Goal: Obtain resource: Download file/media

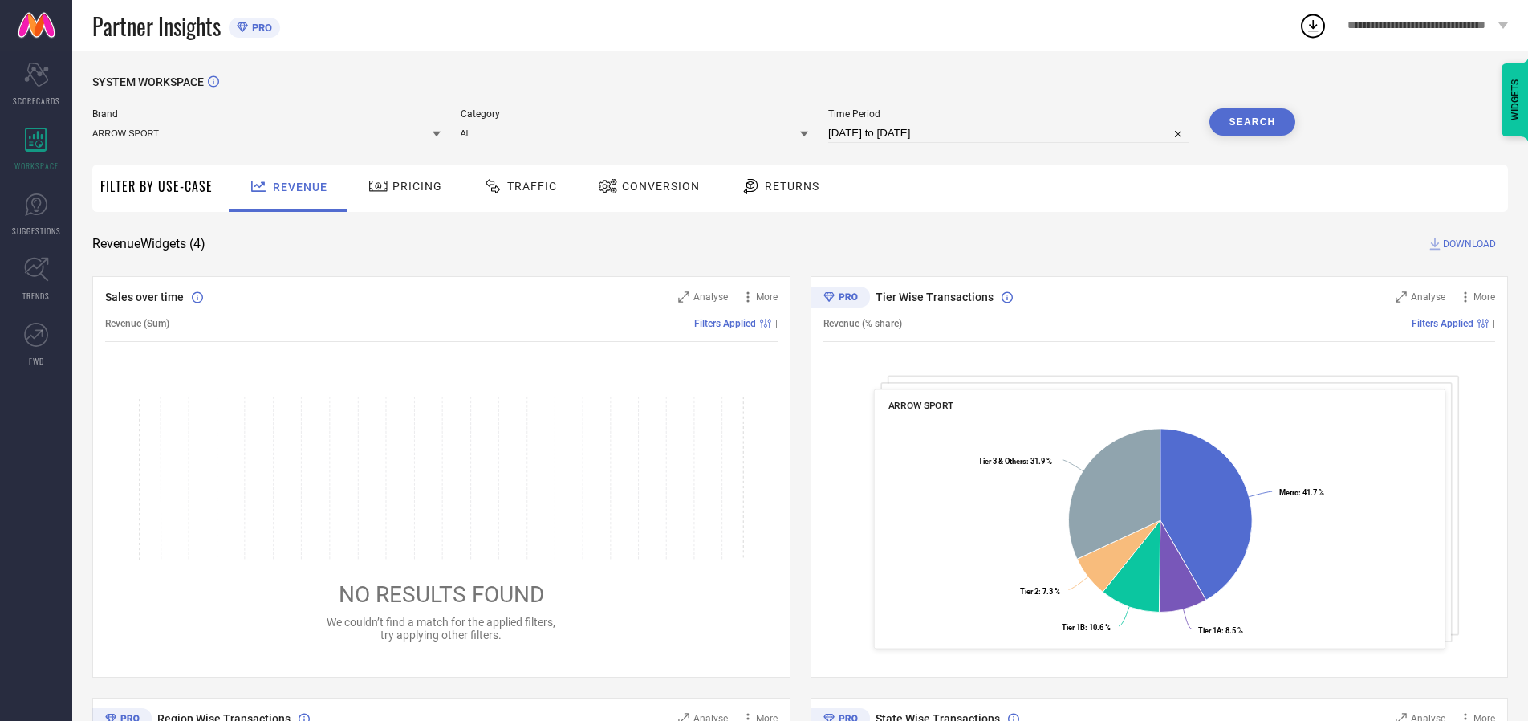
click at [516, 186] on span "Traffic" at bounding box center [532, 186] width 50 height 13
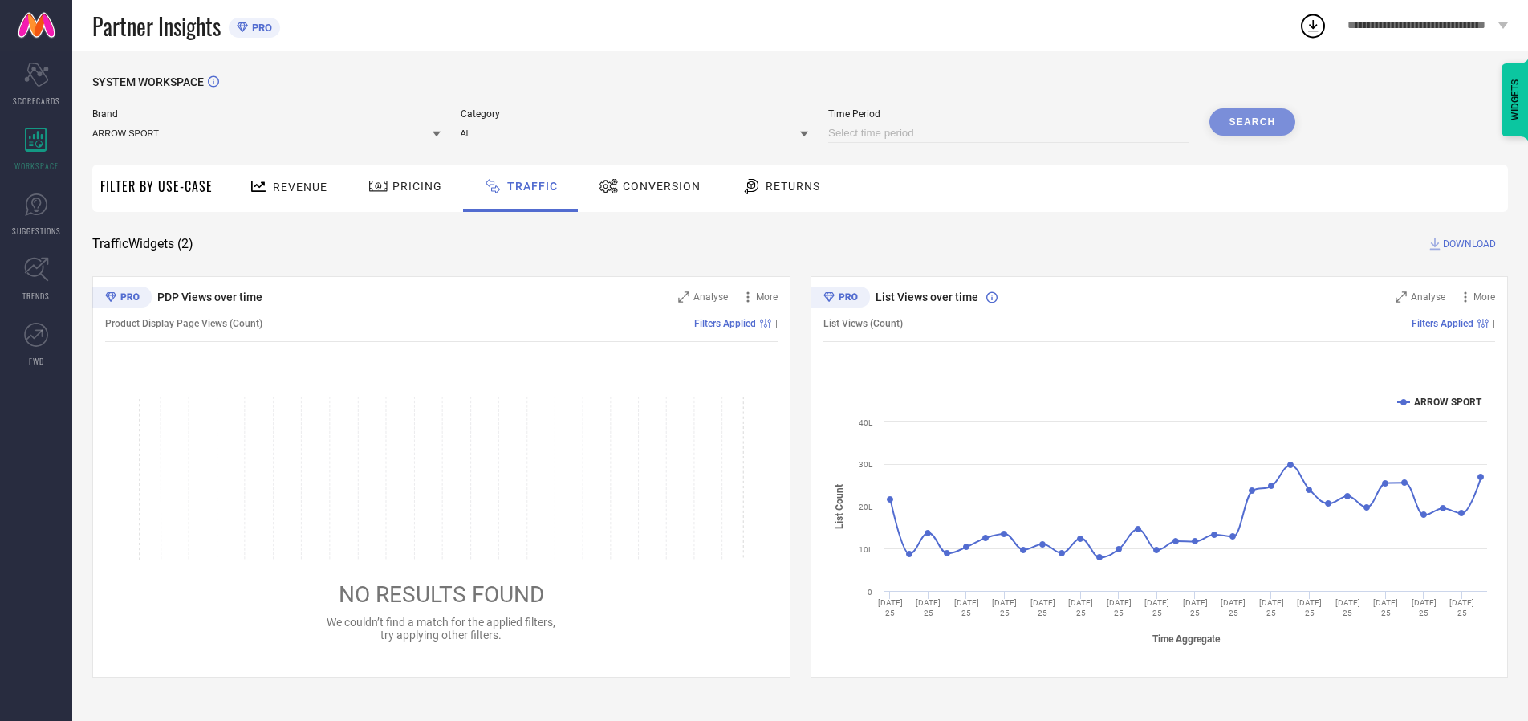
click at [1011, 133] on input at bounding box center [1008, 133] width 361 height 19
select select "9"
select select "2025"
select select "10"
select select "2025"
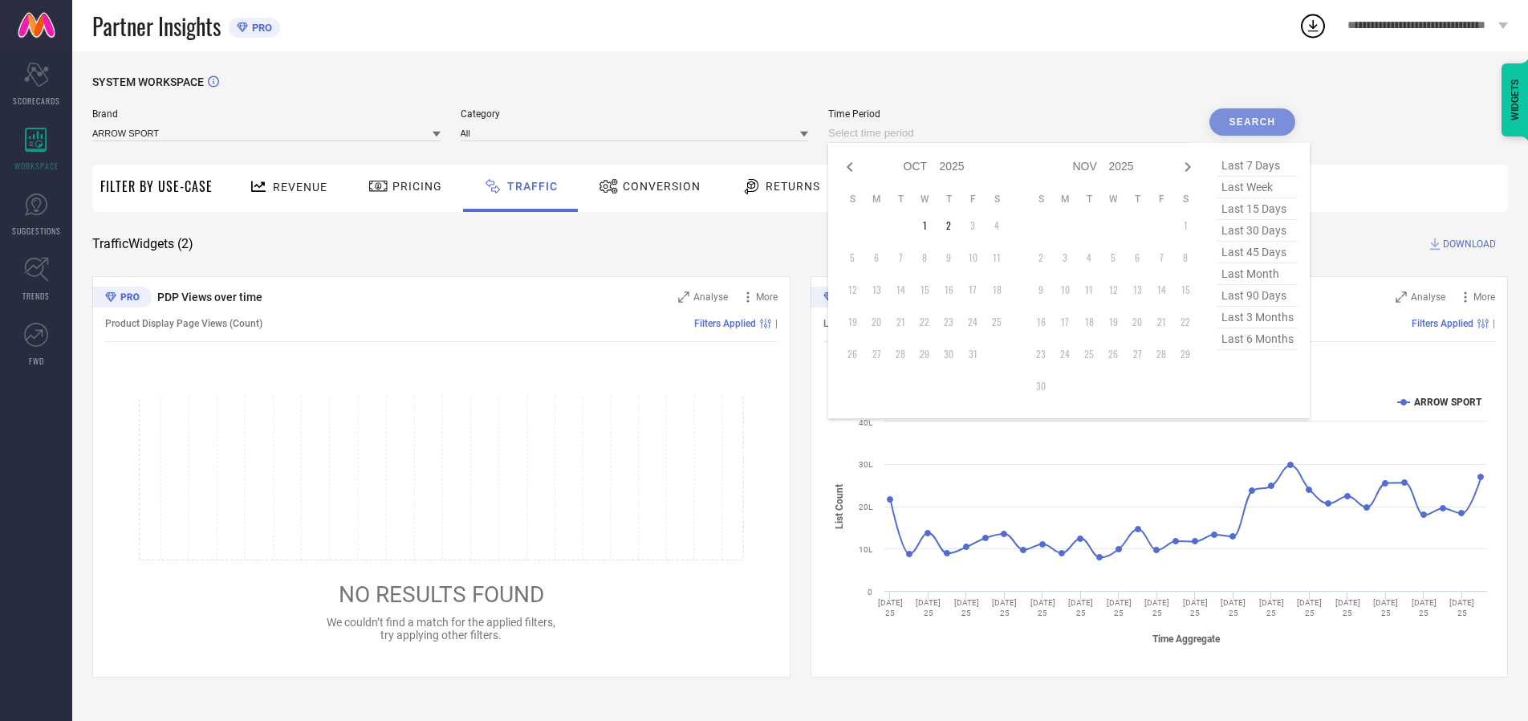
select select "8"
select select "2025"
select select "9"
select select "2025"
click at [1002, 322] on td "27" at bounding box center [997, 322] width 24 height 24
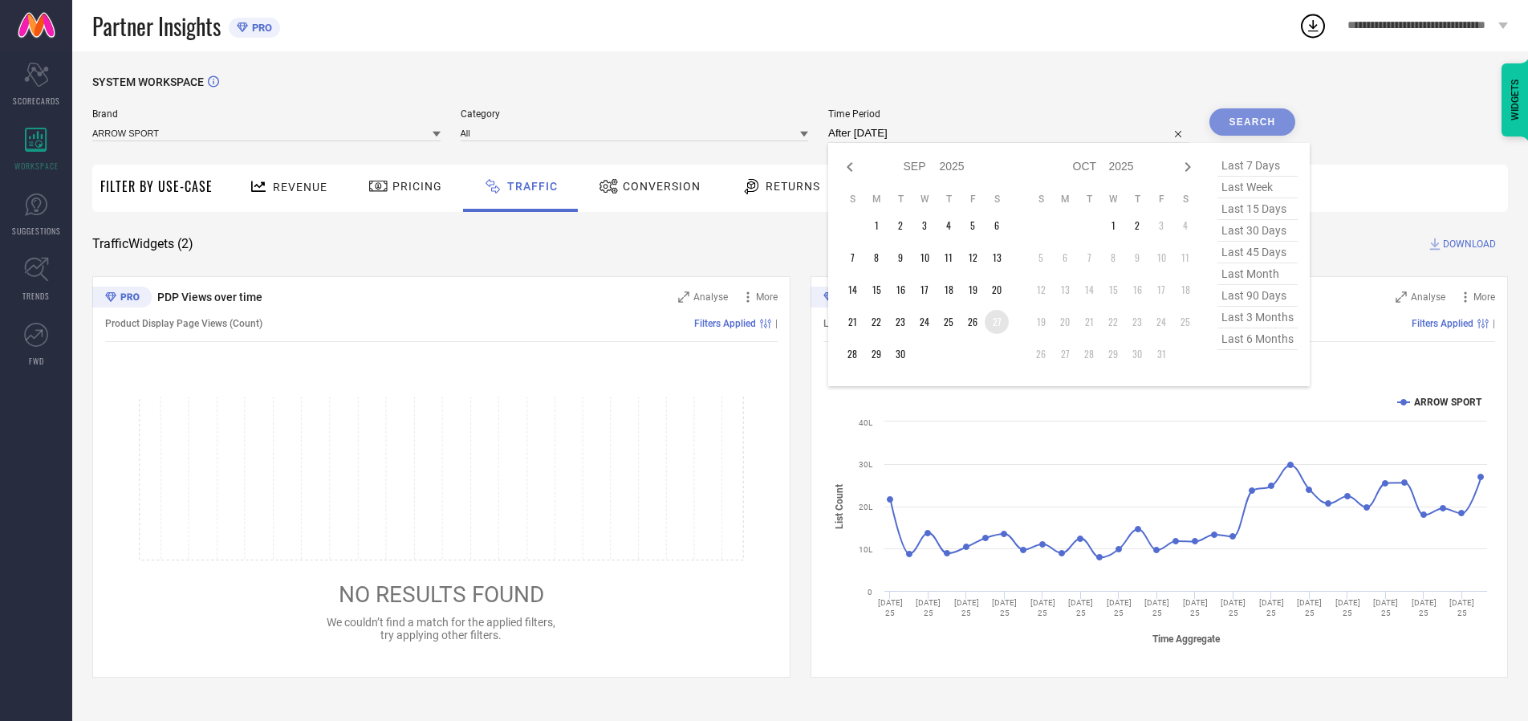
type input "[DATE] to [DATE]"
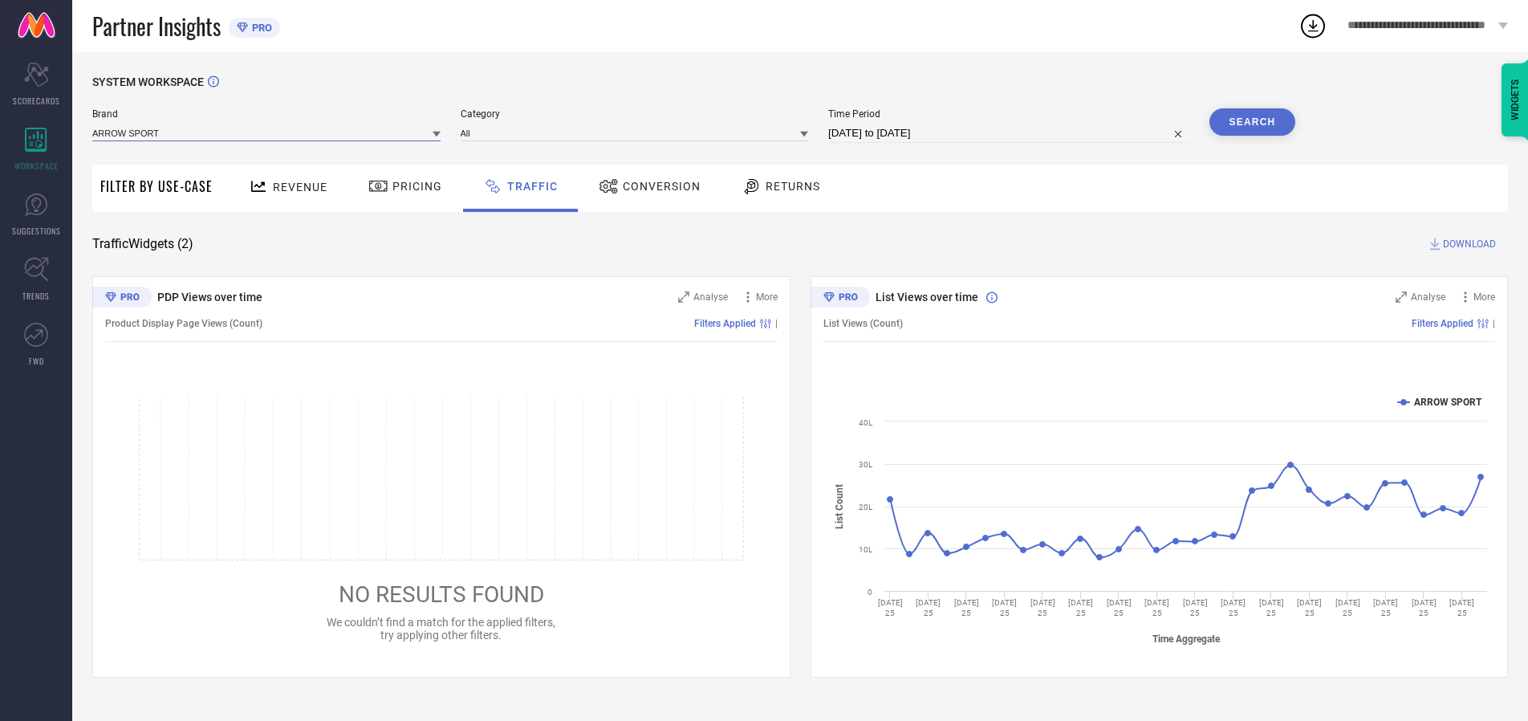
click at [267, 132] on input at bounding box center [266, 132] width 348 height 17
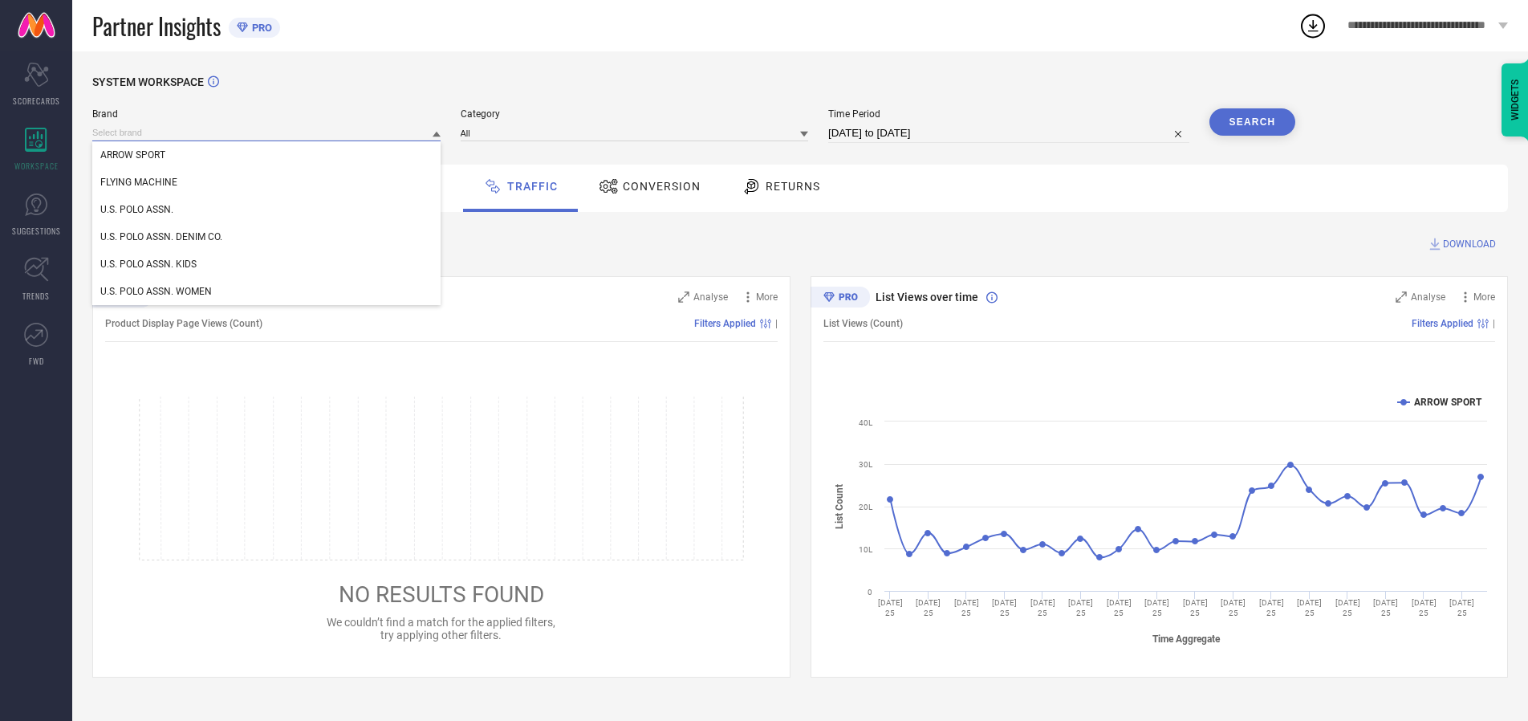
click at [267, 132] on input at bounding box center [266, 132] width 348 height 17
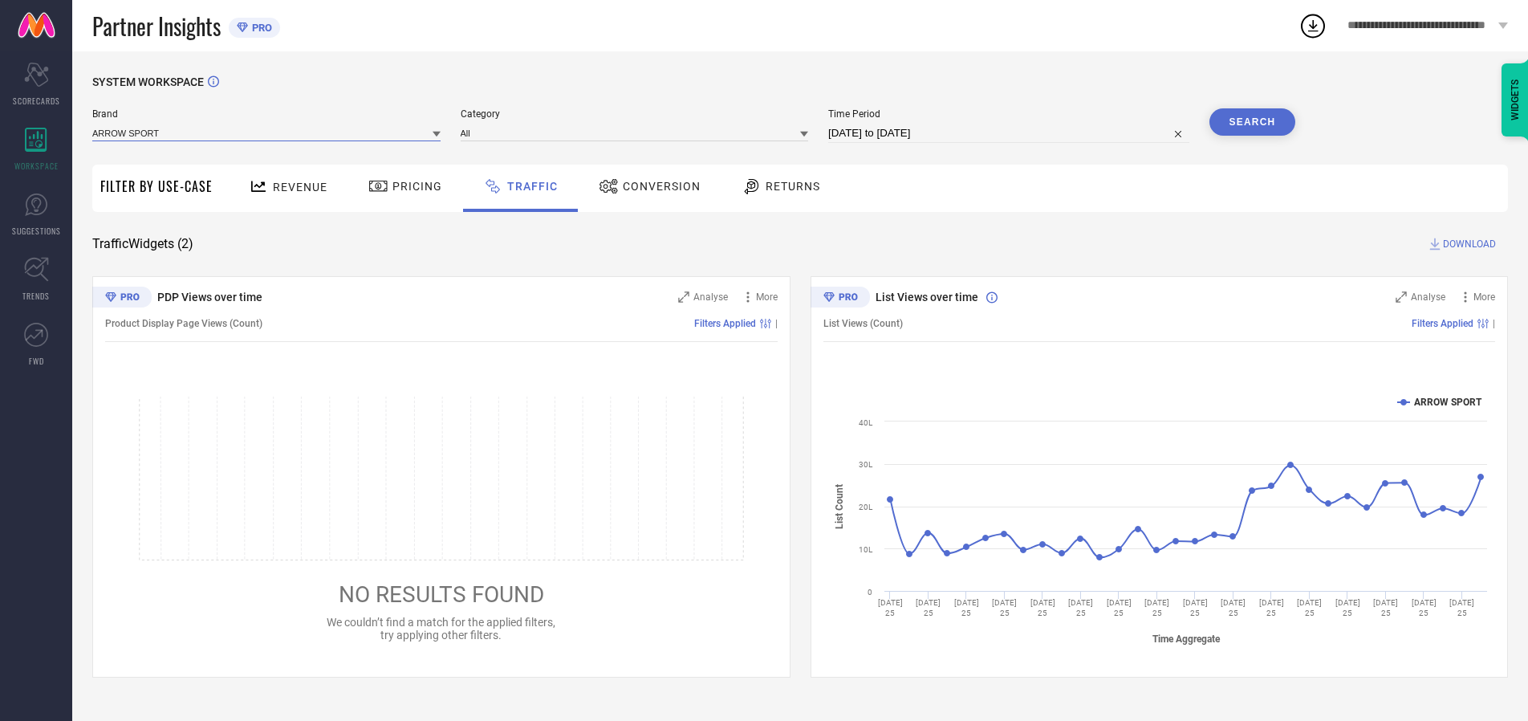
click at [267, 132] on input at bounding box center [266, 132] width 348 height 17
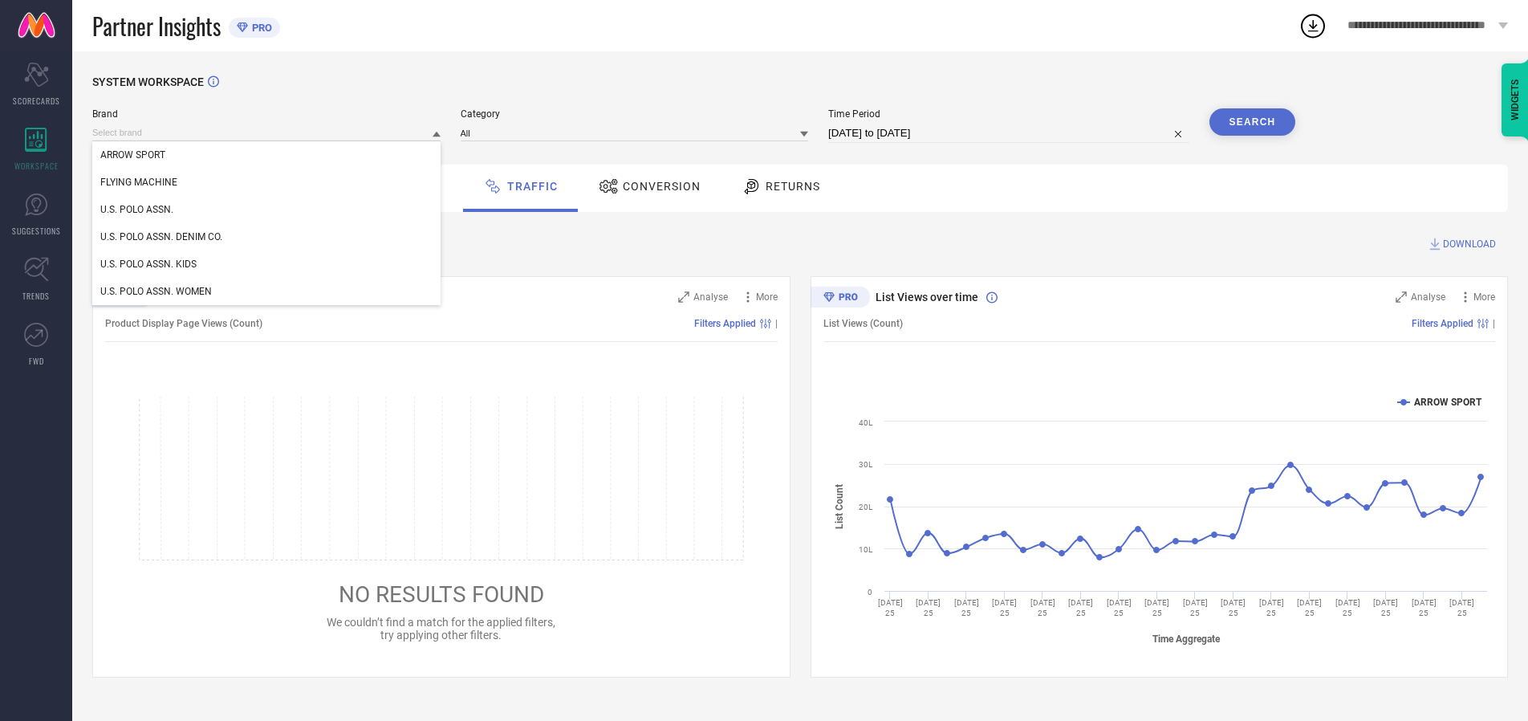
click at [267, 210] on div "U.S. POLO ASSN." at bounding box center [266, 209] width 348 height 27
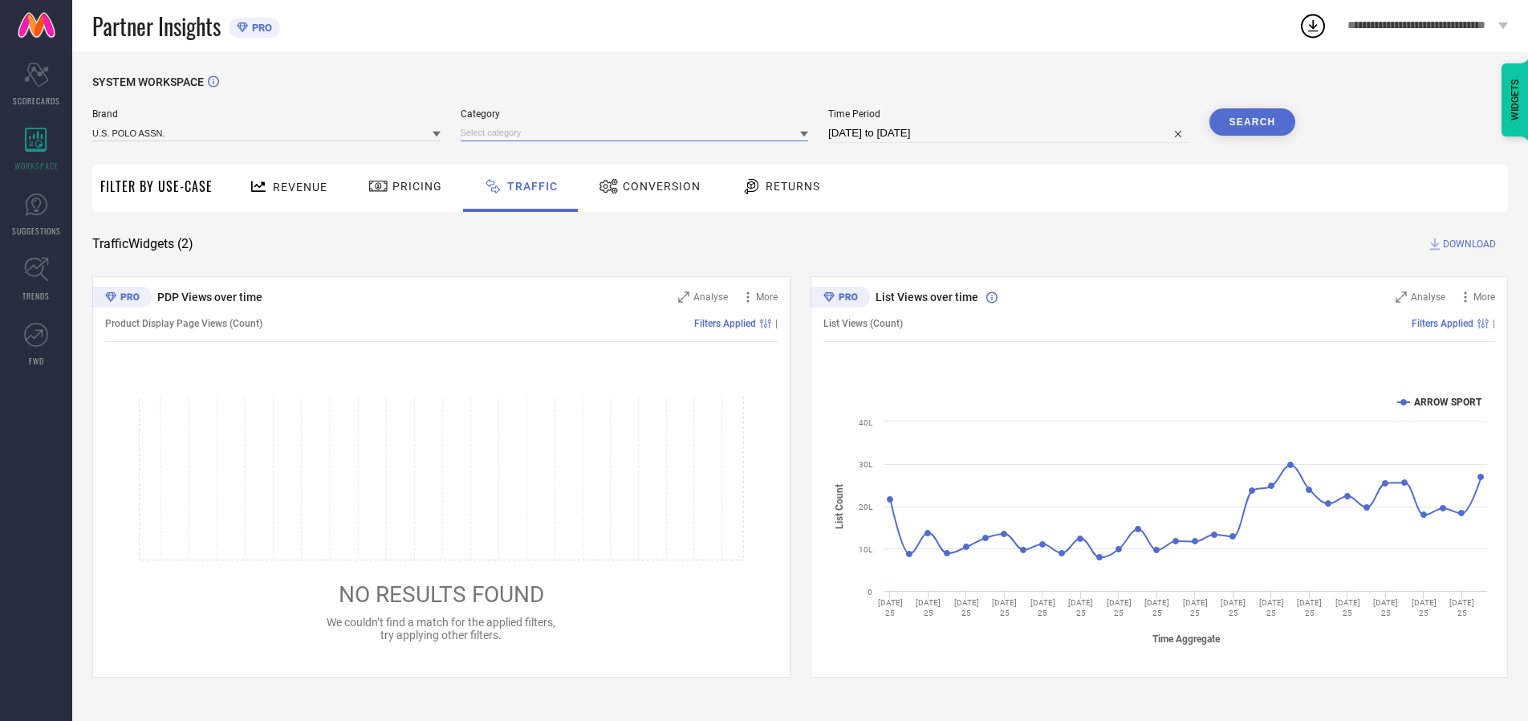
click at [638, 132] on input at bounding box center [635, 132] width 348 height 17
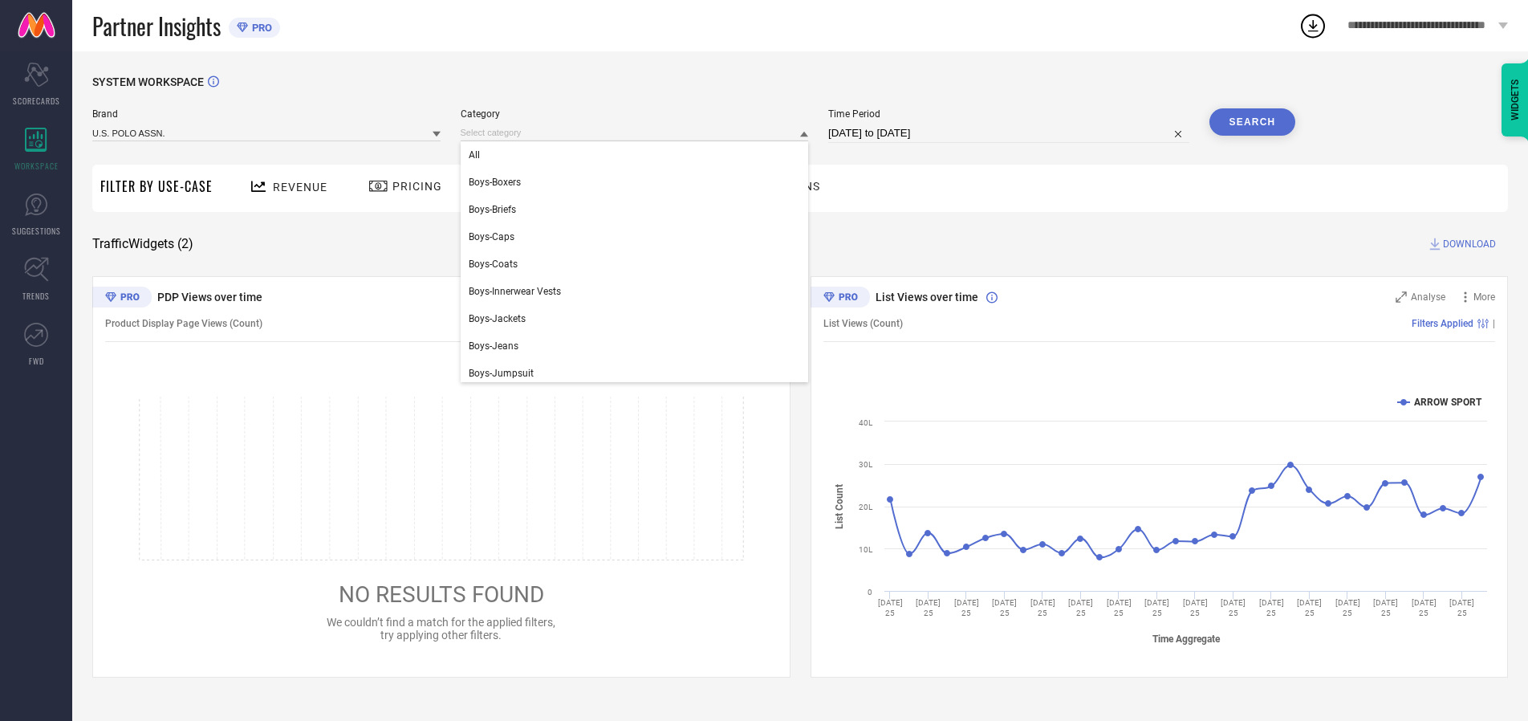
click at [638, 155] on div "All" at bounding box center [635, 154] width 348 height 27
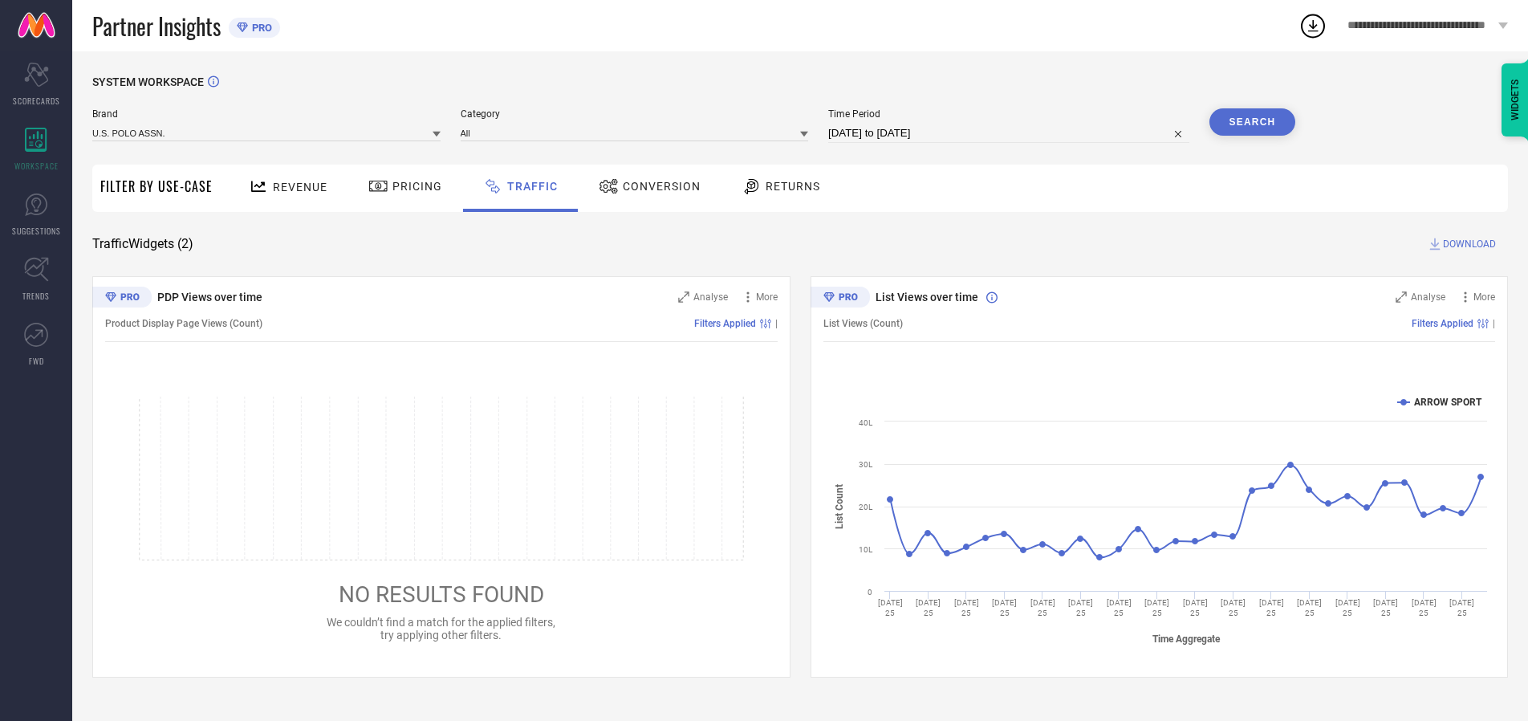
click at [1252, 122] on button "Search" at bounding box center [1253, 121] width 87 height 27
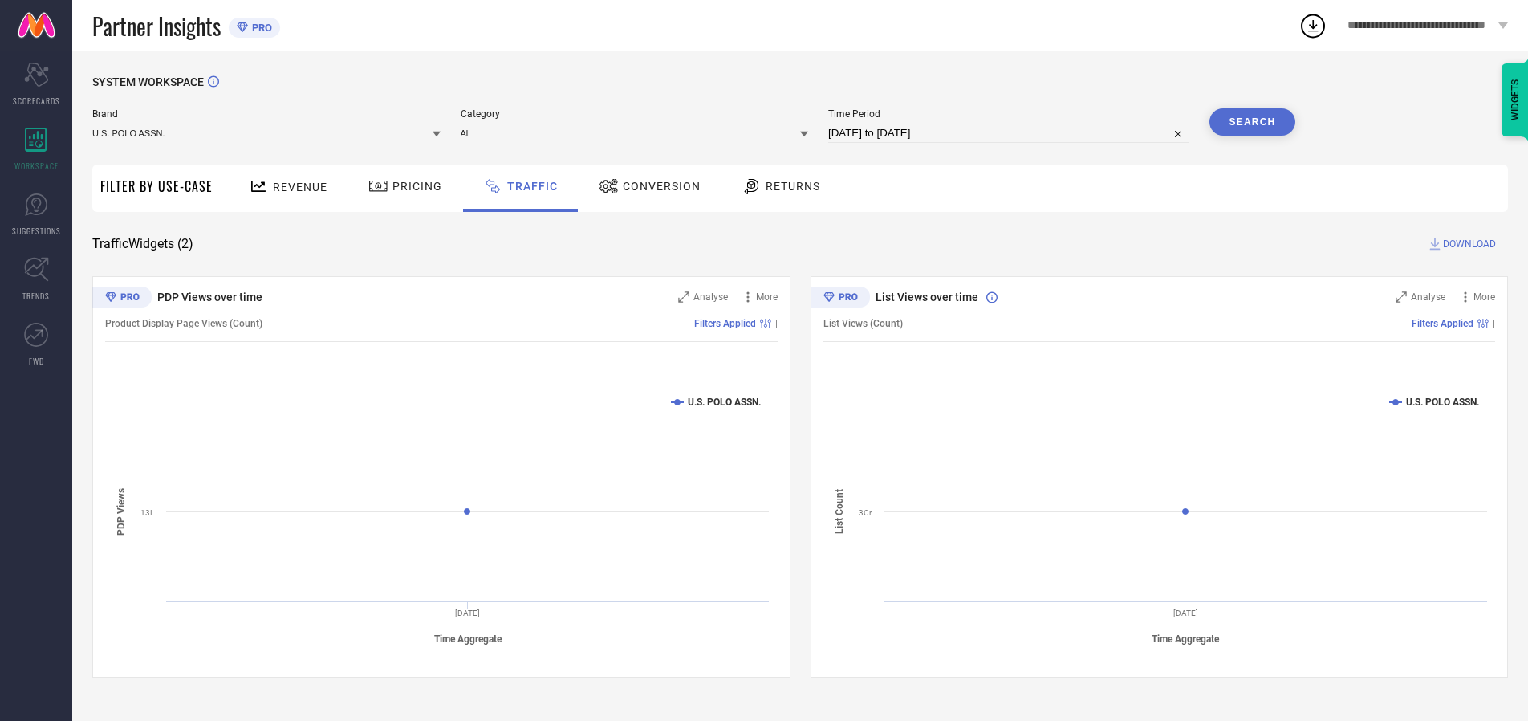
click at [1467, 244] on span "DOWNLOAD" at bounding box center [1469, 244] width 53 height 16
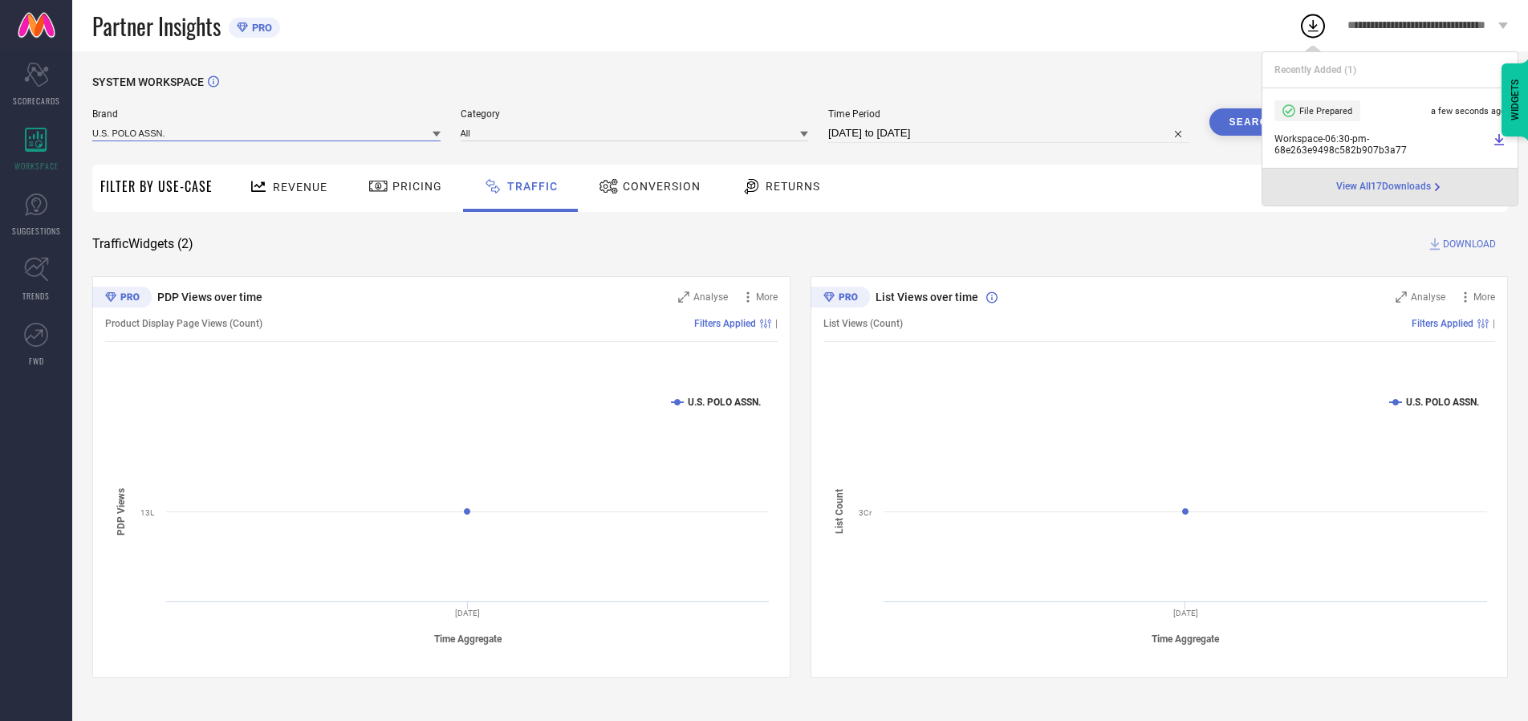
click at [267, 132] on input at bounding box center [266, 132] width 348 height 17
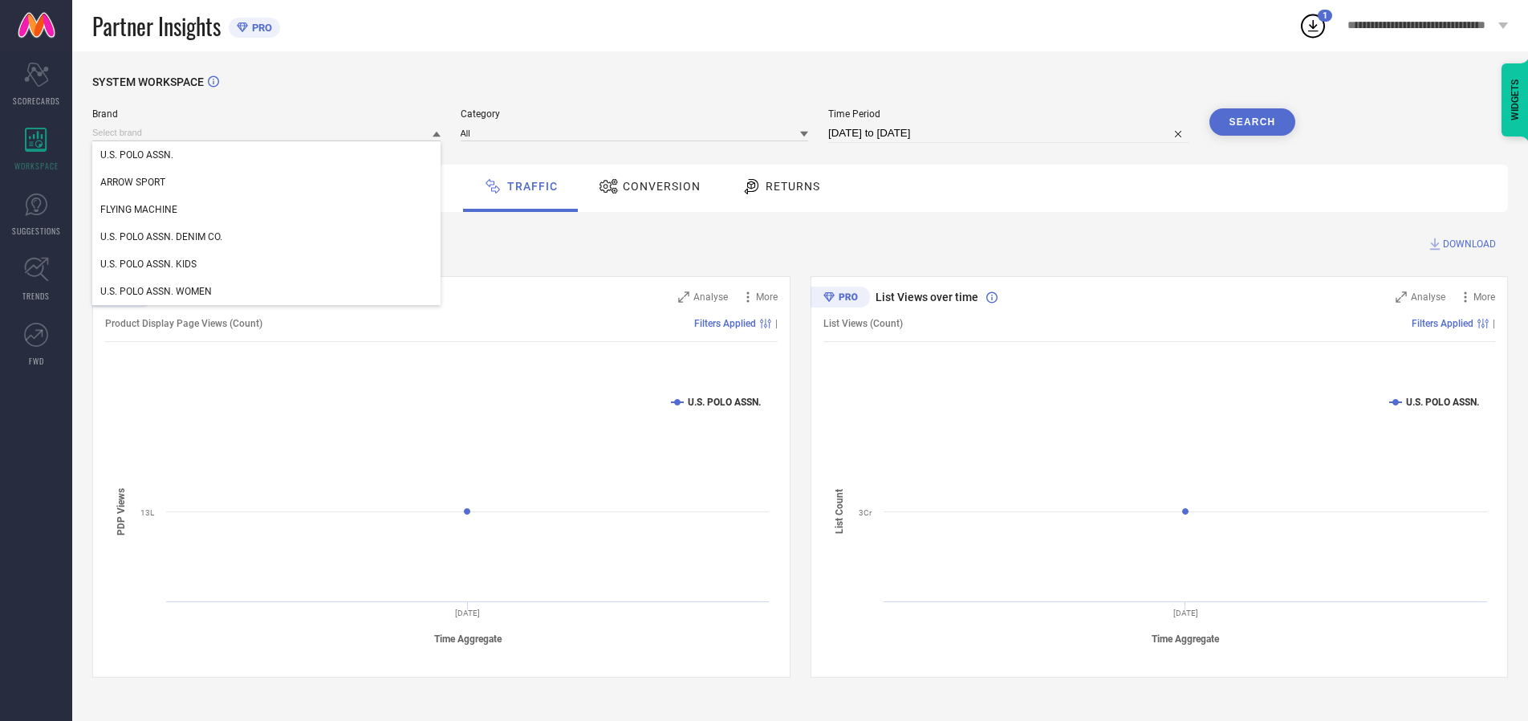
click at [267, 237] on div "U.S. POLO ASSN. DENIM CO." at bounding box center [266, 236] width 348 height 27
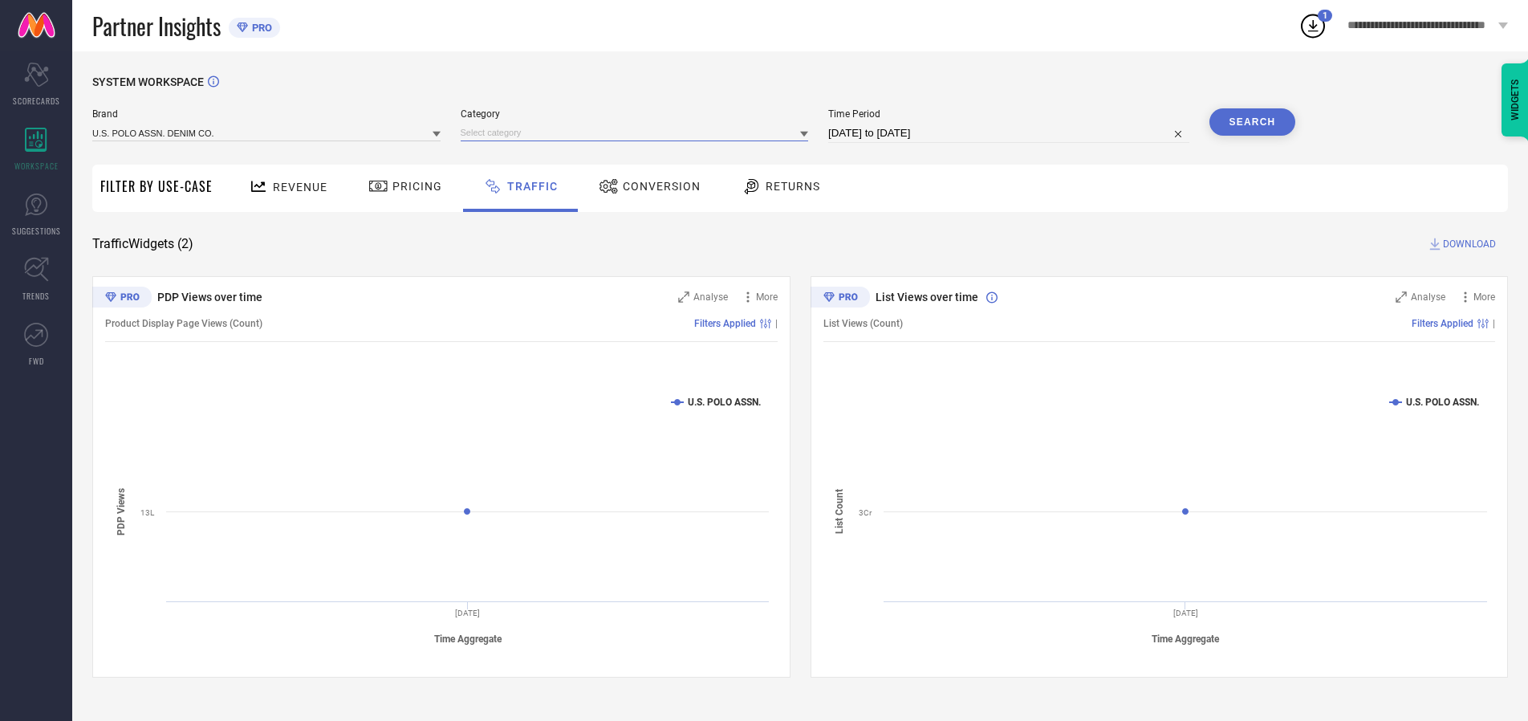
click at [638, 132] on input at bounding box center [635, 132] width 348 height 17
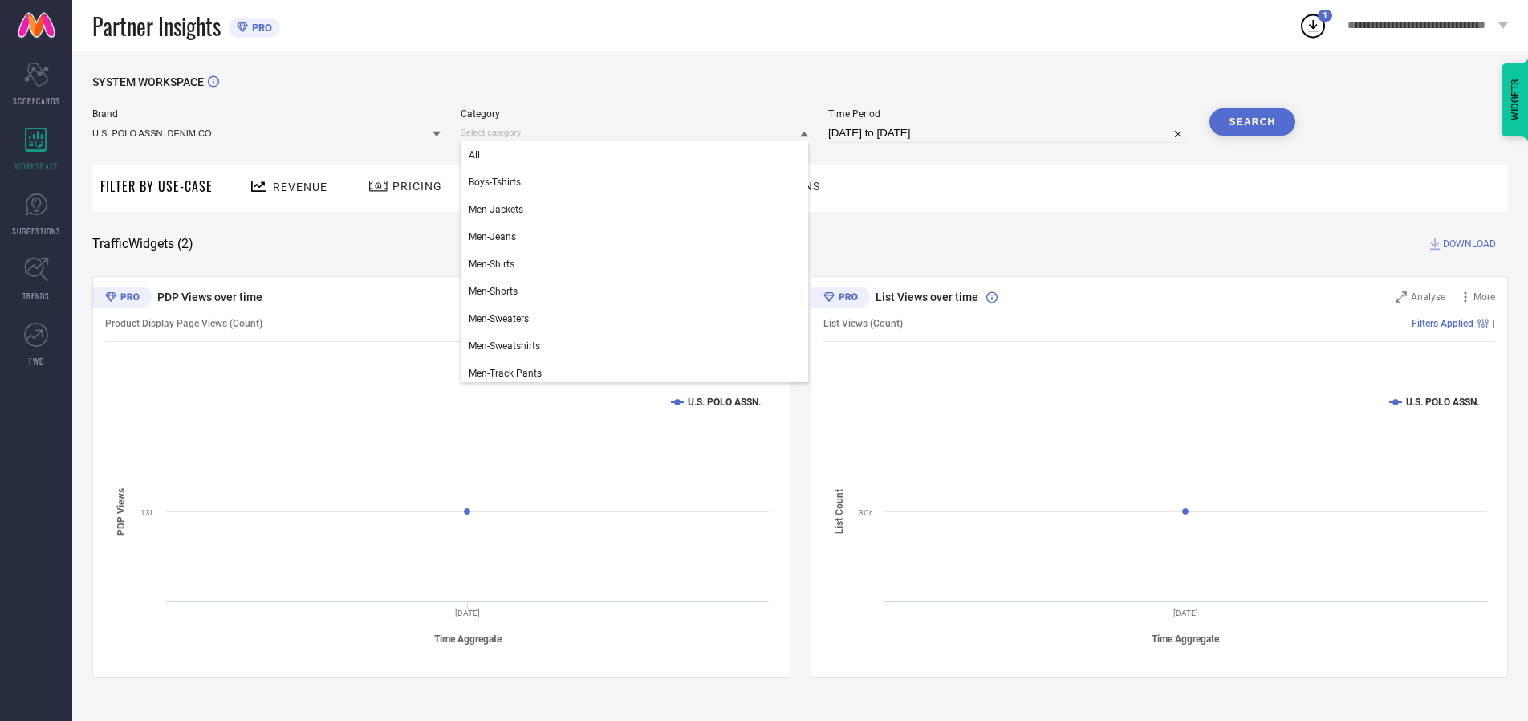
click at [638, 155] on div "All" at bounding box center [635, 154] width 348 height 27
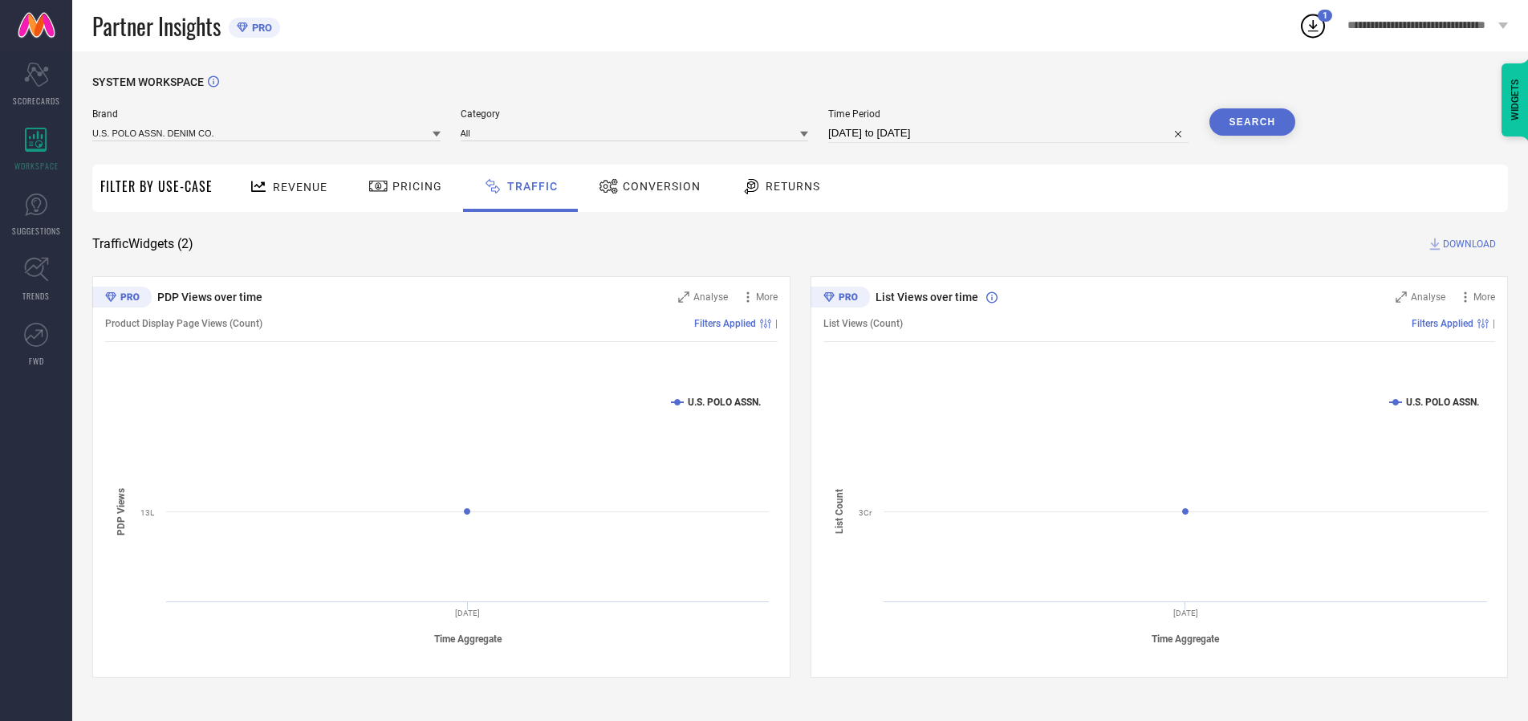
click at [1252, 122] on button "Search" at bounding box center [1253, 121] width 87 height 27
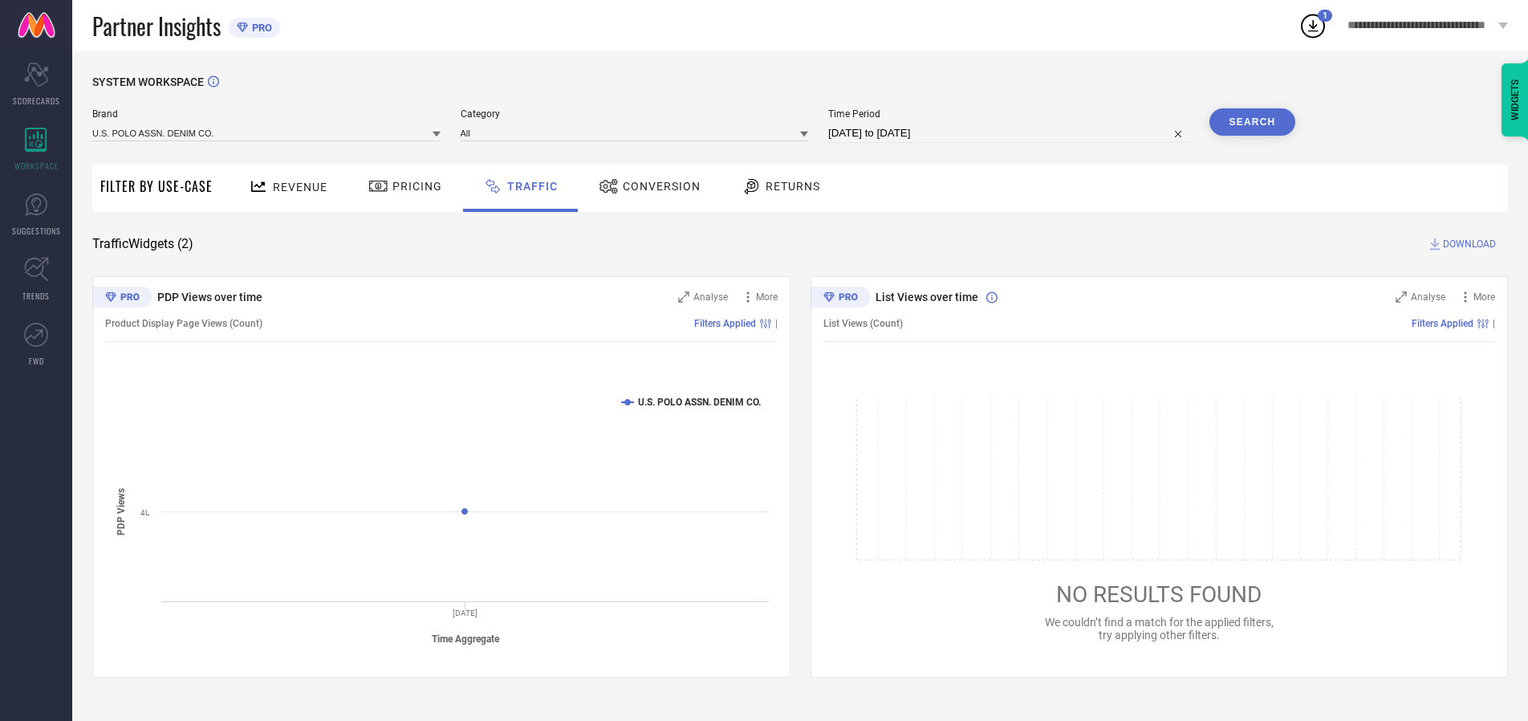
click at [1467, 244] on span "DOWNLOAD" at bounding box center [1469, 244] width 53 height 16
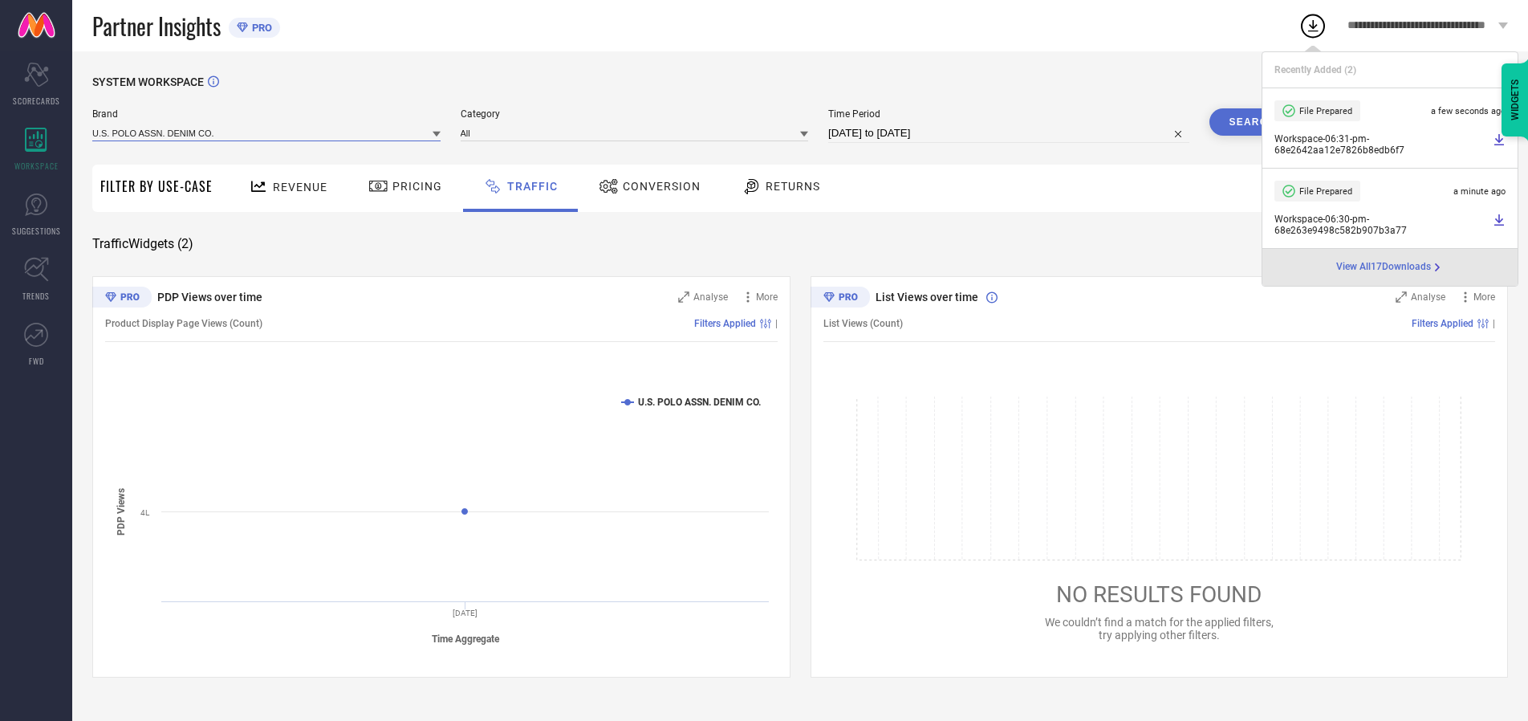
click at [267, 132] on input at bounding box center [266, 132] width 348 height 17
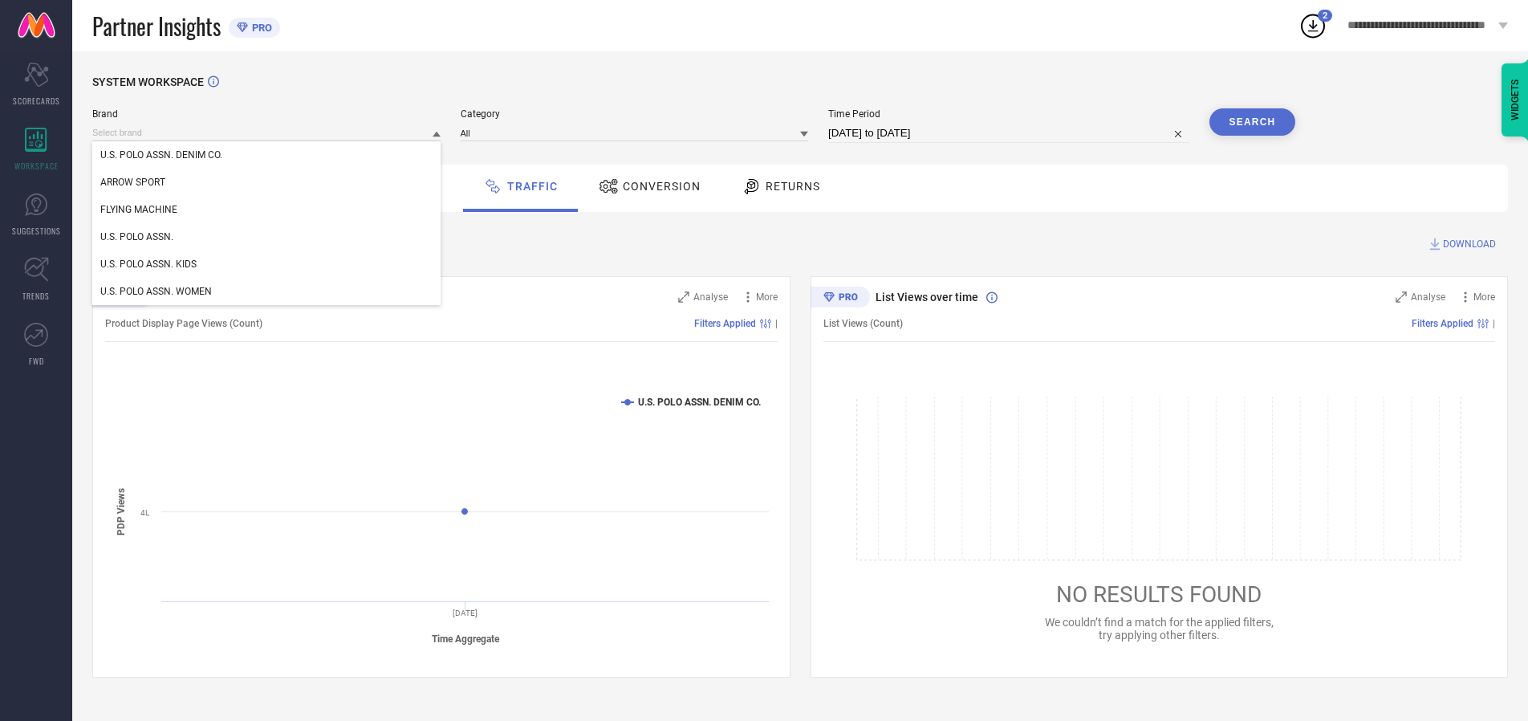
click at [267, 264] on div "U.S. POLO ASSN. KIDS" at bounding box center [266, 263] width 348 height 27
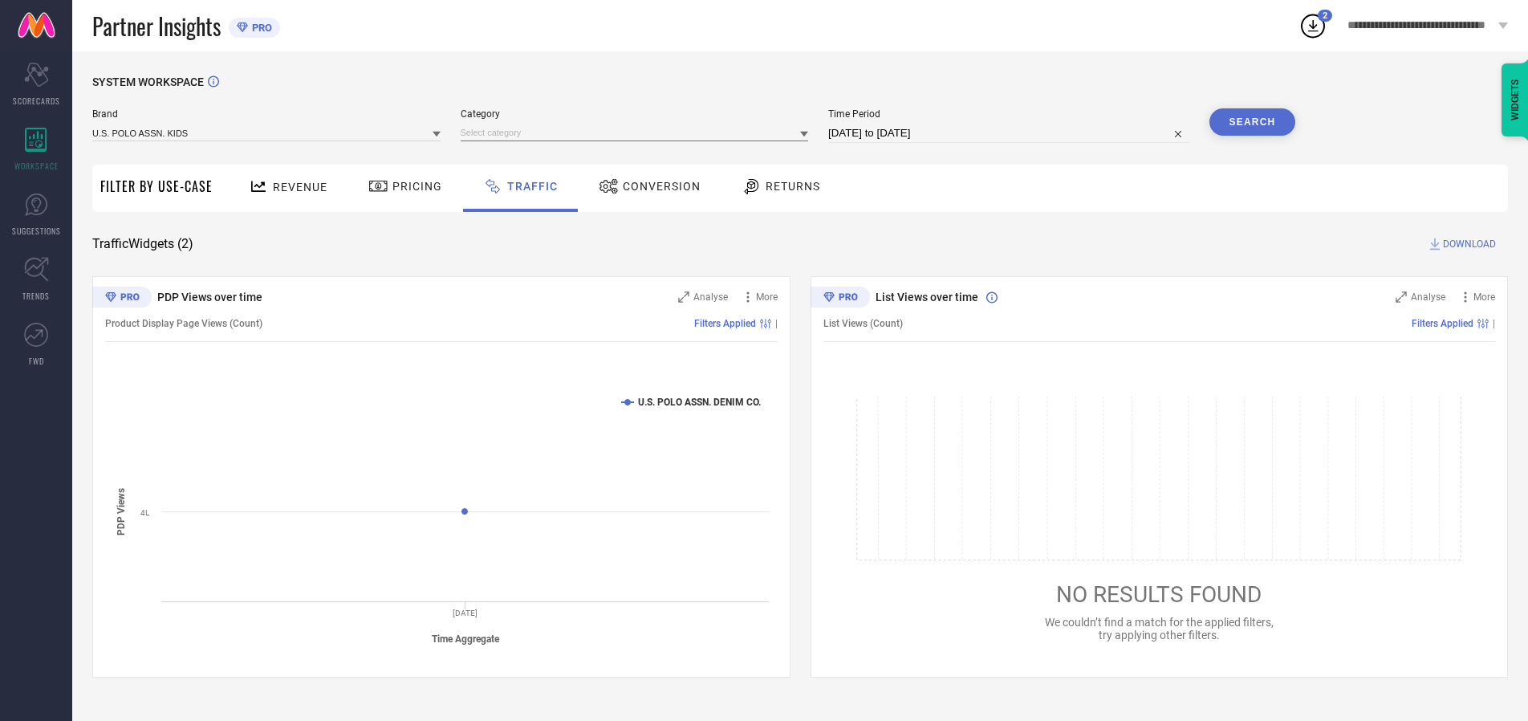
click at [638, 132] on input at bounding box center [635, 132] width 348 height 17
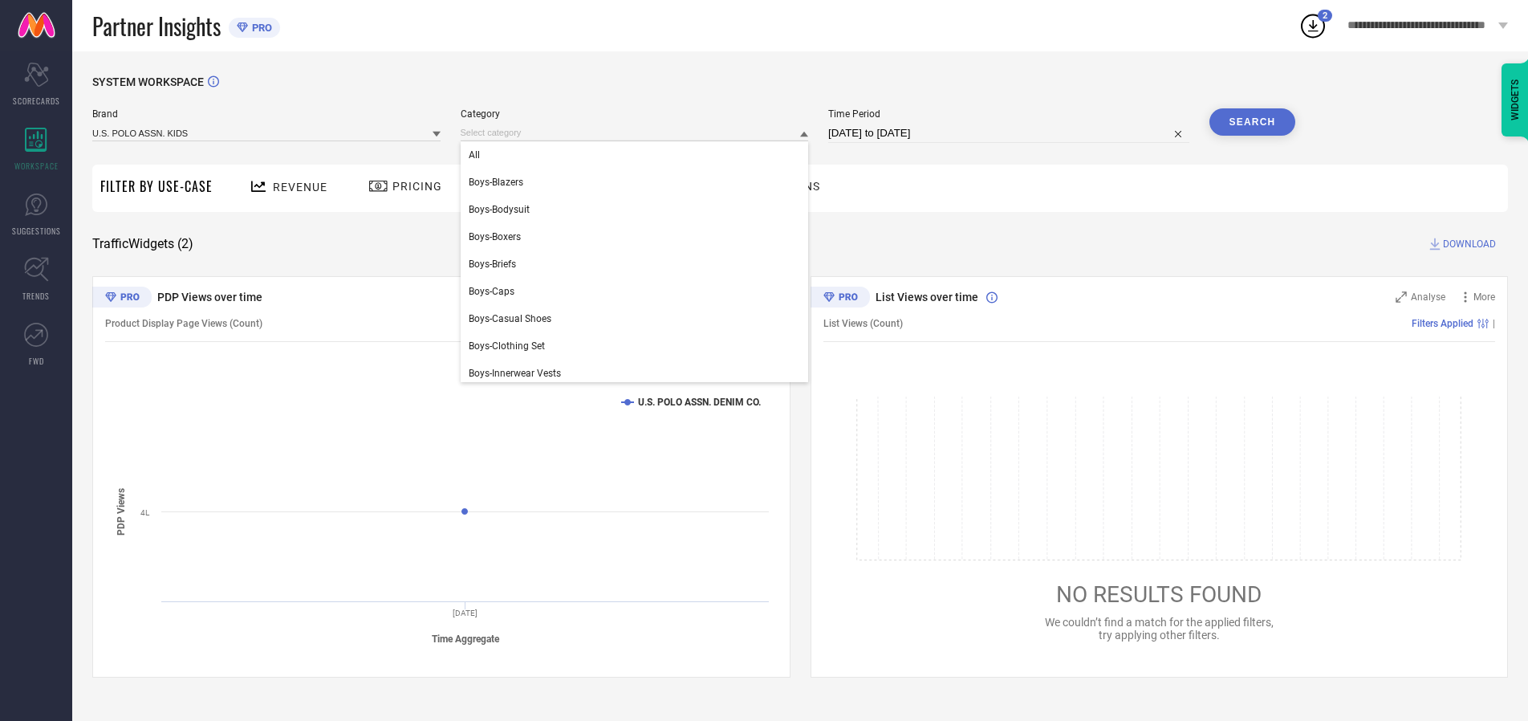
click at [638, 155] on div "All" at bounding box center [635, 154] width 348 height 27
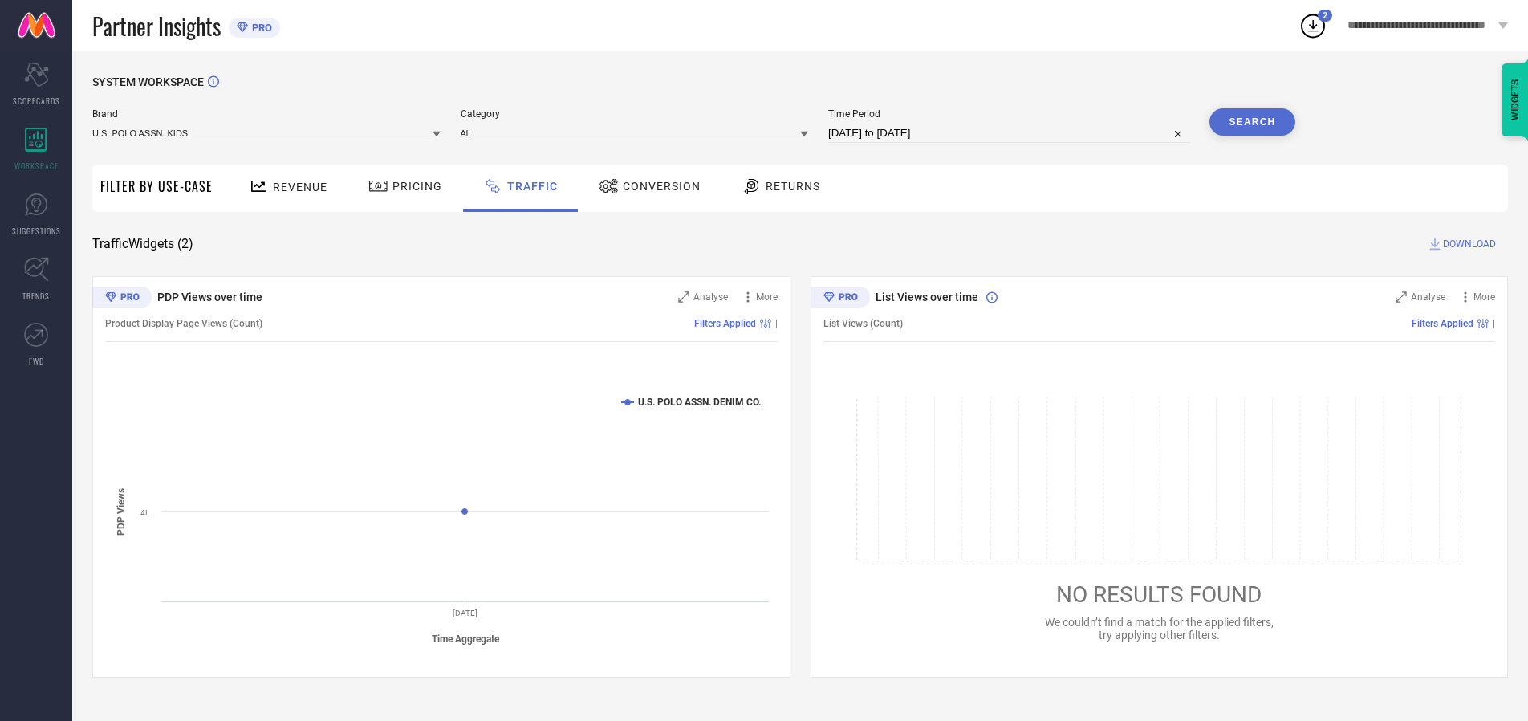
click at [1252, 122] on button "Search" at bounding box center [1253, 121] width 87 height 27
click at [1467, 244] on span "DOWNLOAD" at bounding box center [1469, 244] width 53 height 16
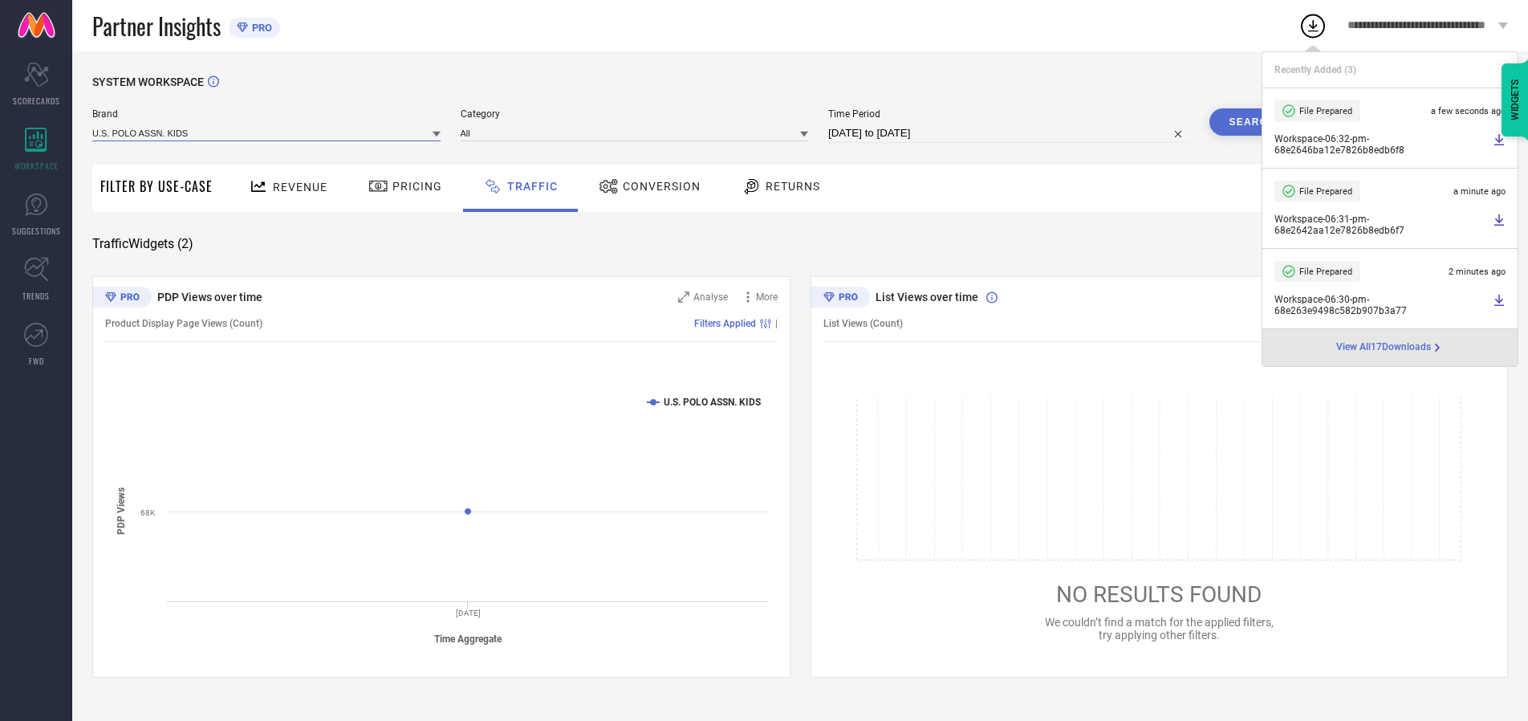
click at [267, 132] on input at bounding box center [266, 132] width 348 height 17
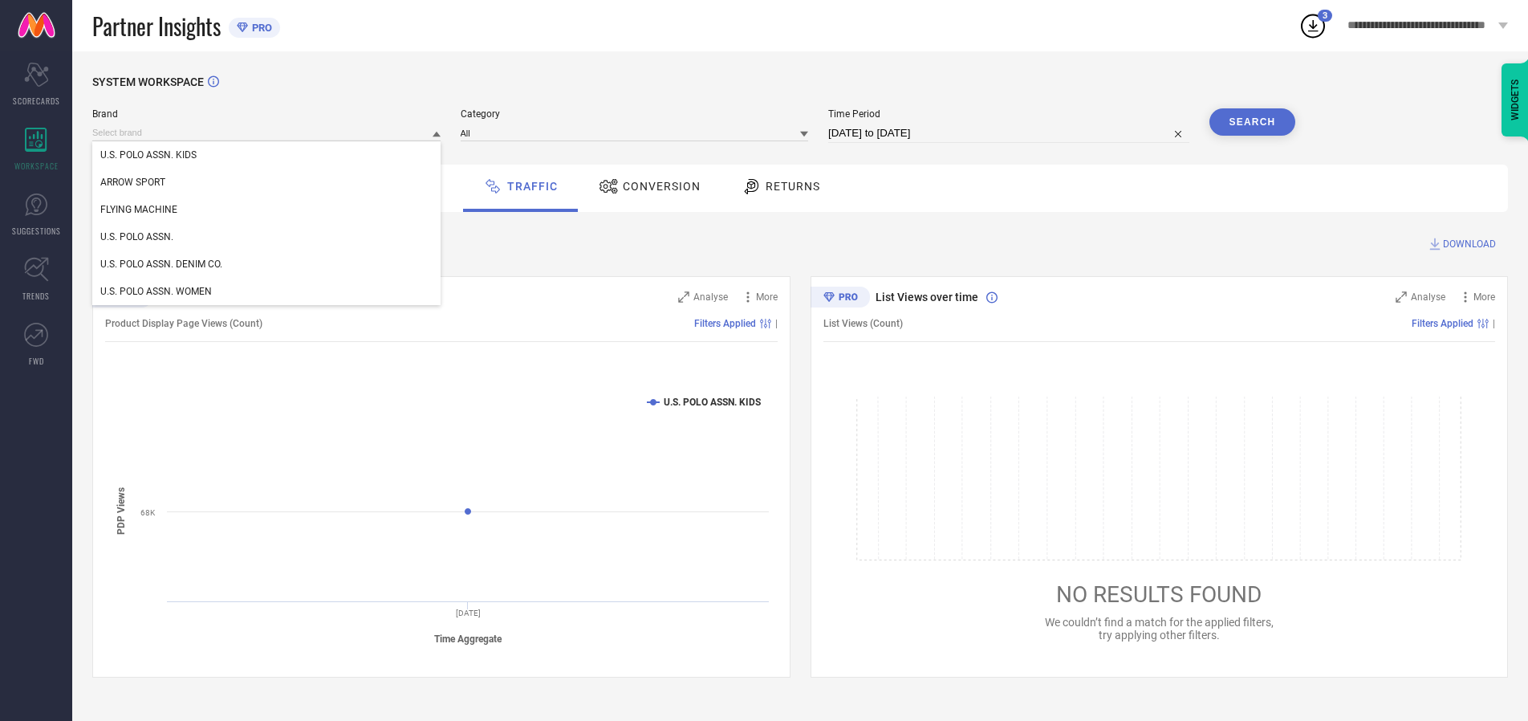
click at [267, 291] on div "U.S. POLO ASSN. WOMEN" at bounding box center [266, 291] width 348 height 27
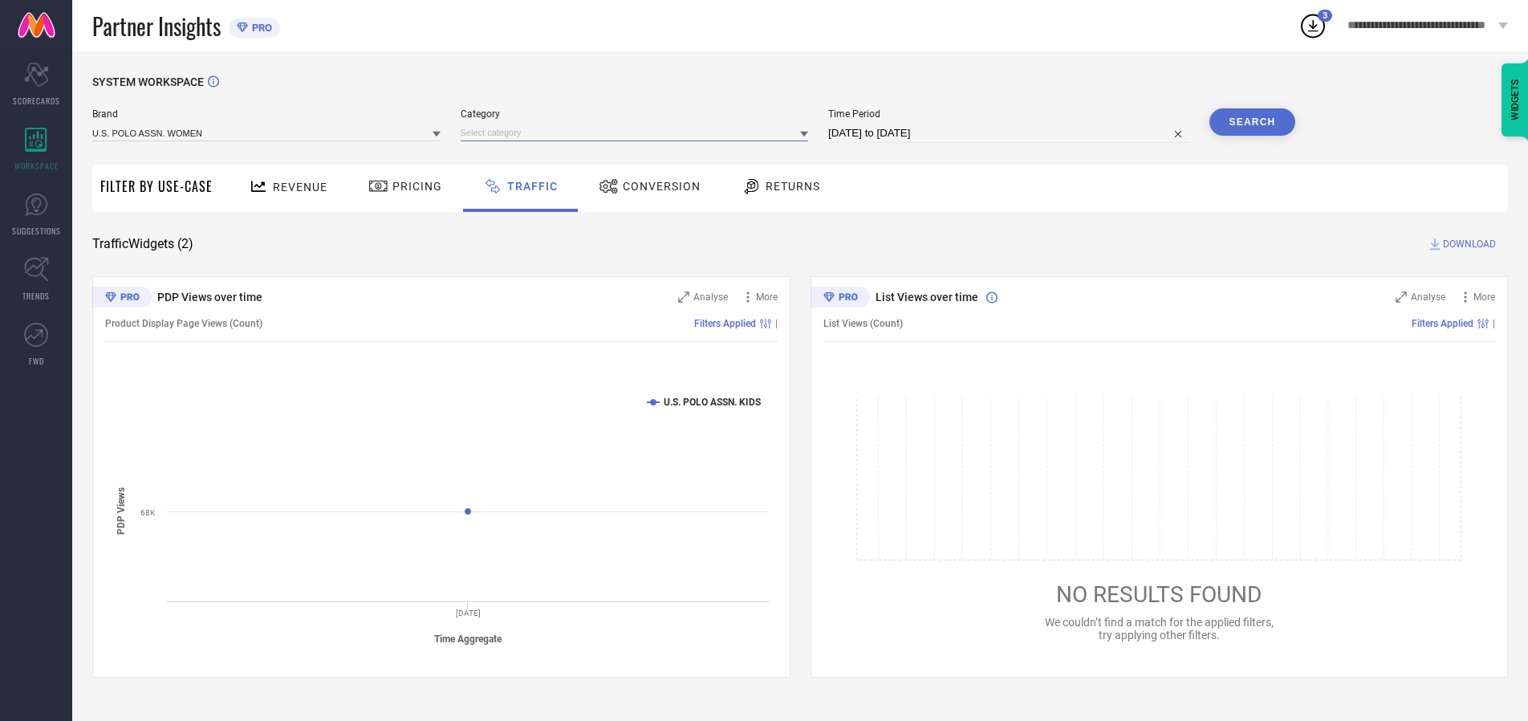
click at [638, 132] on input at bounding box center [635, 132] width 348 height 17
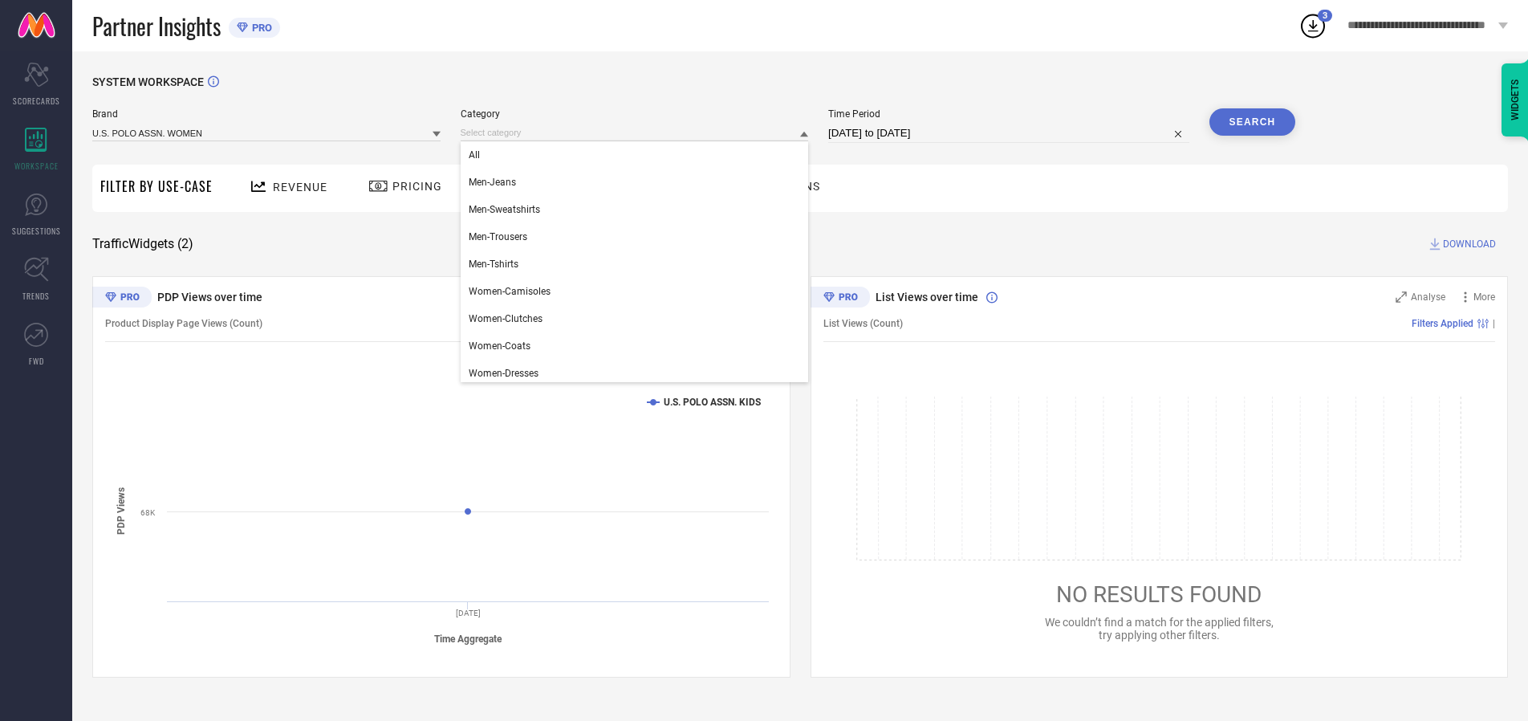
click at [638, 155] on div "All" at bounding box center [635, 154] width 348 height 27
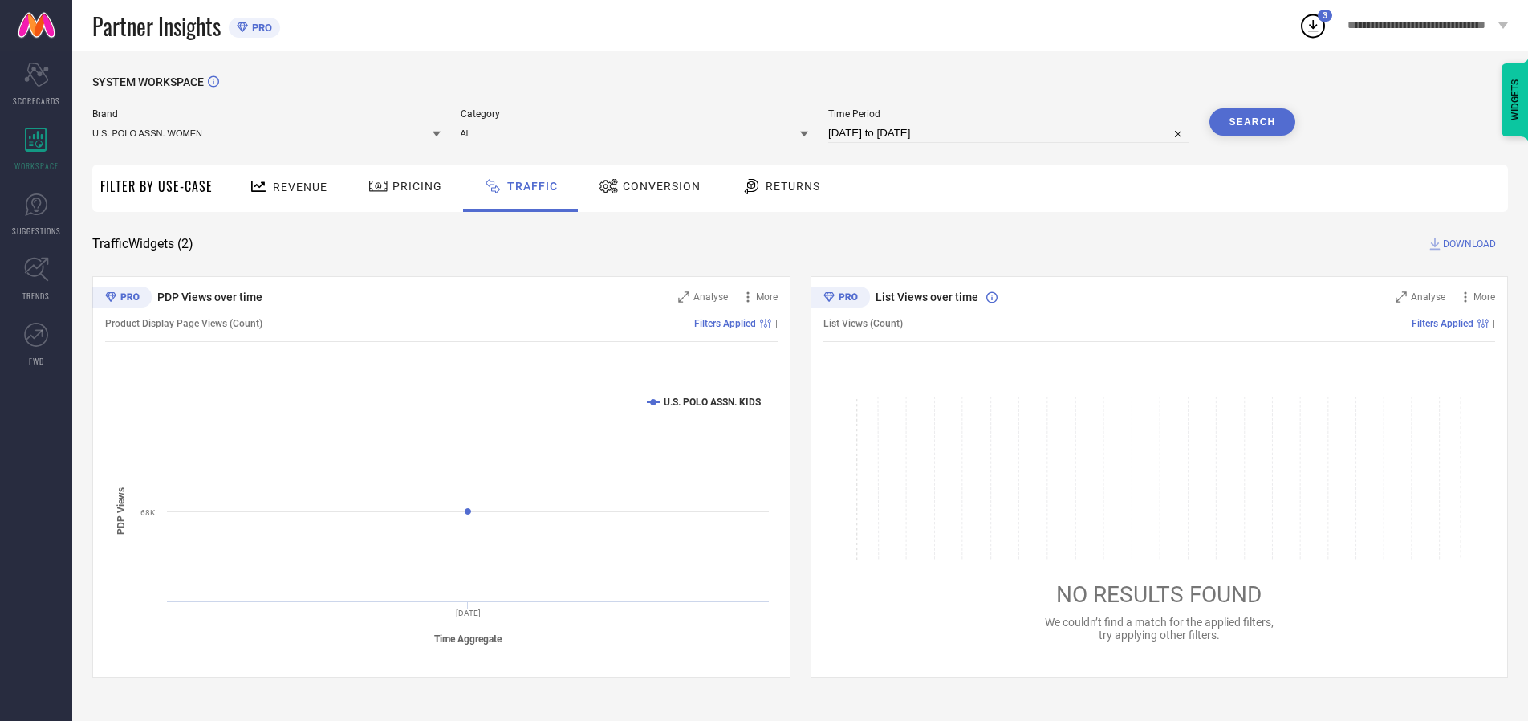
click at [1252, 122] on button "Search" at bounding box center [1253, 121] width 87 height 27
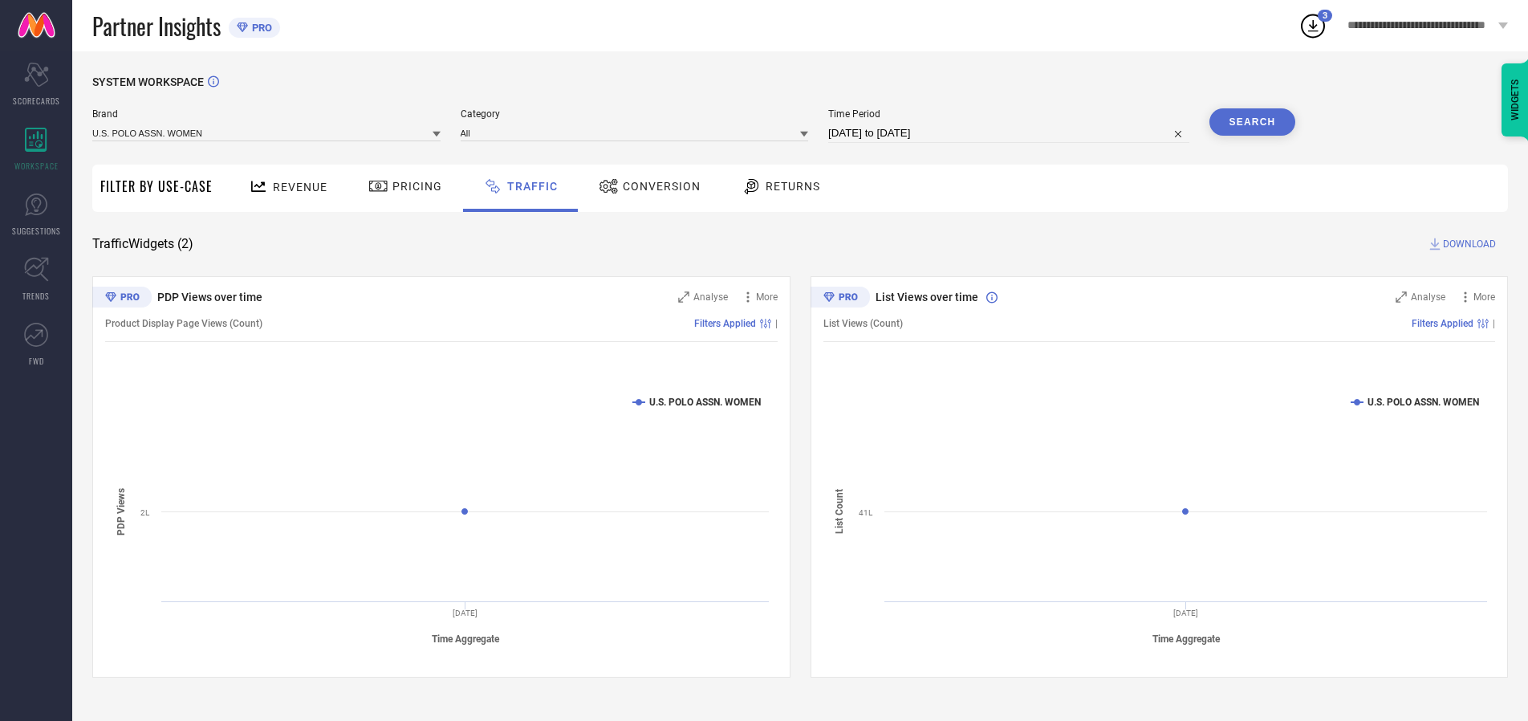
click at [1467, 244] on span "DOWNLOAD" at bounding box center [1469, 244] width 53 height 16
click at [1011, 133] on input at bounding box center [1008, 133] width 361 height 19
select select "9"
select select "2025"
select select "10"
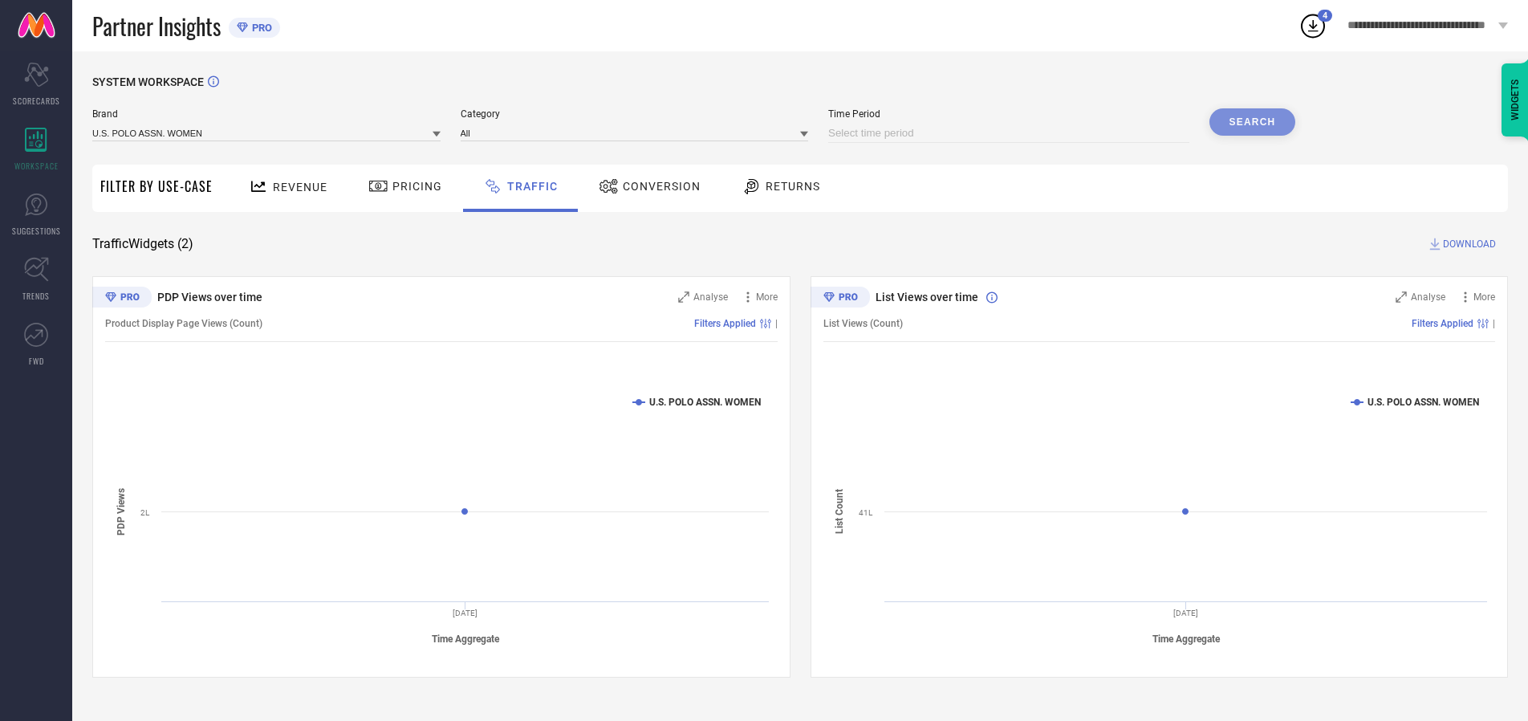
select select "2025"
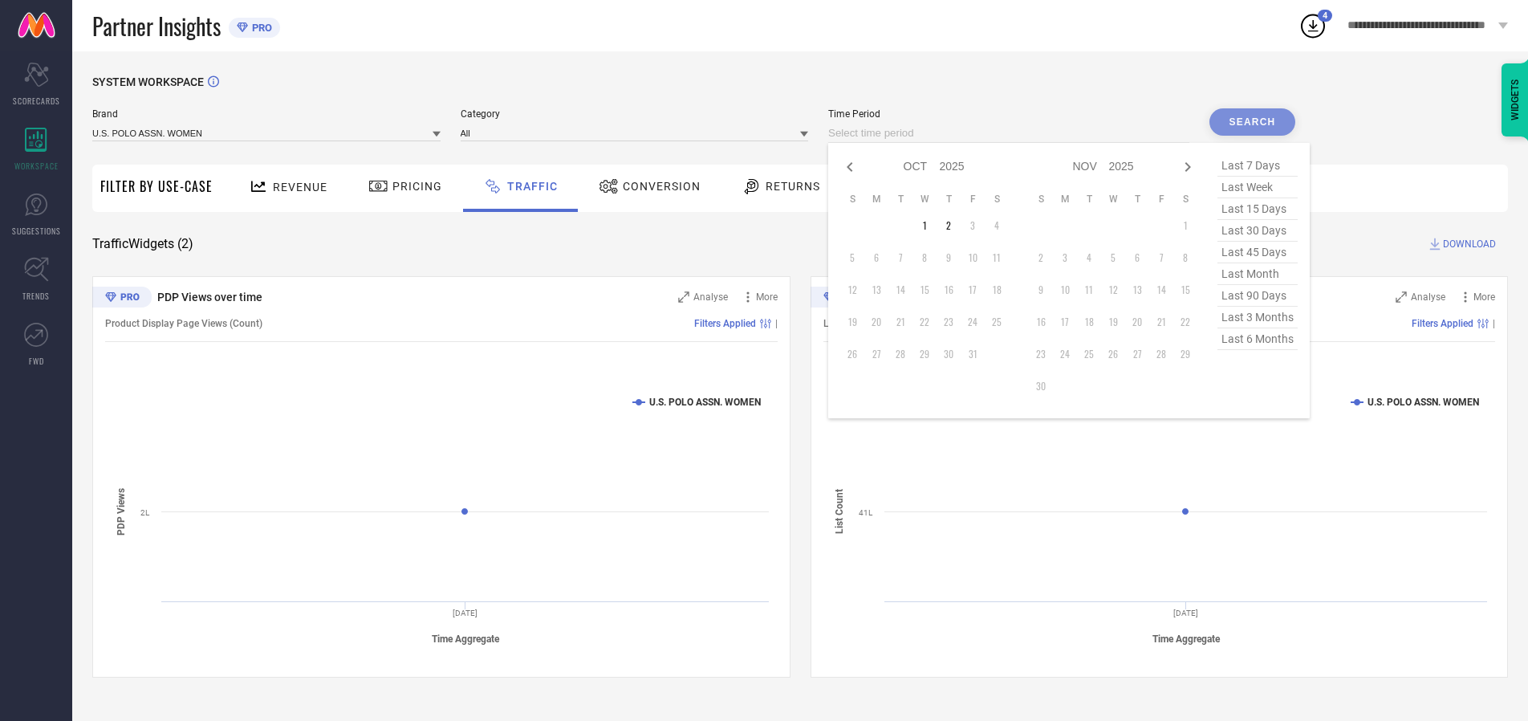
select select "8"
select select "2025"
select select "9"
select select "2025"
click at [857, 354] on td "28" at bounding box center [852, 354] width 24 height 24
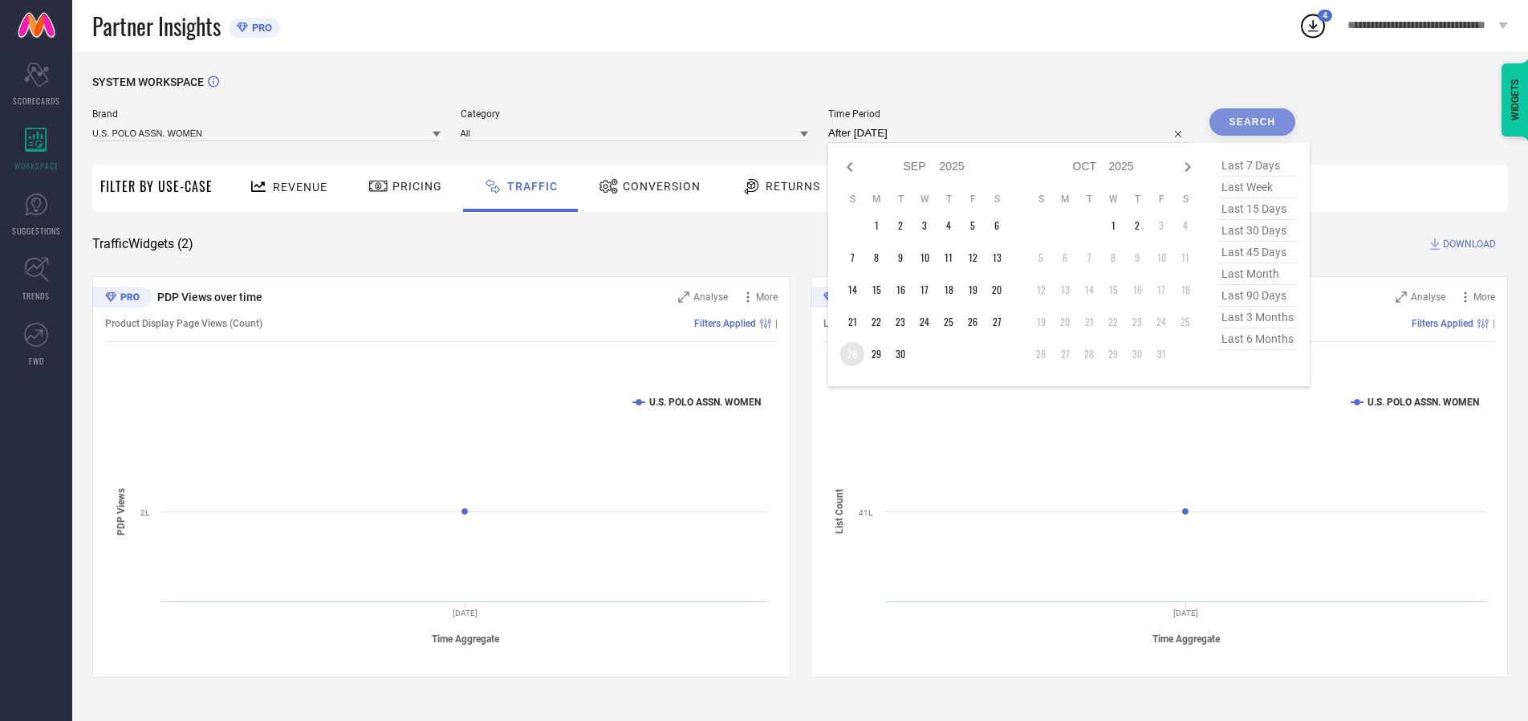
type input "[DATE] to [DATE]"
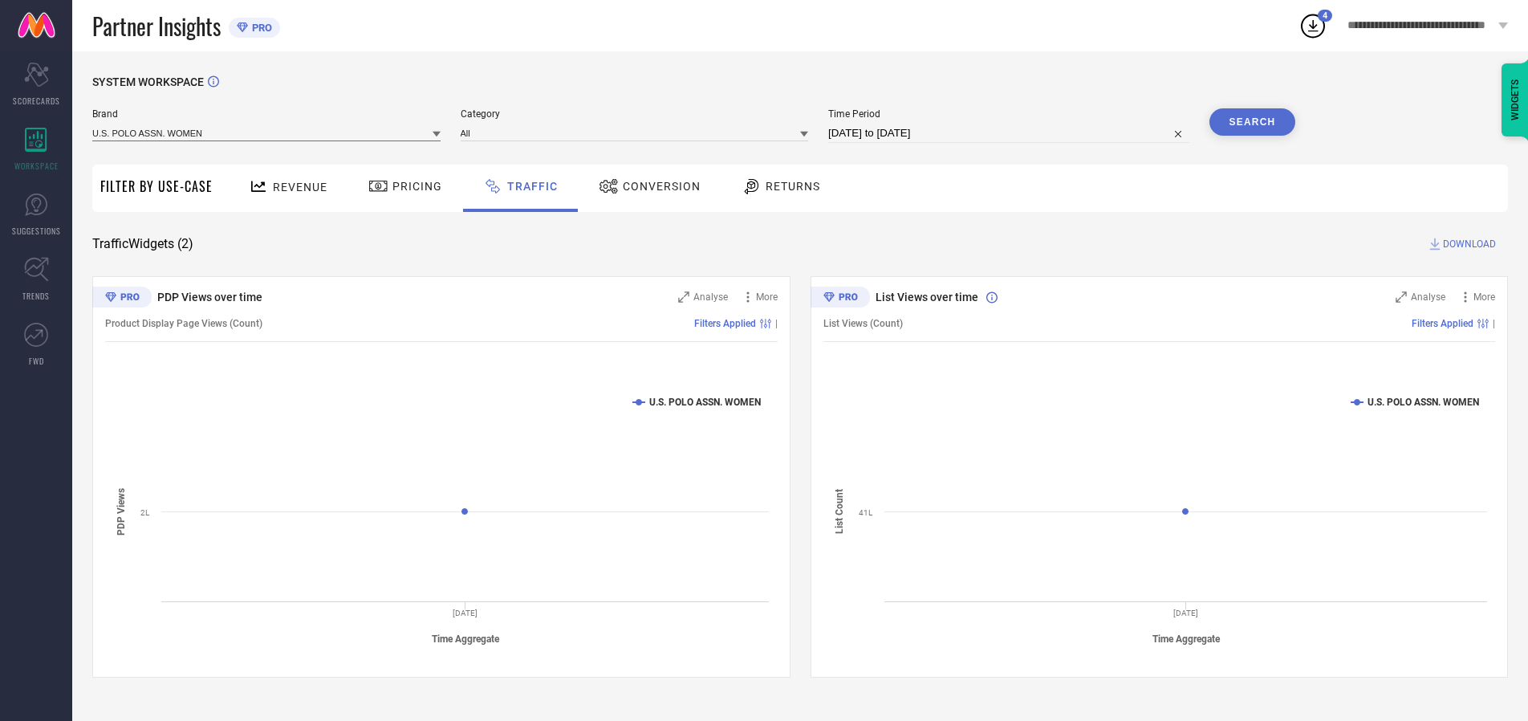
click at [267, 132] on input at bounding box center [266, 132] width 348 height 17
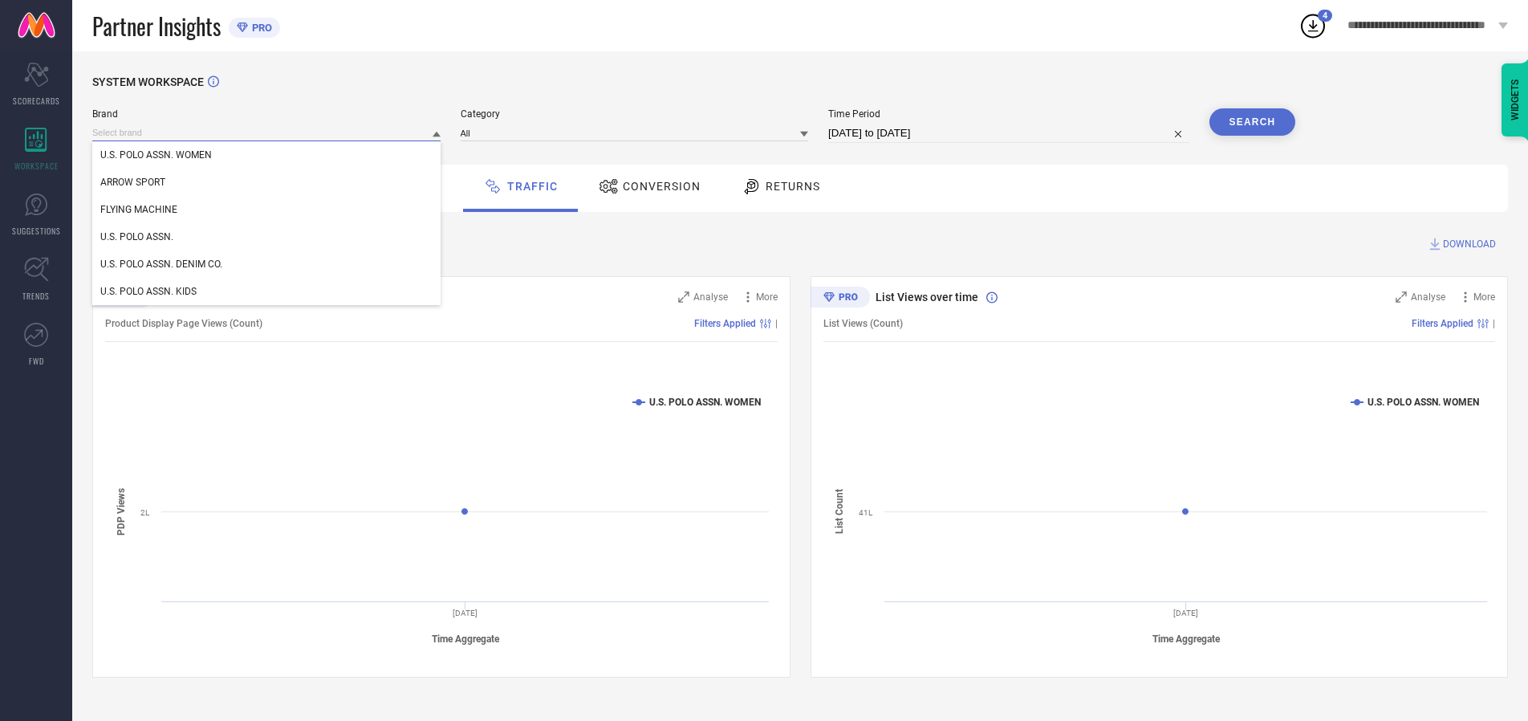
click at [267, 132] on input at bounding box center [266, 132] width 348 height 17
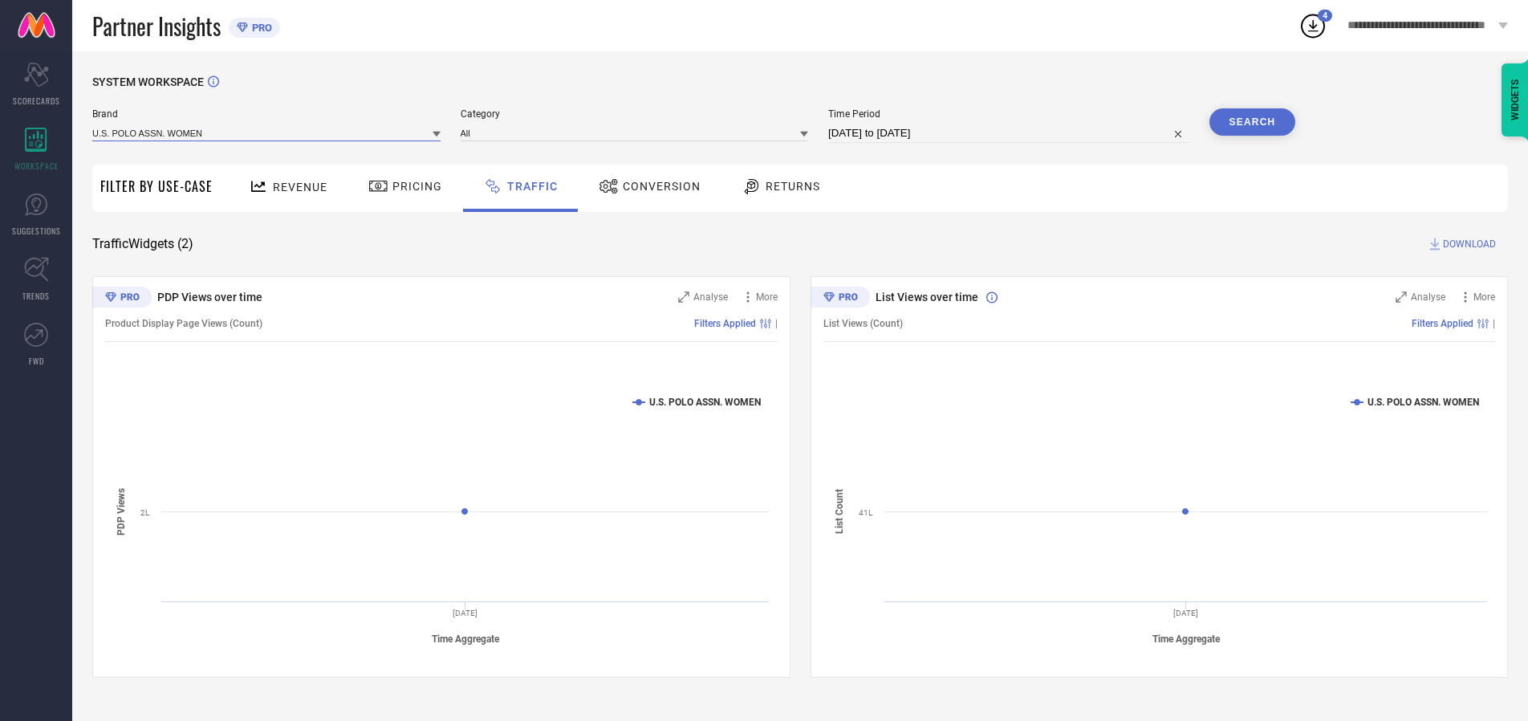
click at [267, 132] on input at bounding box center [266, 132] width 348 height 17
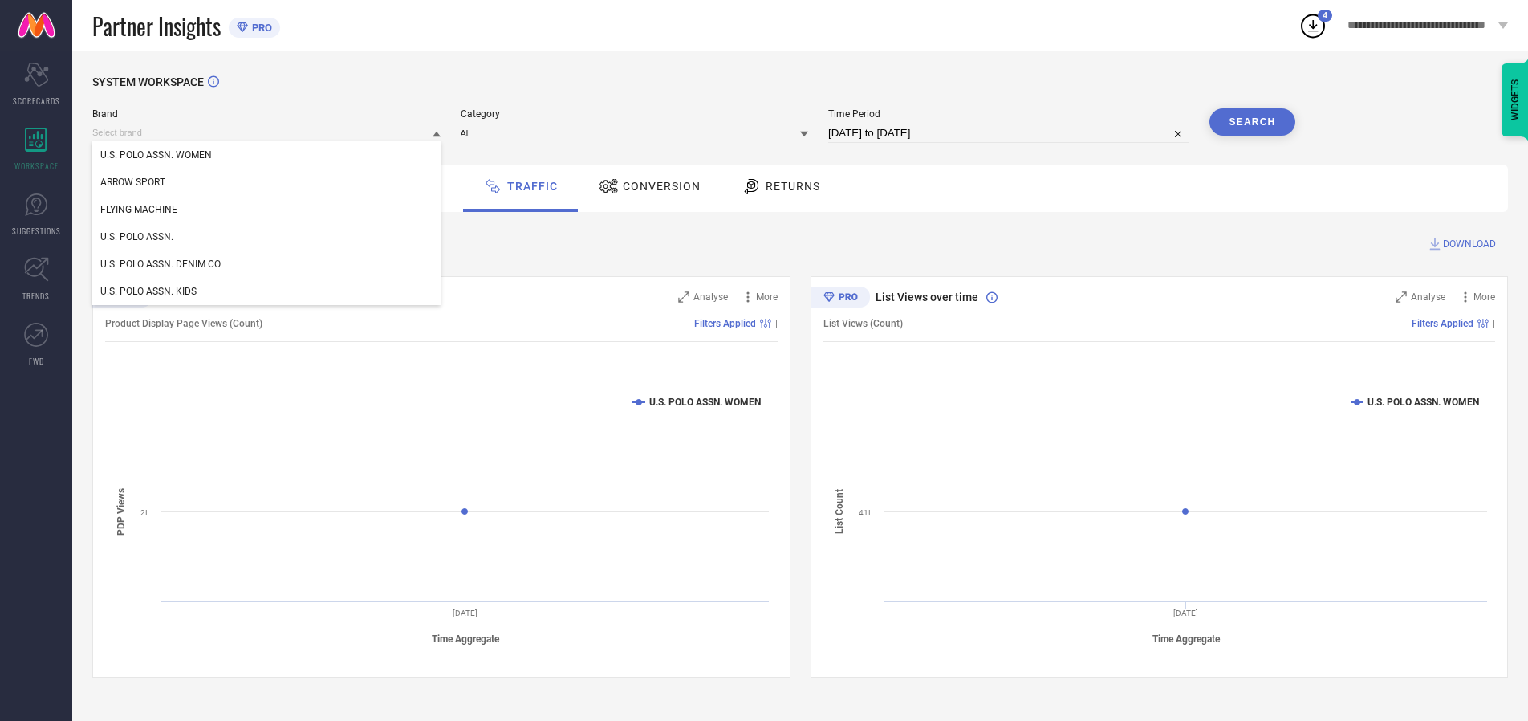
click at [267, 155] on div "U.S. POLO ASSN. WOMEN" at bounding box center [266, 154] width 348 height 27
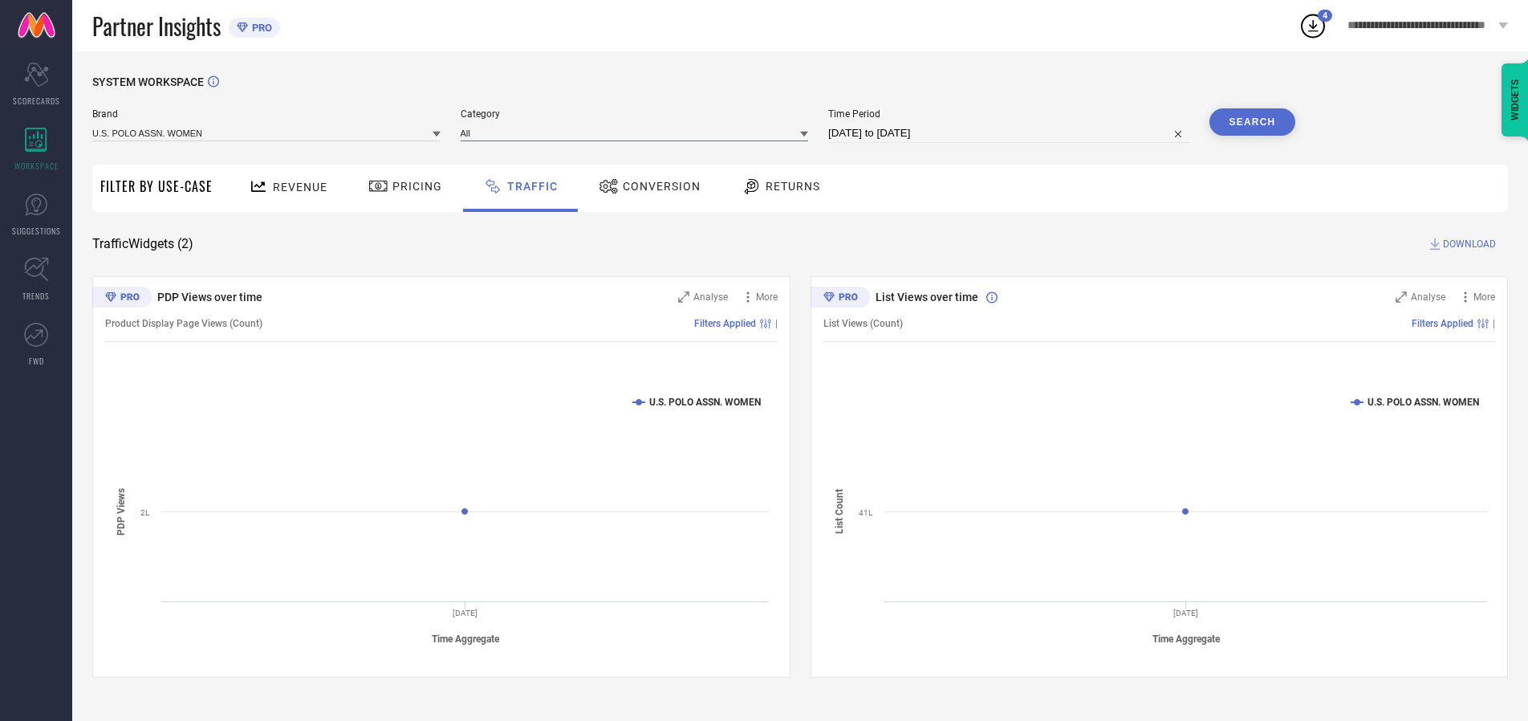
click at [638, 132] on input at bounding box center [635, 132] width 348 height 17
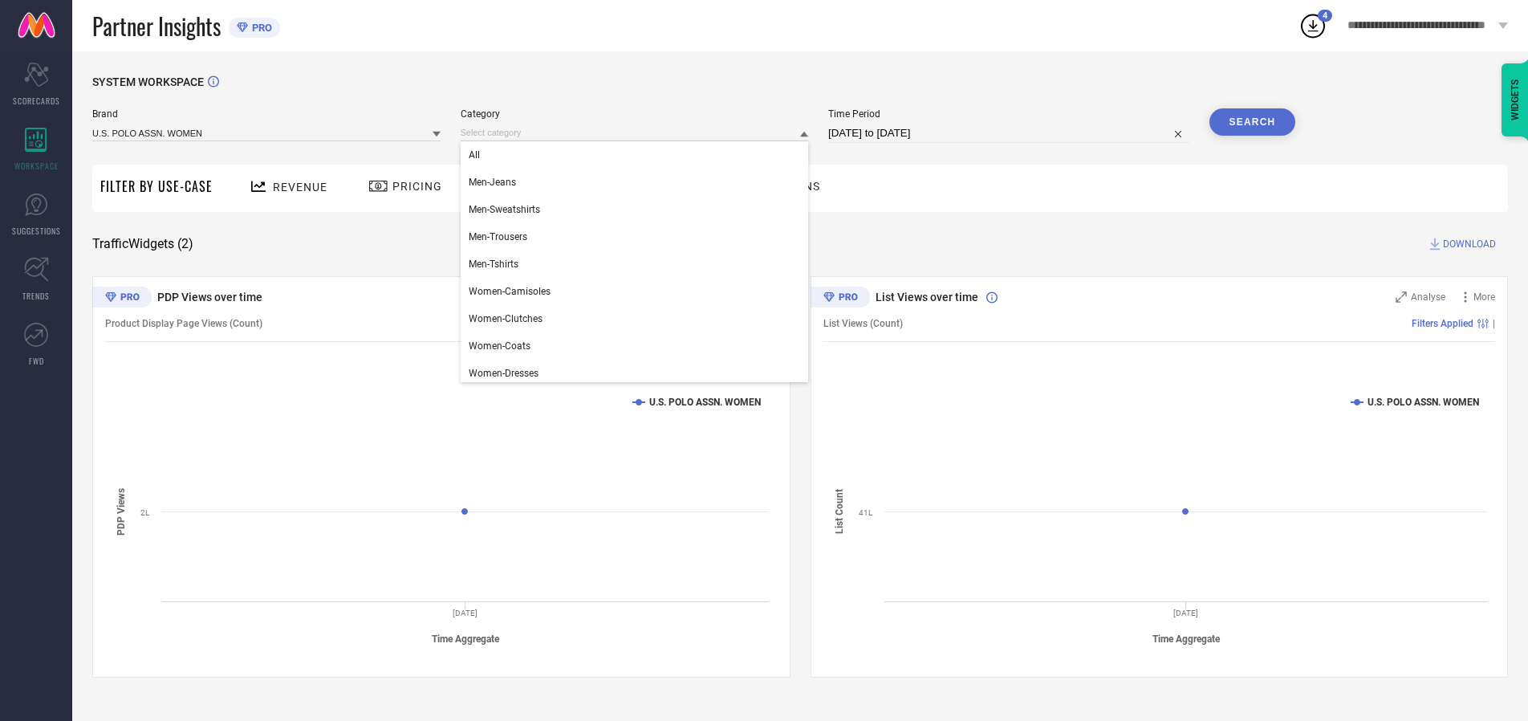
click at [638, 155] on div "All" at bounding box center [635, 154] width 348 height 27
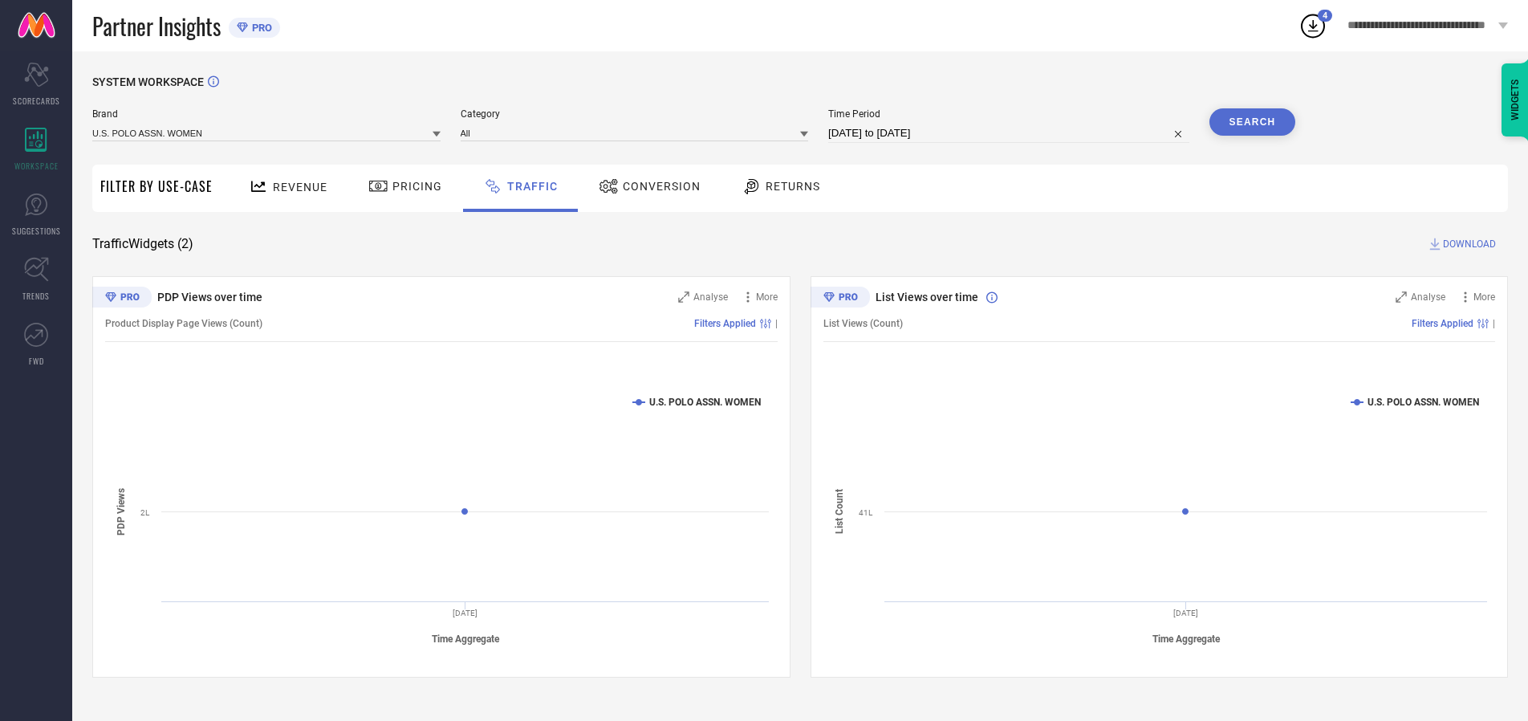
click at [1252, 122] on button "Search" at bounding box center [1253, 121] width 87 height 27
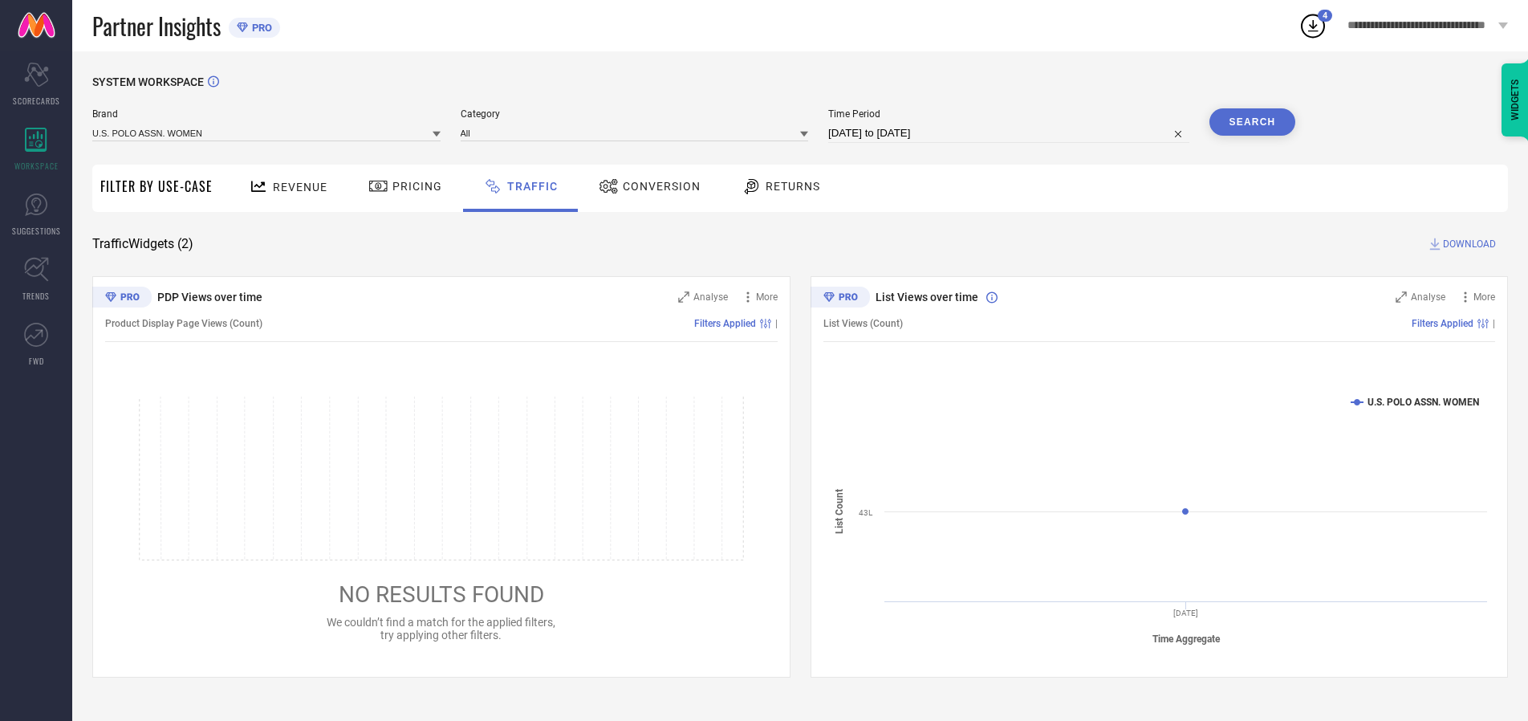
click at [1467, 244] on span "DOWNLOAD" at bounding box center [1469, 244] width 53 height 16
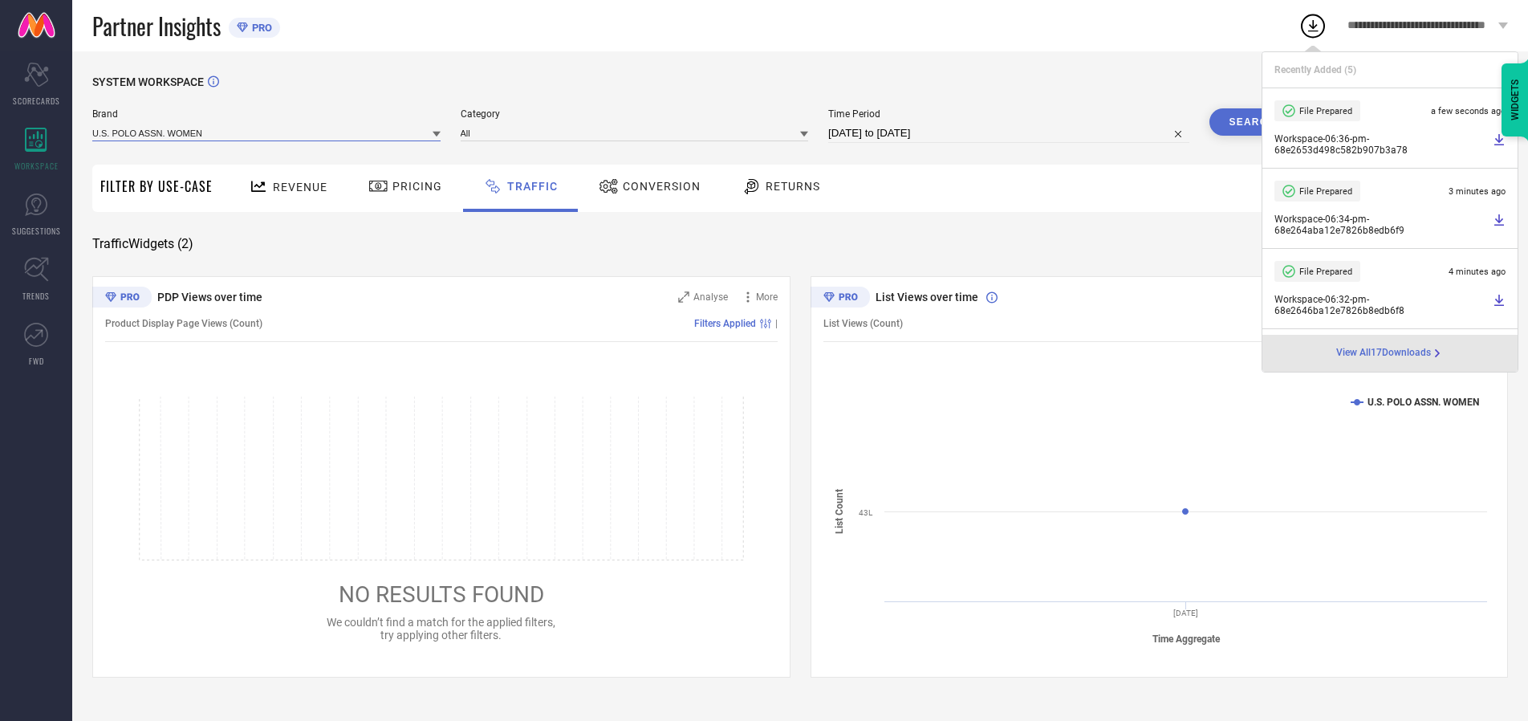
click at [267, 132] on input at bounding box center [266, 132] width 348 height 17
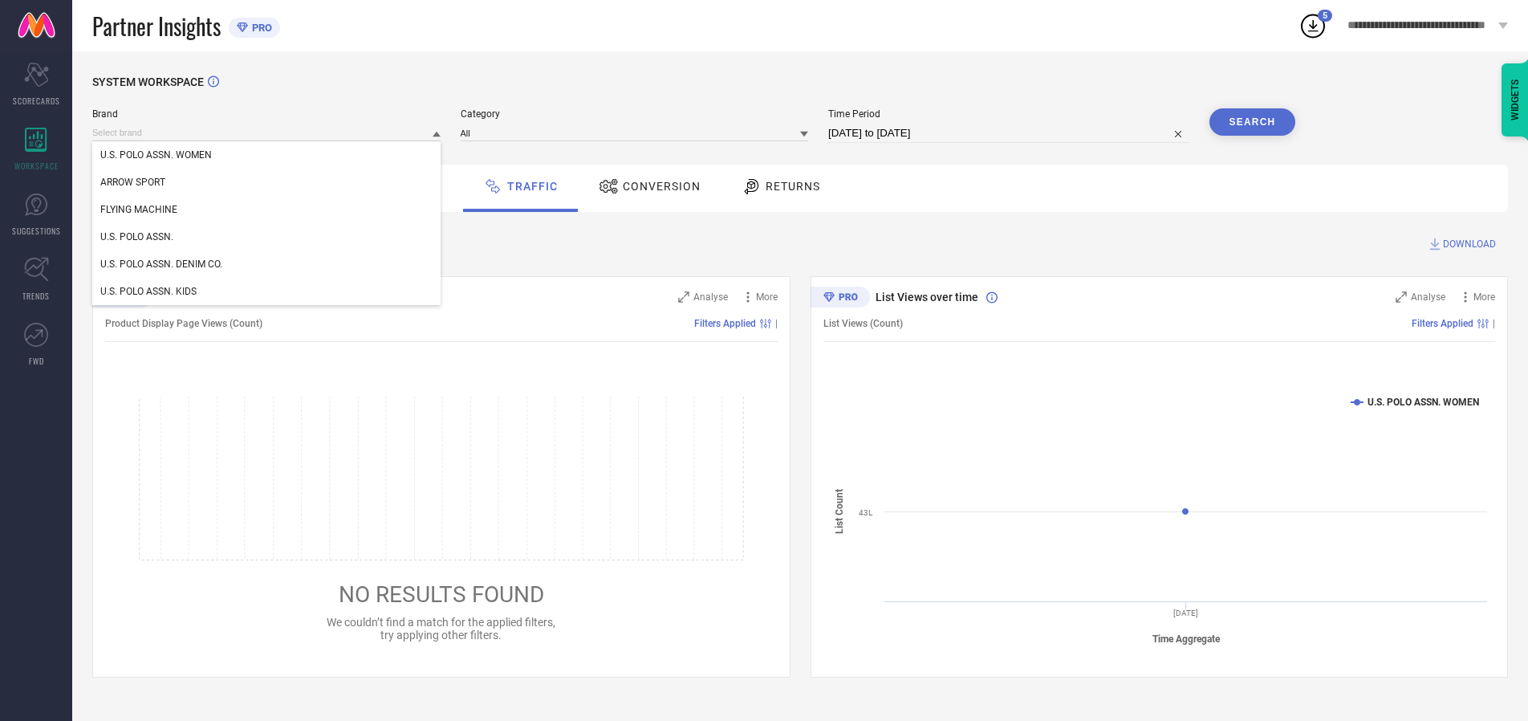
click at [267, 237] on div "U.S. POLO ASSN." at bounding box center [266, 236] width 348 height 27
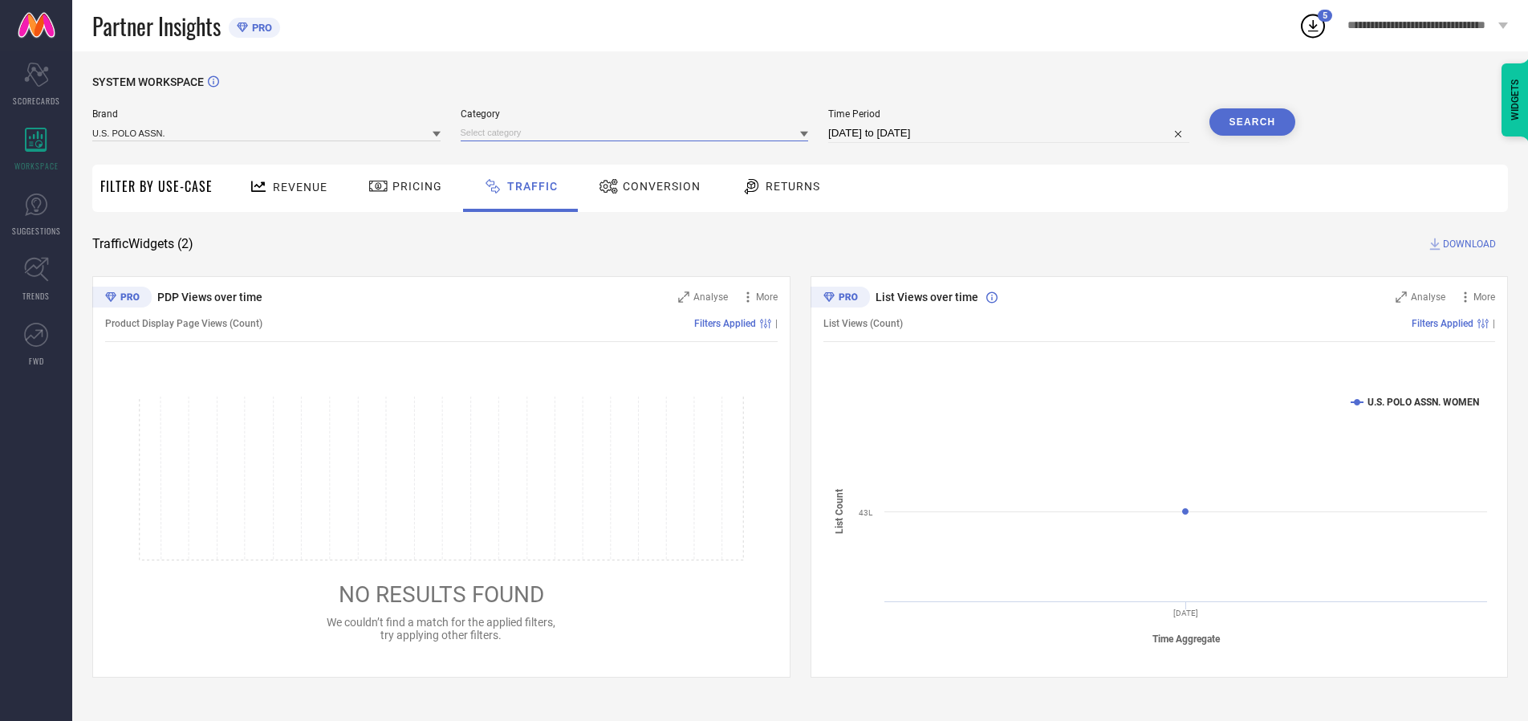
click at [638, 132] on input at bounding box center [635, 132] width 348 height 17
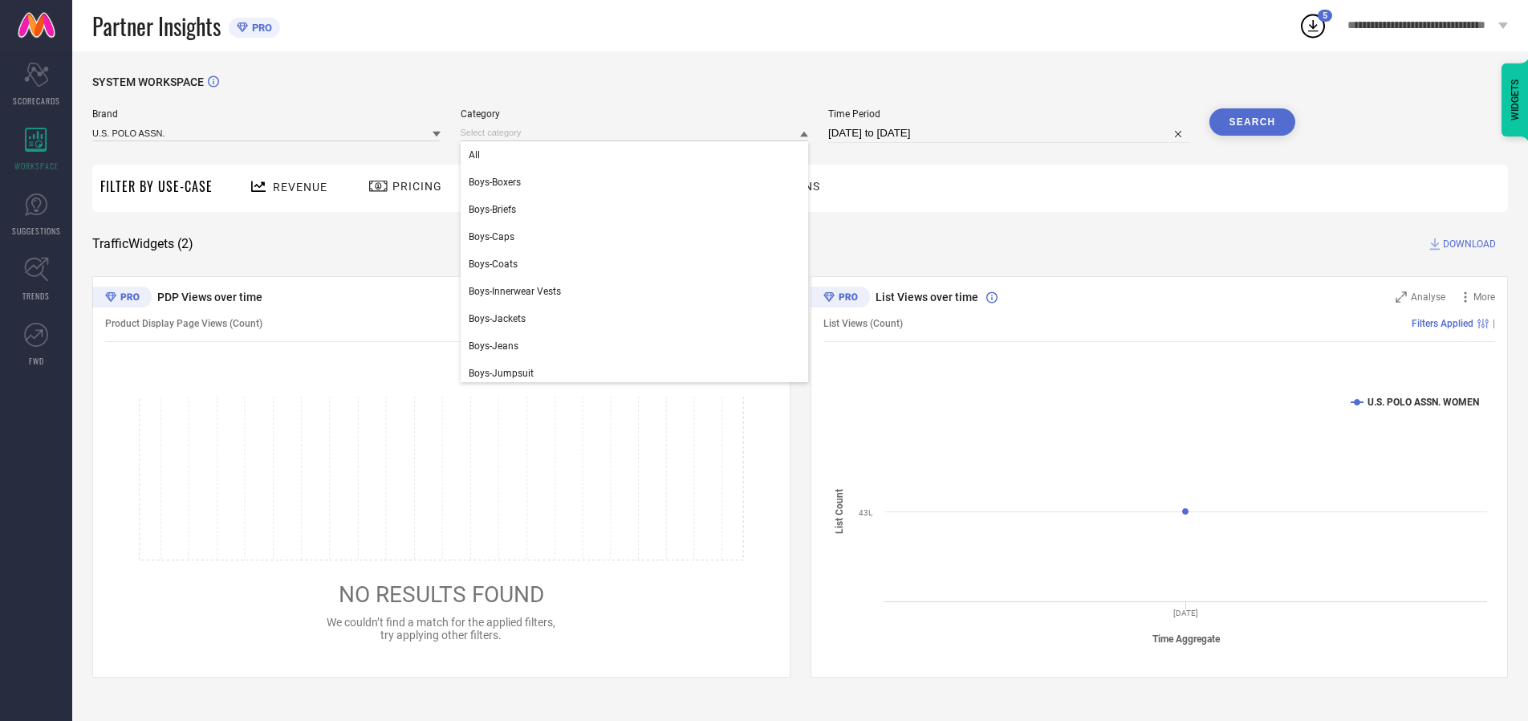
click at [638, 155] on div "All" at bounding box center [635, 154] width 348 height 27
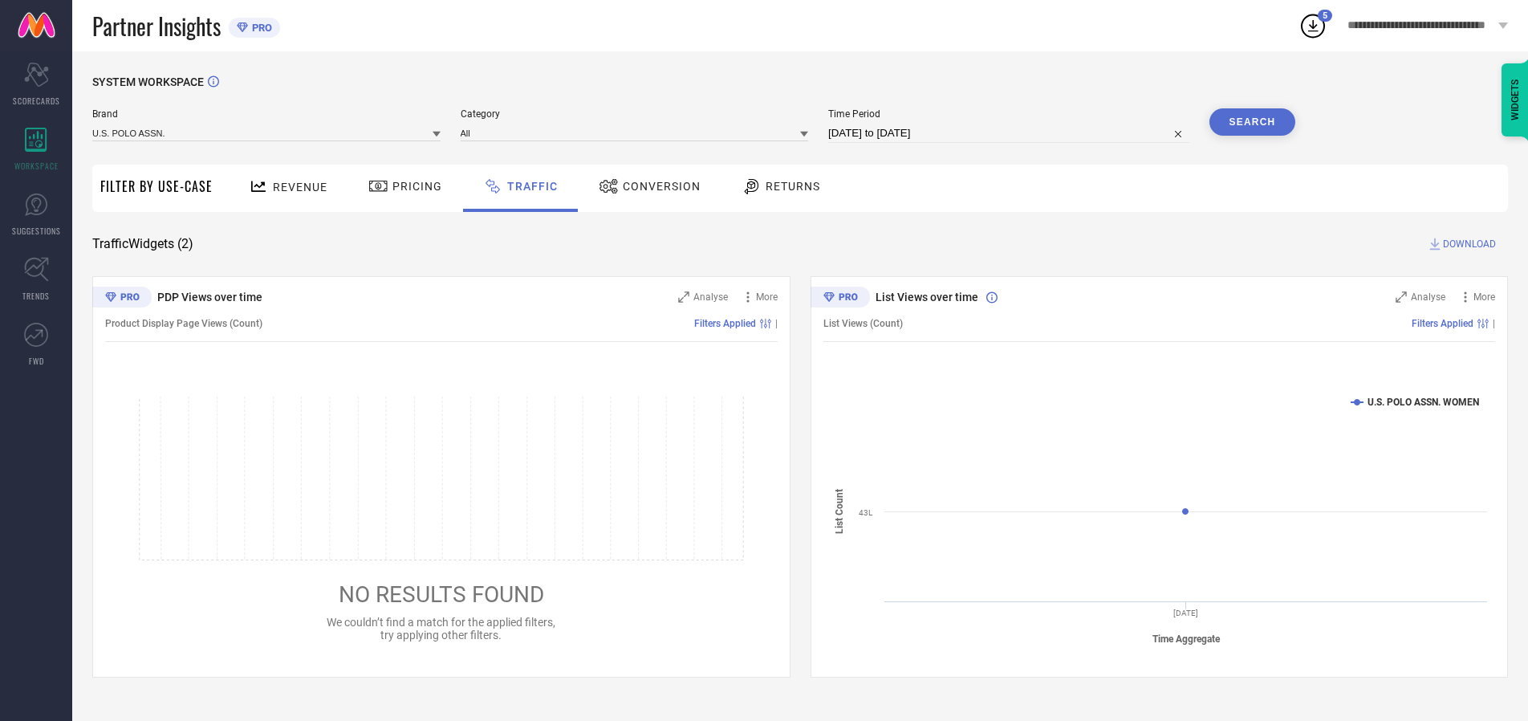
click at [1252, 122] on button "Search" at bounding box center [1253, 121] width 87 height 27
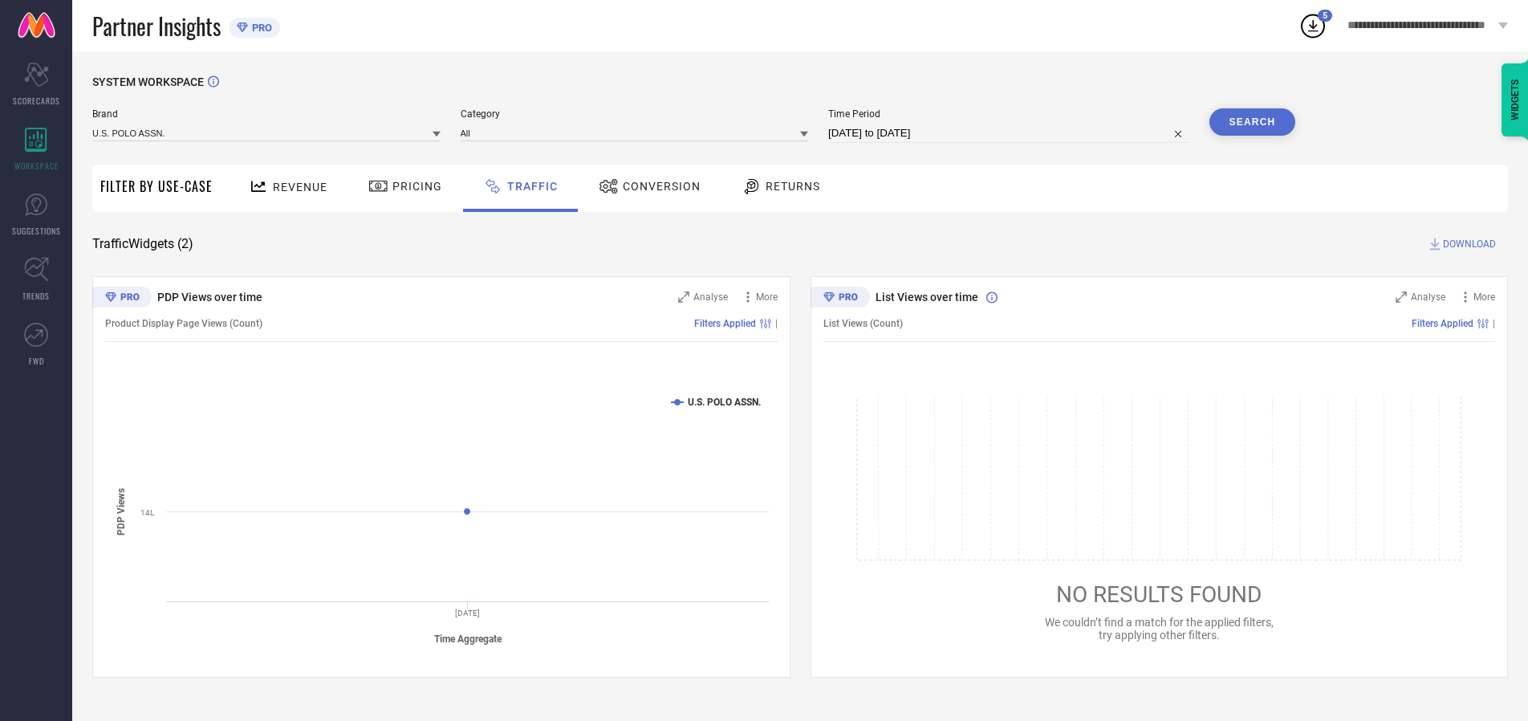
click at [1467, 244] on span "DOWNLOAD" at bounding box center [1469, 244] width 53 height 16
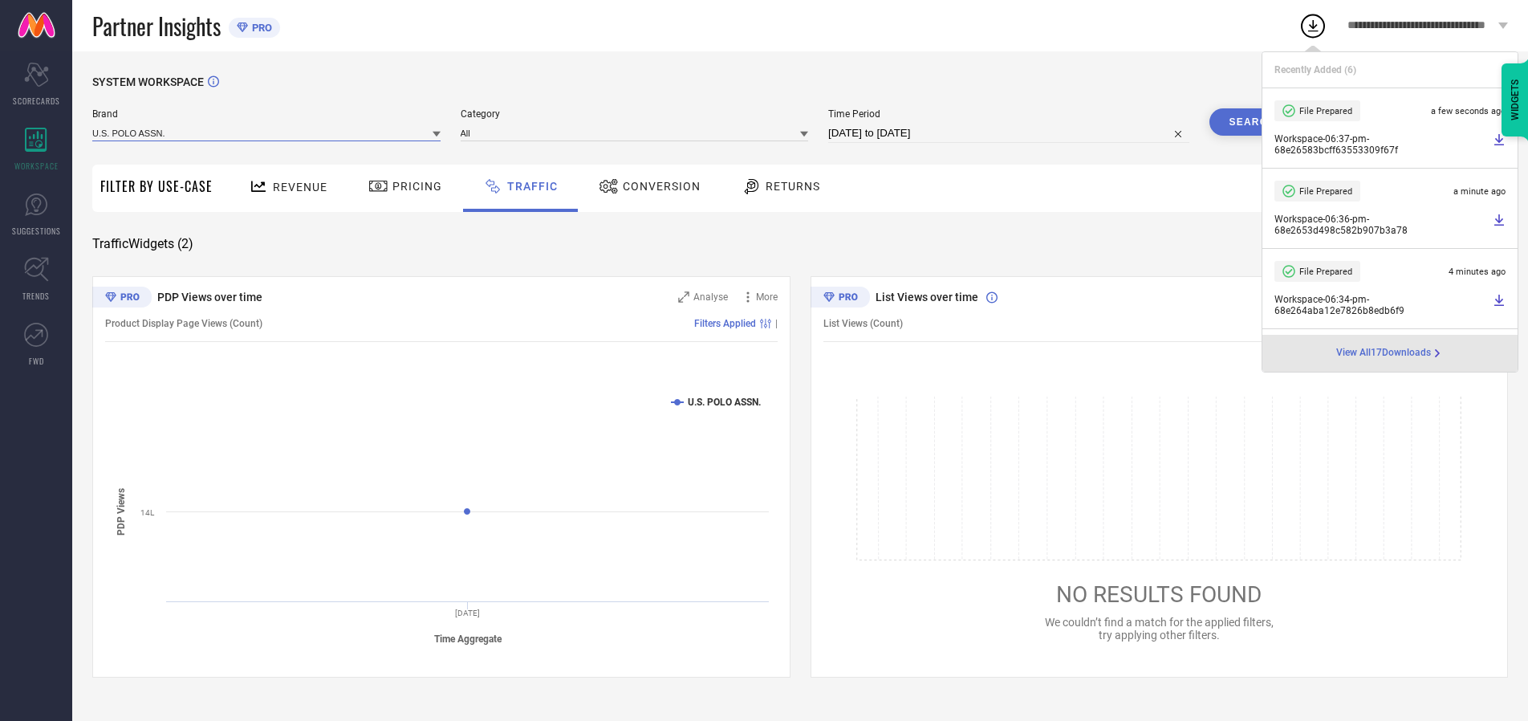
click at [267, 132] on input at bounding box center [266, 132] width 348 height 17
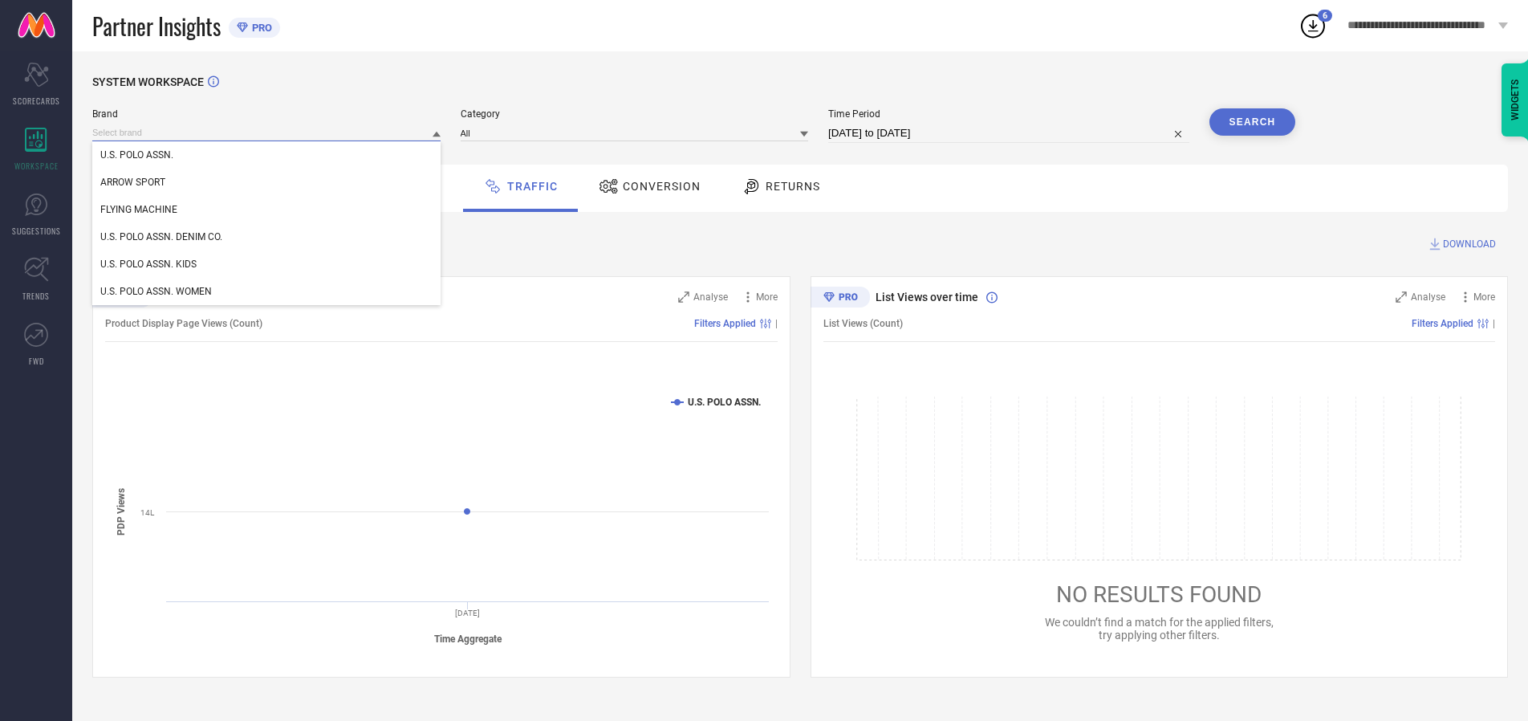
click at [267, 237] on div "U.S. POLO ASSN. DENIM CO." at bounding box center [266, 236] width 348 height 27
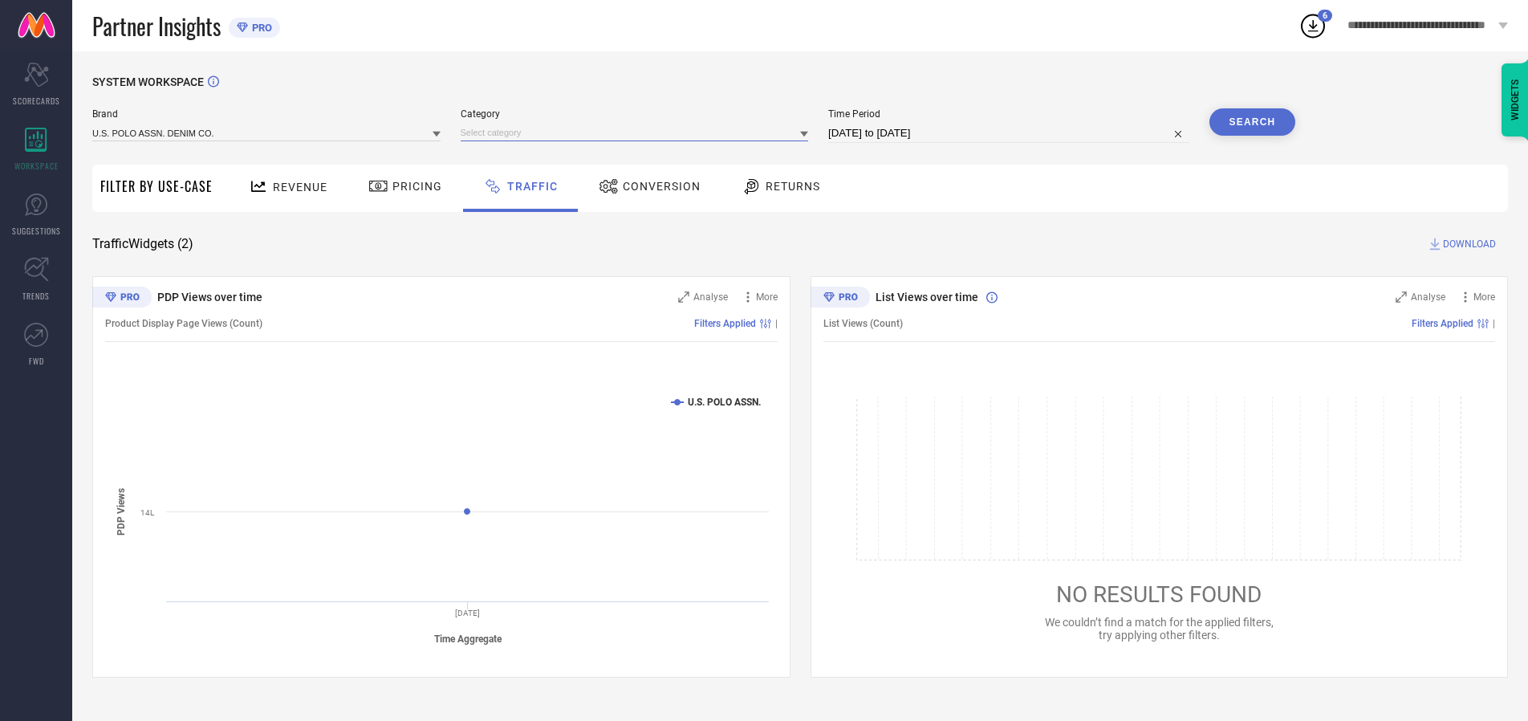
click at [638, 132] on input at bounding box center [635, 132] width 348 height 17
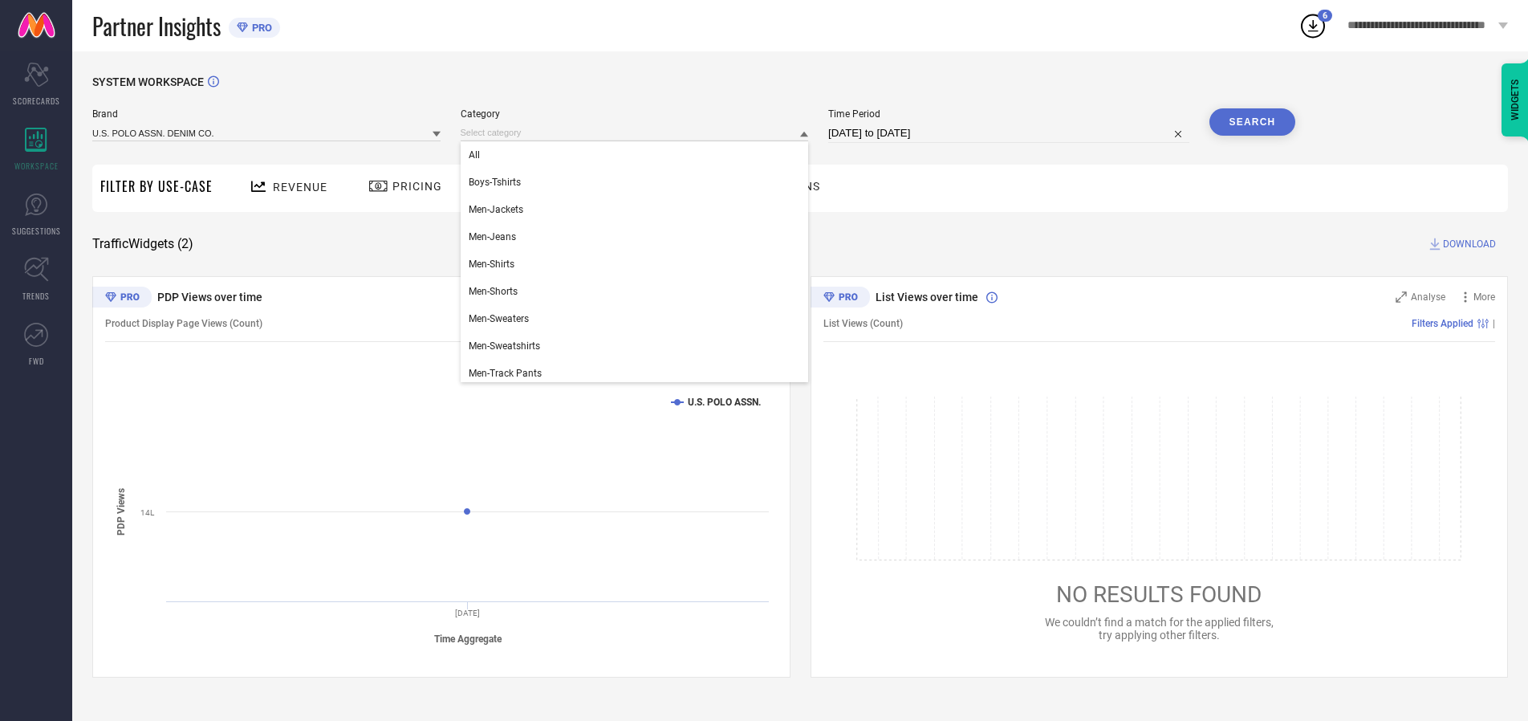
click at [638, 155] on div "All" at bounding box center [635, 154] width 348 height 27
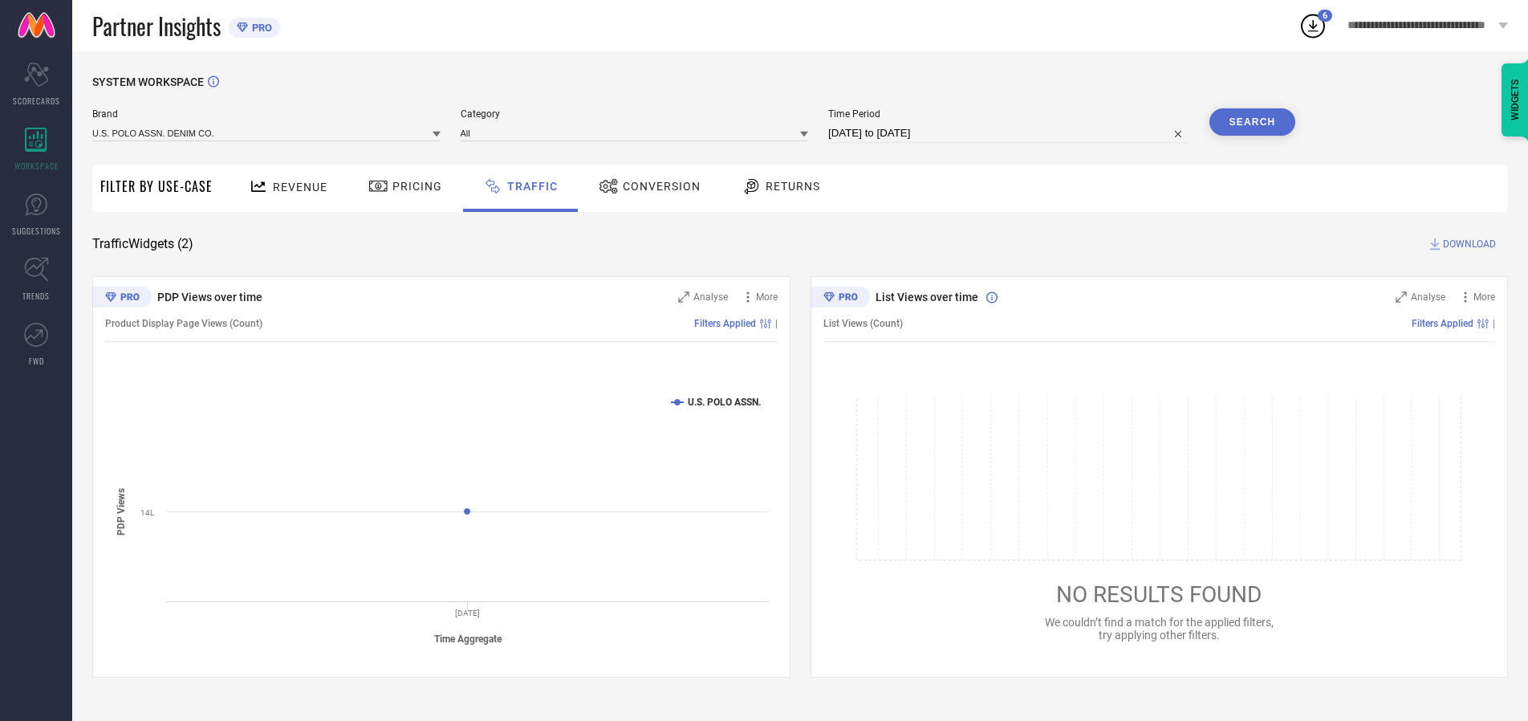
click at [1252, 122] on button "Search" at bounding box center [1253, 121] width 87 height 27
click at [1467, 244] on span "DOWNLOAD" at bounding box center [1469, 244] width 53 height 16
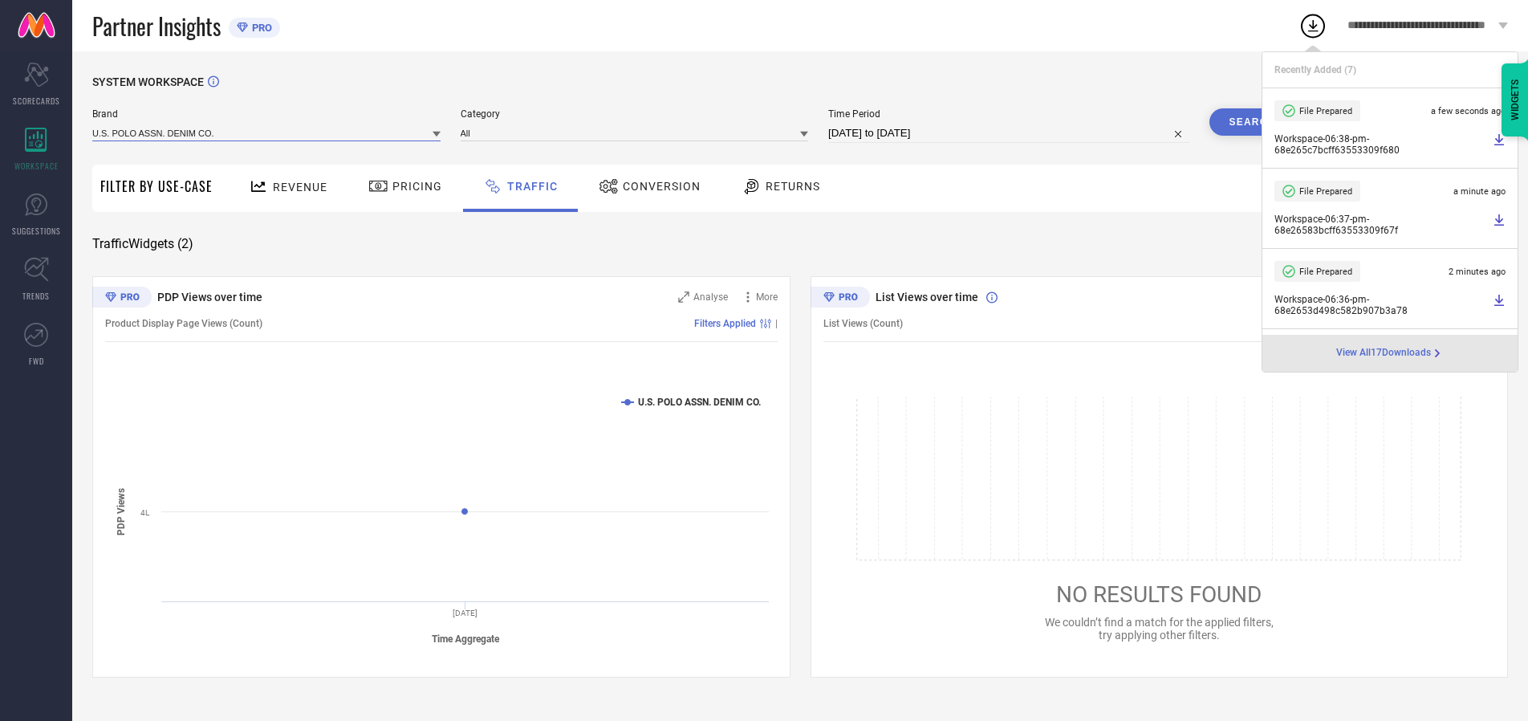
click at [267, 132] on input at bounding box center [266, 132] width 348 height 17
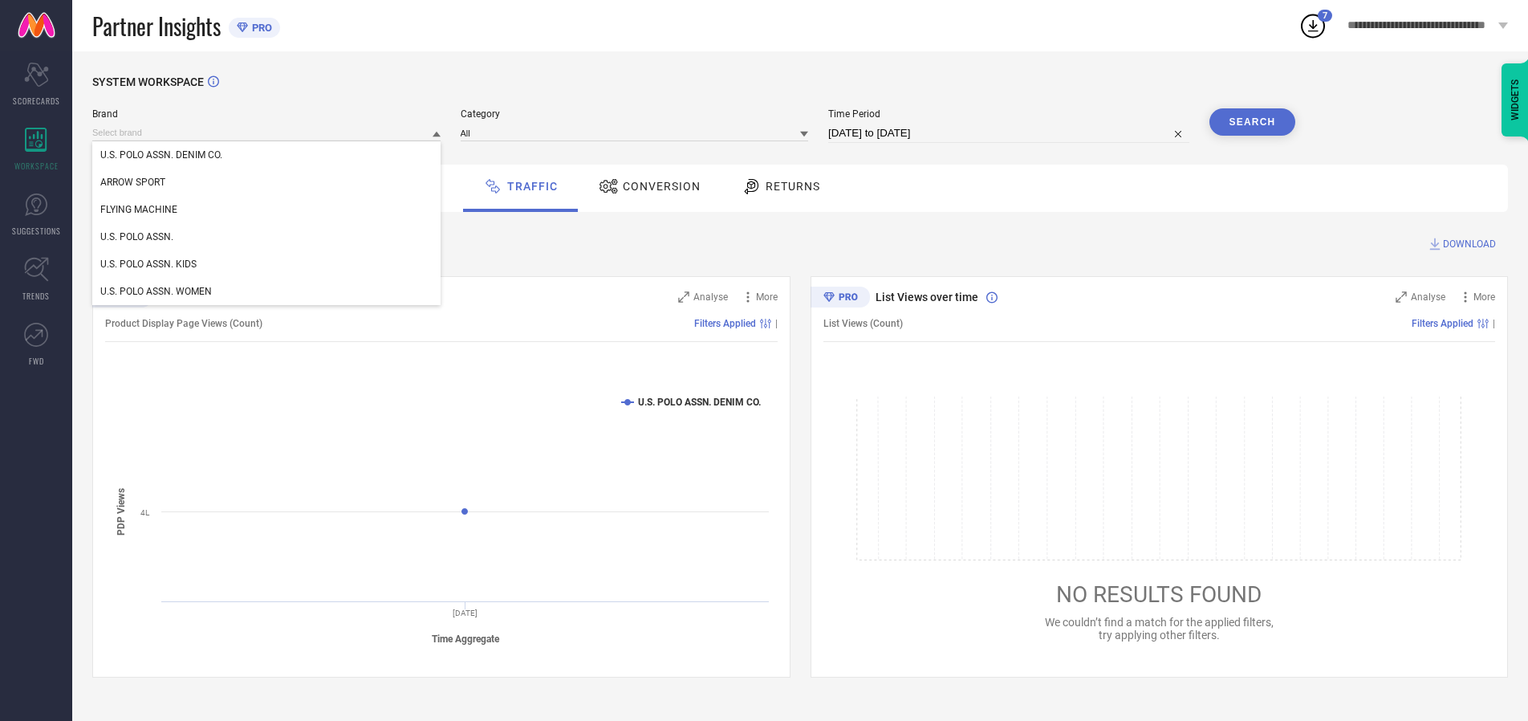
click at [267, 264] on div "U.S. POLO ASSN. KIDS" at bounding box center [266, 263] width 348 height 27
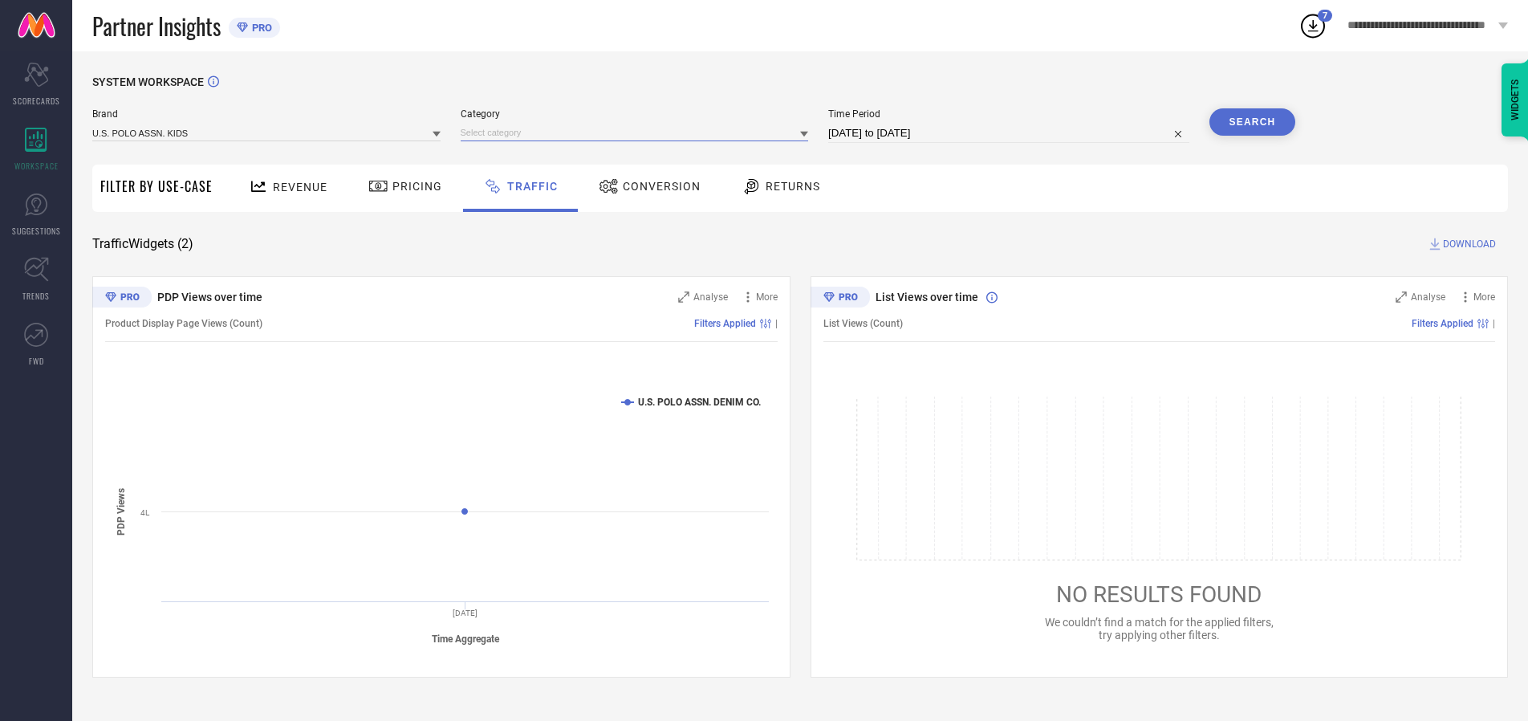
click at [638, 132] on input at bounding box center [635, 132] width 348 height 17
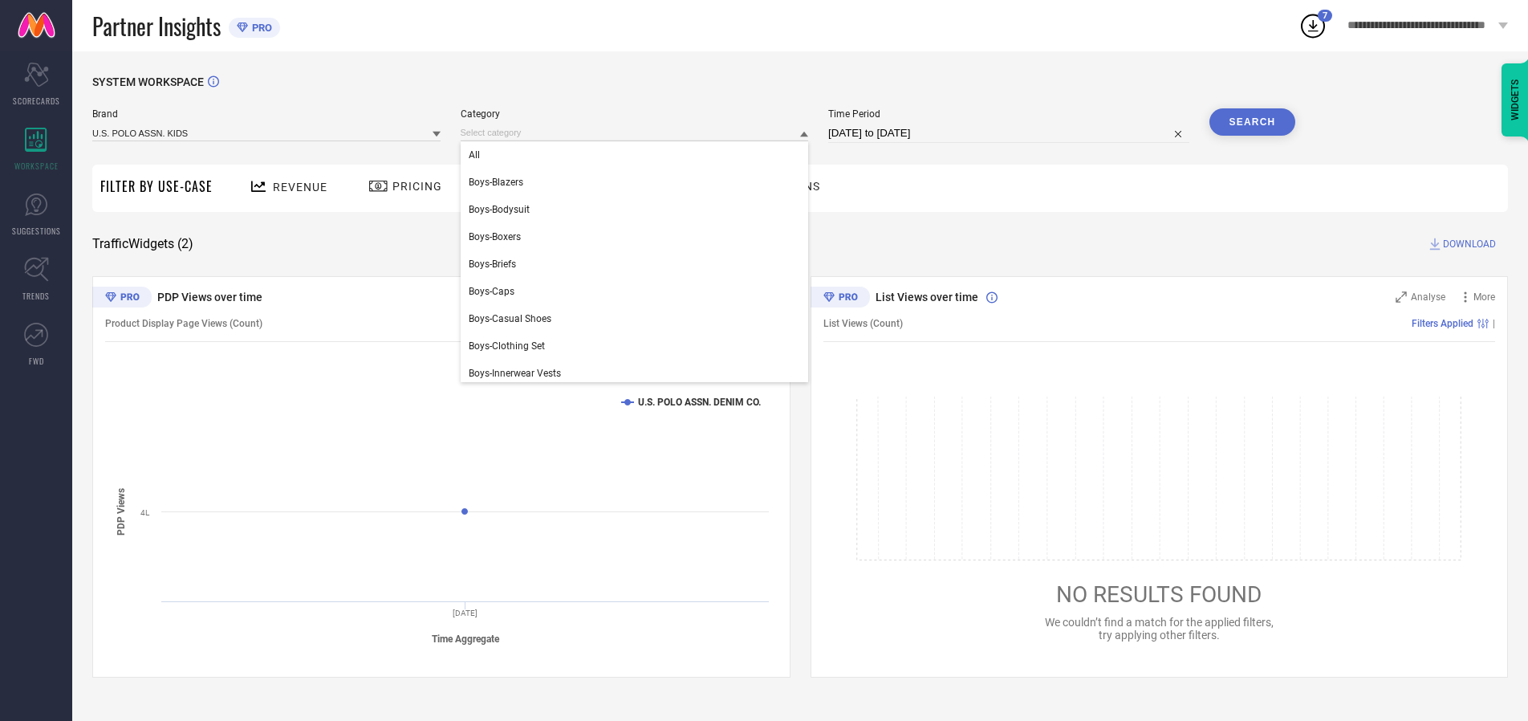
click at [638, 155] on div "All" at bounding box center [635, 154] width 348 height 27
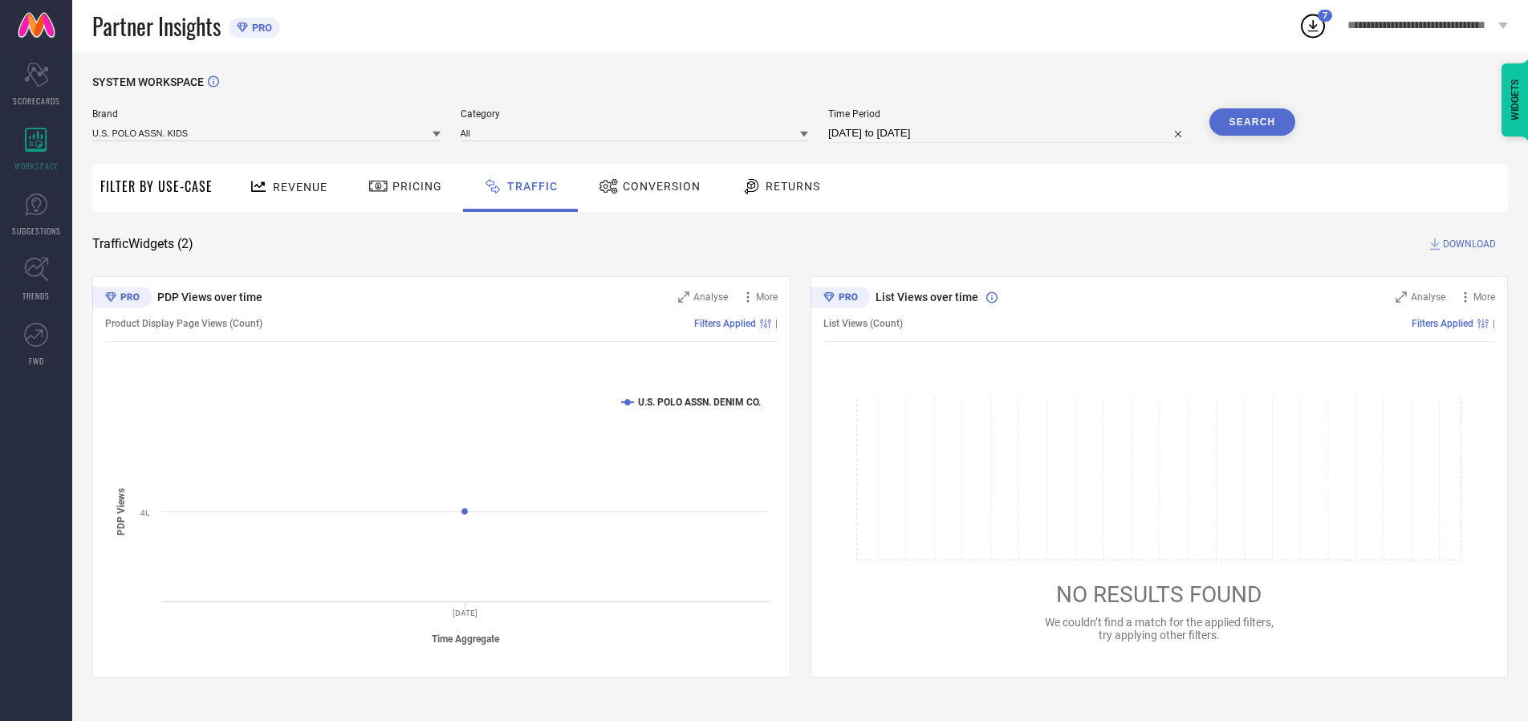
click at [1252, 122] on button "Search" at bounding box center [1253, 121] width 87 height 27
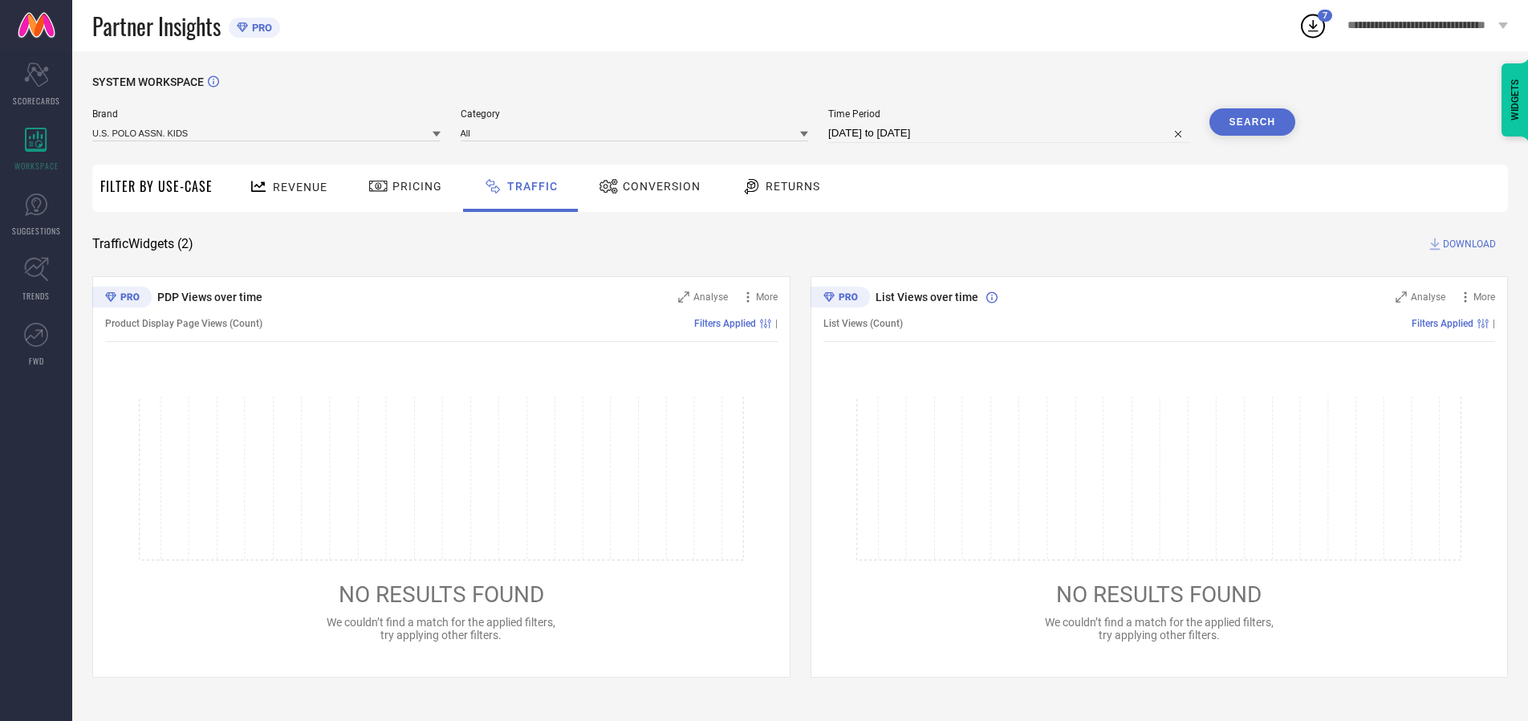
click at [1467, 244] on span "DOWNLOAD" at bounding box center [1469, 244] width 53 height 16
click at [1011, 133] on input at bounding box center [1008, 133] width 361 height 19
select select "9"
select select "2025"
select select "10"
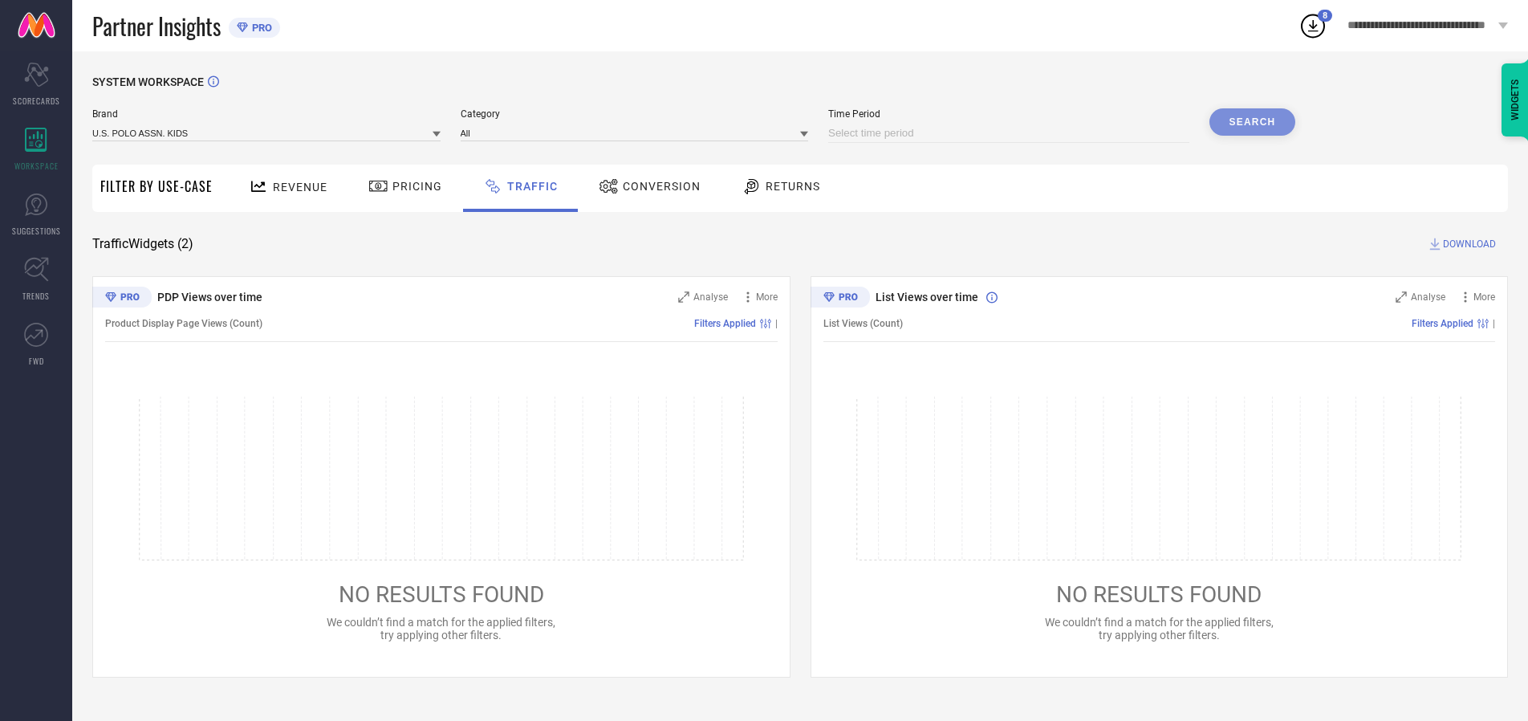
select select "2025"
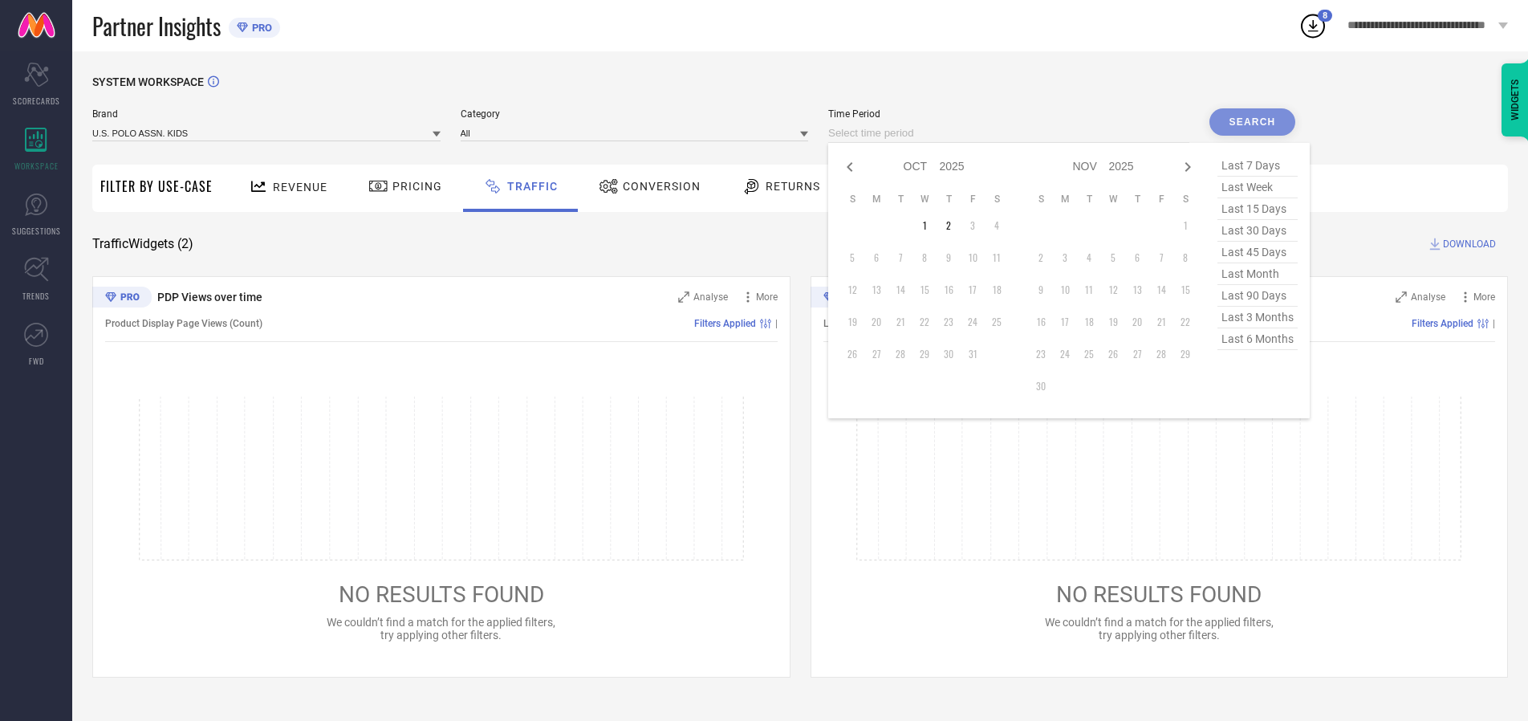
select select "8"
select select "2025"
select select "9"
select select "2025"
click at [881, 354] on td "29" at bounding box center [877, 354] width 24 height 24
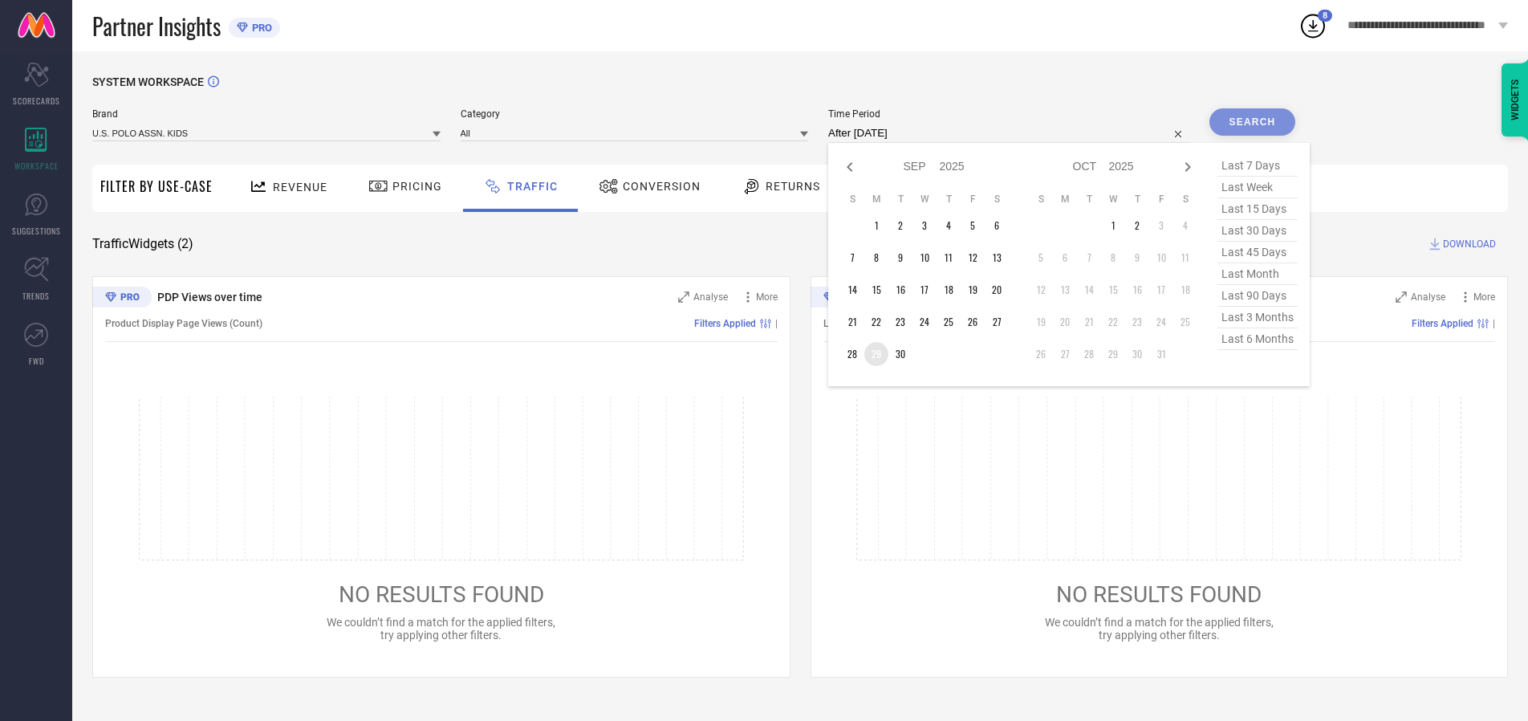
type input "[DATE] to [DATE]"
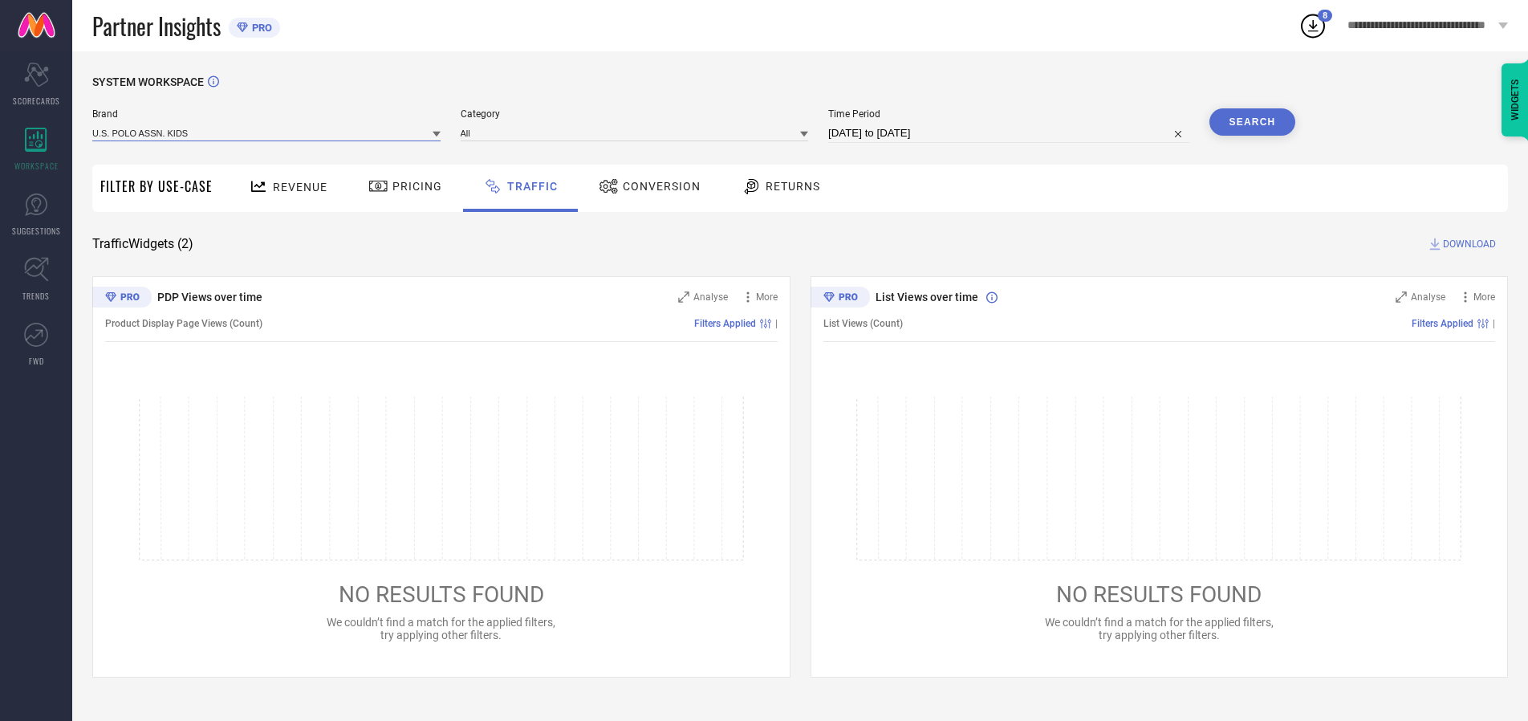
click at [267, 132] on input at bounding box center [266, 132] width 348 height 17
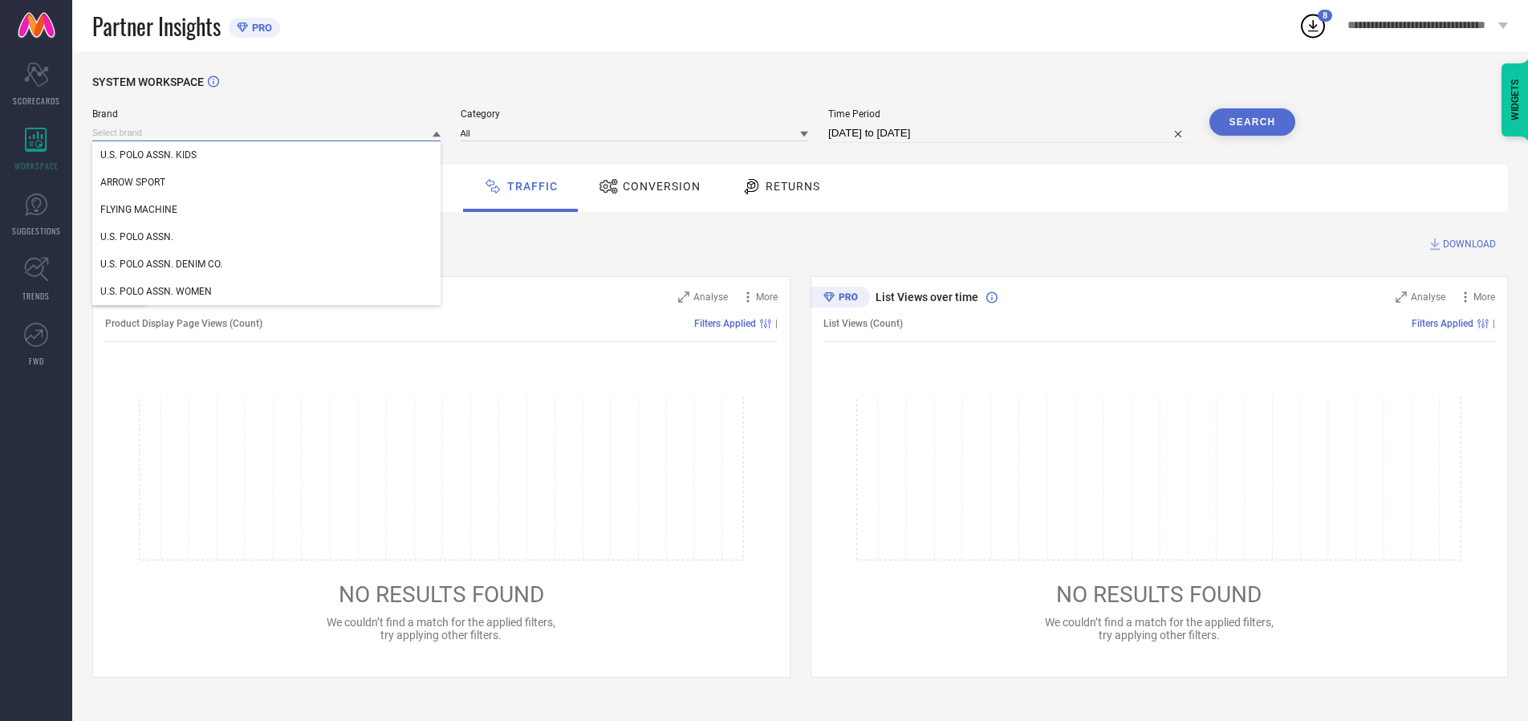
click at [267, 132] on input at bounding box center [266, 132] width 348 height 17
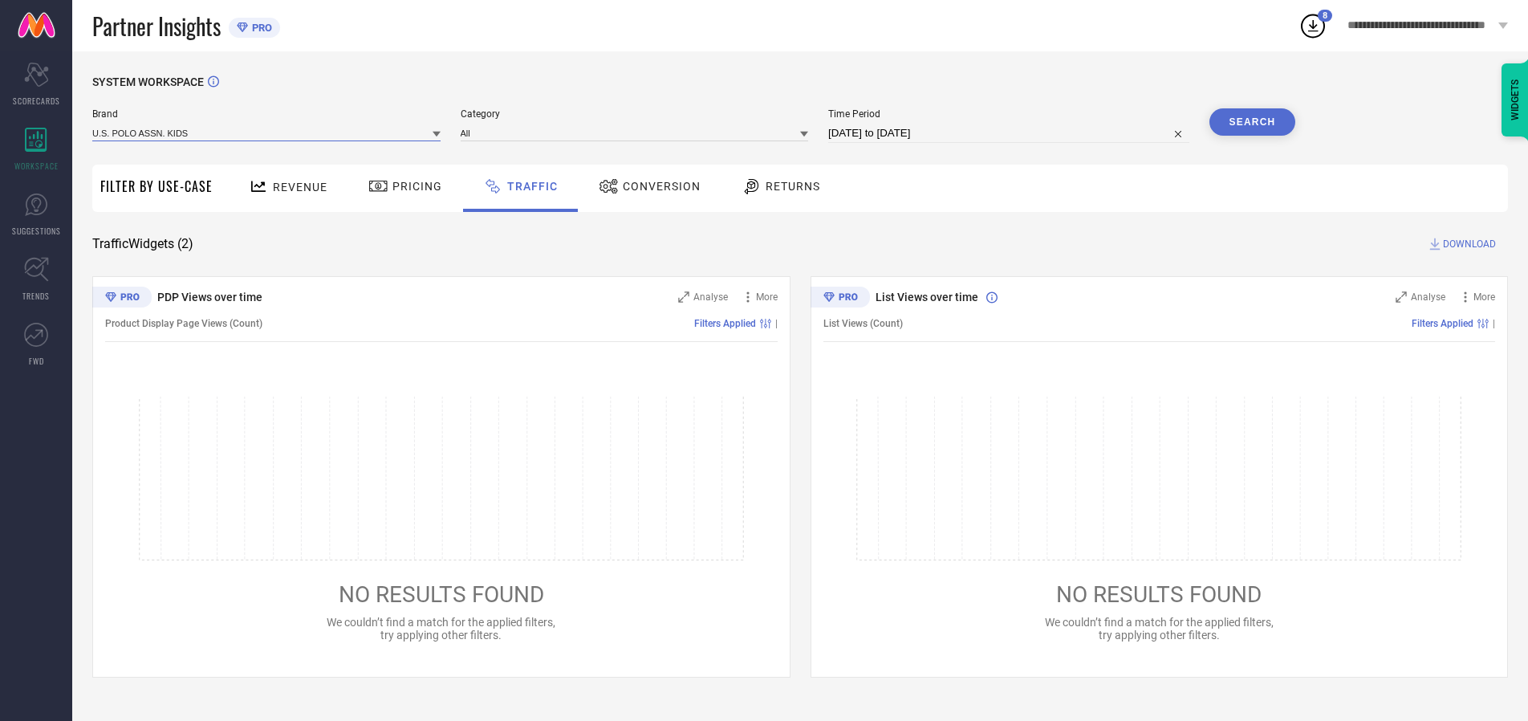
click at [267, 132] on input at bounding box center [266, 132] width 348 height 17
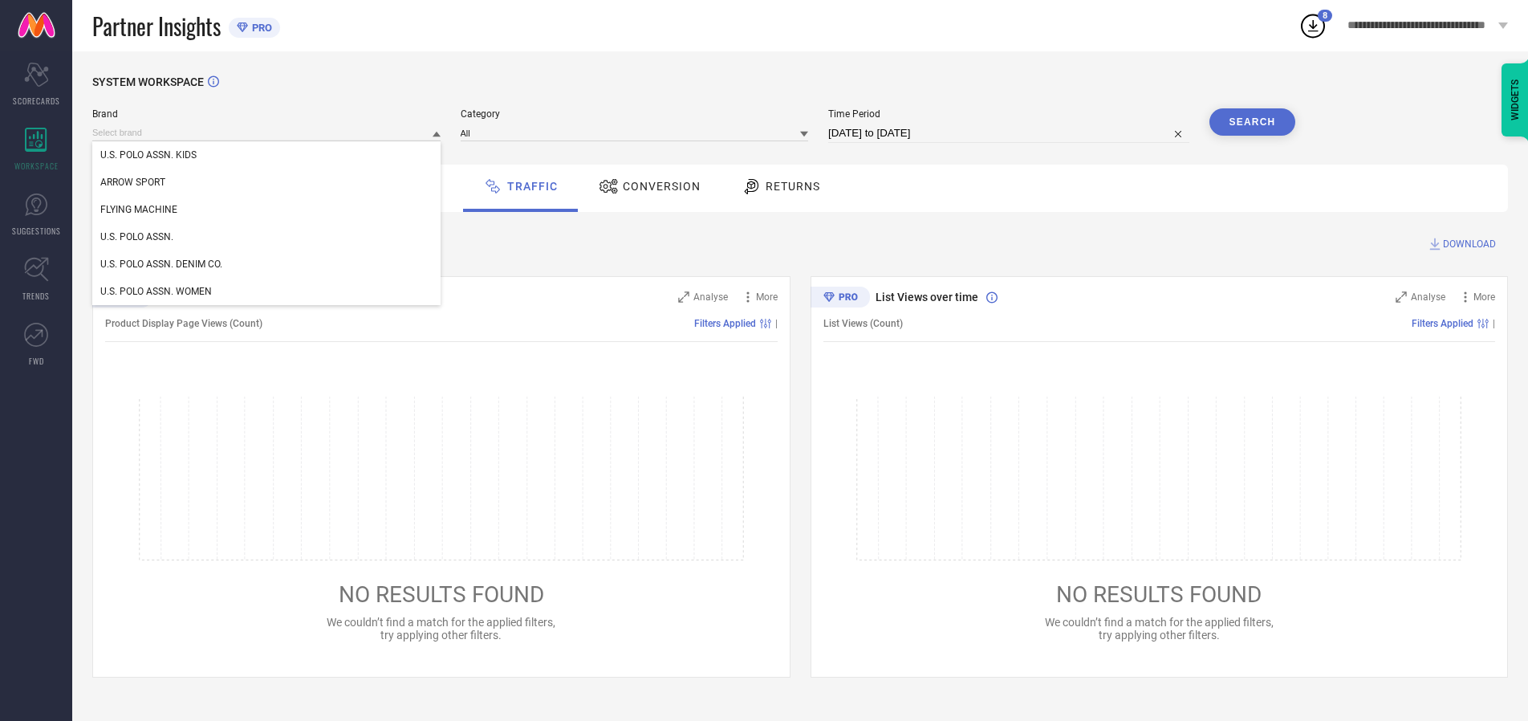
click at [267, 155] on div "U.S. POLO ASSN. KIDS" at bounding box center [266, 154] width 348 height 27
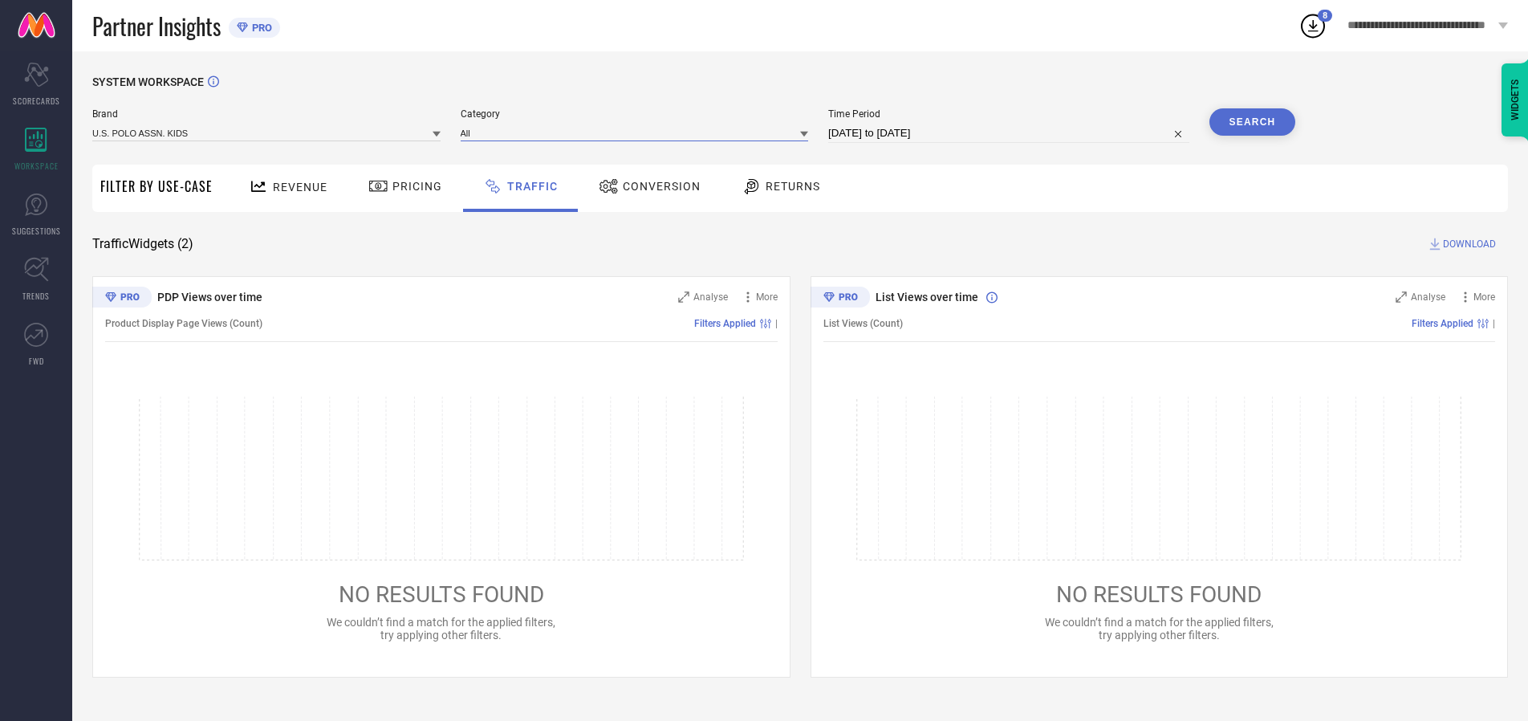
click at [638, 132] on input at bounding box center [635, 132] width 348 height 17
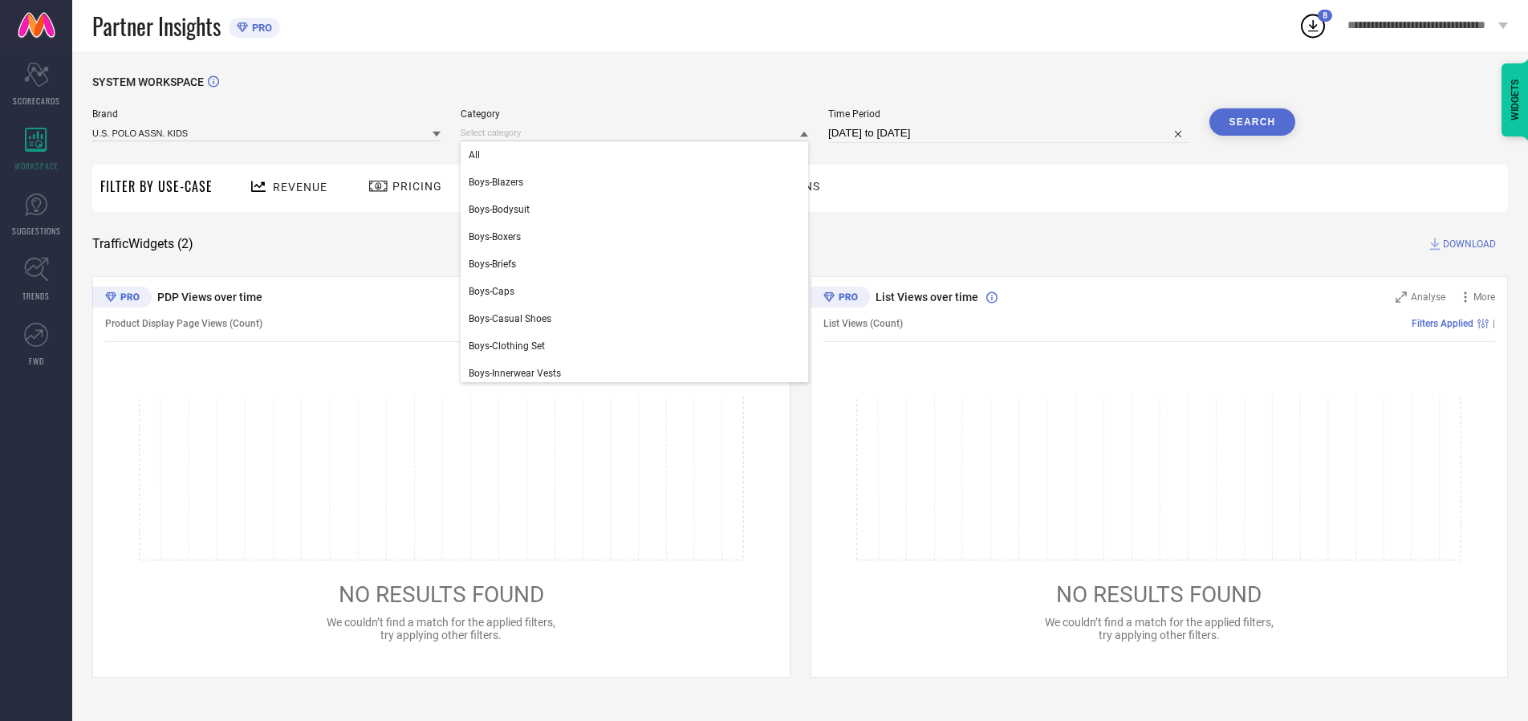
click at [638, 155] on div "All" at bounding box center [635, 154] width 348 height 27
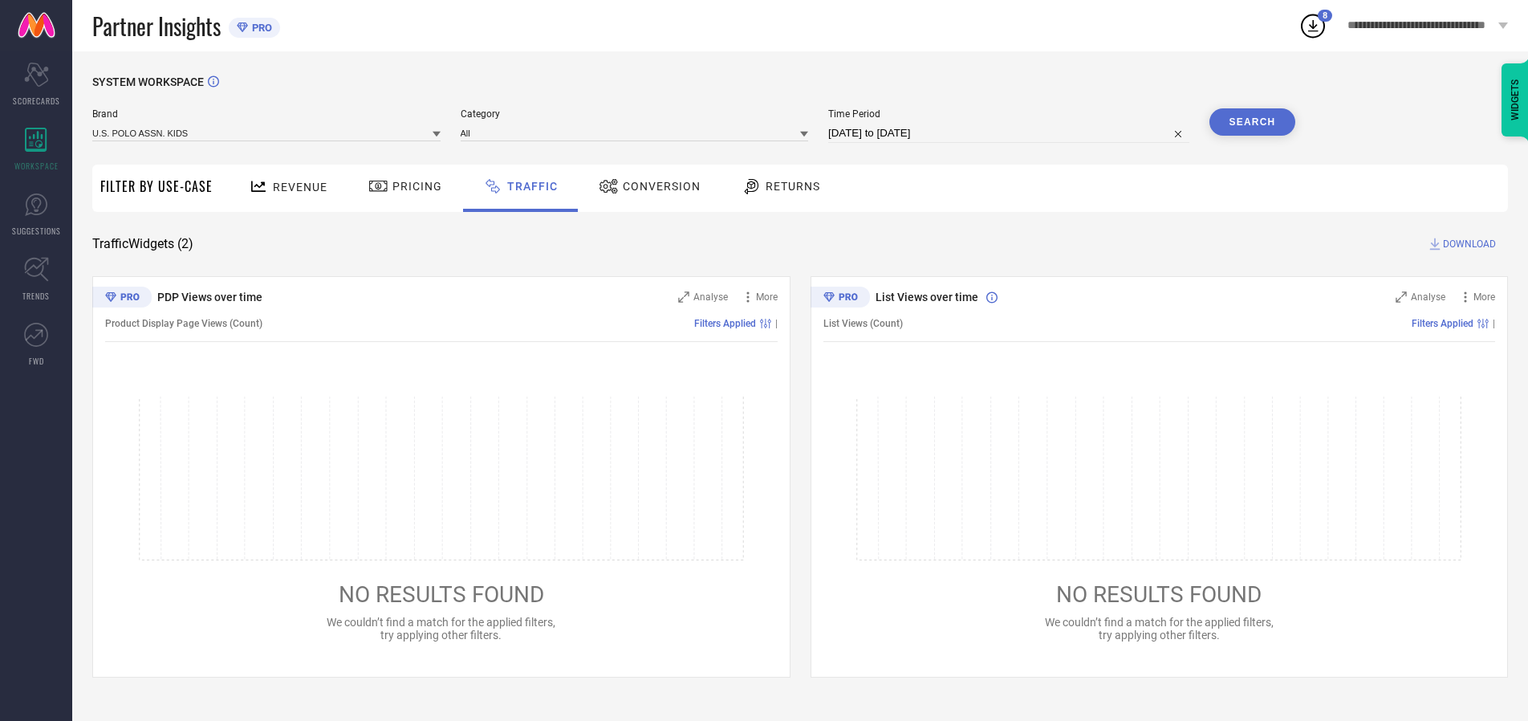
click at [1252, 122] on button "Search" at bounding box center [1253, 121] width 87 height 27
click at [1467, 244] on span "DOWNLOAD" at bounding box center [1469, 244] width 53 height 16
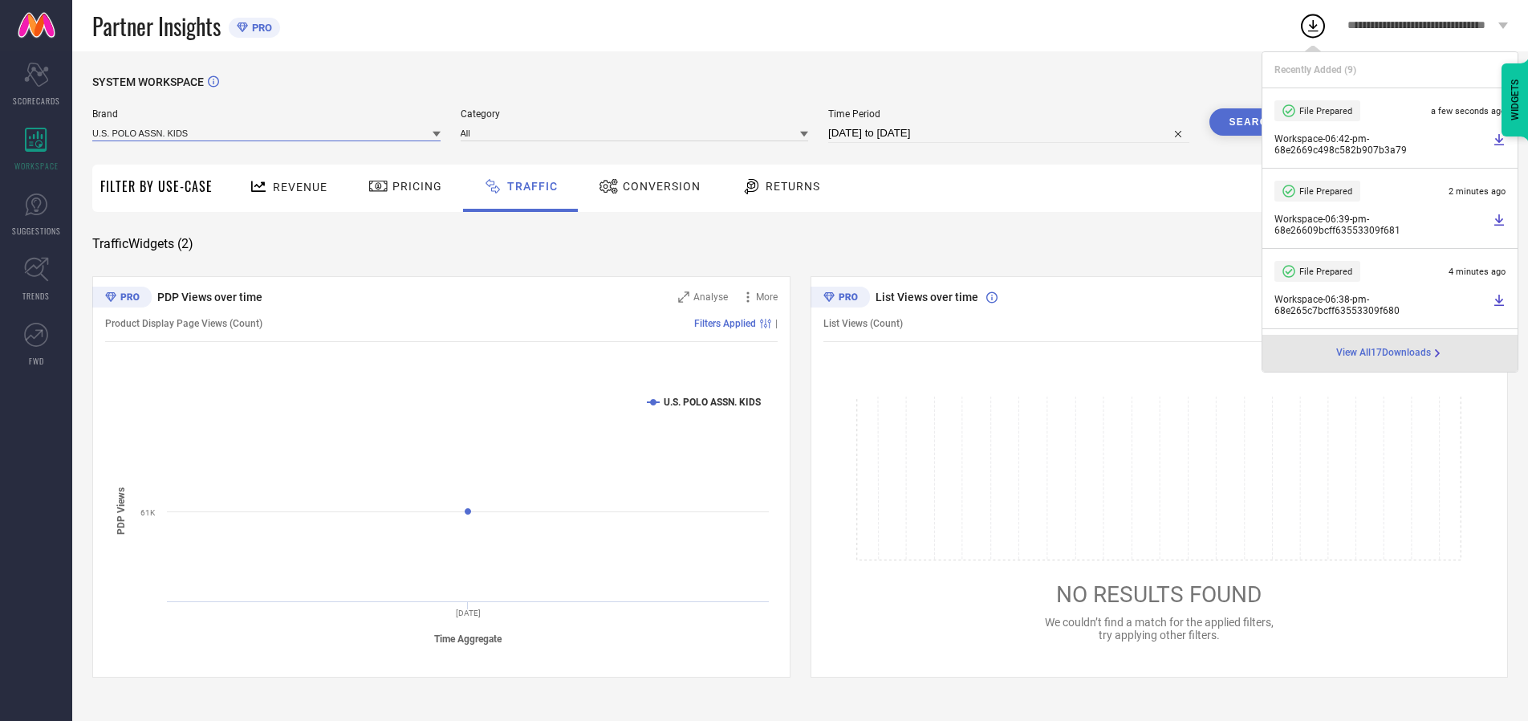
click at [267, 132] on input at bounding box center [266, 132] width 348 height 17
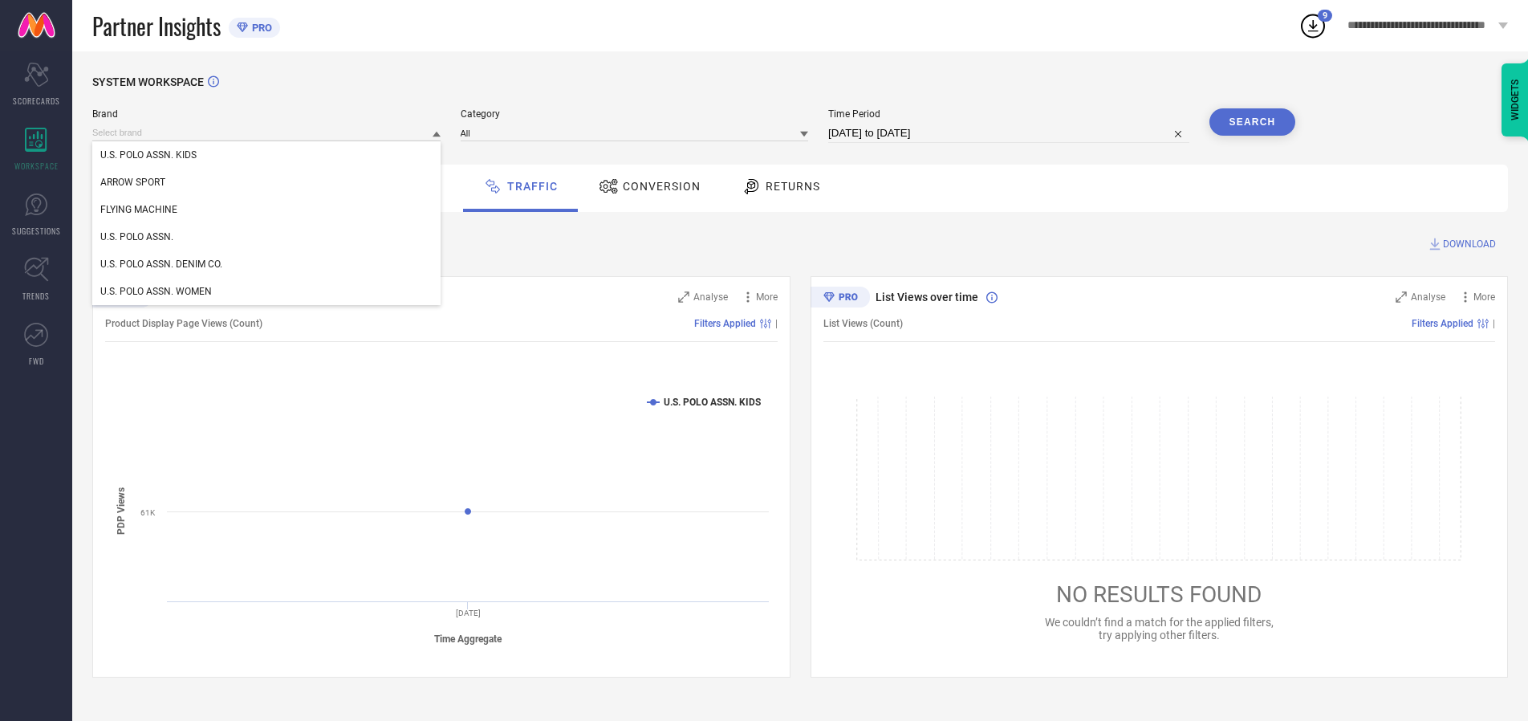
click at [267, 237] on div "U.S. POLO ASSN." at bounding box center [266, 236] width 348 height 27
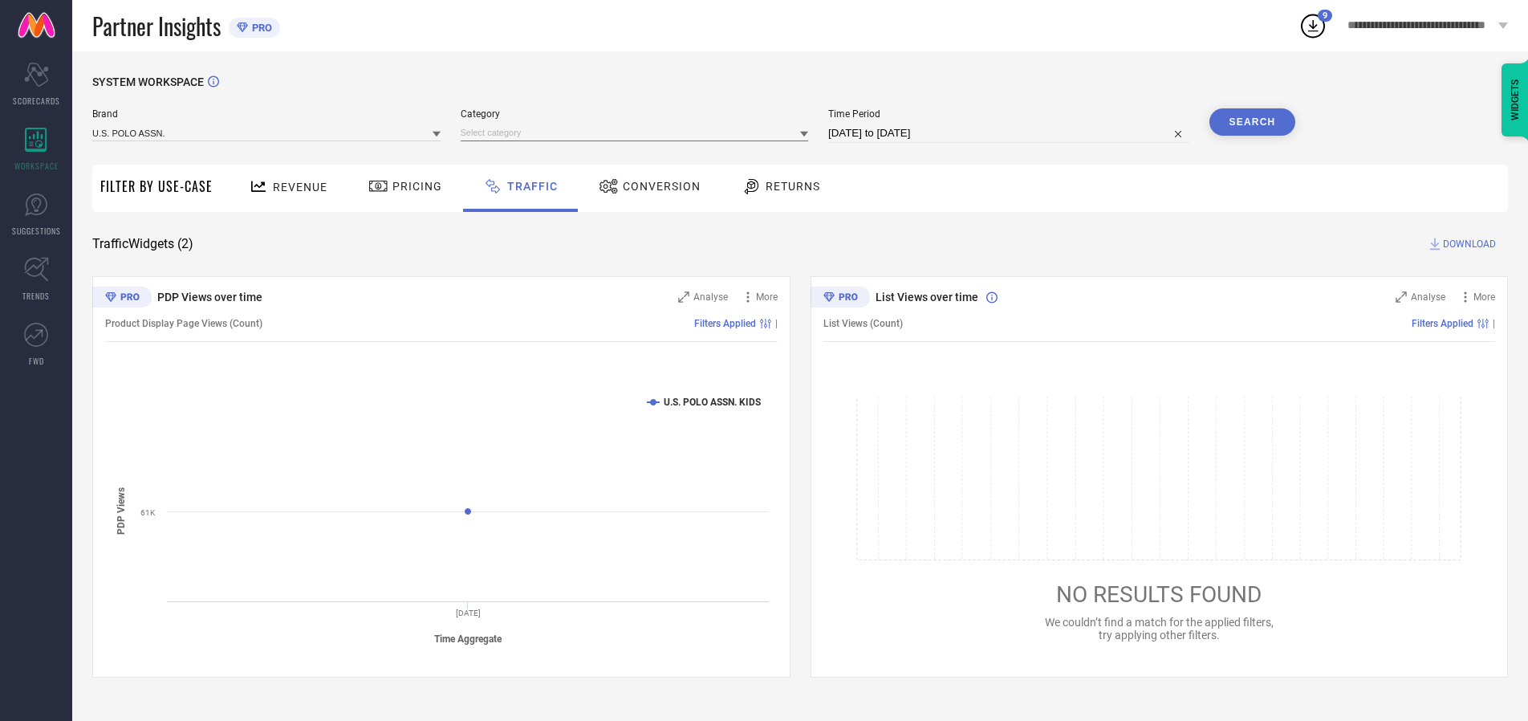
click at [638, 132] on input at bounding box center [635, 132] width 348 height 17
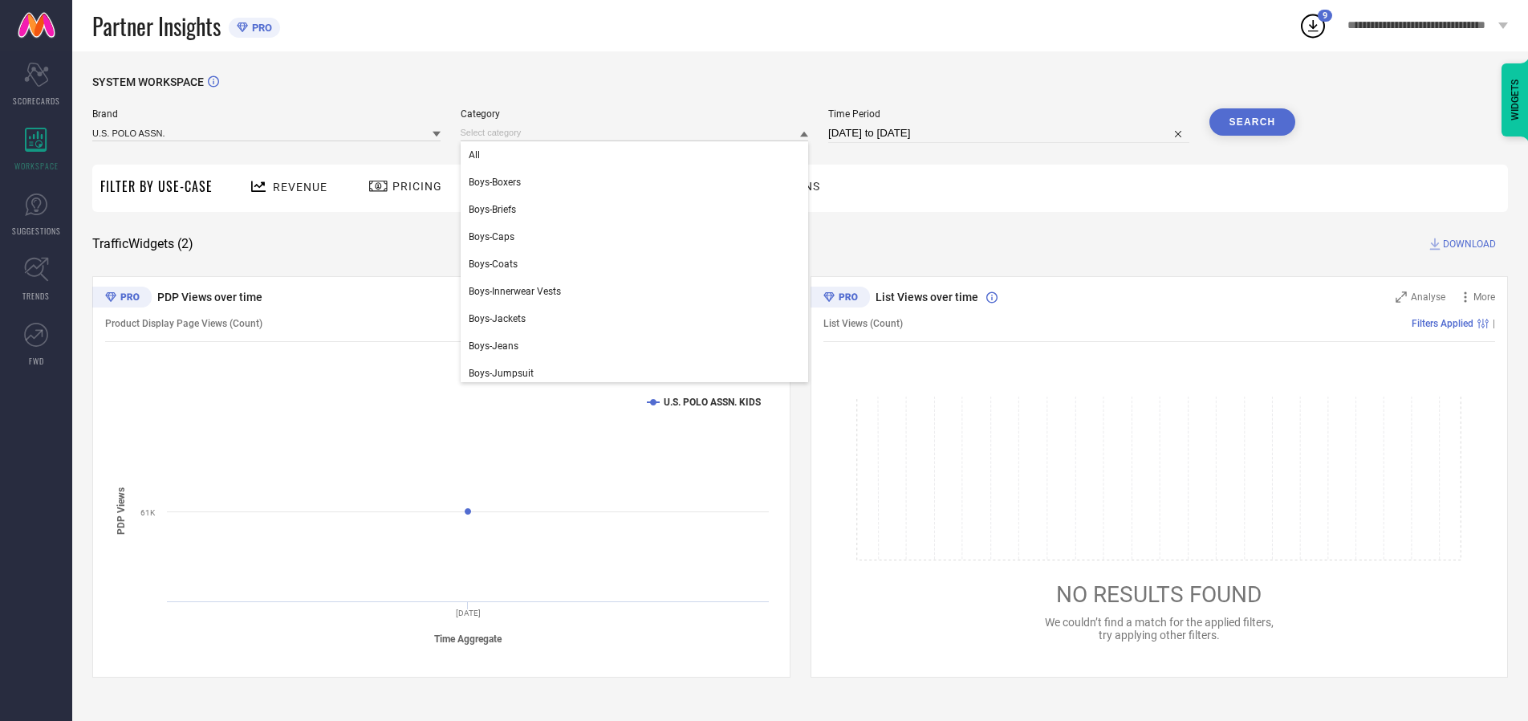
click at [638, 155] on div "All" at bounding box center [635, 154] width 348 height 27
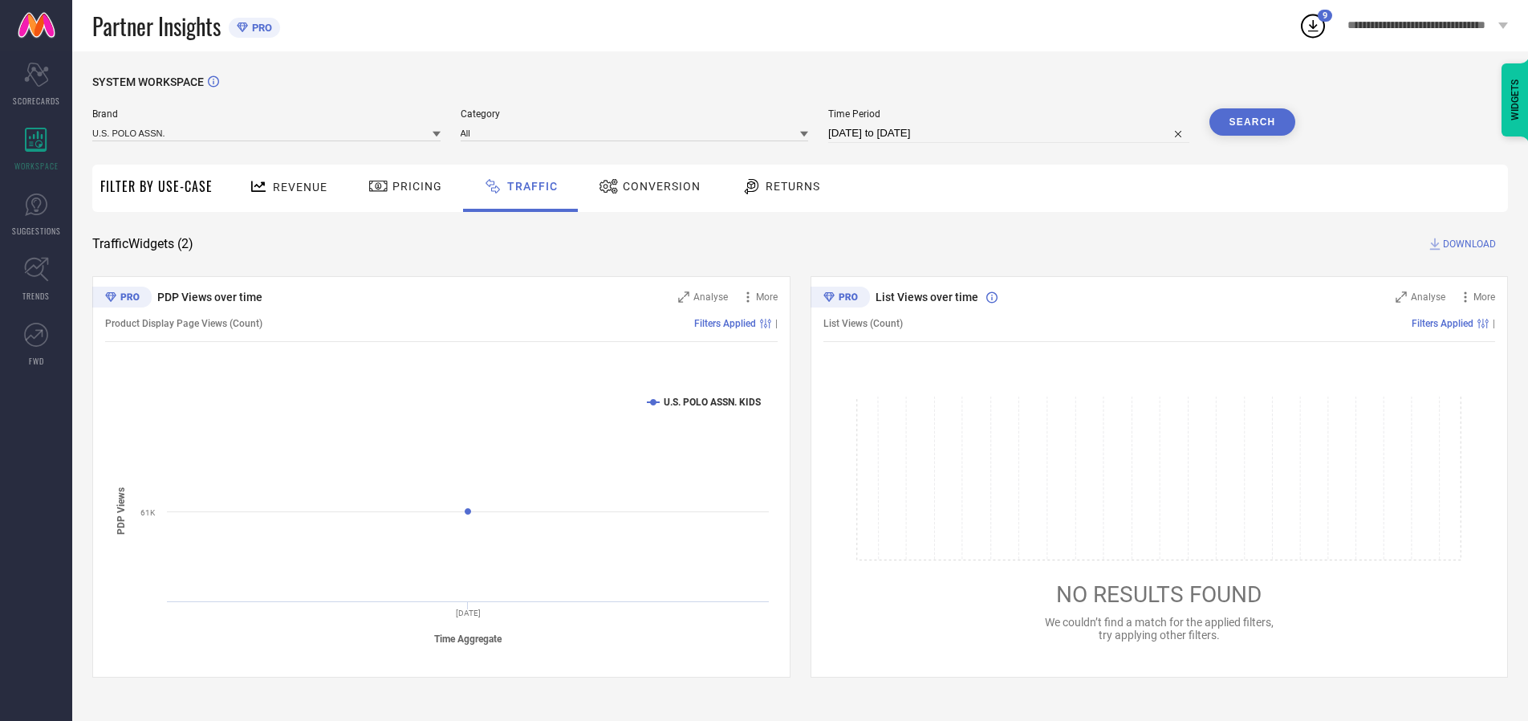
click at [1252, 122] on button "Search" at bounding box center [1253, 121] width 87 height 27
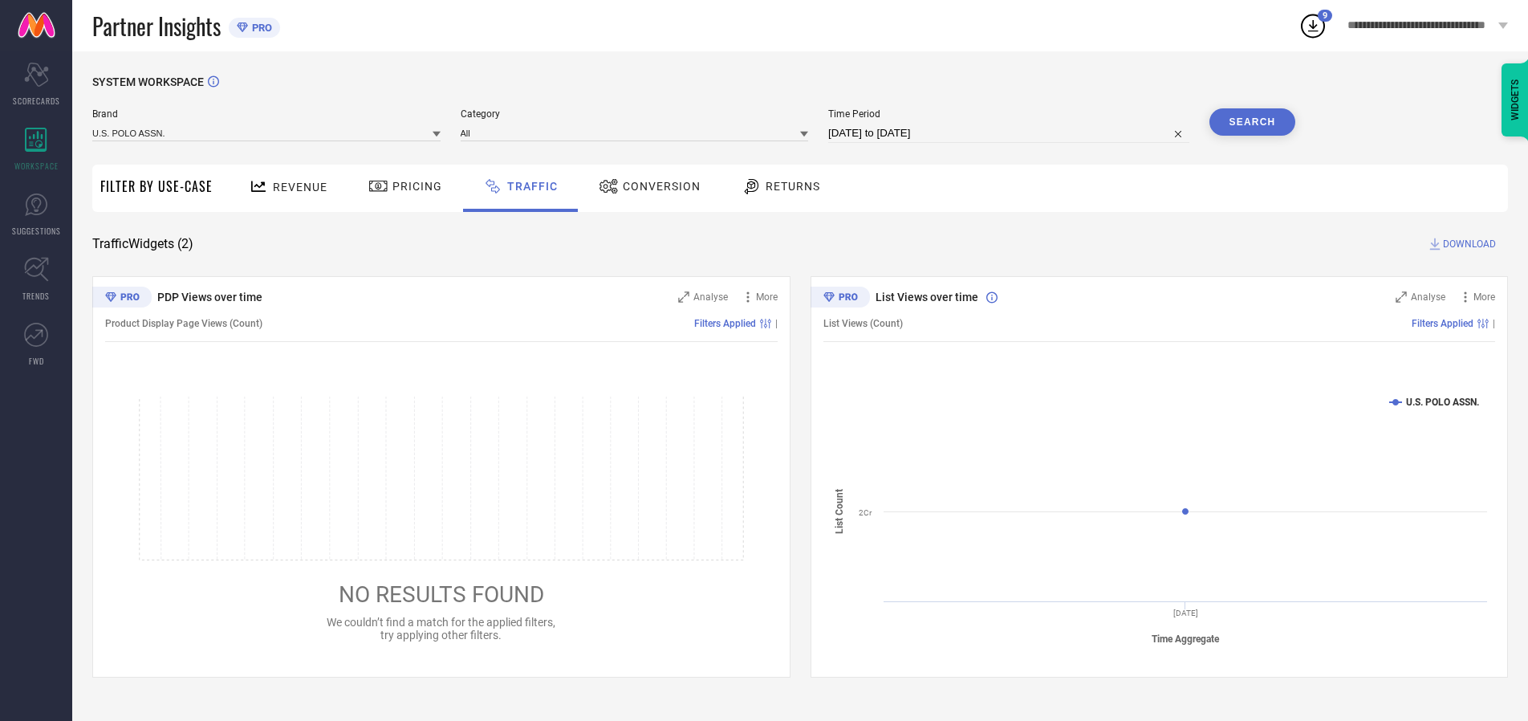
click at [1467, 244] on span "DOWNLOAD" at bounding box center [1469, 244] width 53 height 16
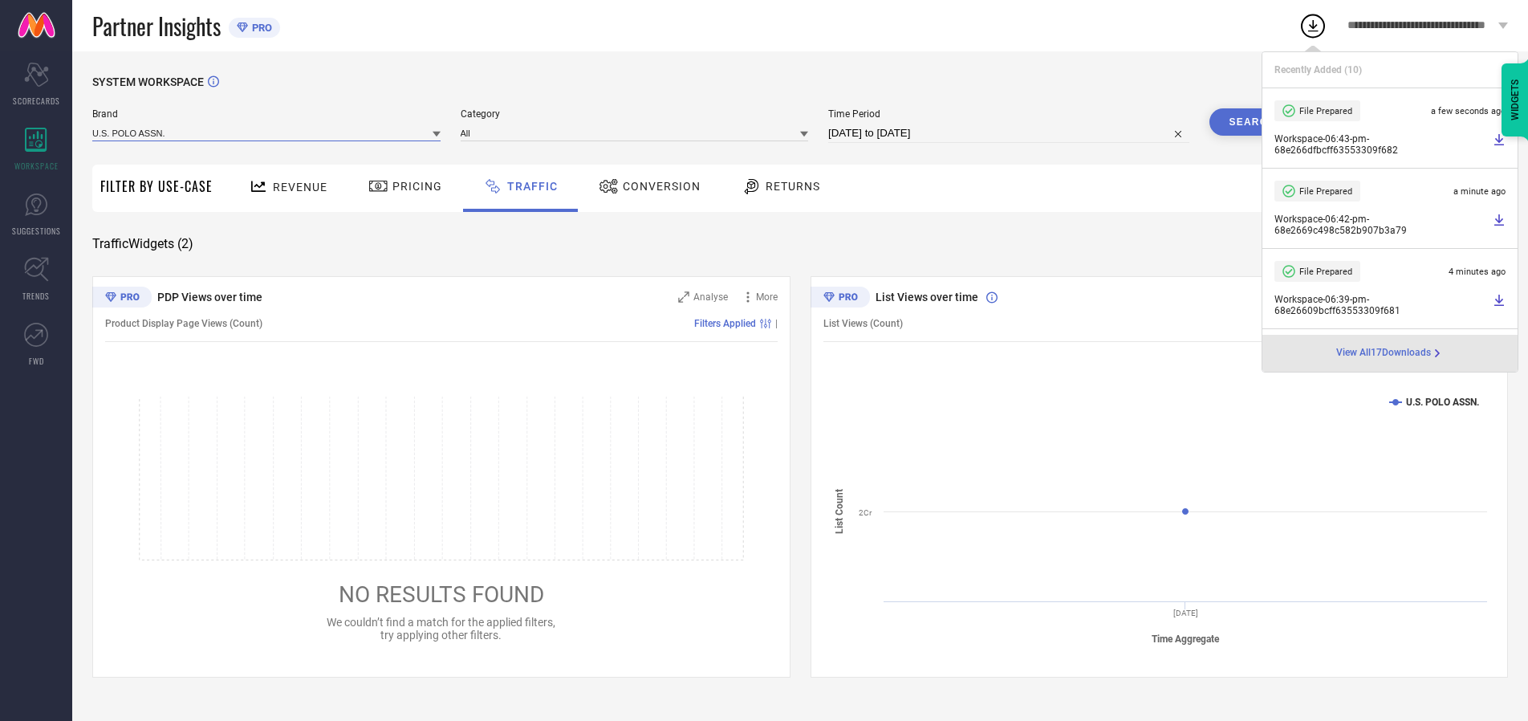
click at [267, 132] on input at bounding box center [266, 132] width 348 height 17
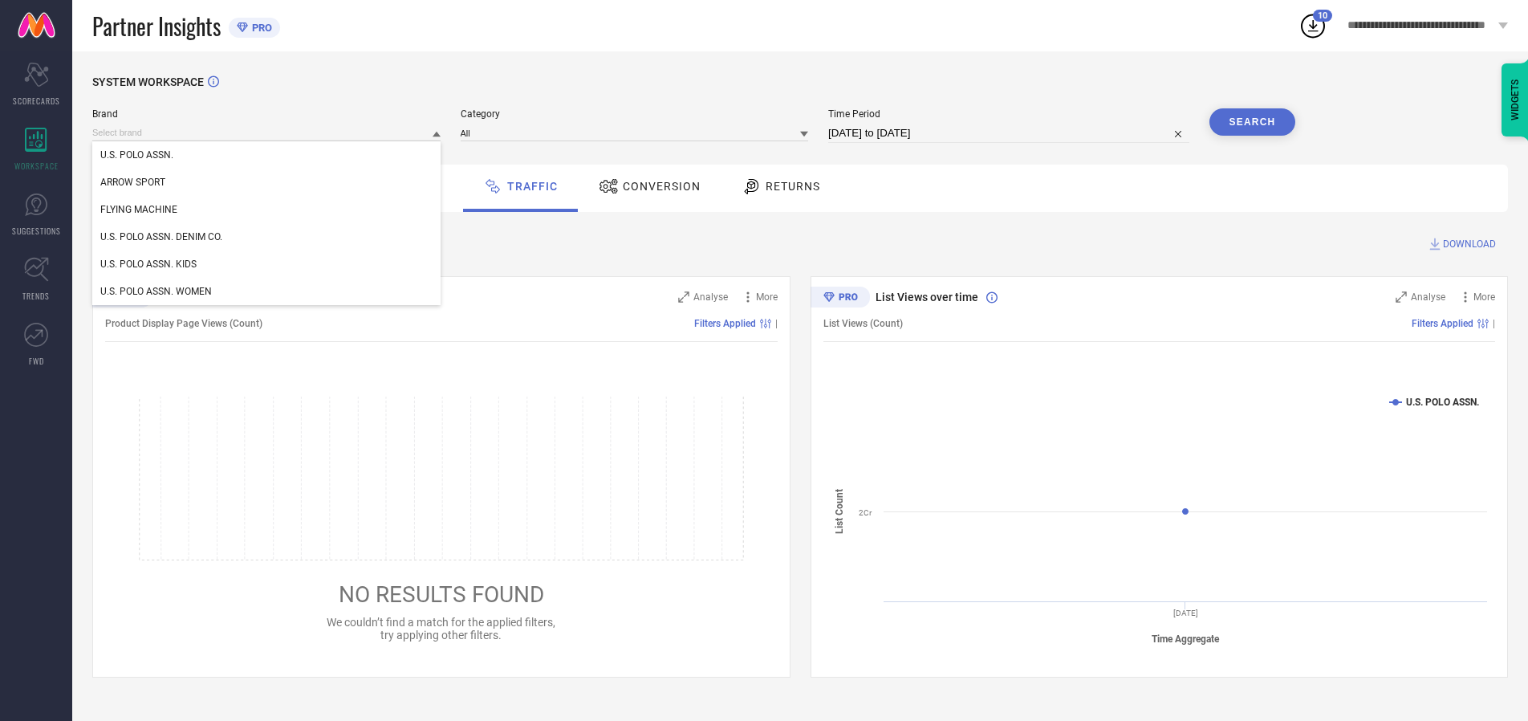
click at [267, 237] on div "U.S. POLO ASSN. DENIM CO." at bounding box center [266, 236] width 348 height 27
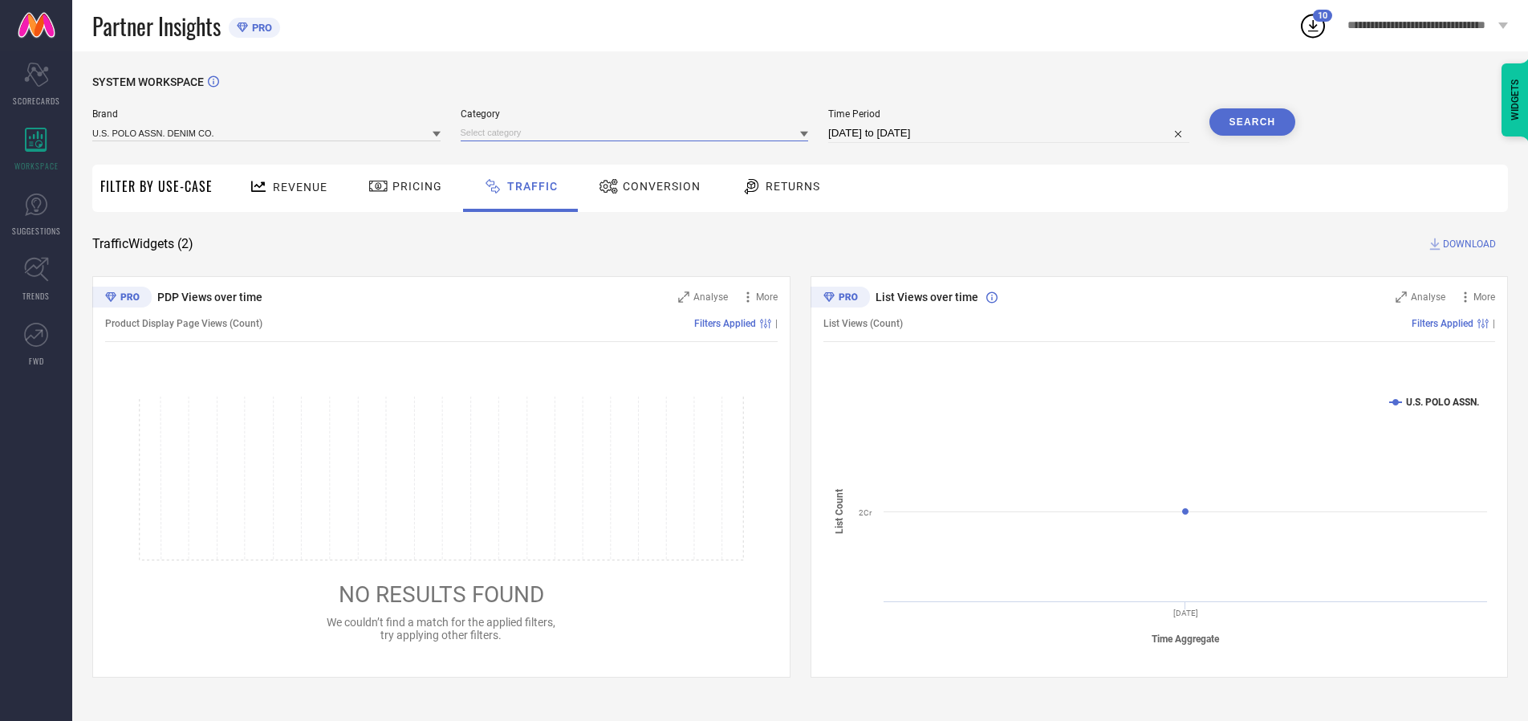
click at [638, 132] on input at bounding box center [635, 132] width 348 height 17
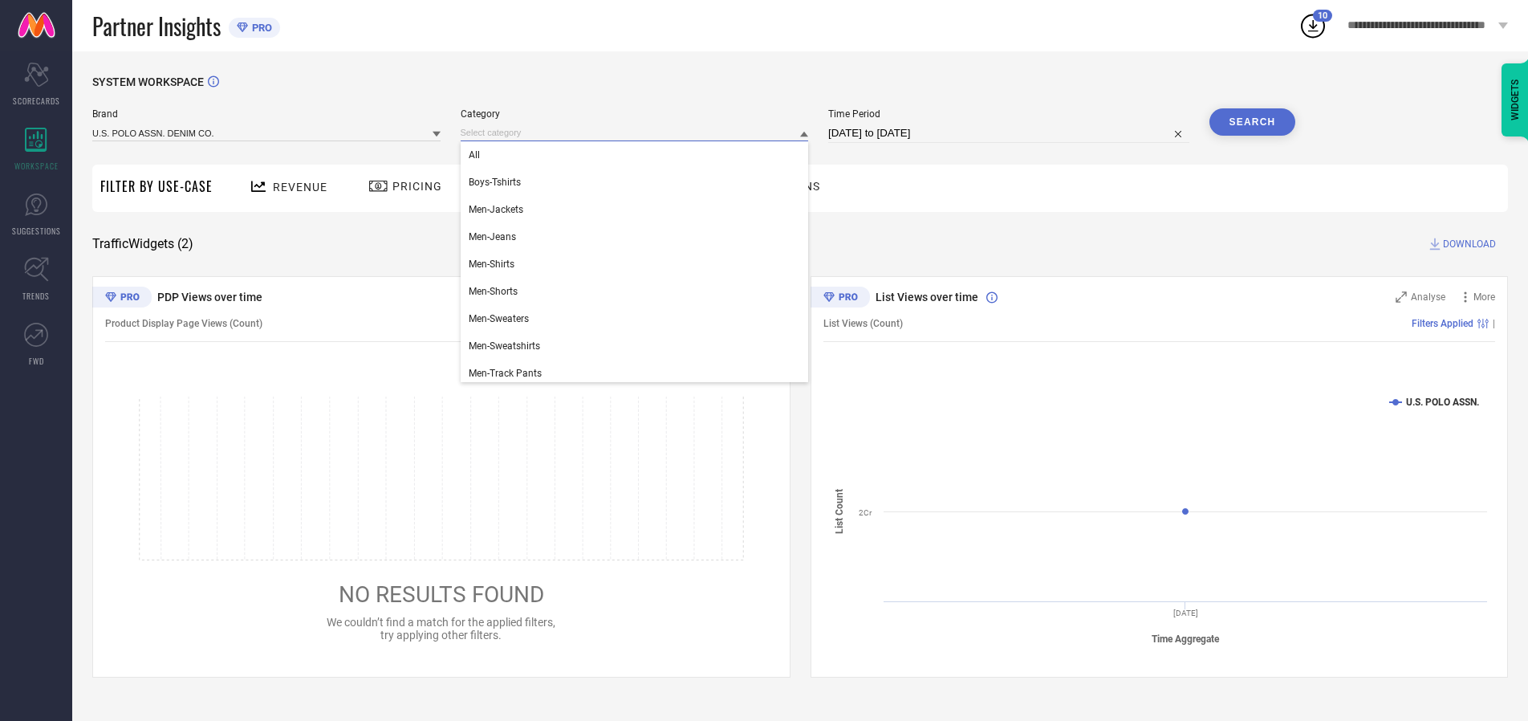
click at [638, 155] on div "All" at bounding box center [635, 154] width 348 height 27
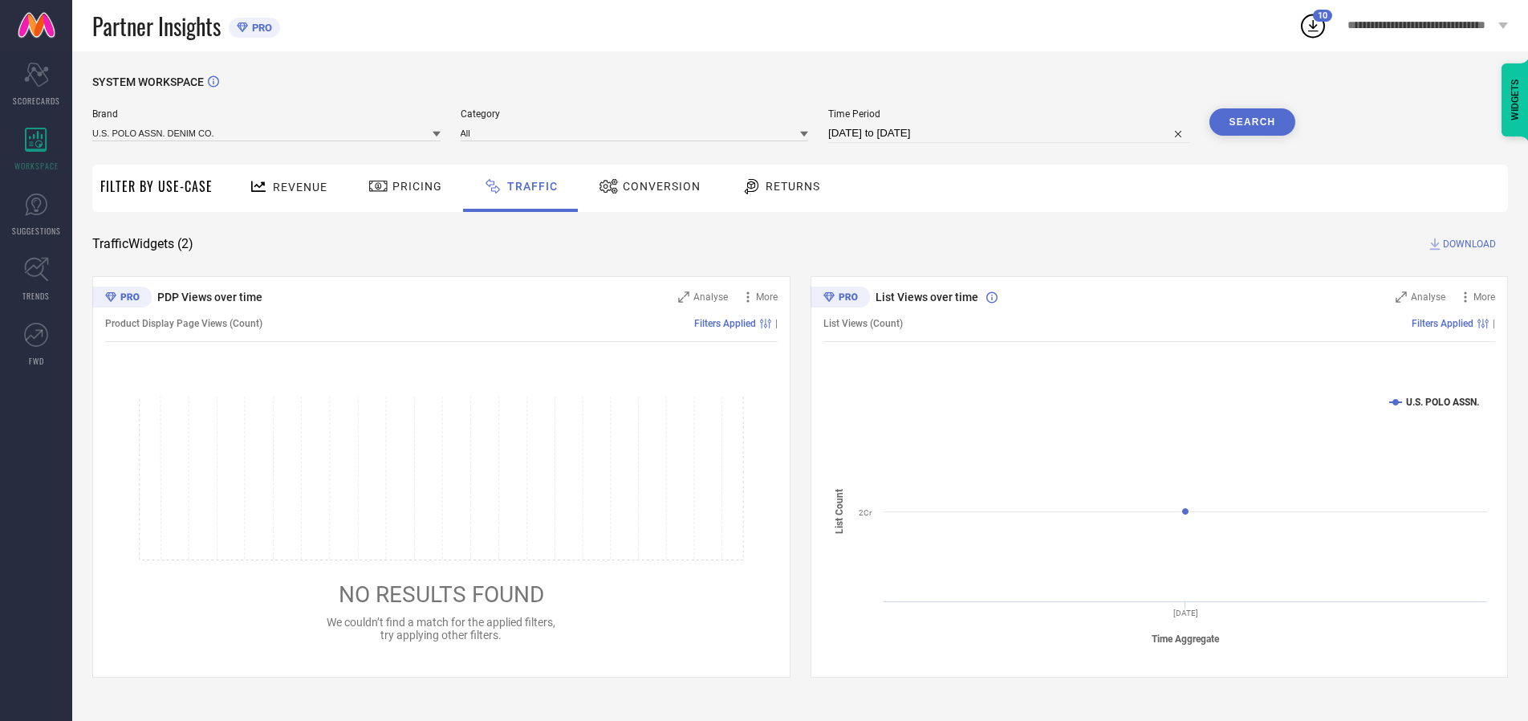
click at [1252, 122] on button "Search" at bounding box center [1253, 121] width 87 height 27
click at [1467, 244] on span "DOWNLOAD" at bounding box center [1469, 244] width 53 height 16
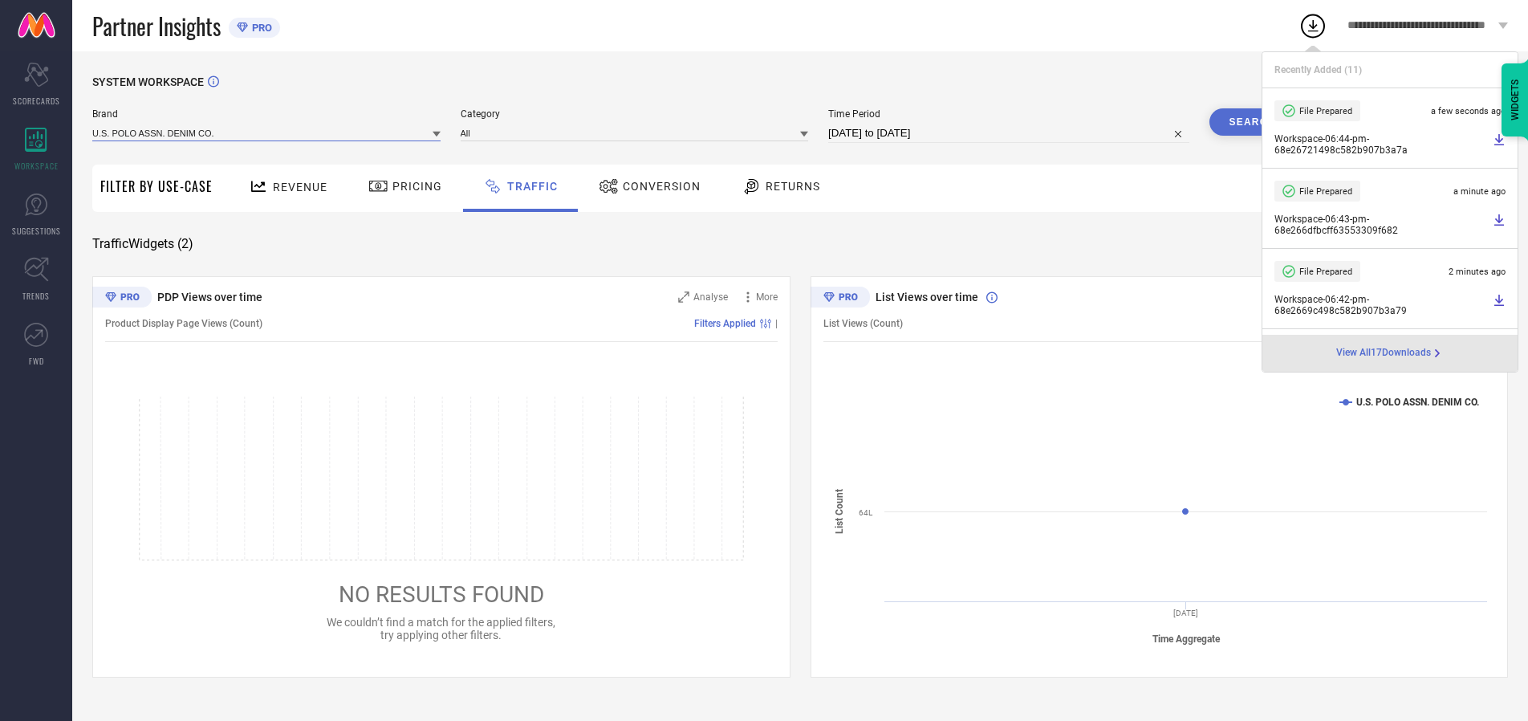
click at [267, 132] on input at bounding box center [266, 132] width 348 height 17
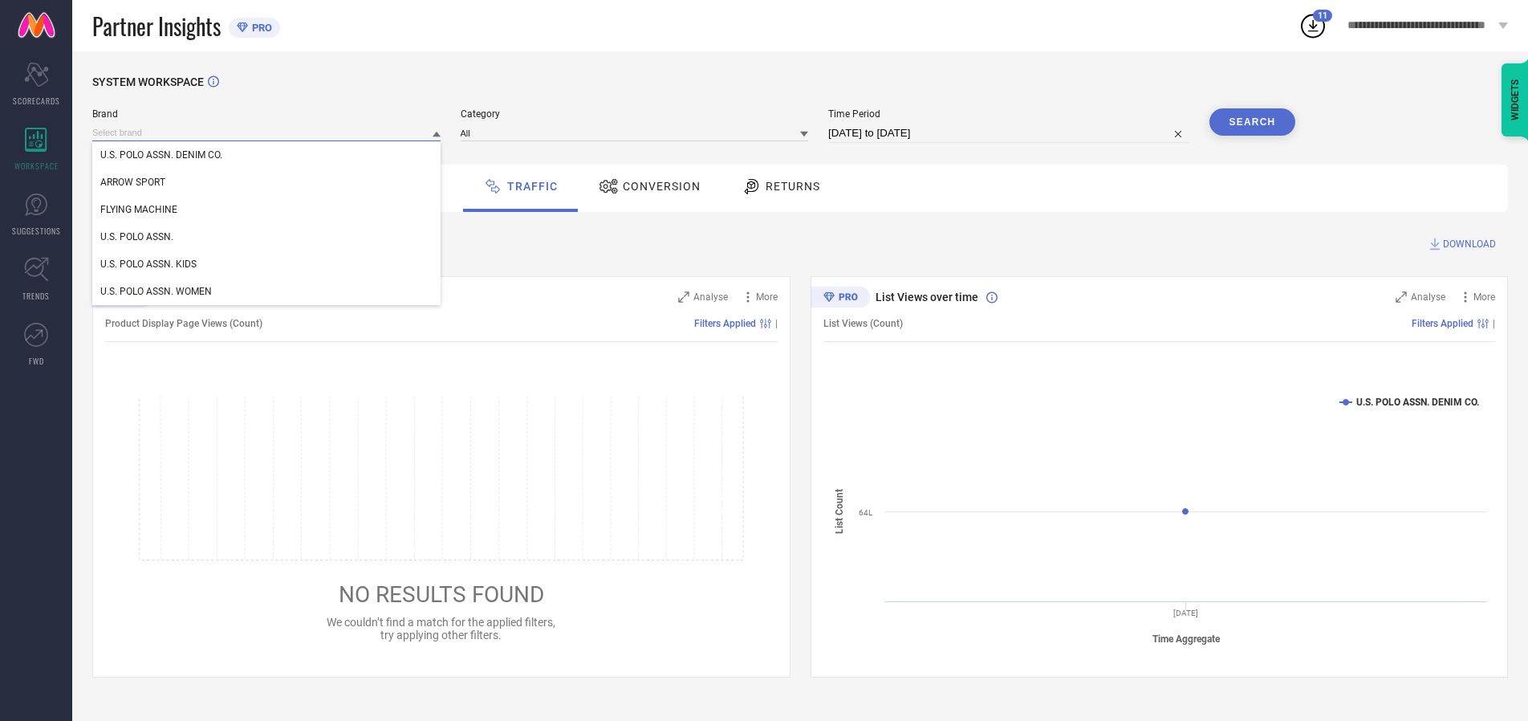
click at [267, 291] on div "U.S. POLO ASSN. WOMEN" at bounding box center [266, 291] width 348 height 27
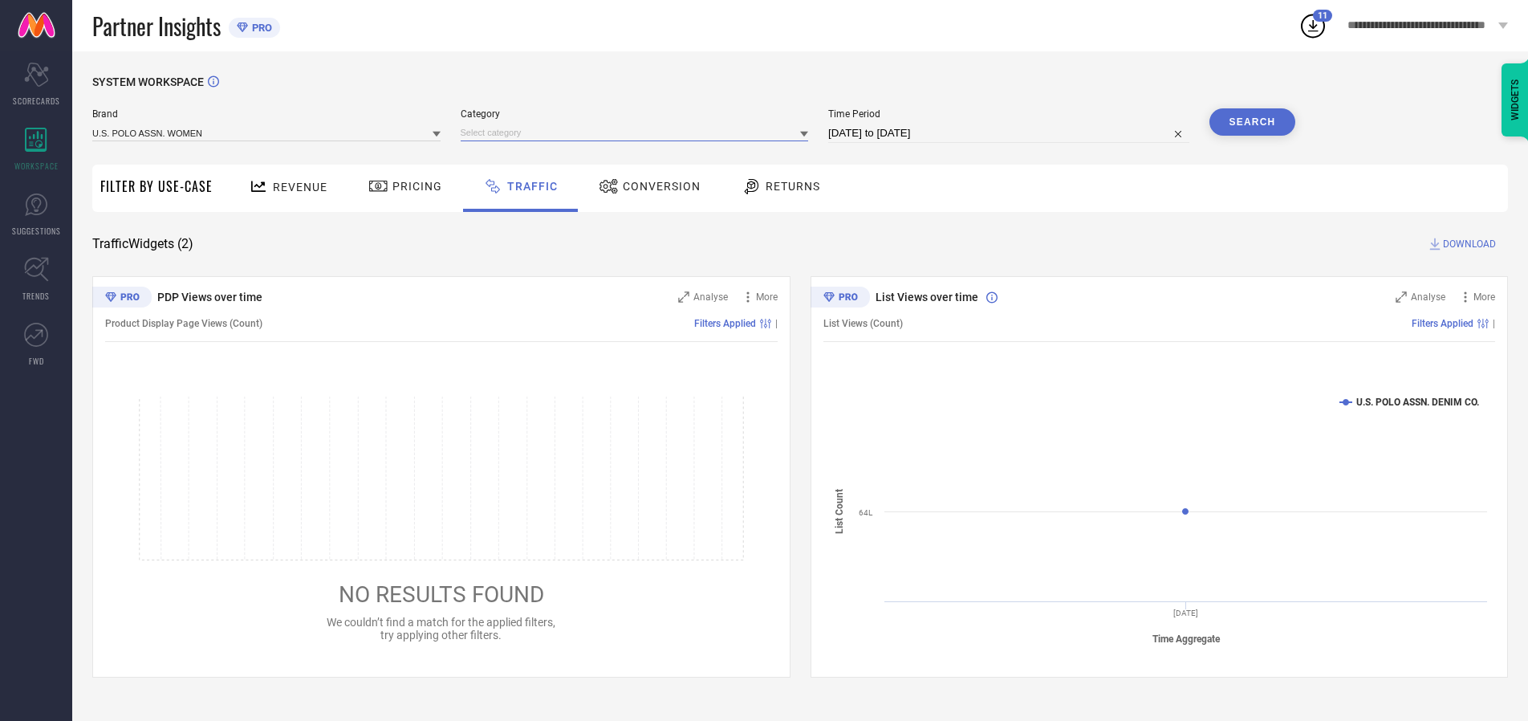
click at [638, 132] on input at bounding box center [635, 132] width 348 height 17
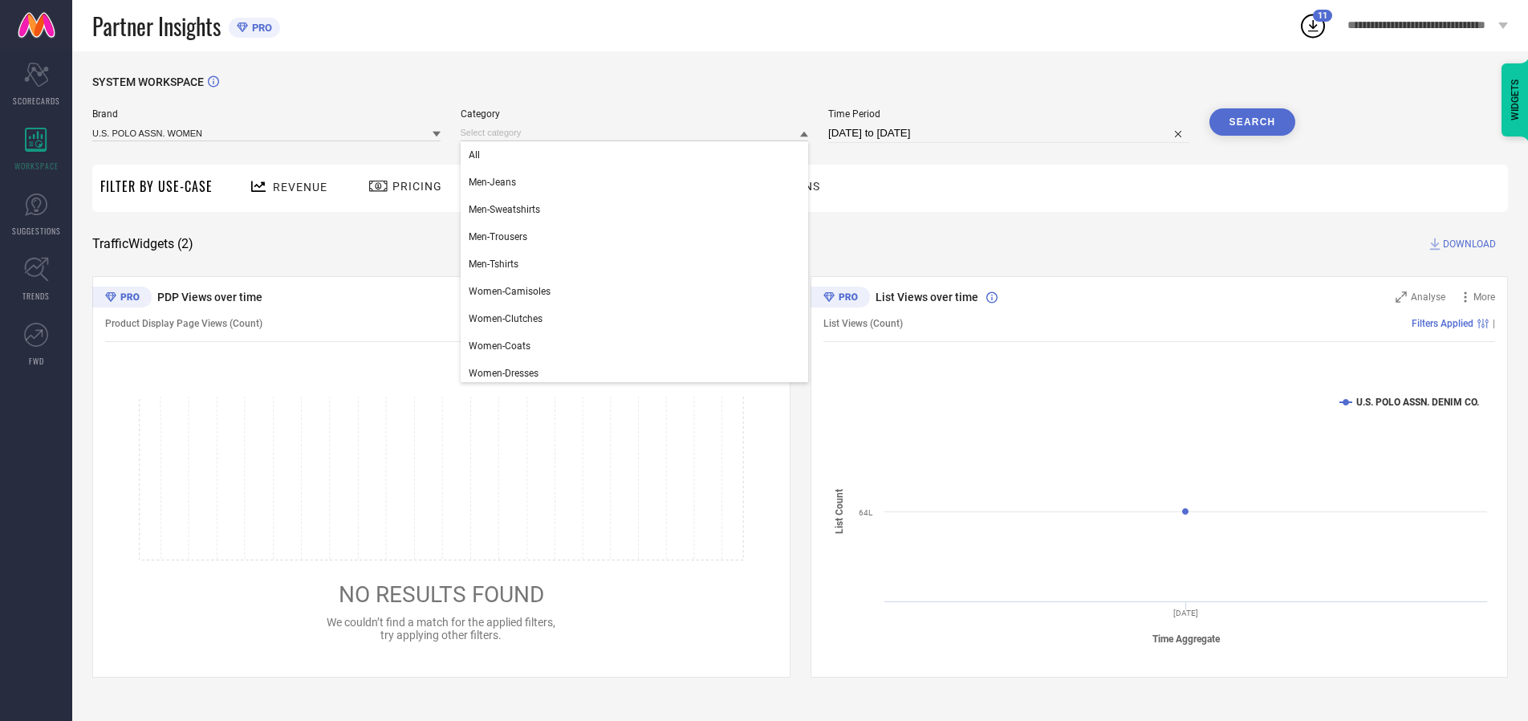
click at [638, 155] on div "All" at bounding box center [635, 154] width 348 height 27
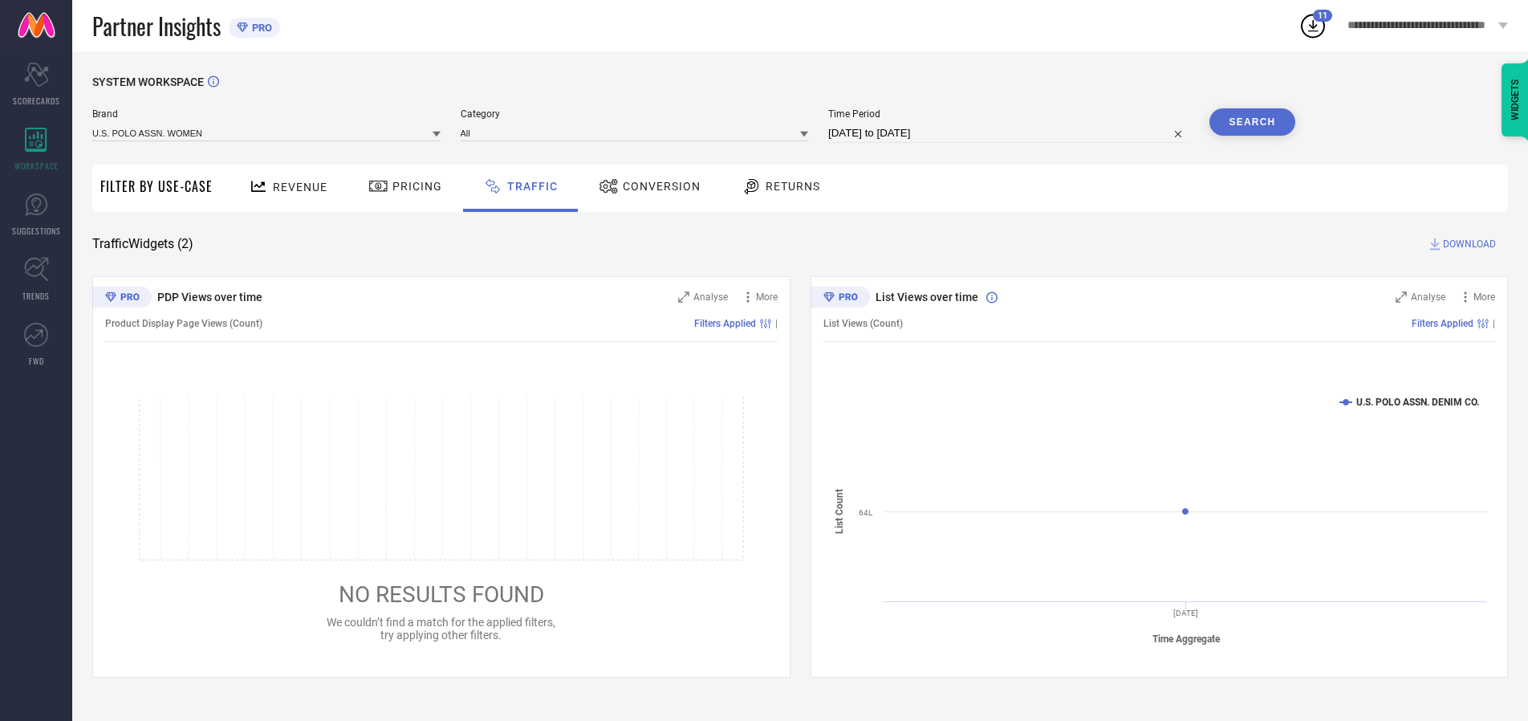
click at [1252, 122] on button "Search" at bounding box center [1253, 121] width 87 height 27
click at [1467, 244] on span "DOWNLOAD" at bounding box center [1469, 244] width 53 height 16
click at [1011, 133] on input at bounding box center [1008, 133] width 361 height 19
select select "9"
select select "2025"
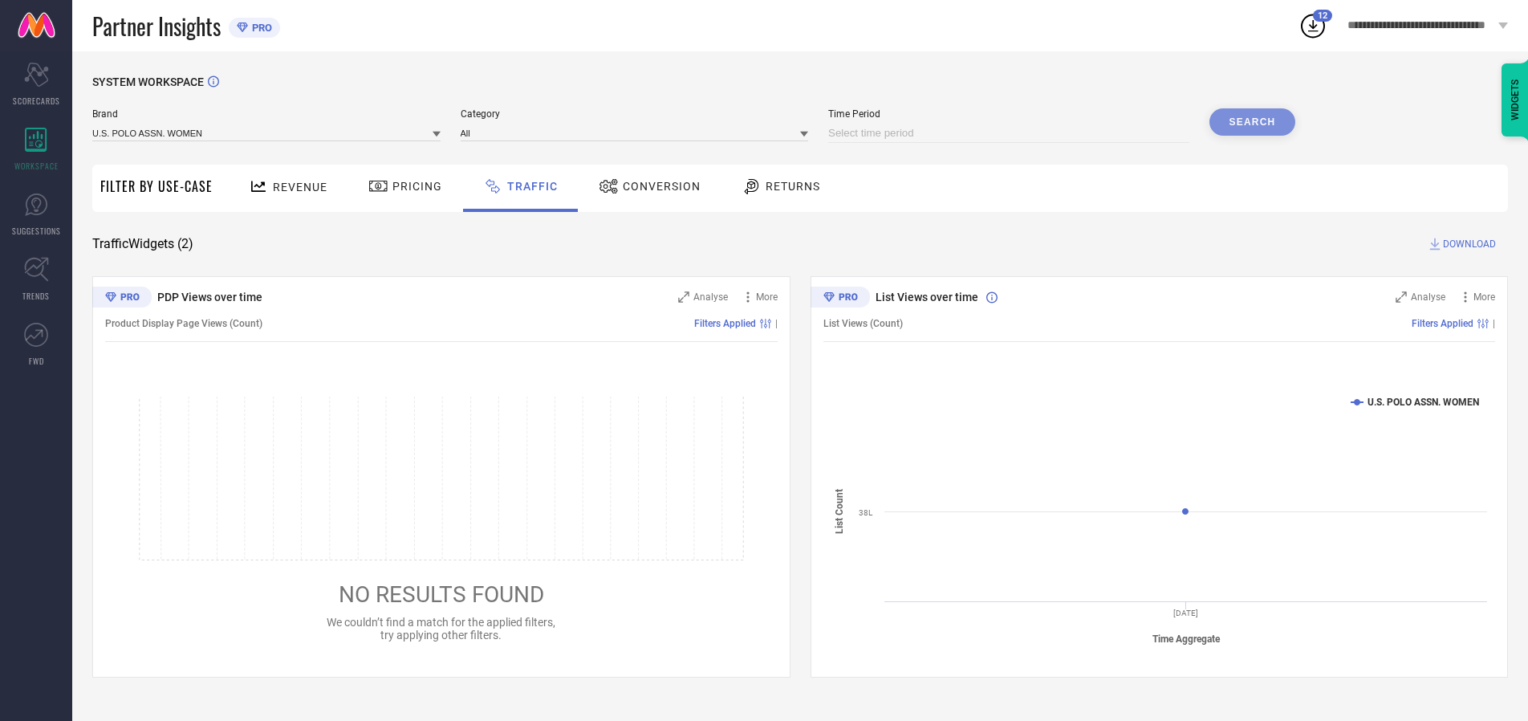
select select "10"
select select "2025"
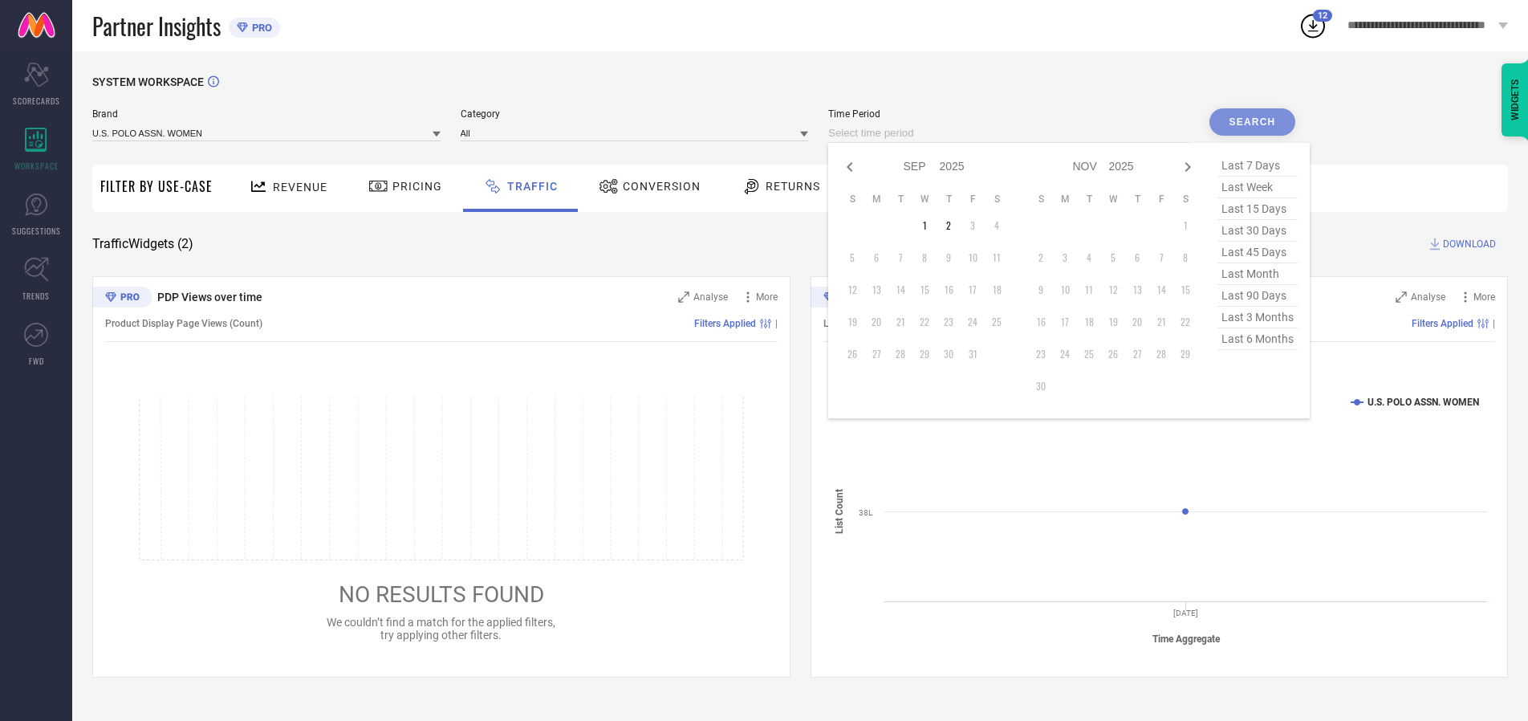
select select "8"
select select "2025"
select select "9"
select select "2025"
click at [905, 354] on td "30" at bounding box center [901, 354] width 24 height 24
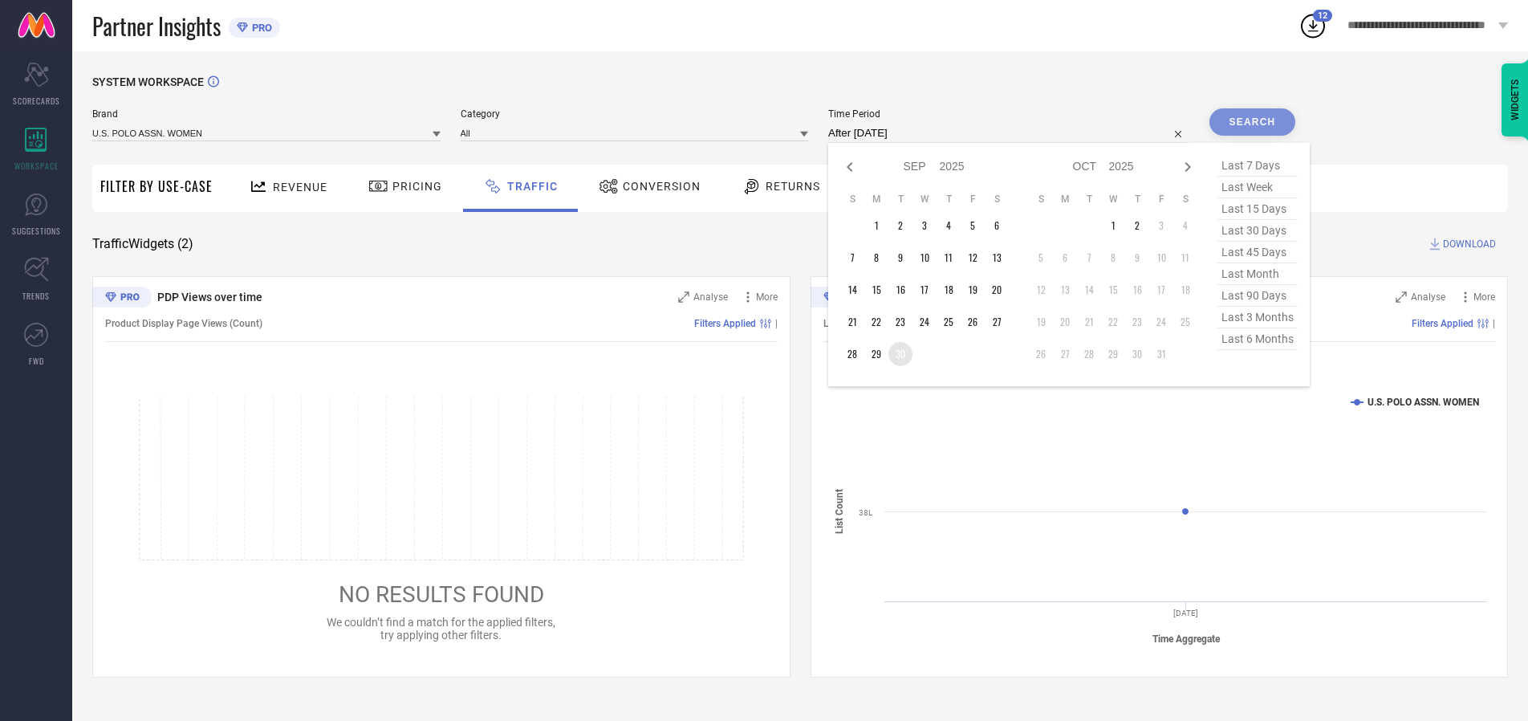
type input "[DATE] to [DATE]"
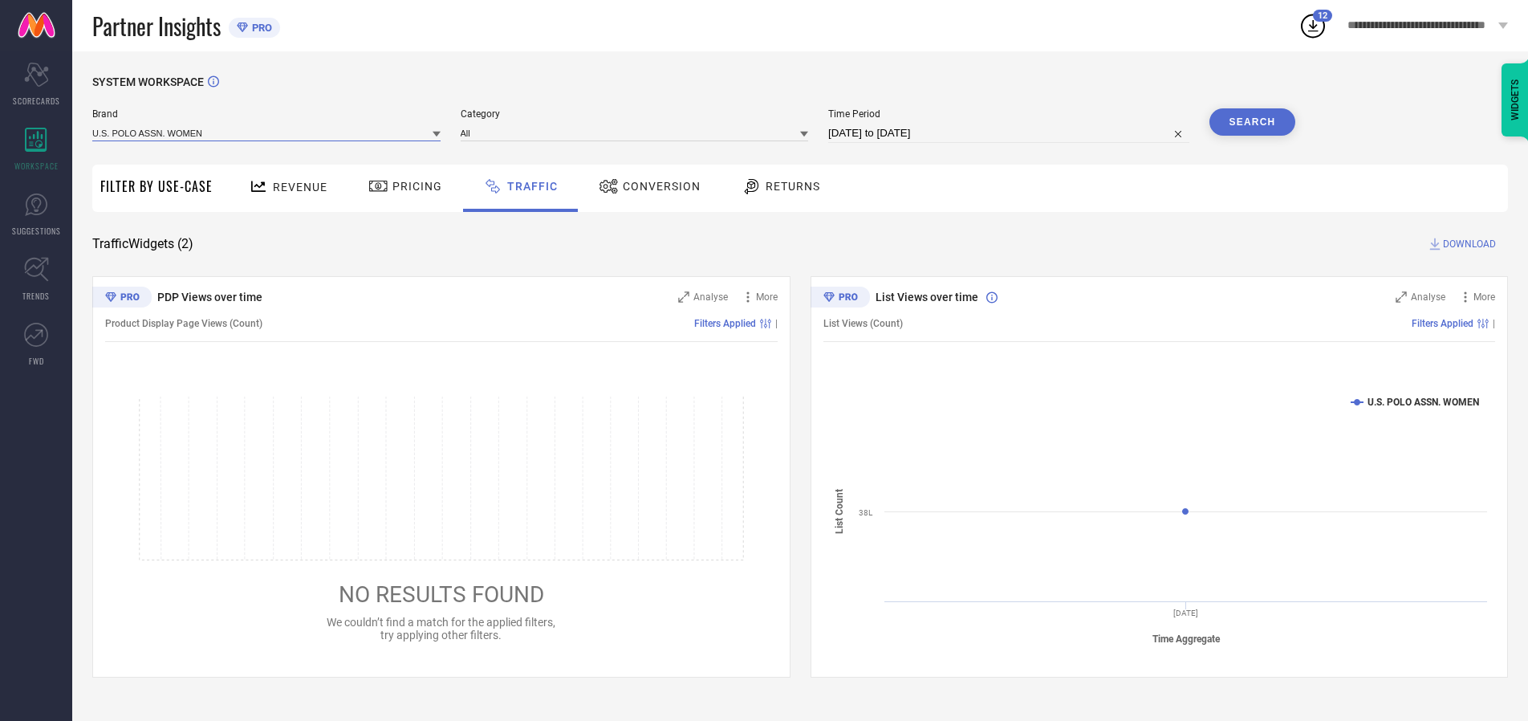
click at [267, 132] on input at bounding box center [266, 132] width 348 height 17
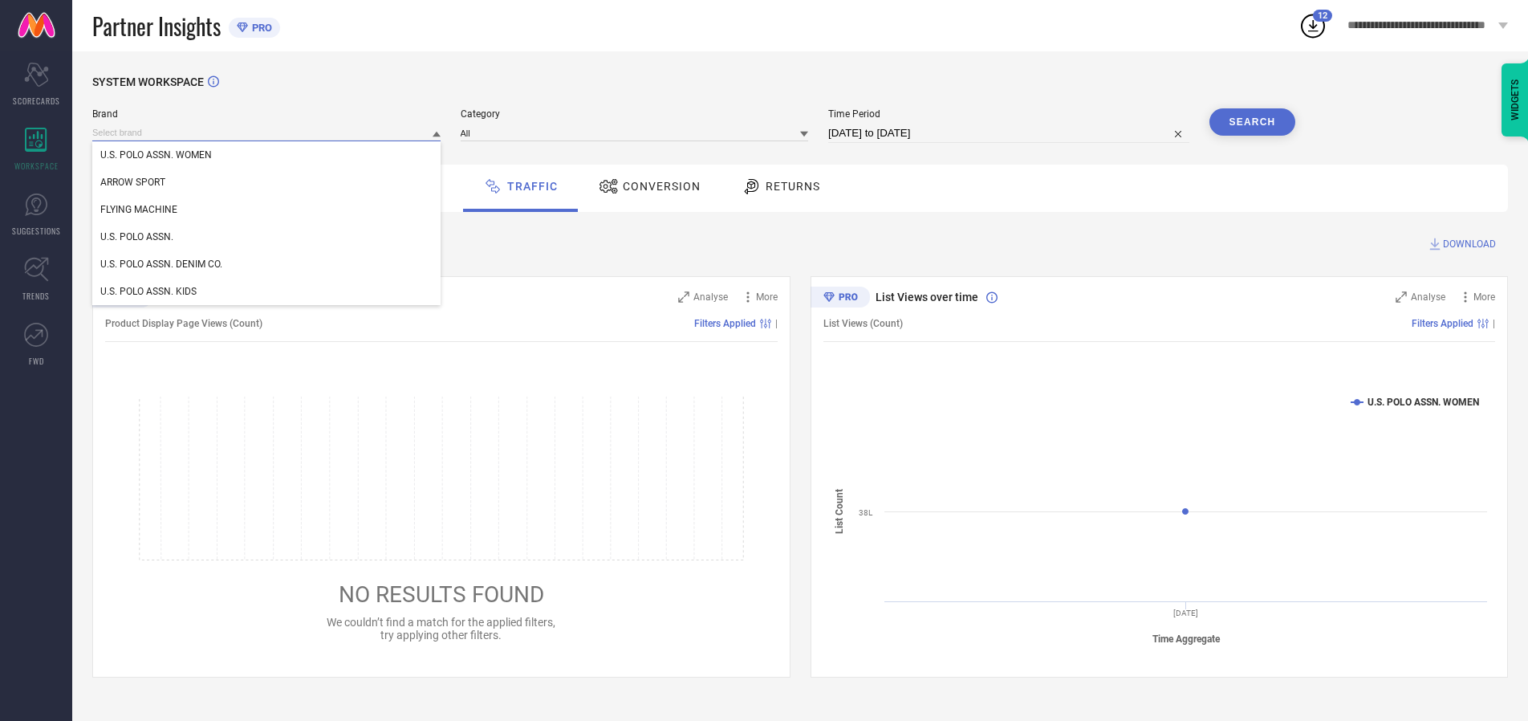
click at [267, 132] on input at bounding box center [266, 132] width 348 height 17
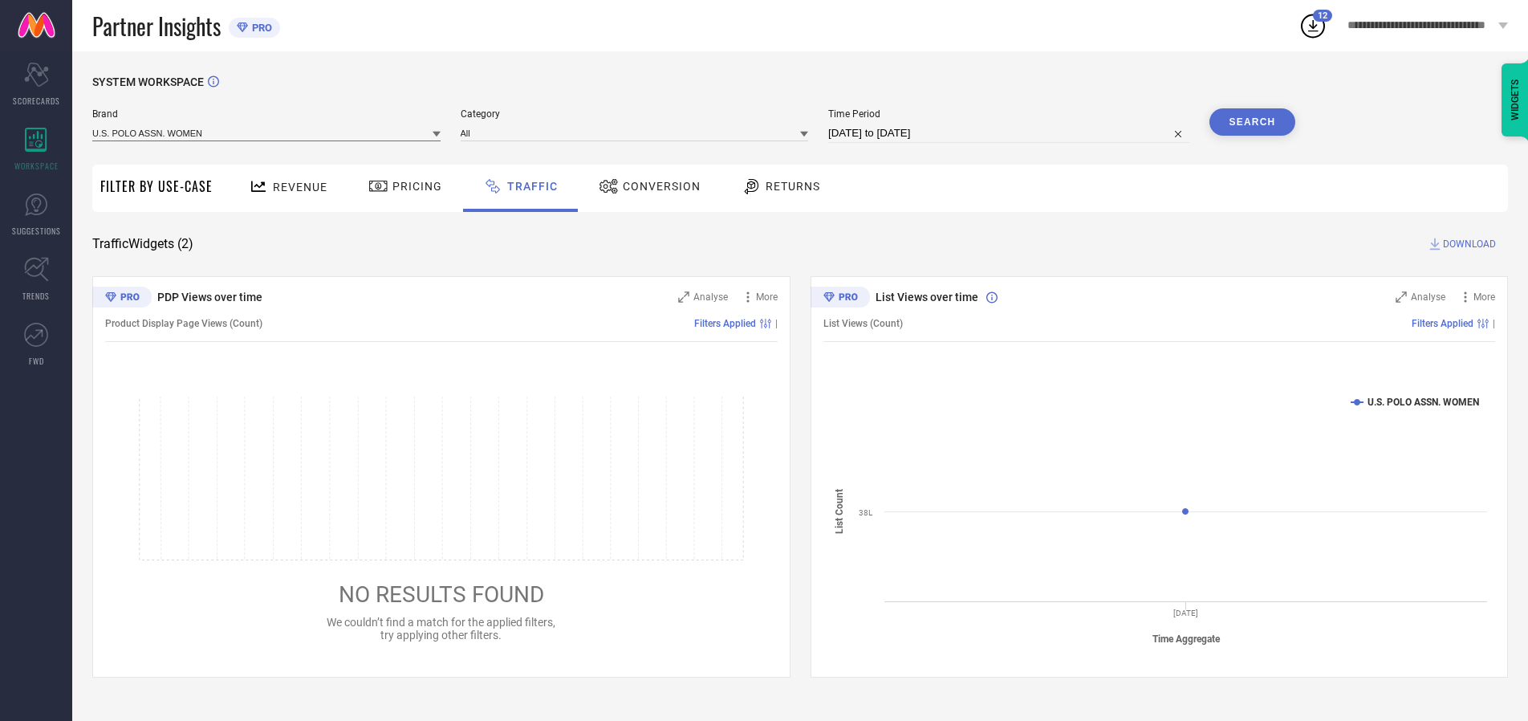
click at [267, 132] on input at bounding box center [266, 132] width 348 height 17
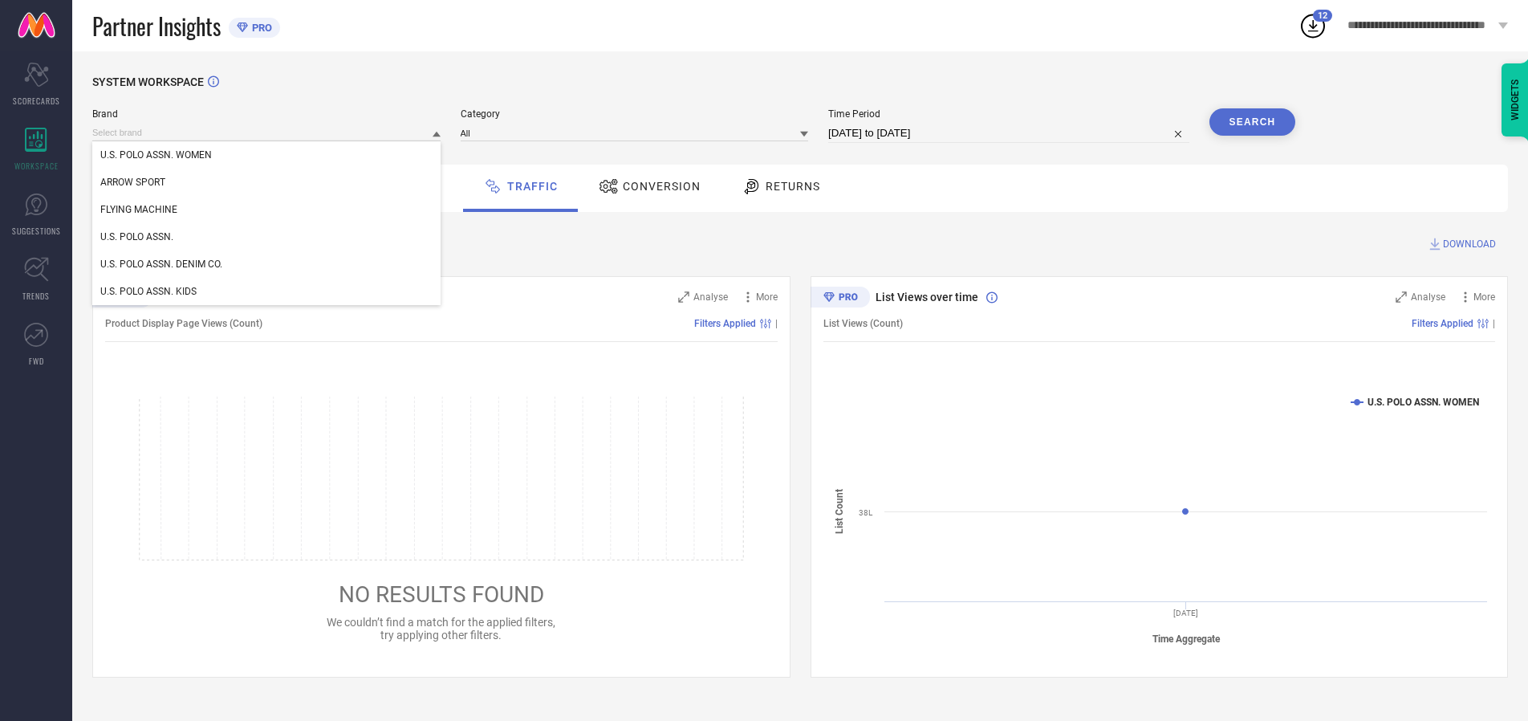
click at [267, 155] on div "U.S. POLO ASSN. WOMEN" at bounding box center [266, 154] width 348 height 27
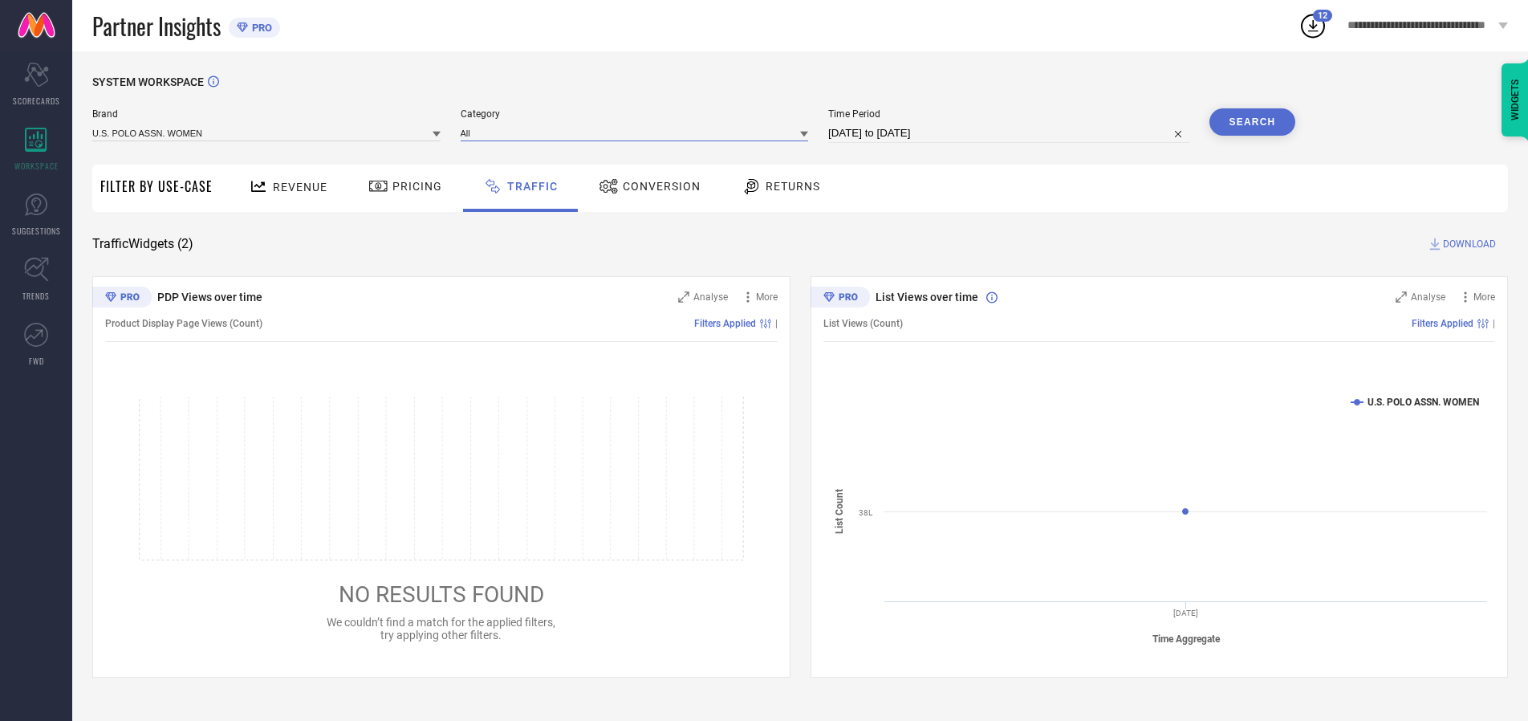
click at [638, 132] on input at bounding box center [635, 132] width 348 height 17
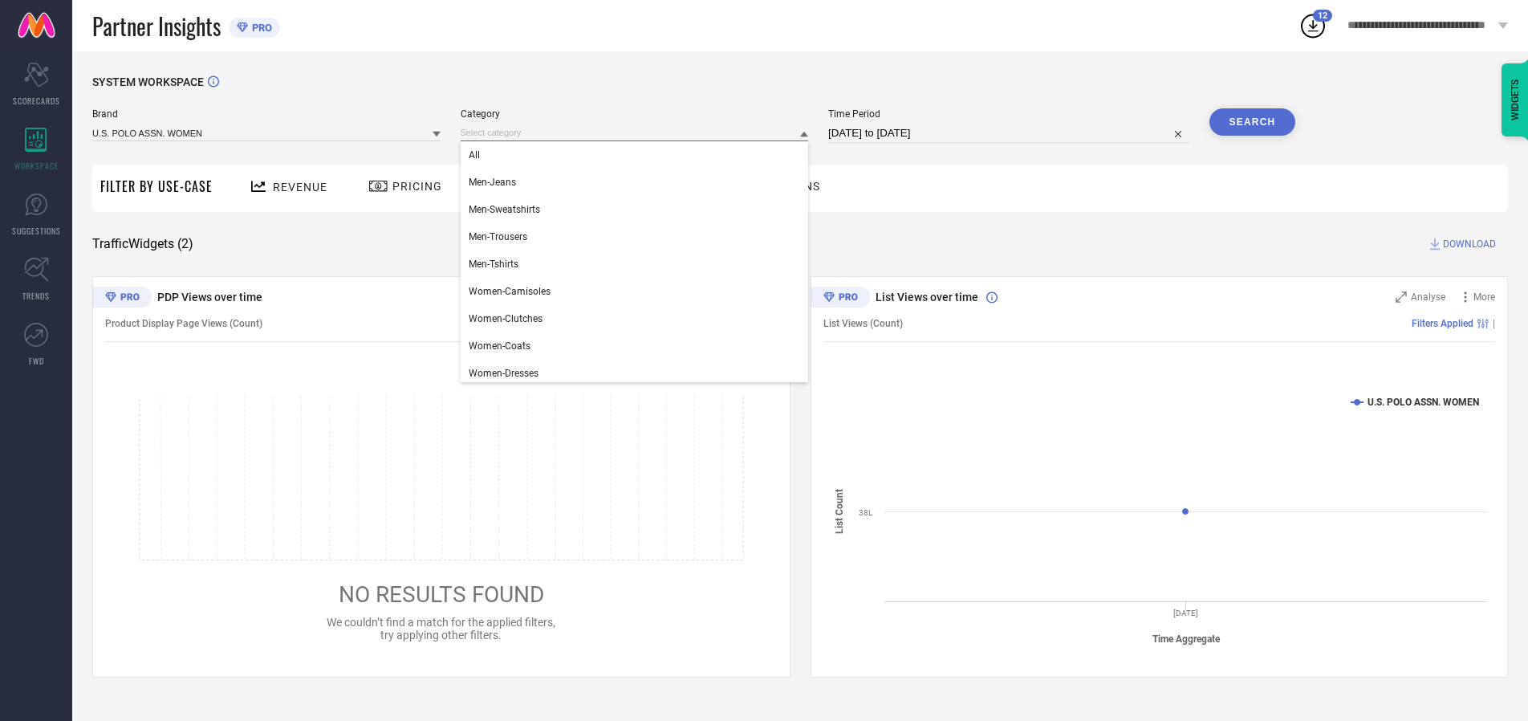
click at [638, 155] on div "All" at bounding box center [635, 154] width 348 height 27
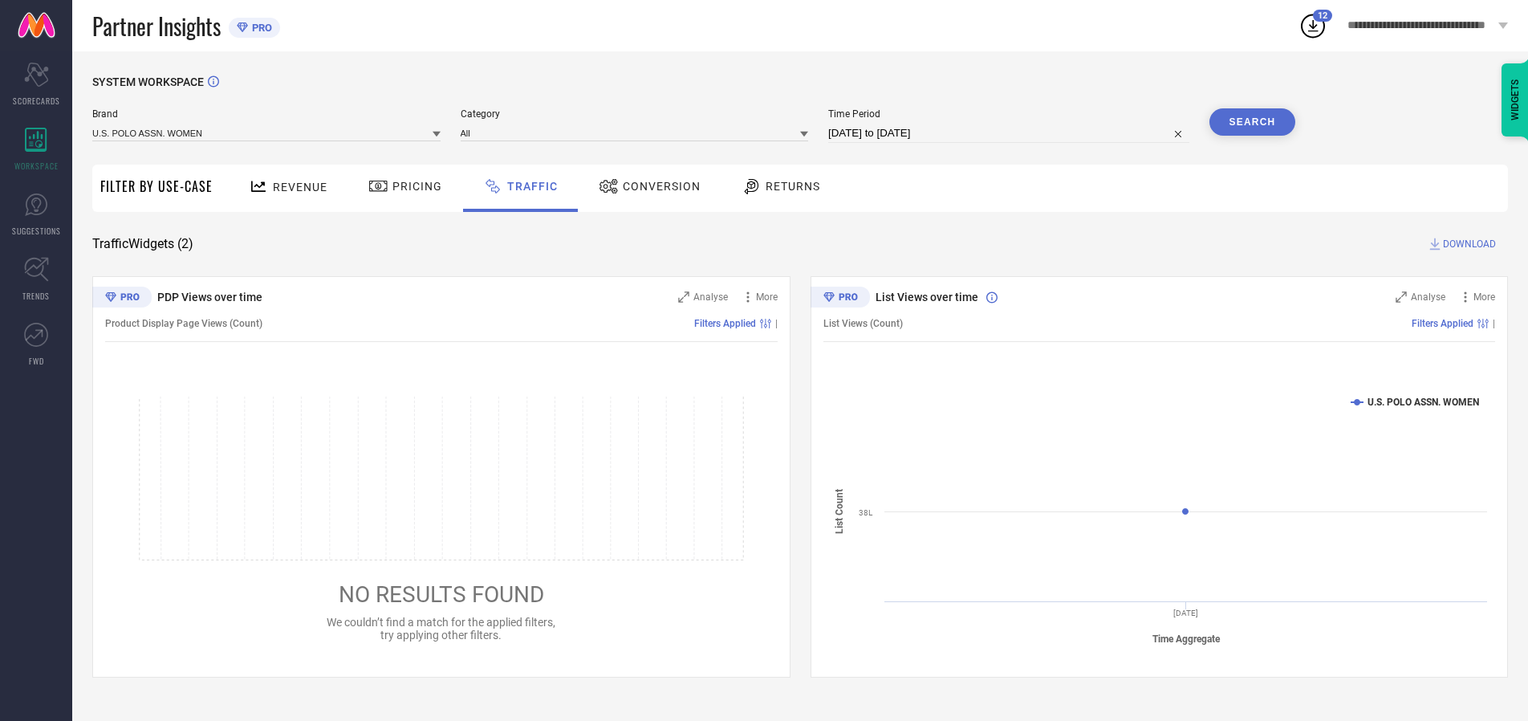
click at [1252, 122] on button "Search" at bounding box center [1253, 121] width 87 height 27
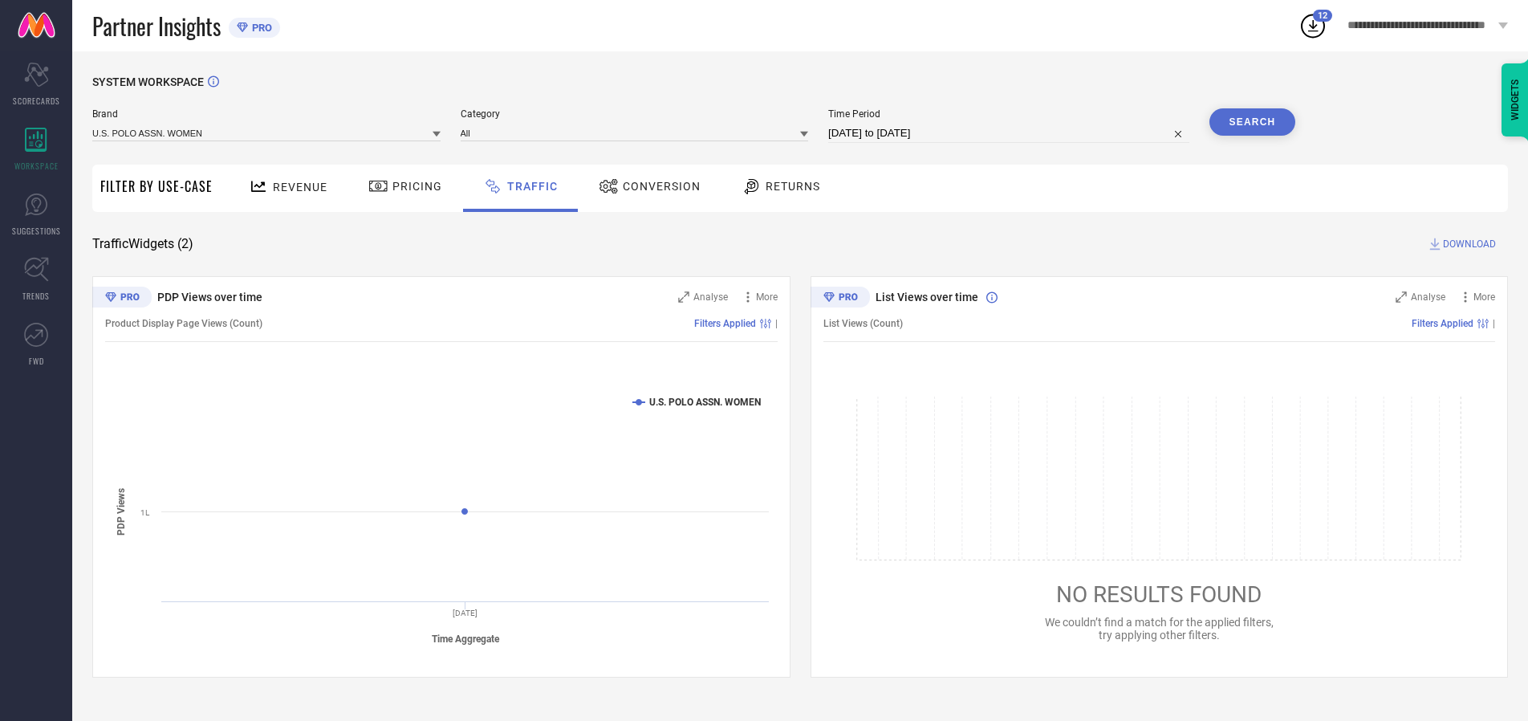
click at [1467, 244] on span "DOWNLOAD" at bounding box center [1469, 244] width 53 height 16
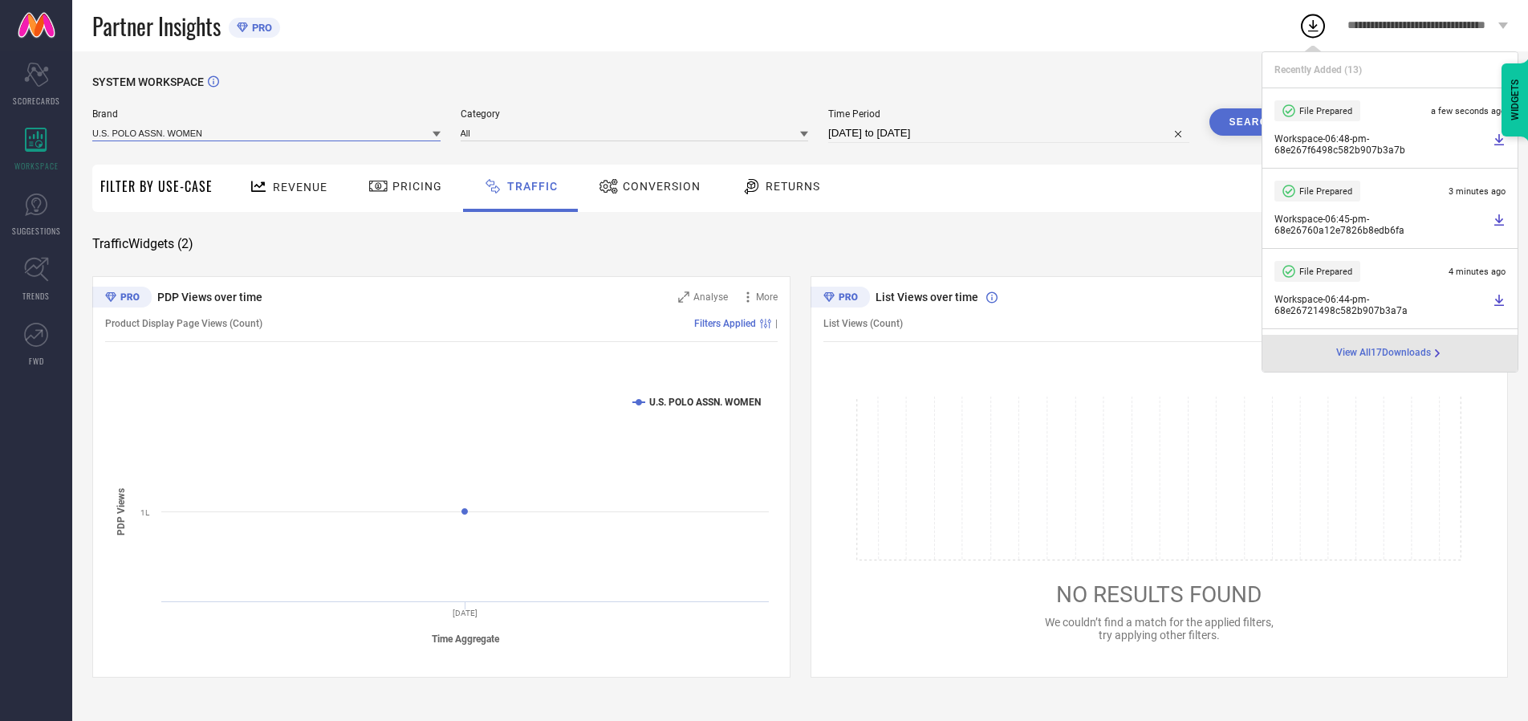
click at [267, 132] on input at bounding box center [266, 132] width 348 height 17
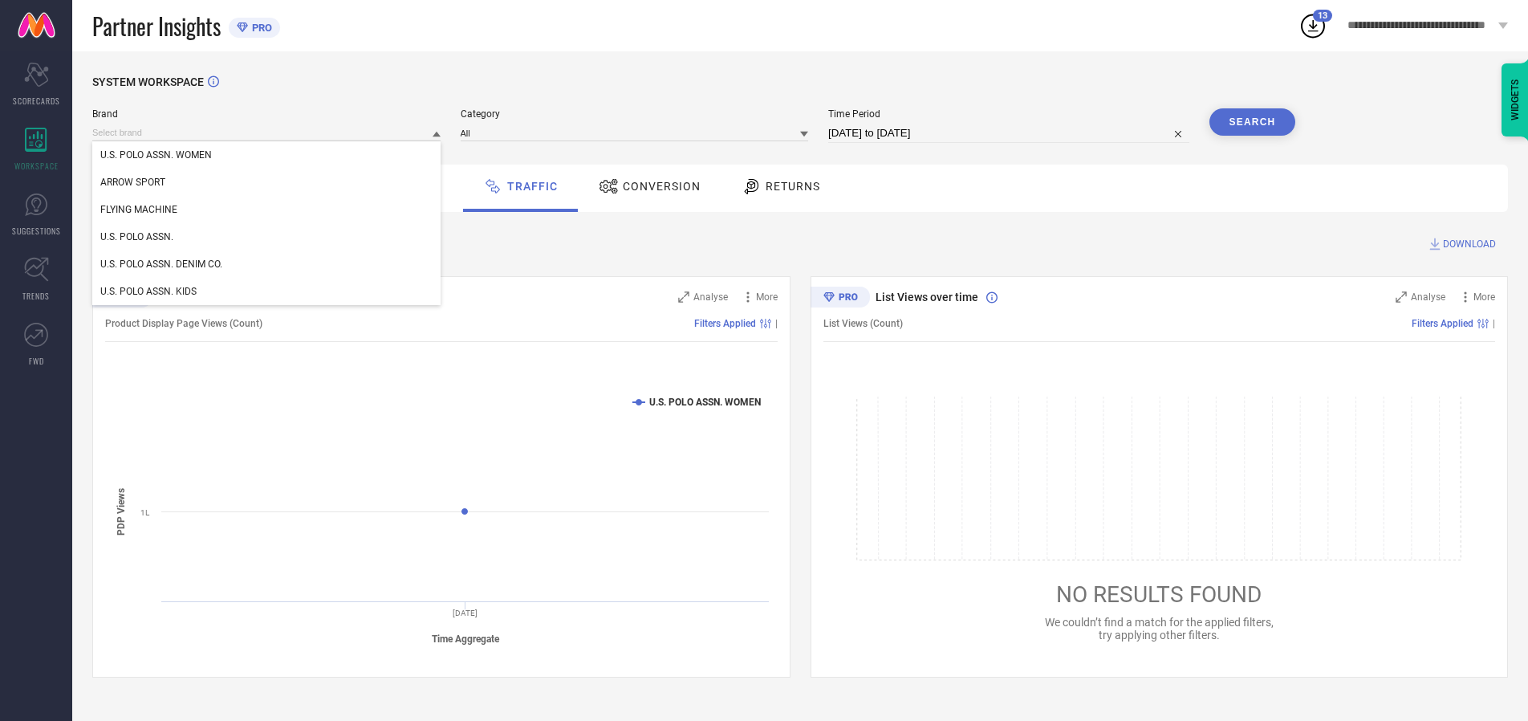
click at [267, 237] on div "U.S. POLO ASSN." at bounding box center [266, 236] width 348 height 27
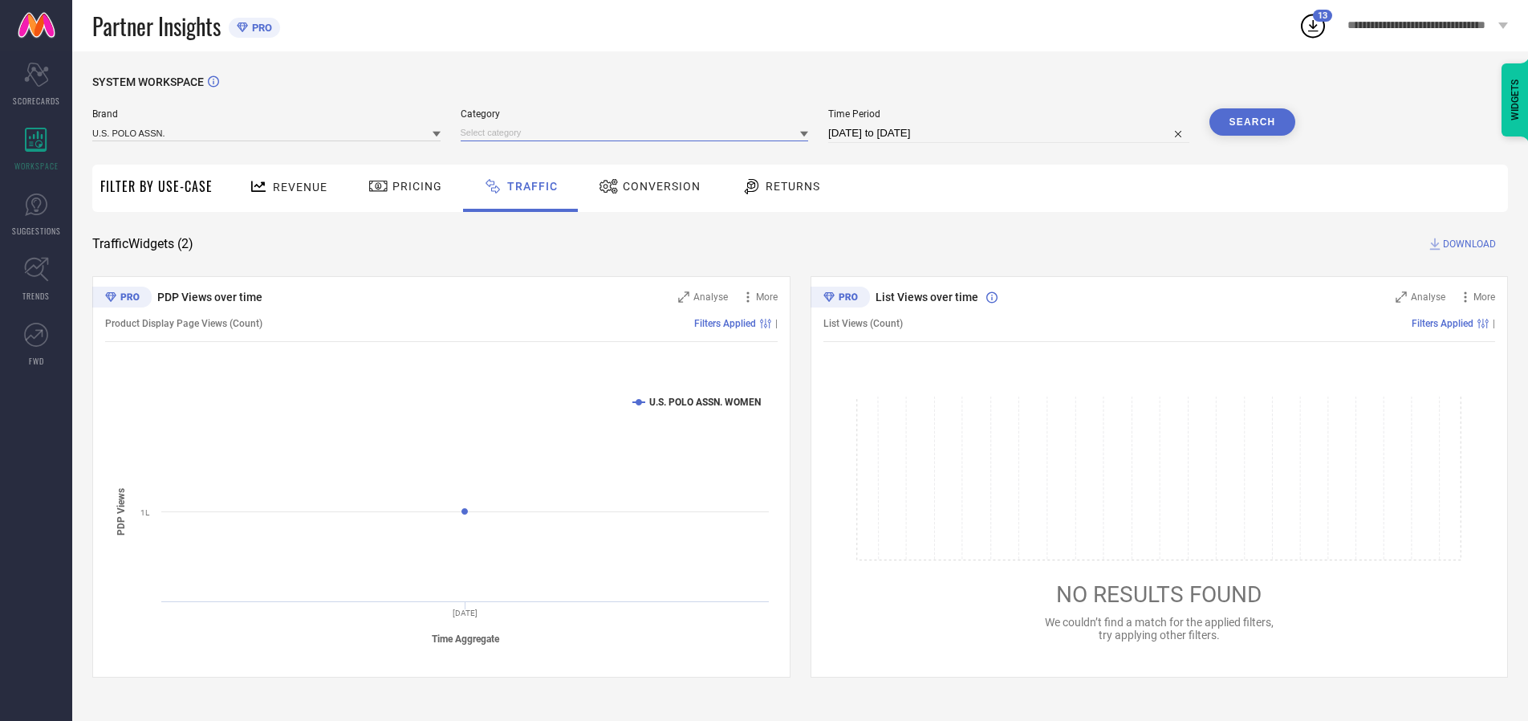
click at [638, 132] on input at bounding box center [635, 132] width 348 height 17
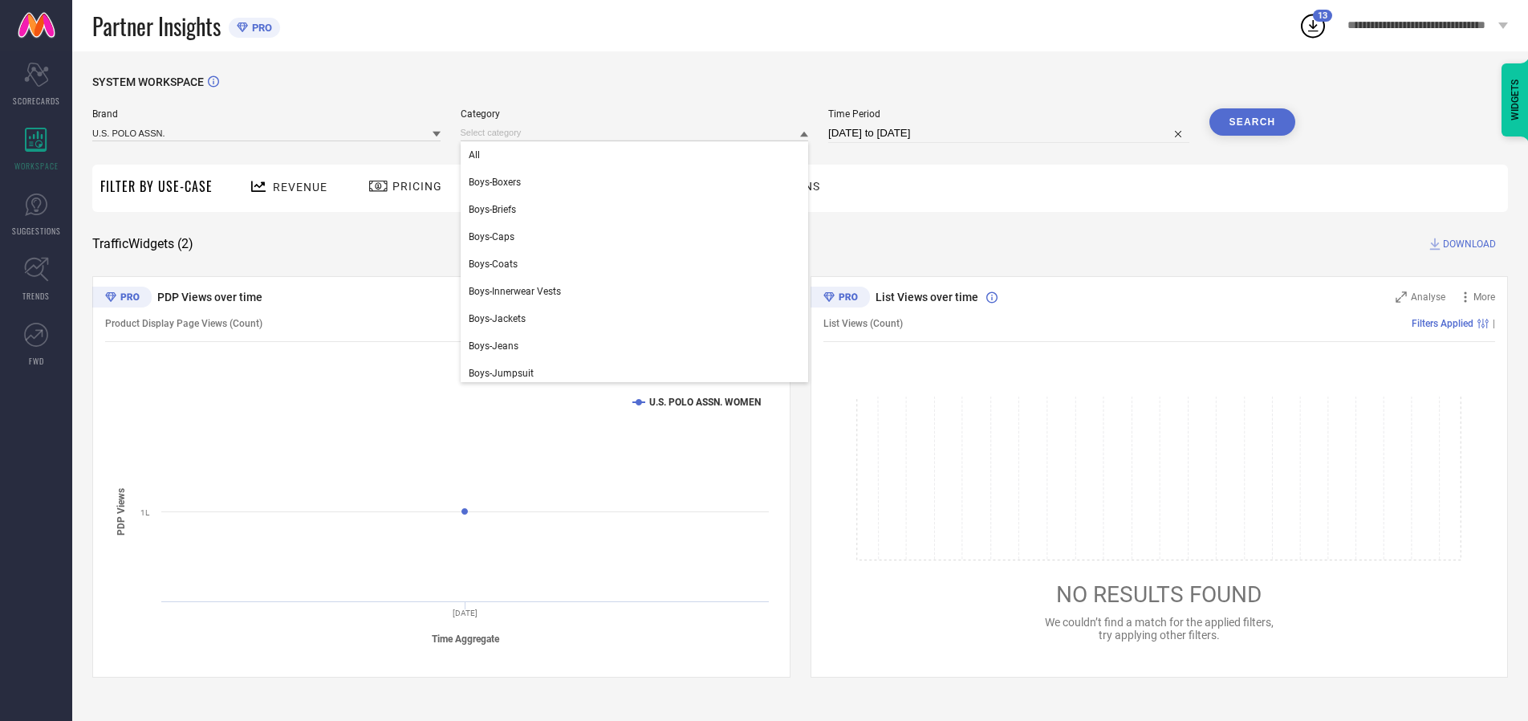
click at [638, 155] on div "All" at bounding box center [635, 154] width 348 height 27
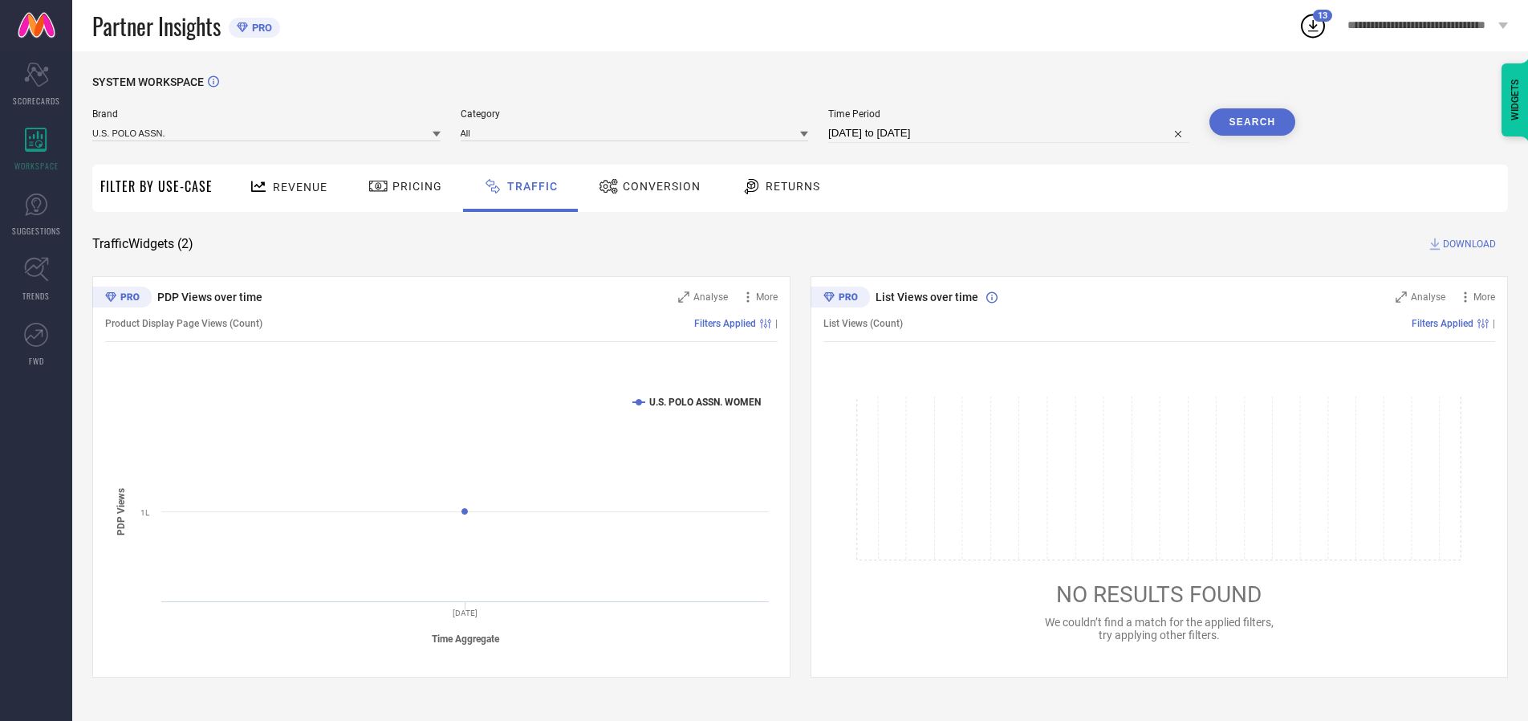
click at [1252, 122] on button "Search" at bounding box center [1253, 121] width 87 height 27
click at [1467, 244] on span "DOWNLOAD" at bounding box center [1469, 244] width 53 height 16
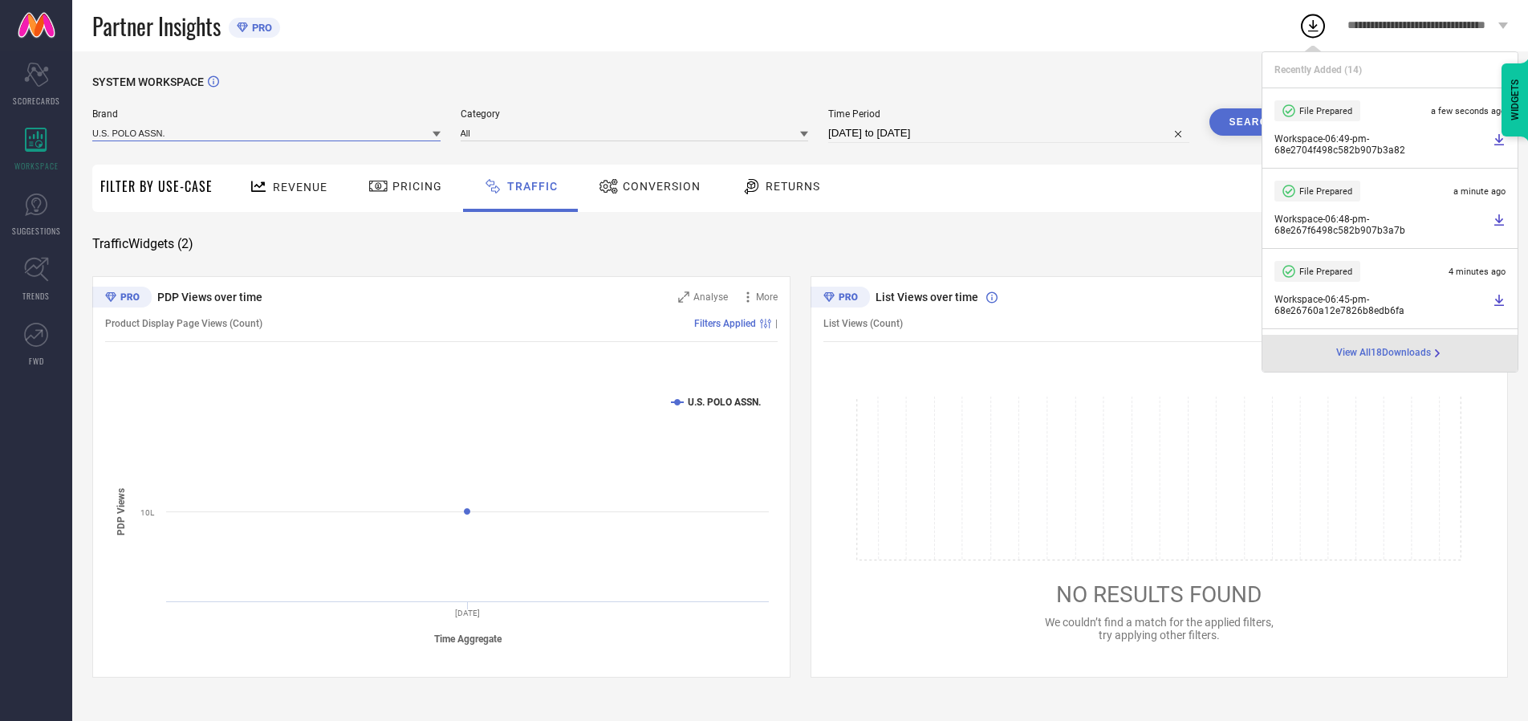
click at [267, 132] on input at bounding box center [266, 132] width 348 height 17
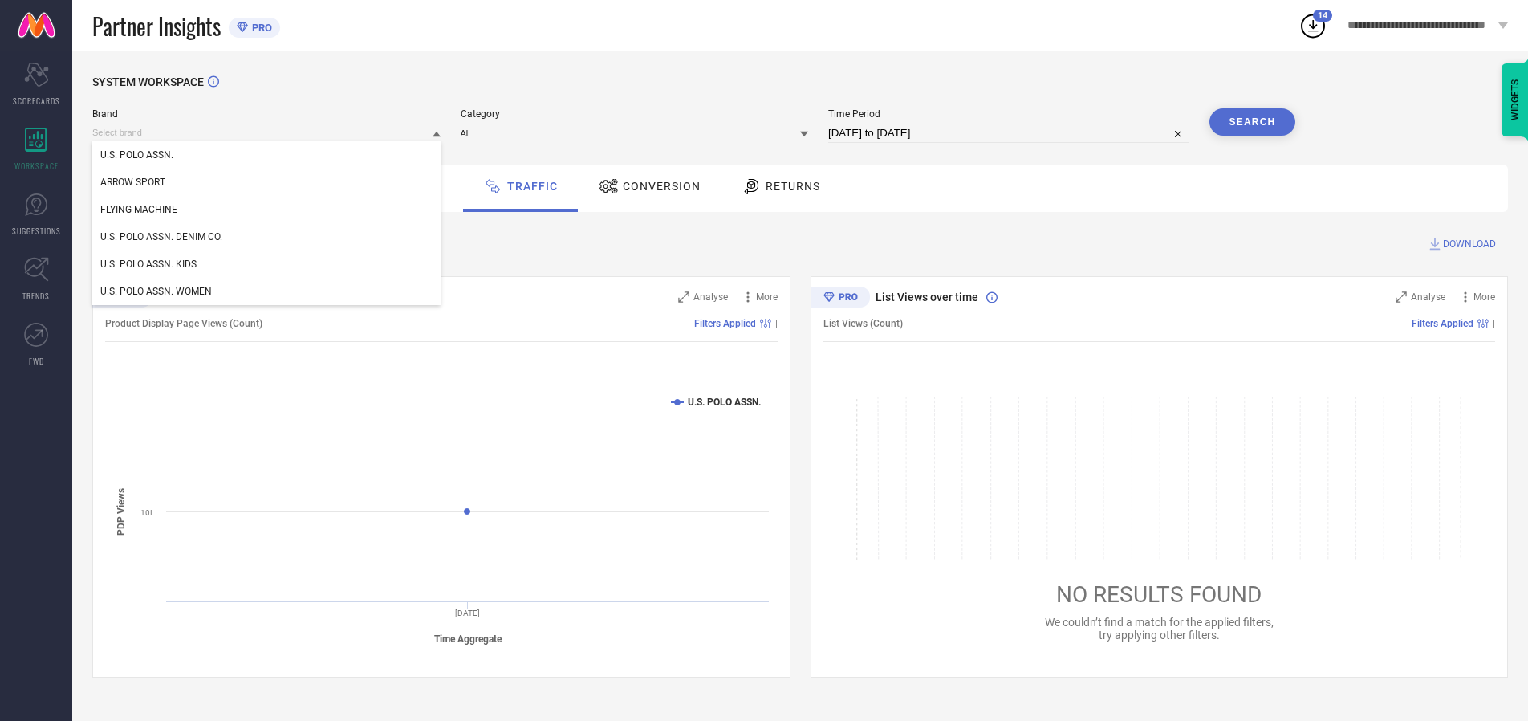
click at [267, 237] on div "U.S. POLO ASSN. DENIM CO." at bounding box center [266, 236] width 348 height 27
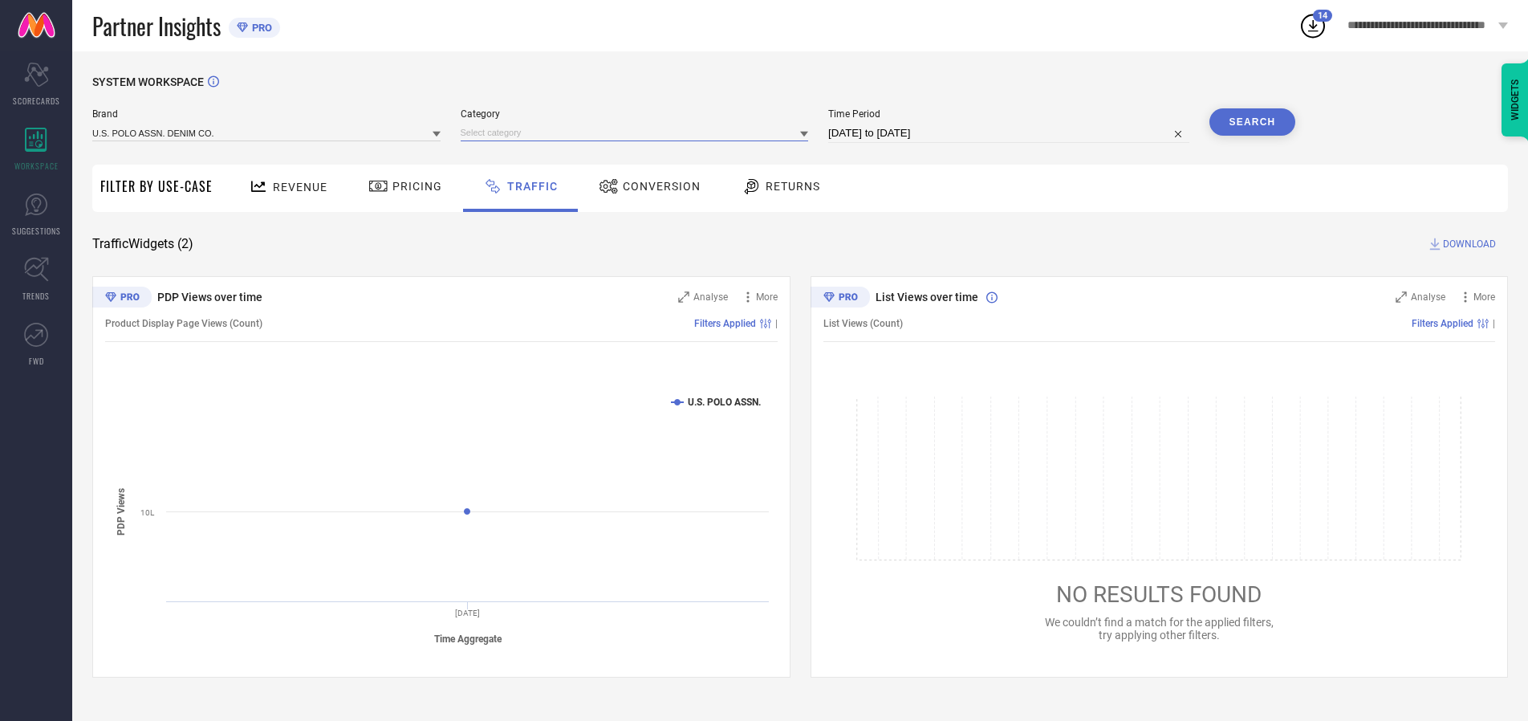
click at [638, 132] on input at bounding box center [635, 132] width 348 height 17
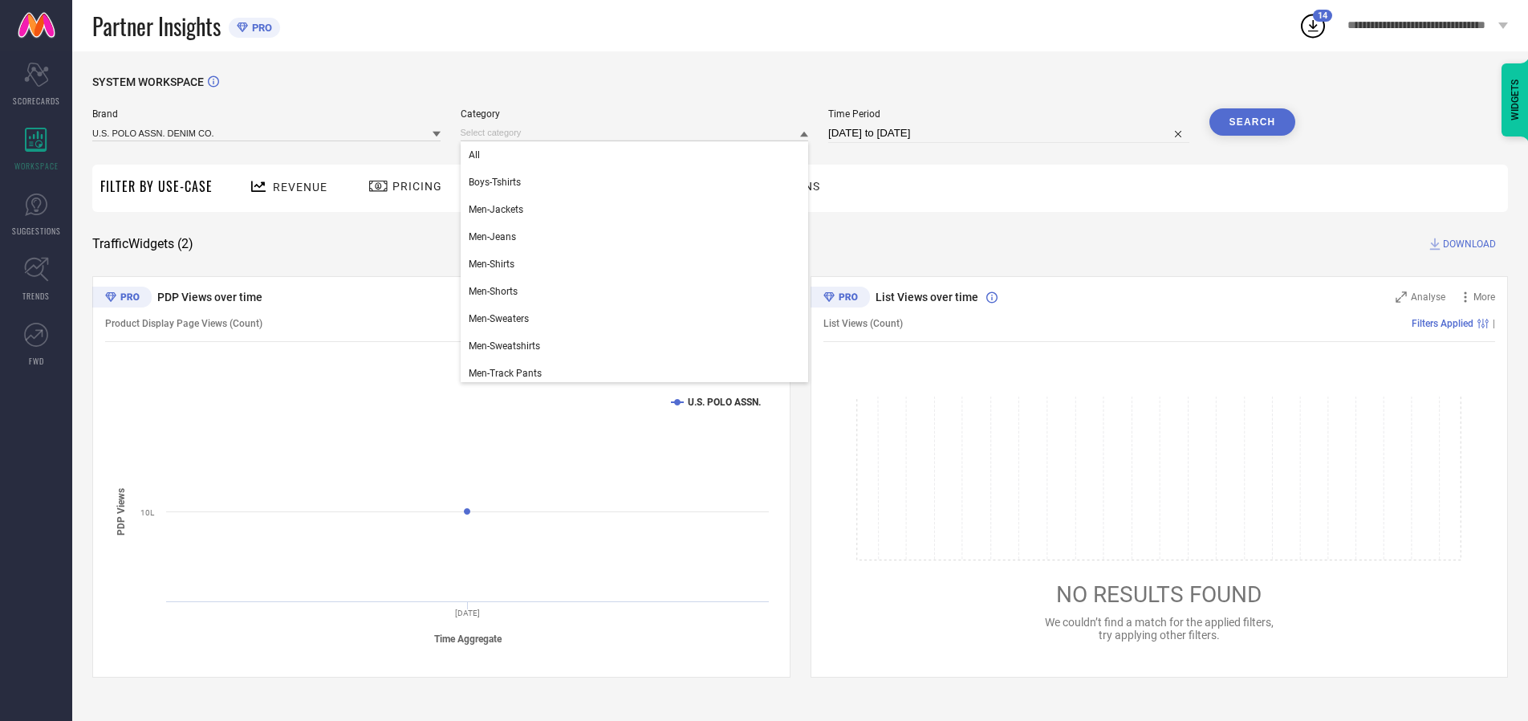
click at [638, 155] on div "All" at bounding box center [635, 154] width 348 height 27
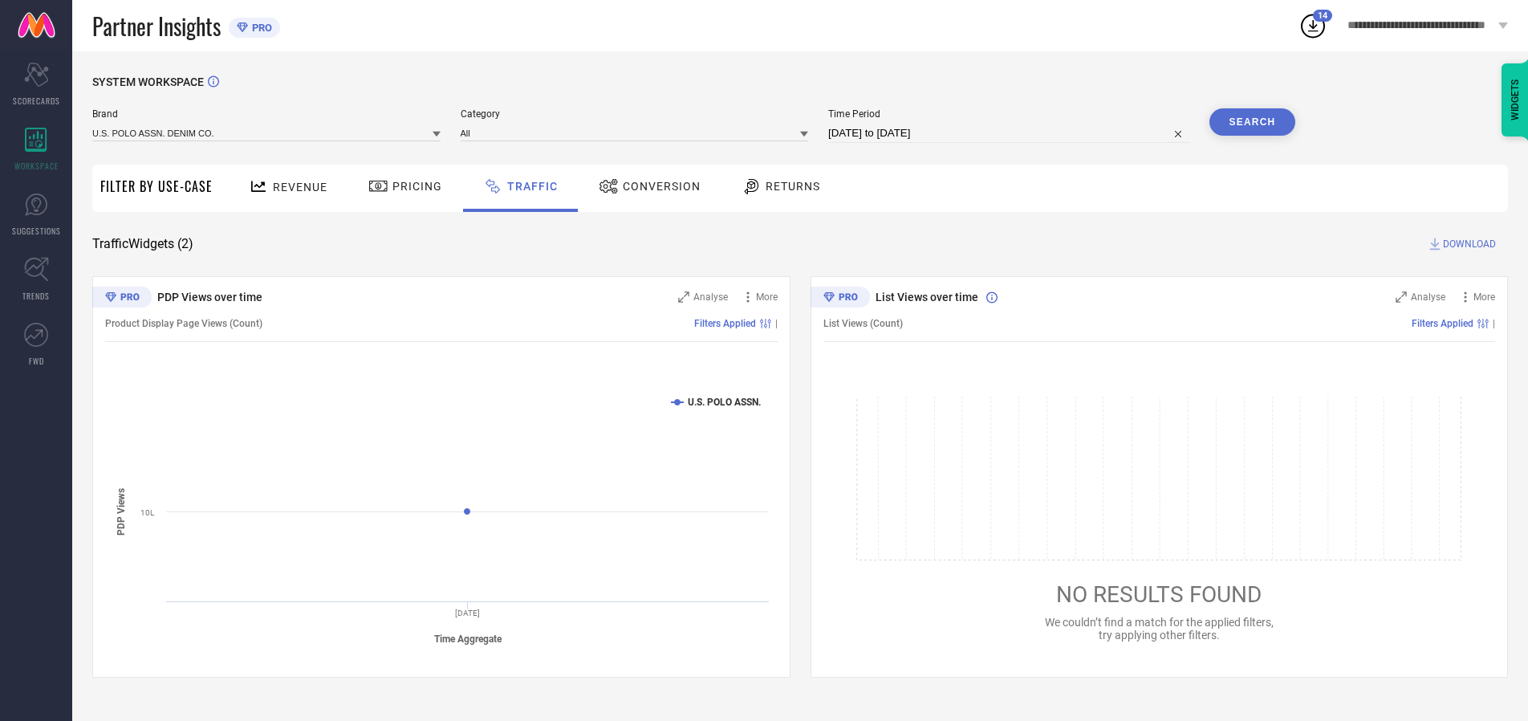
click at [1252, 122] on button "Search" at bounding box center [1253, 121] width 87 height 27
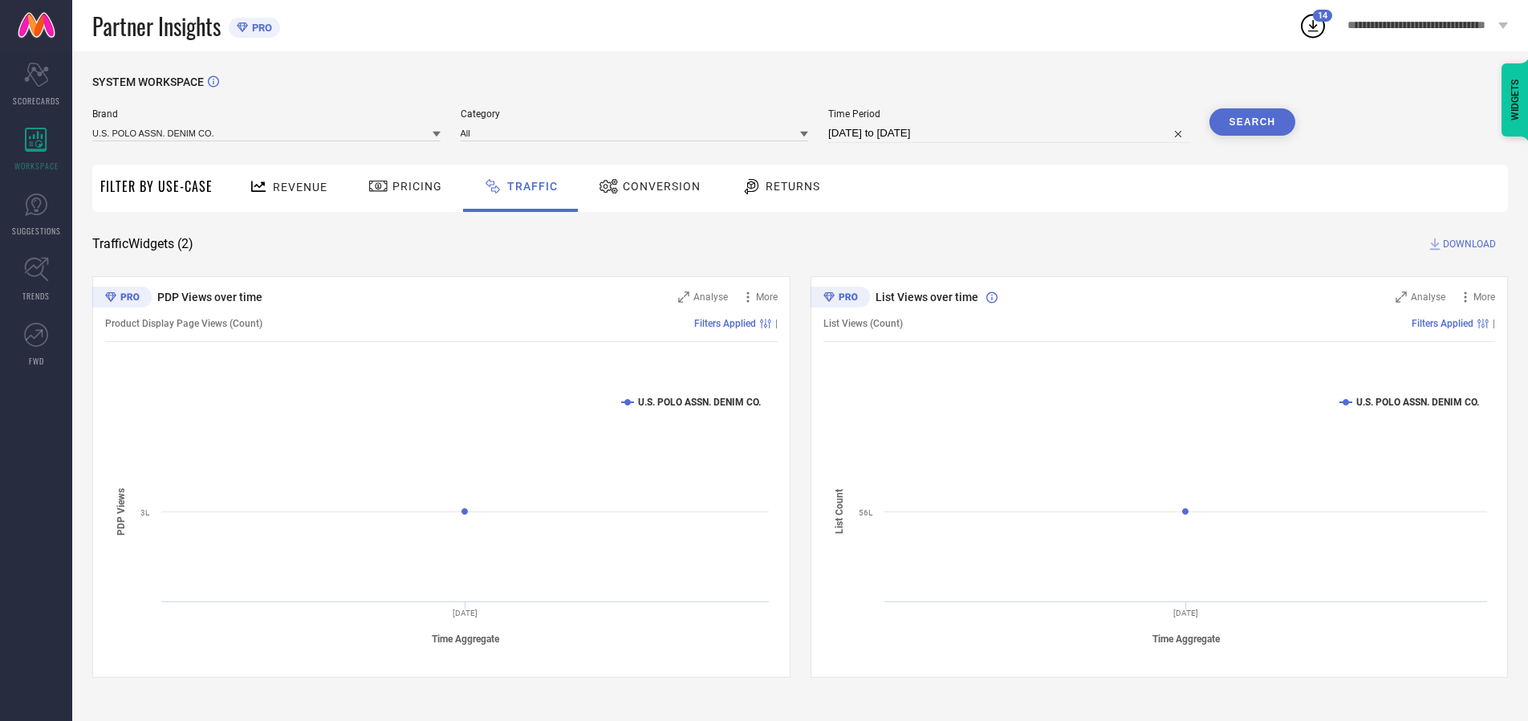
click at [1467, 244] on span "DOWNLOAD" at bounding box center [1469, 244] width 53 height 16
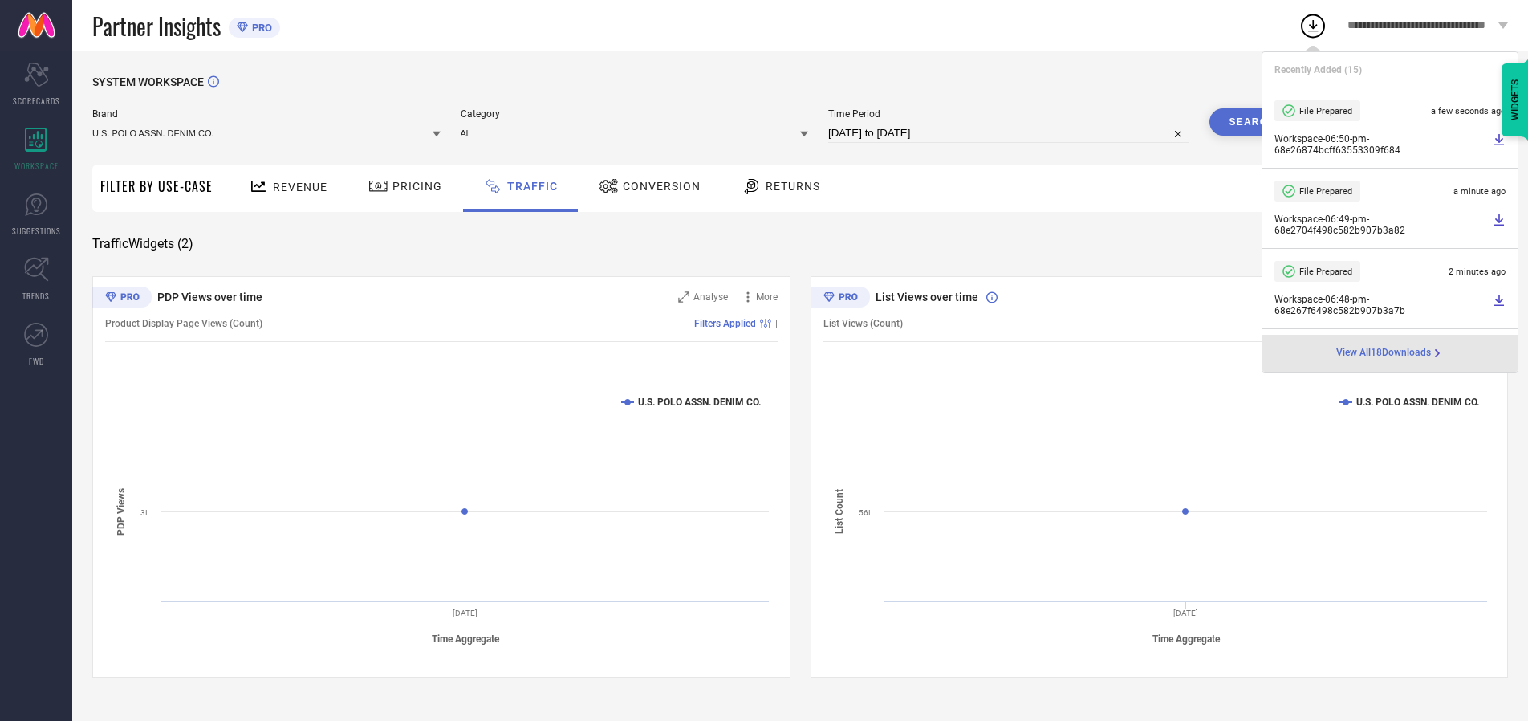
click at [267, 132] on input at bounding box center [266, 132] width 348 height 17
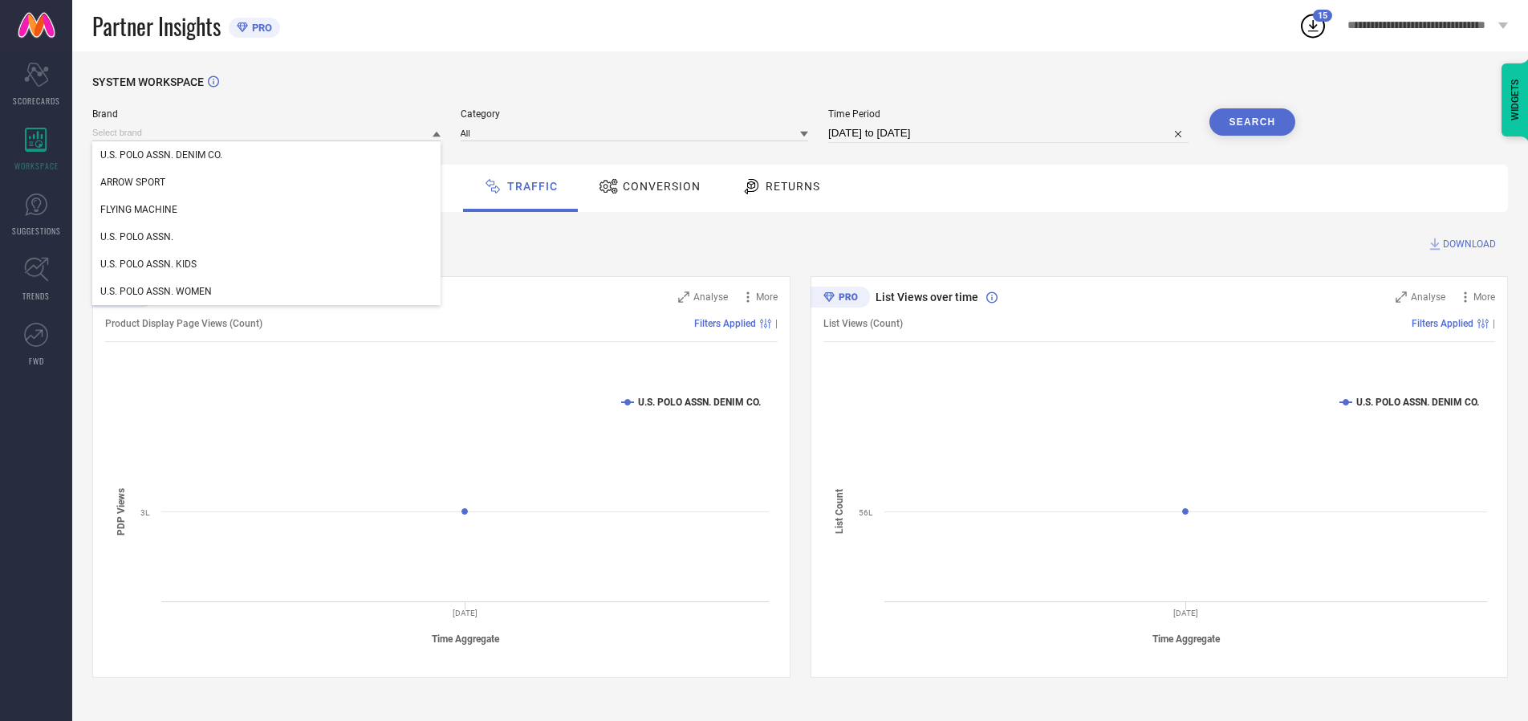
click at [267, 264] on div "U.S. POLO ASSN. KIDS" at bounding box center [266, 263] width 348 height 27
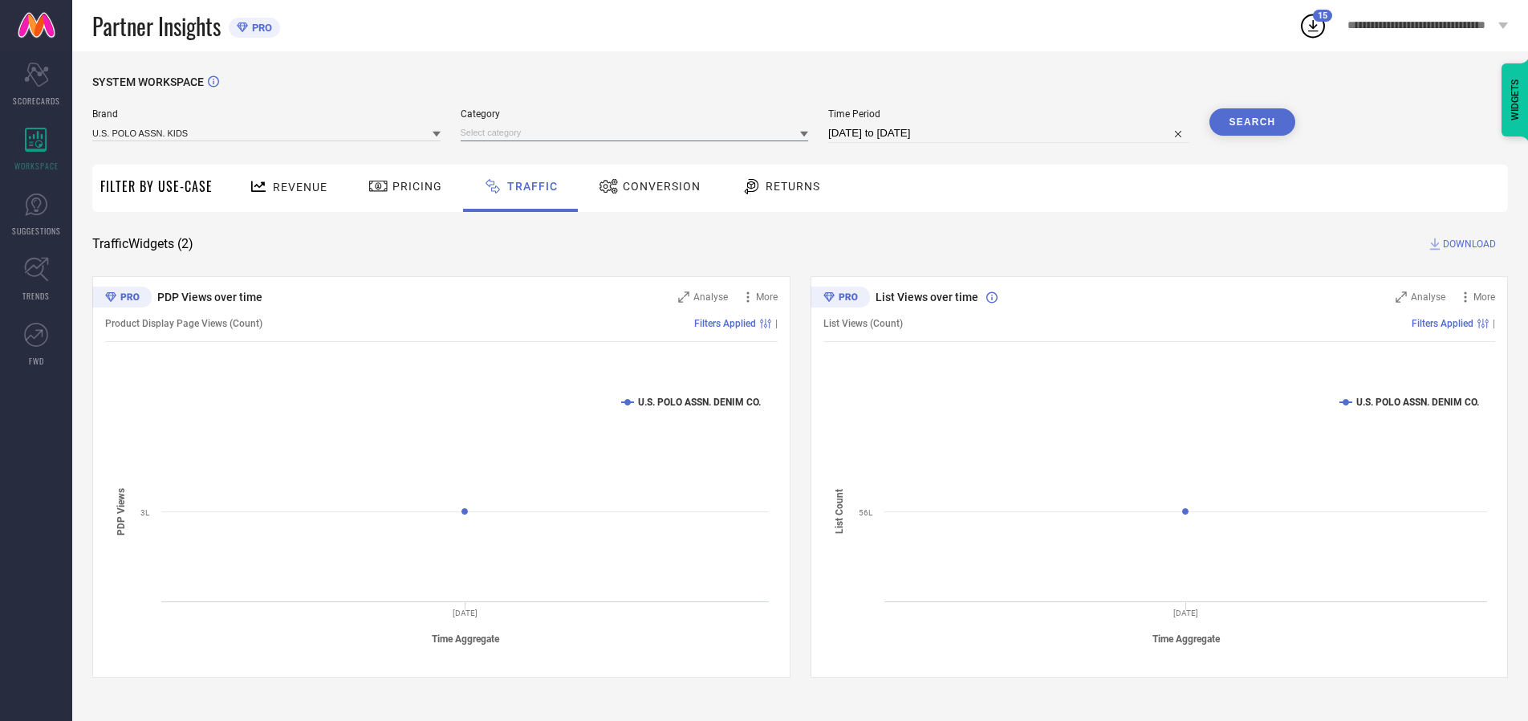
click at [638, 132] on input at bounding box center [635, 132] width 348 height 17
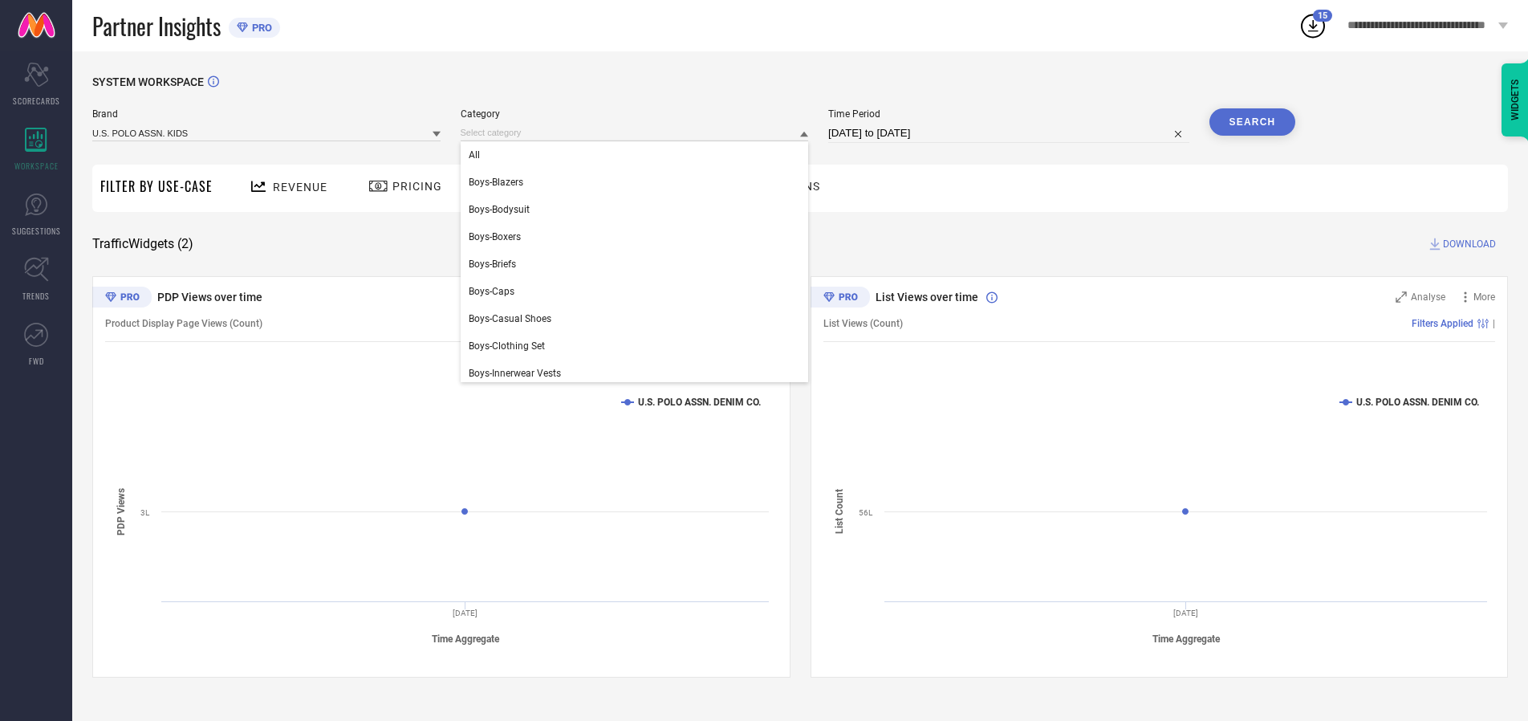
click at [638, 155] on div "All" at bounding box center [635, 154] width 348 height 27
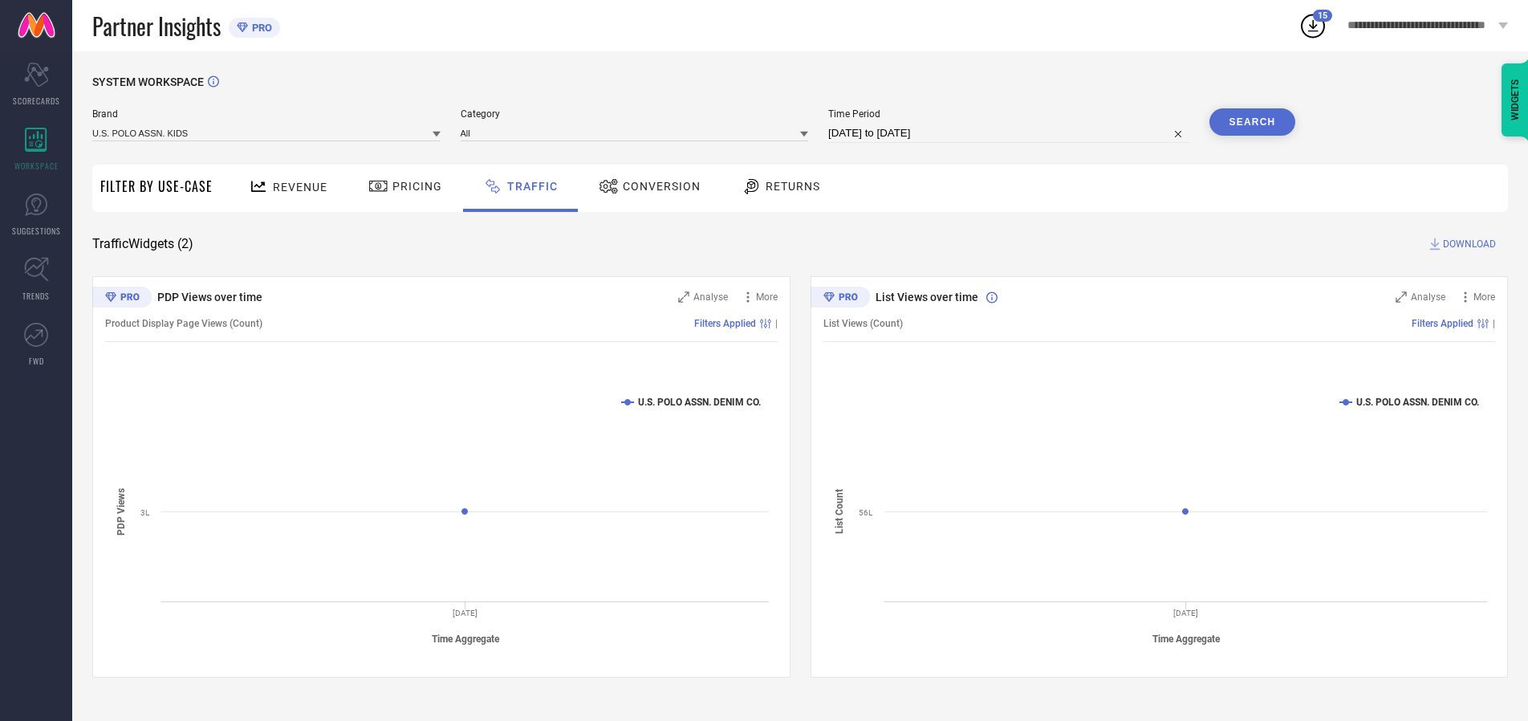
click at [1252, 122] on button "Search" at bounding box center [1253, 121] width 87 height 27
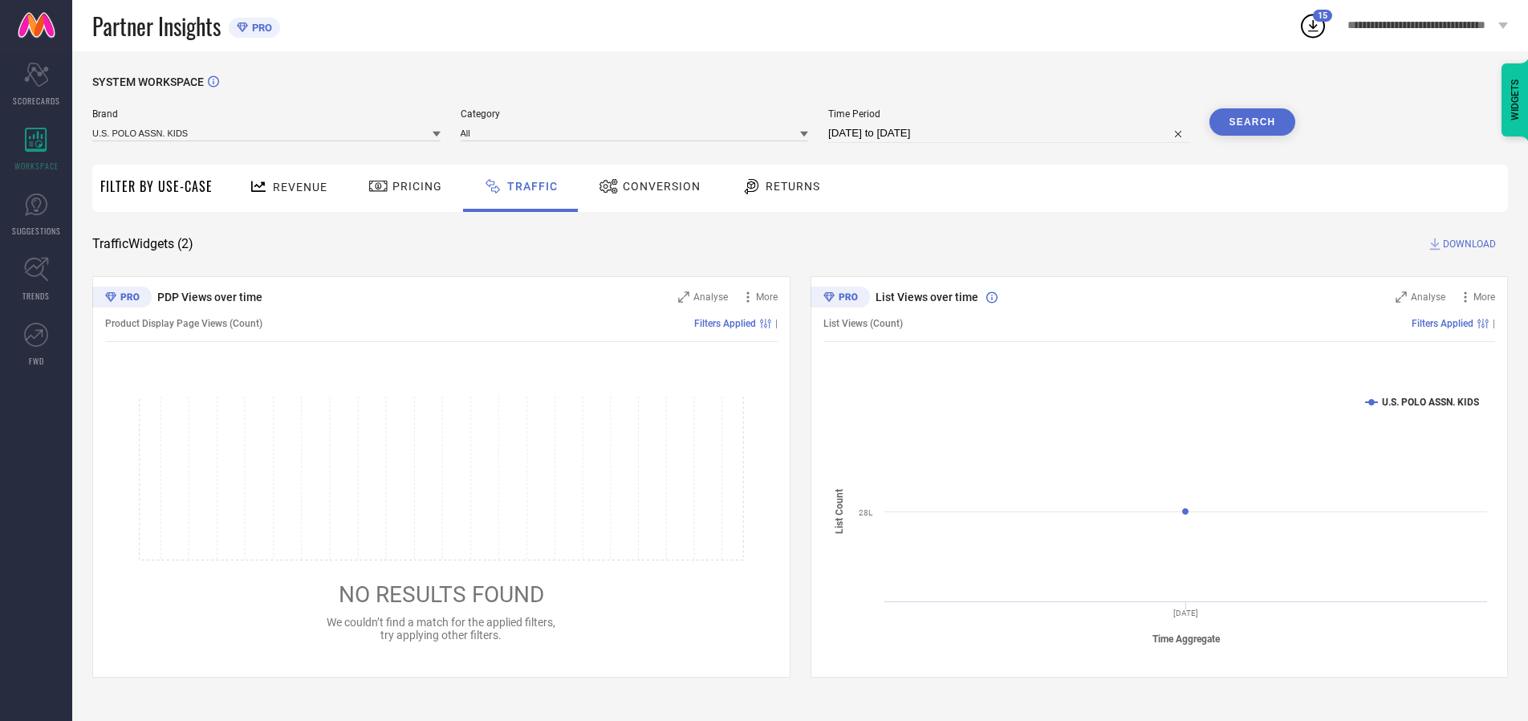
click at [1467, 244] on span "DOWNLOAD" at bounding box center [1469, 244] width 53 height 16
click at [1011, 133] on input at bounding box center [1008, 133] width 361 height 19
select select "9"
select select "2025"
select select "10"
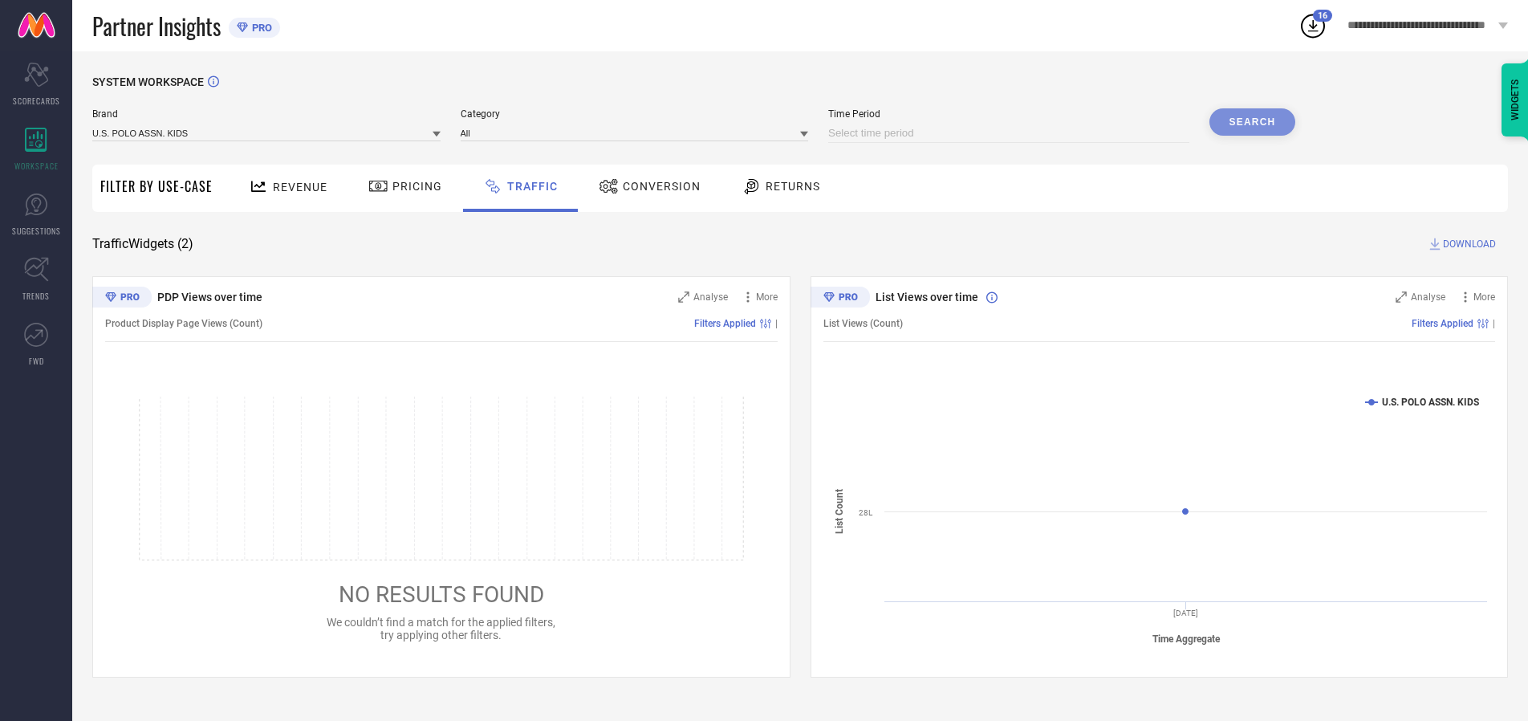
select select "2025"
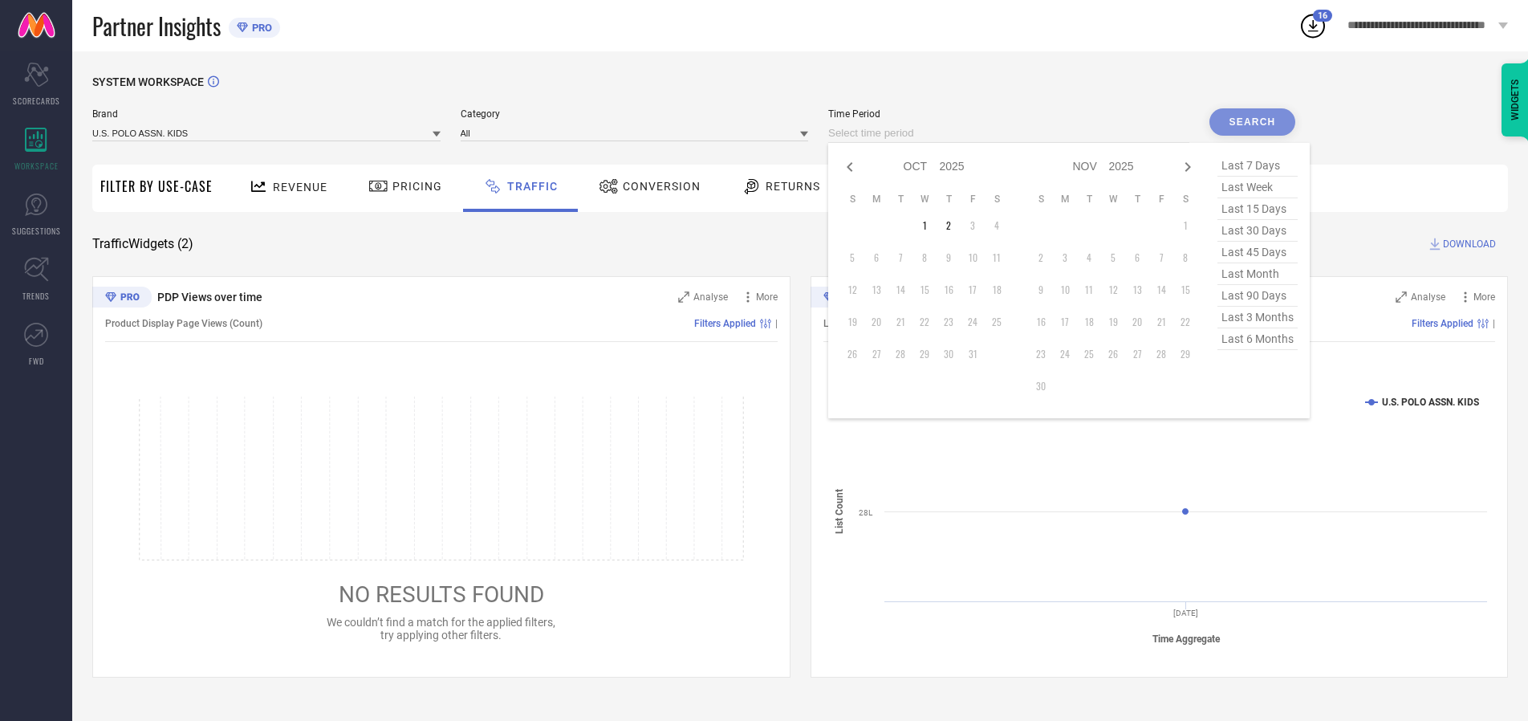
click at [930, 226] on td "1" at bounding box center [925, 226] width 24 height 24
type input "[DATE] to [DATE]"
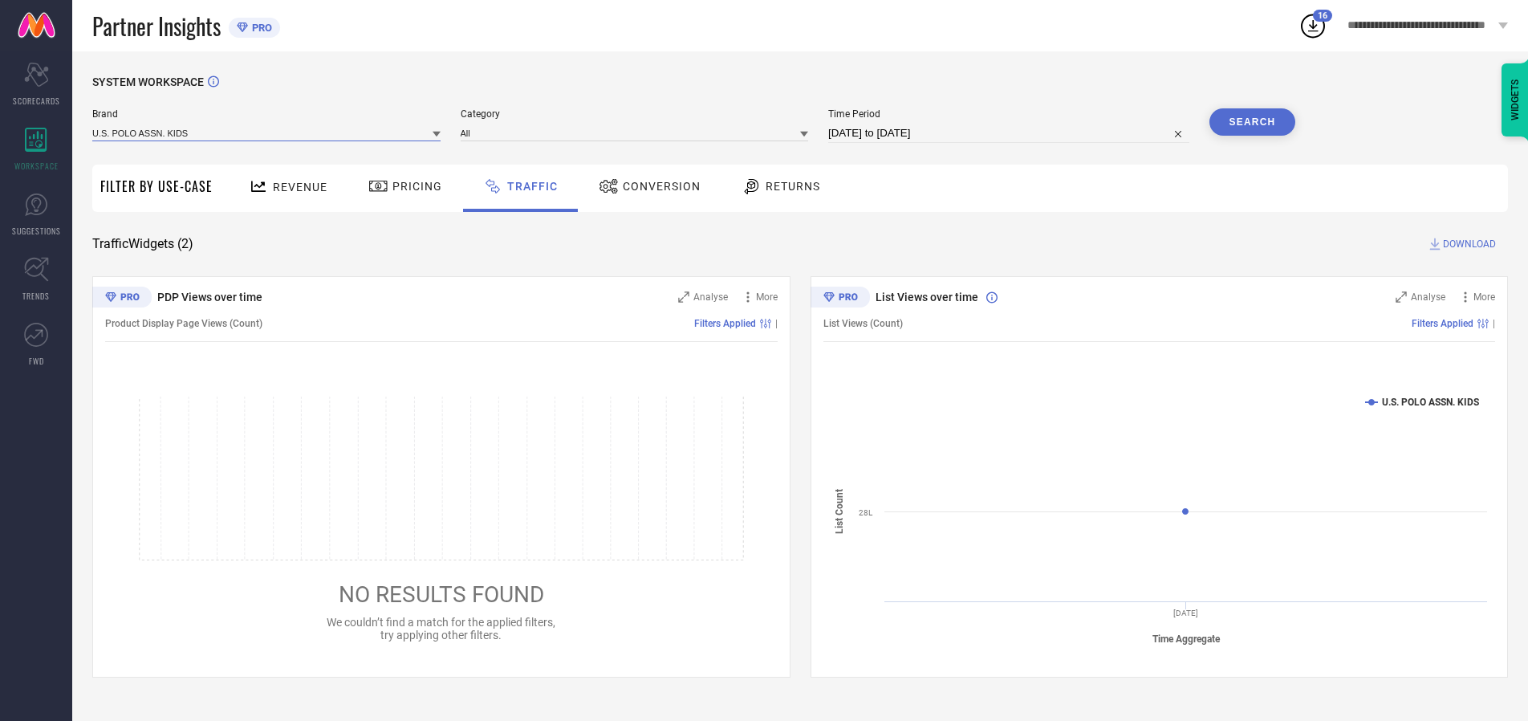
click at [267, 132] on input at bounding box center [266, 132] width 348 height 17
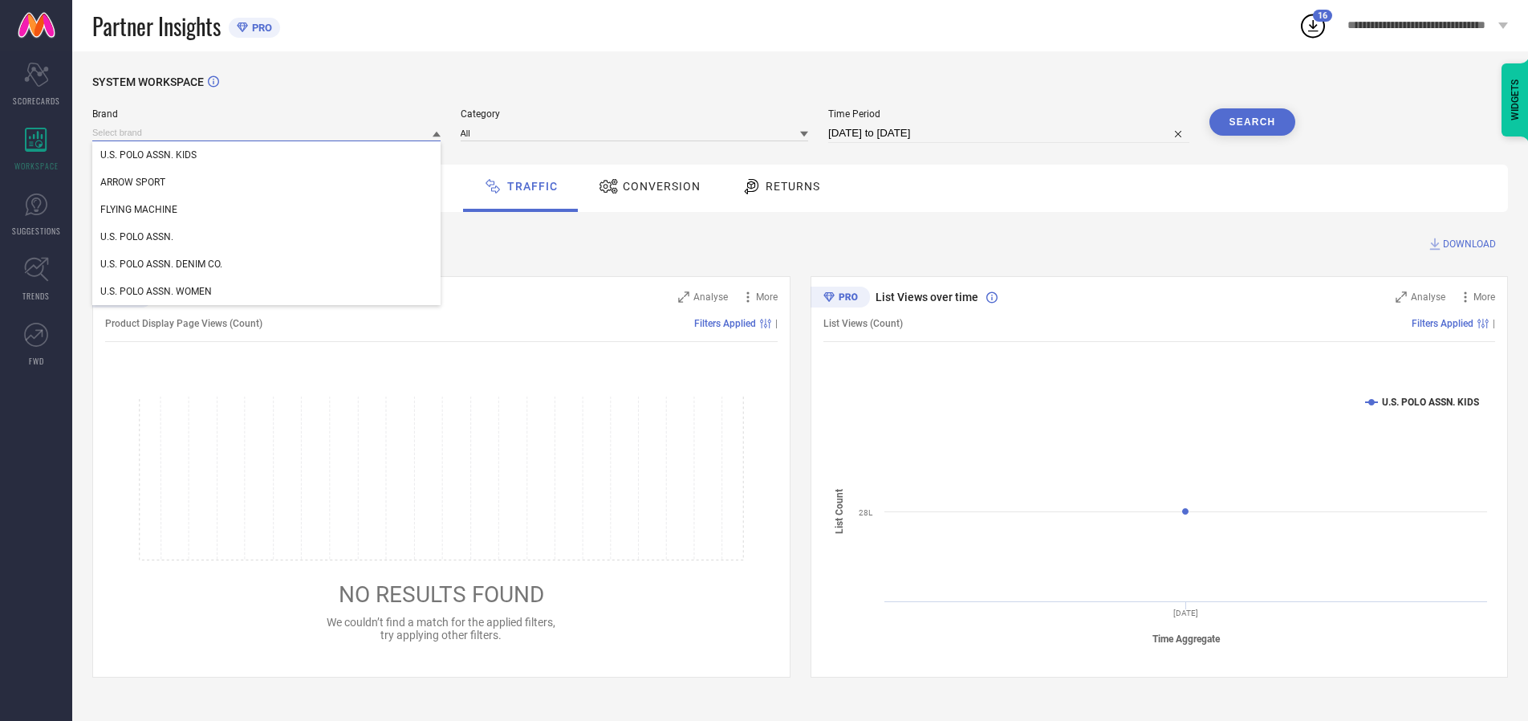
click at [267, 132] on input at bounding box center [266, 132] width 348 height 17
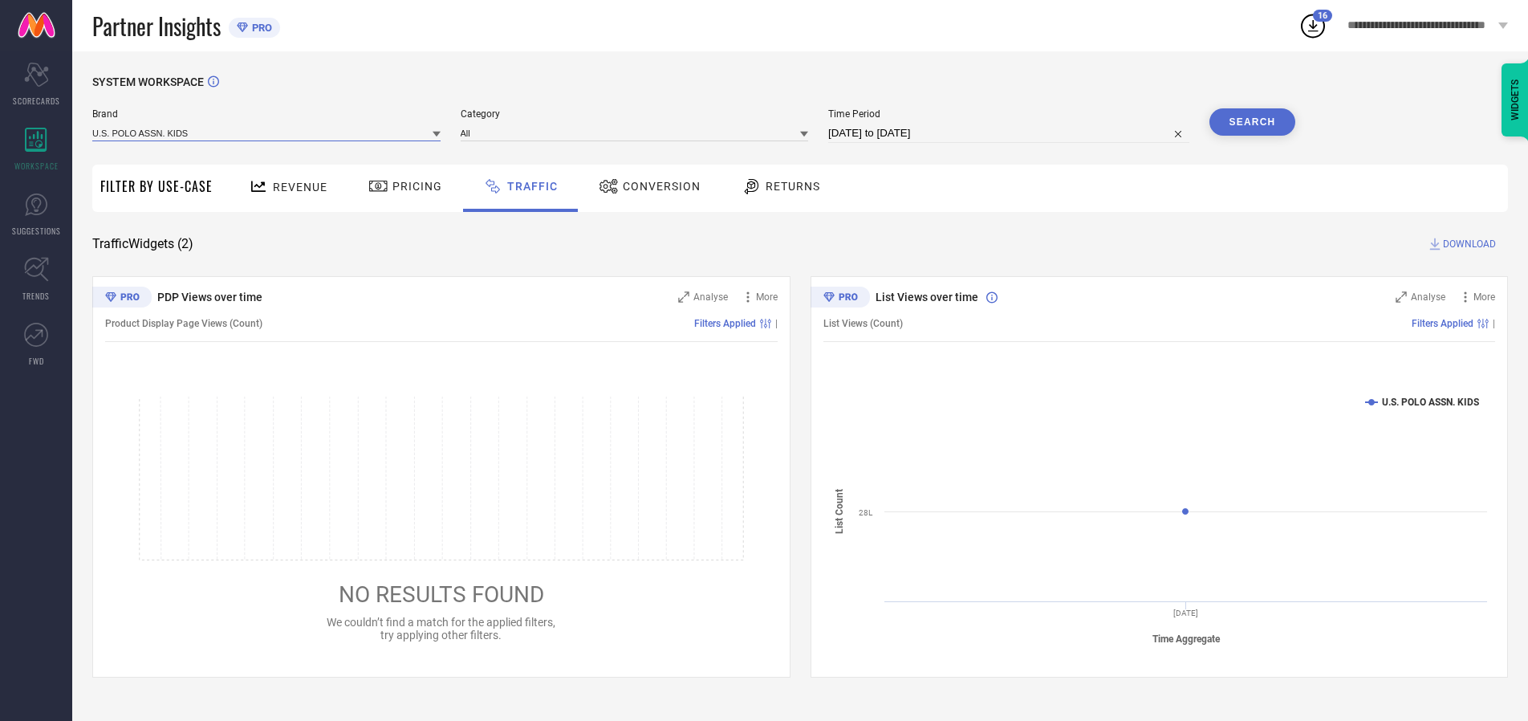
click at [267, 132] on input at bounding box center [266, 132] width 348 height 17
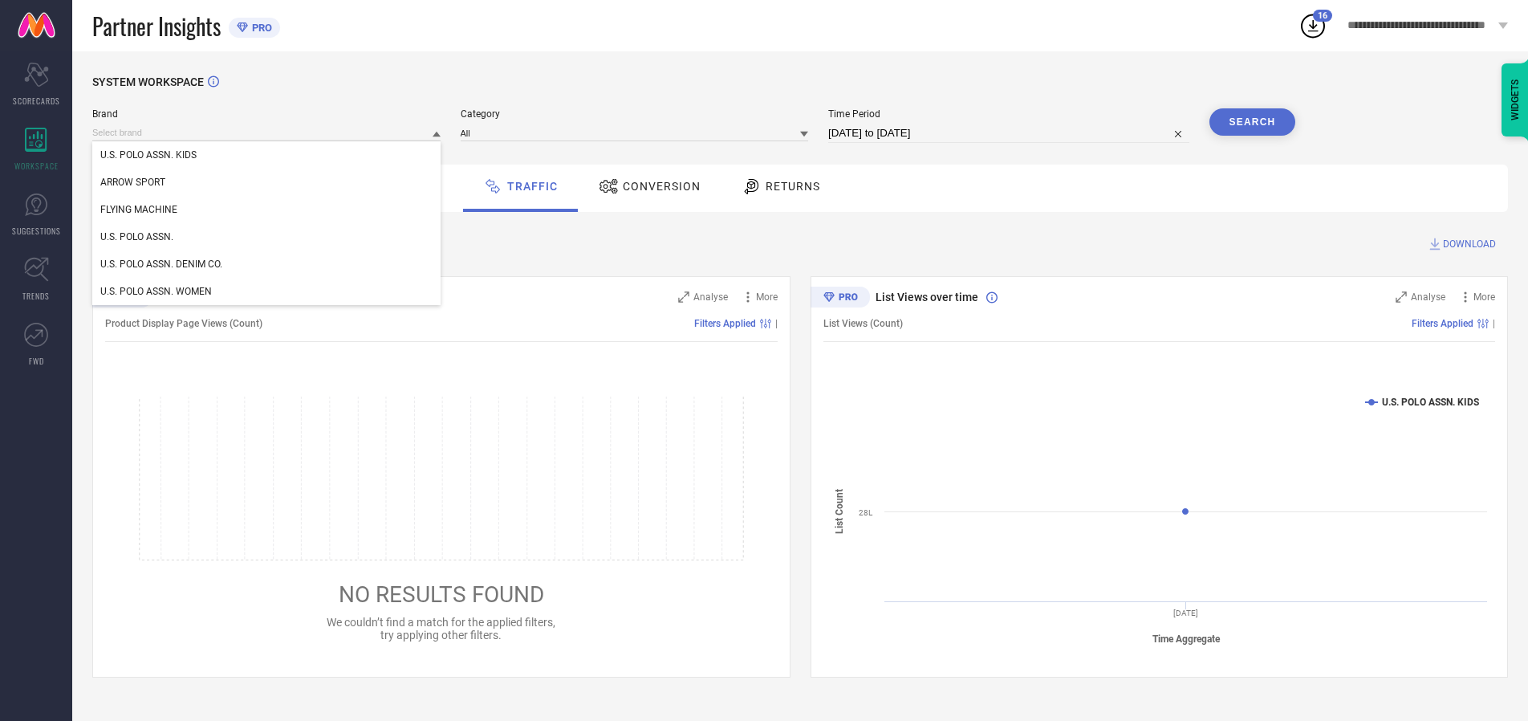
click at [267, 155] on div "U.S. POLO ASSN. KIDS" at bounding box center [266, 154] width 348 height 27
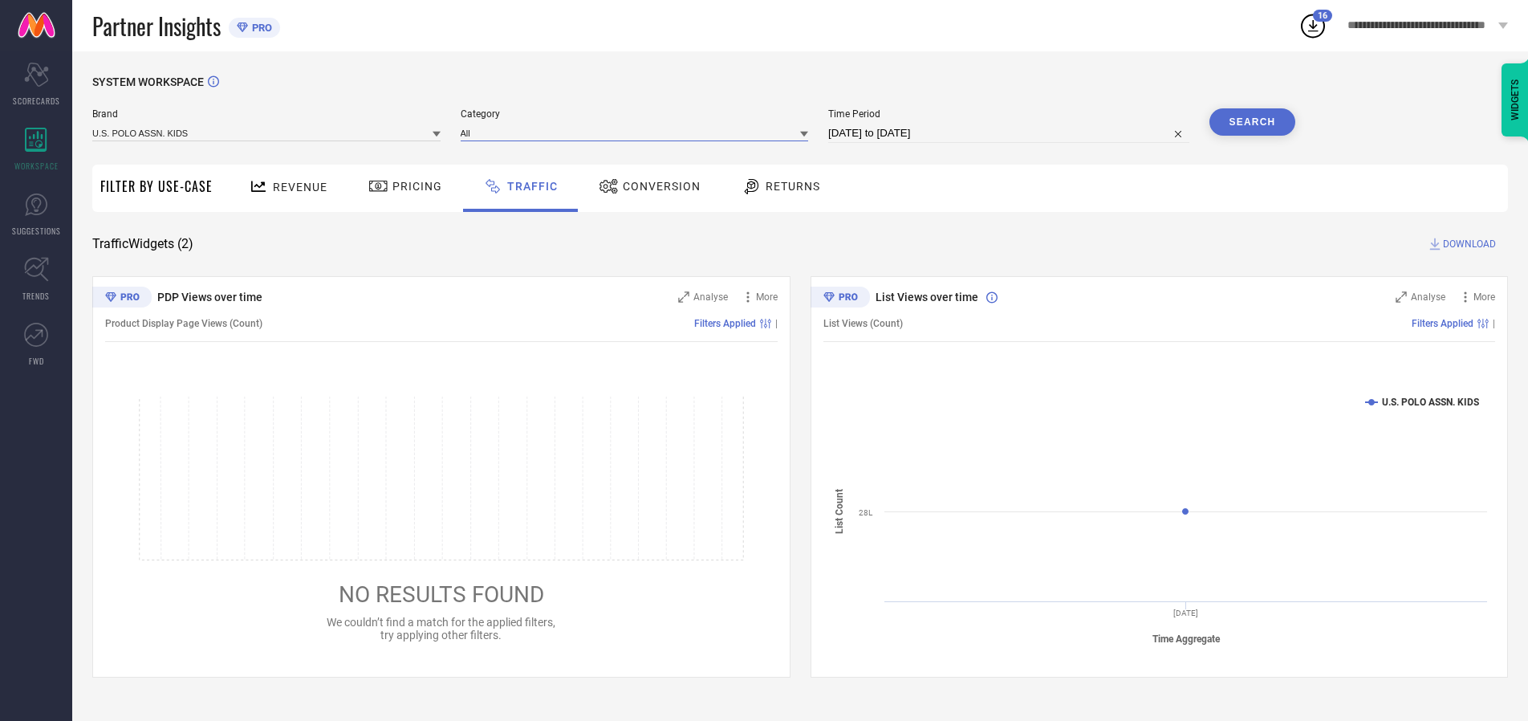
click at [638, 132] on input at bounding box center [635, 132] width 348 height 17
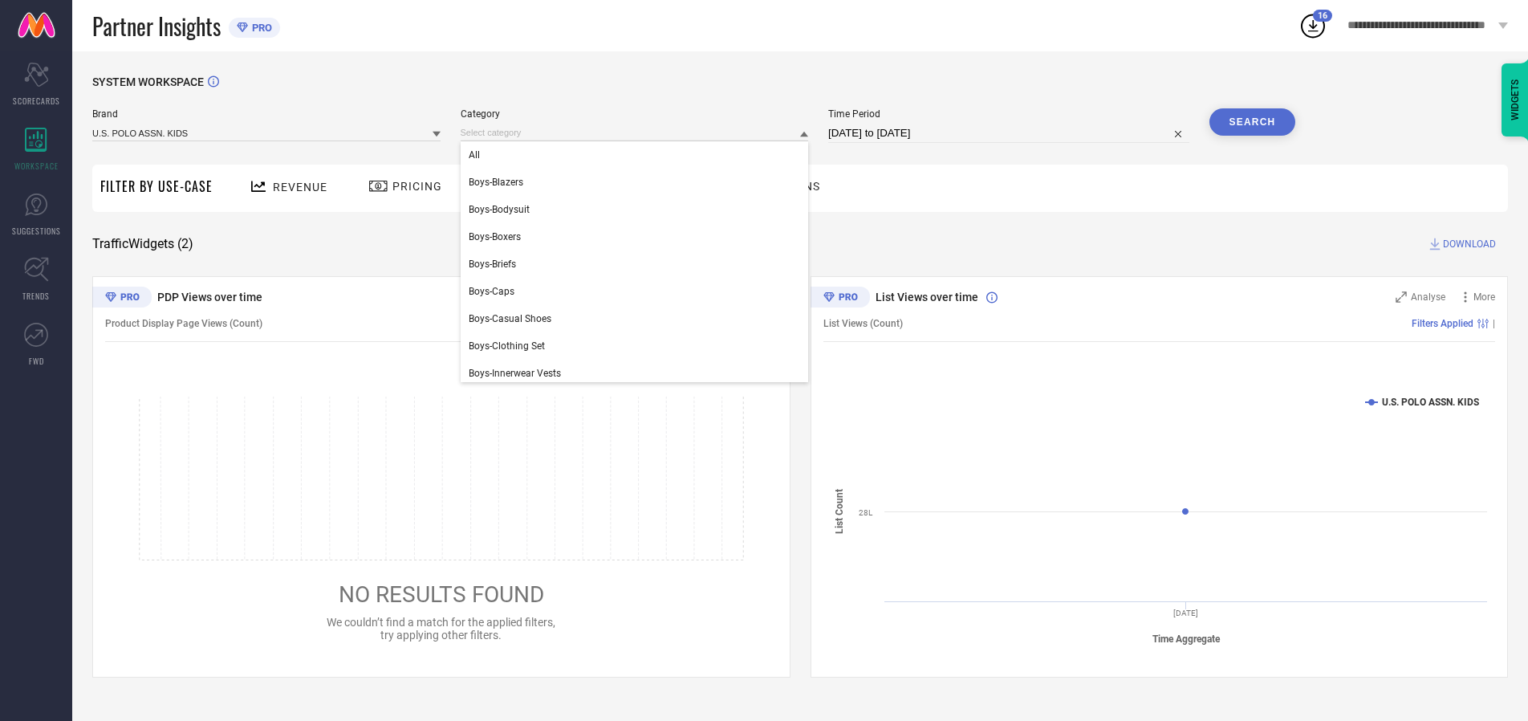
click at [638, 155] on div "All" at bounding box center [635, 154] width 348 height 27
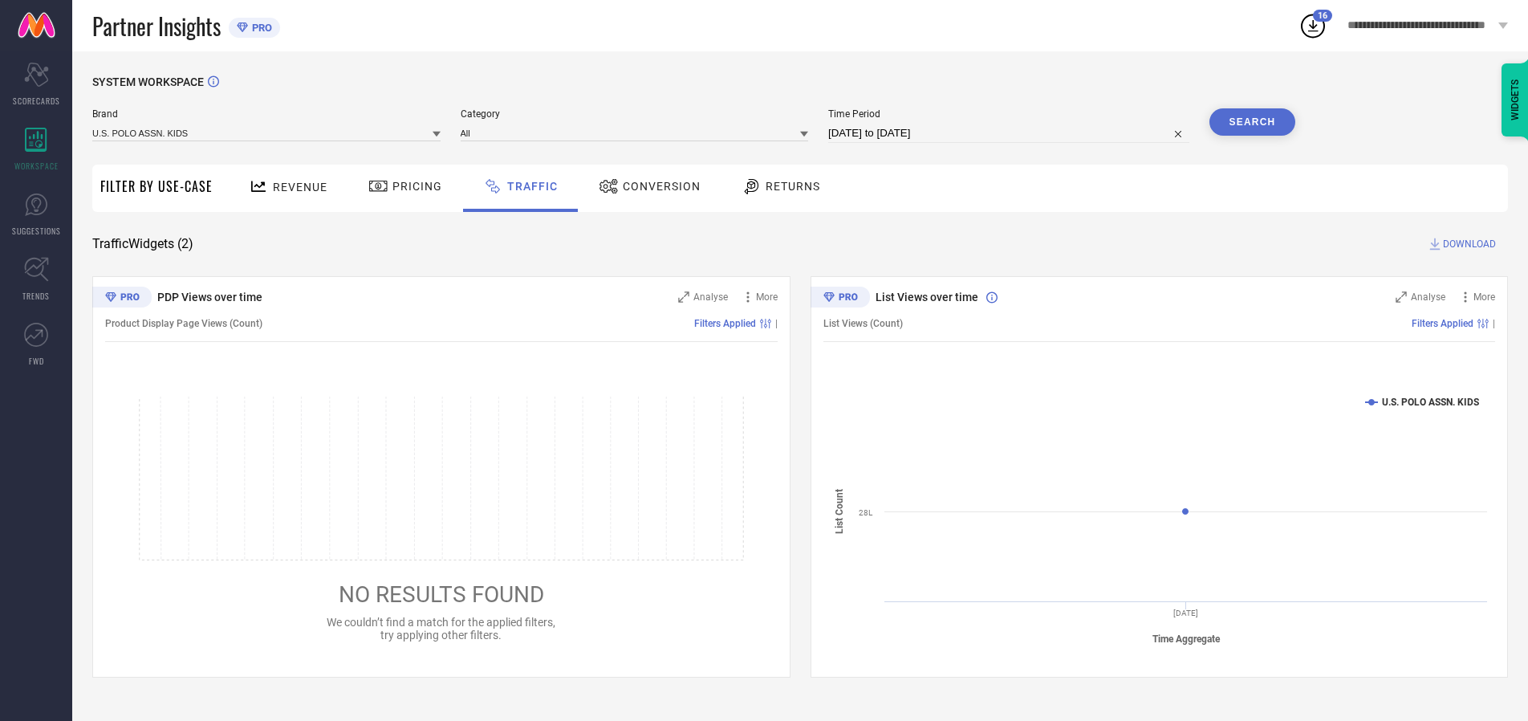
click at [1252, 122] on button "Search" at bounding box center [1253, 121] width 87 height 27
click at [1467, 244] on span "DOWNLOAD" at bounding box center [1469, 244] width 53 height 16
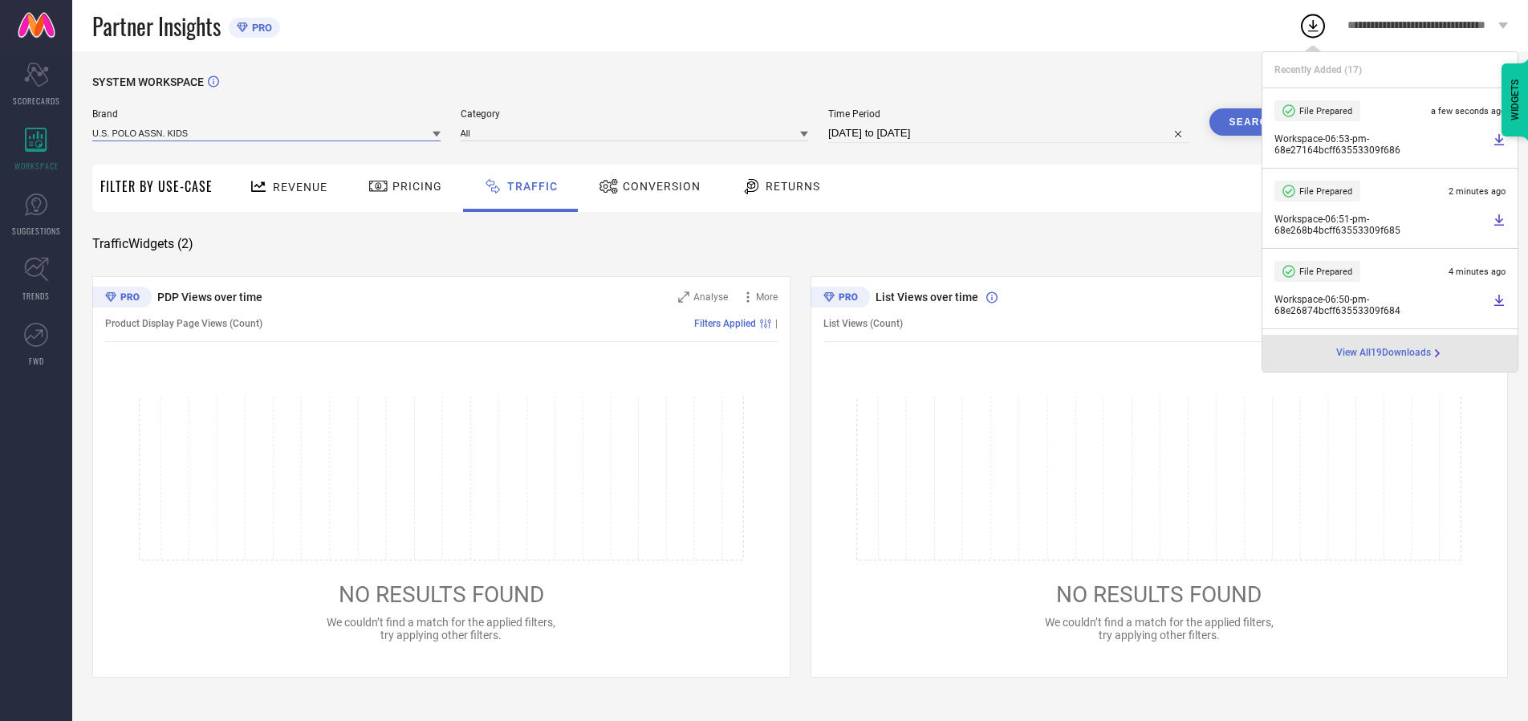
click at [267, 132] on input at bounding box center [266, 132] width 348 height 17
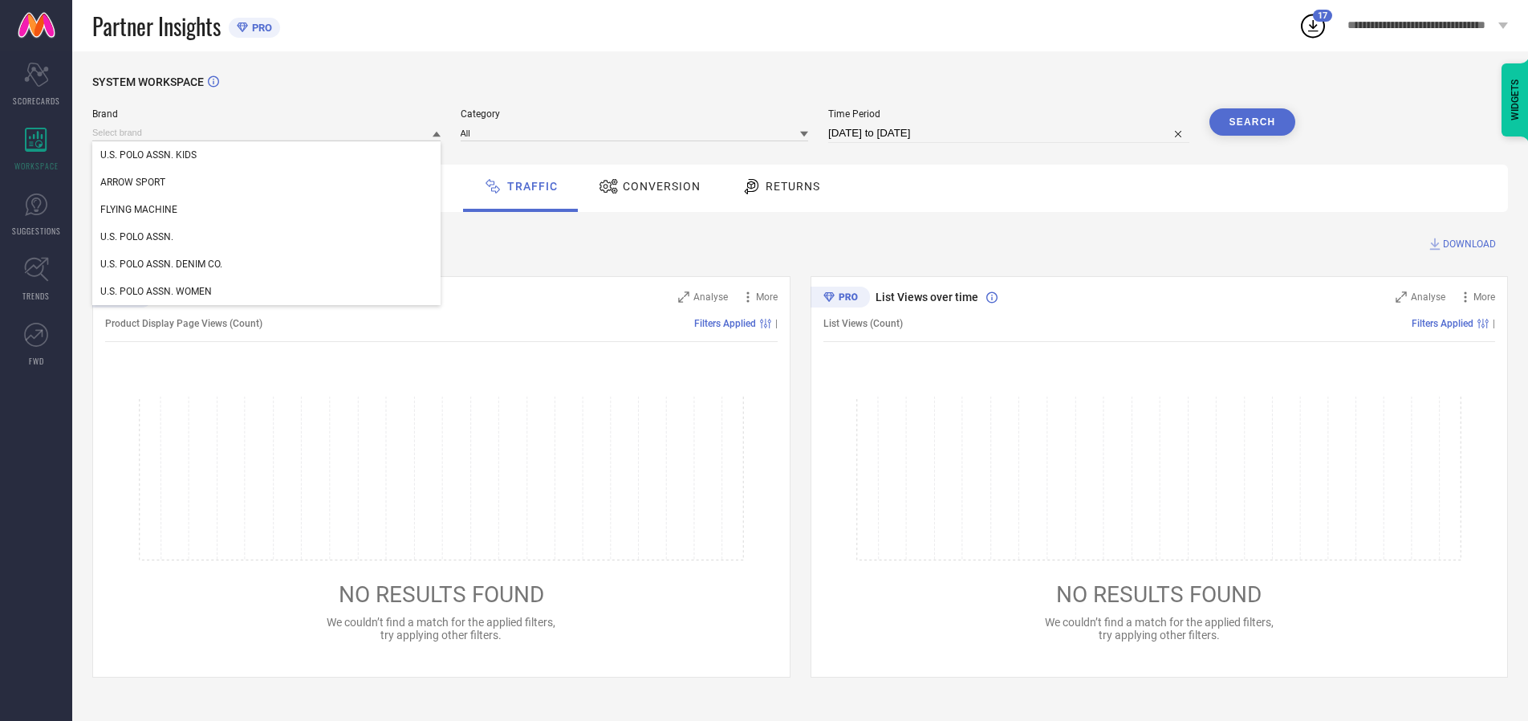
click at [267, 237] on div "U.S. POLO ASSN." at bounding box center [266, 236] width 348 height 27
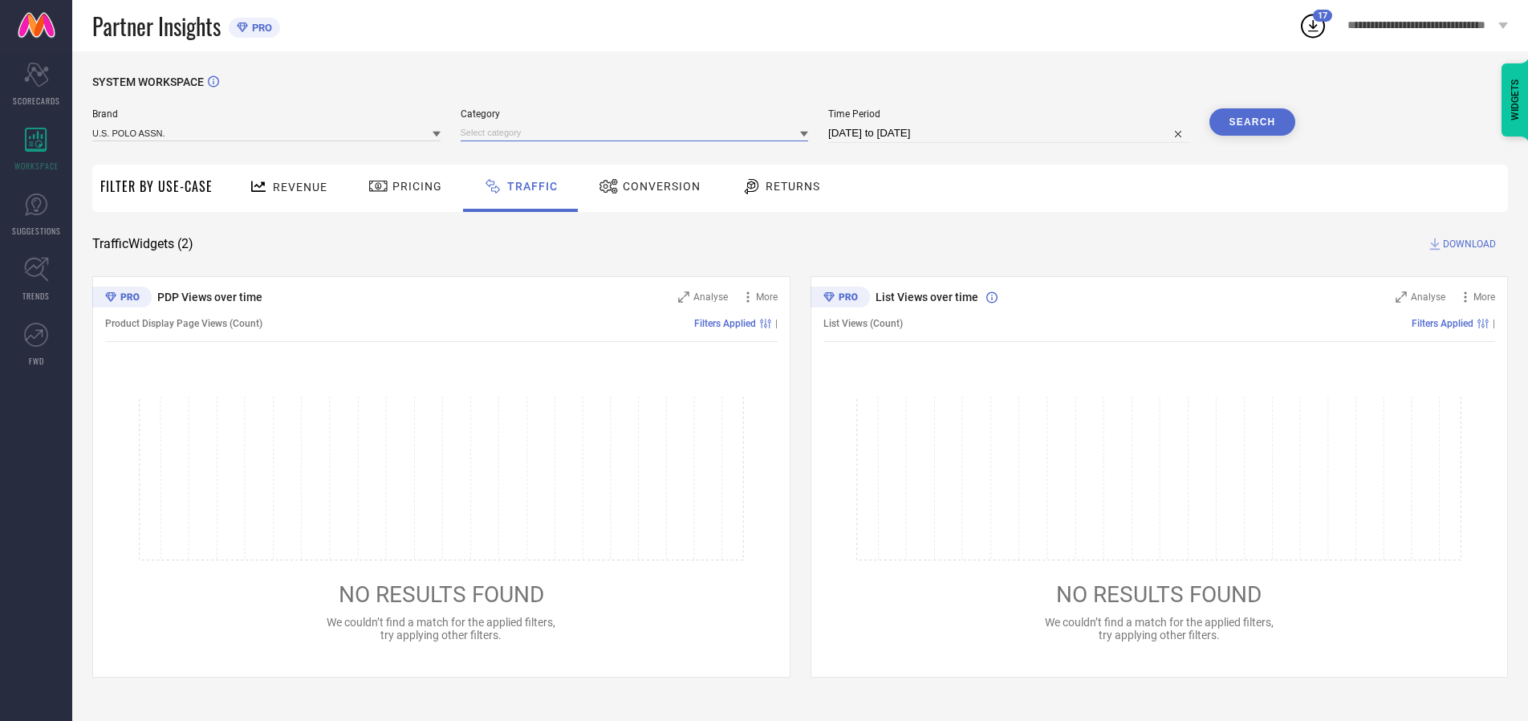
click at [638, 132] on input at bounding box center [635, 132] width 348 height 17
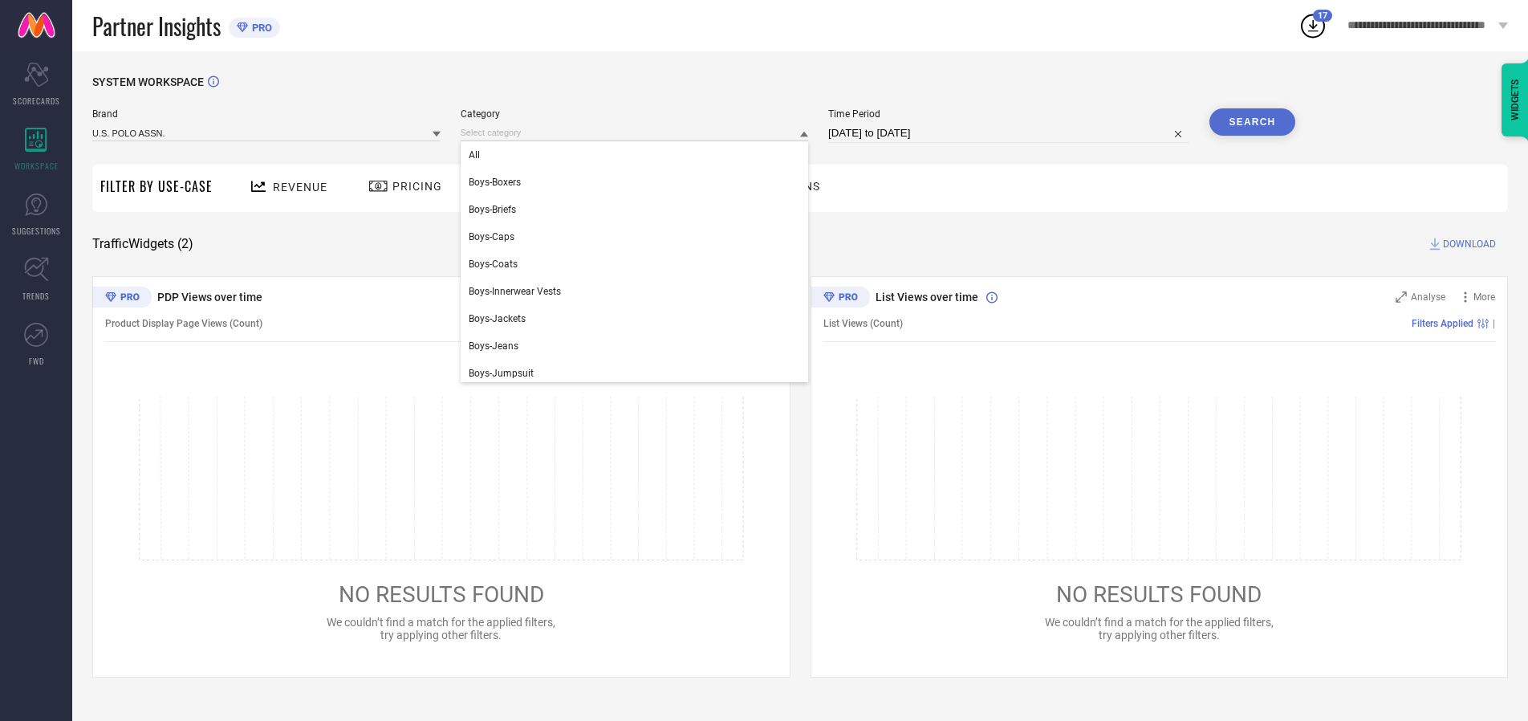
click at [638, 155] on div "All" at bounding box center [635, 154] width 348 height 27
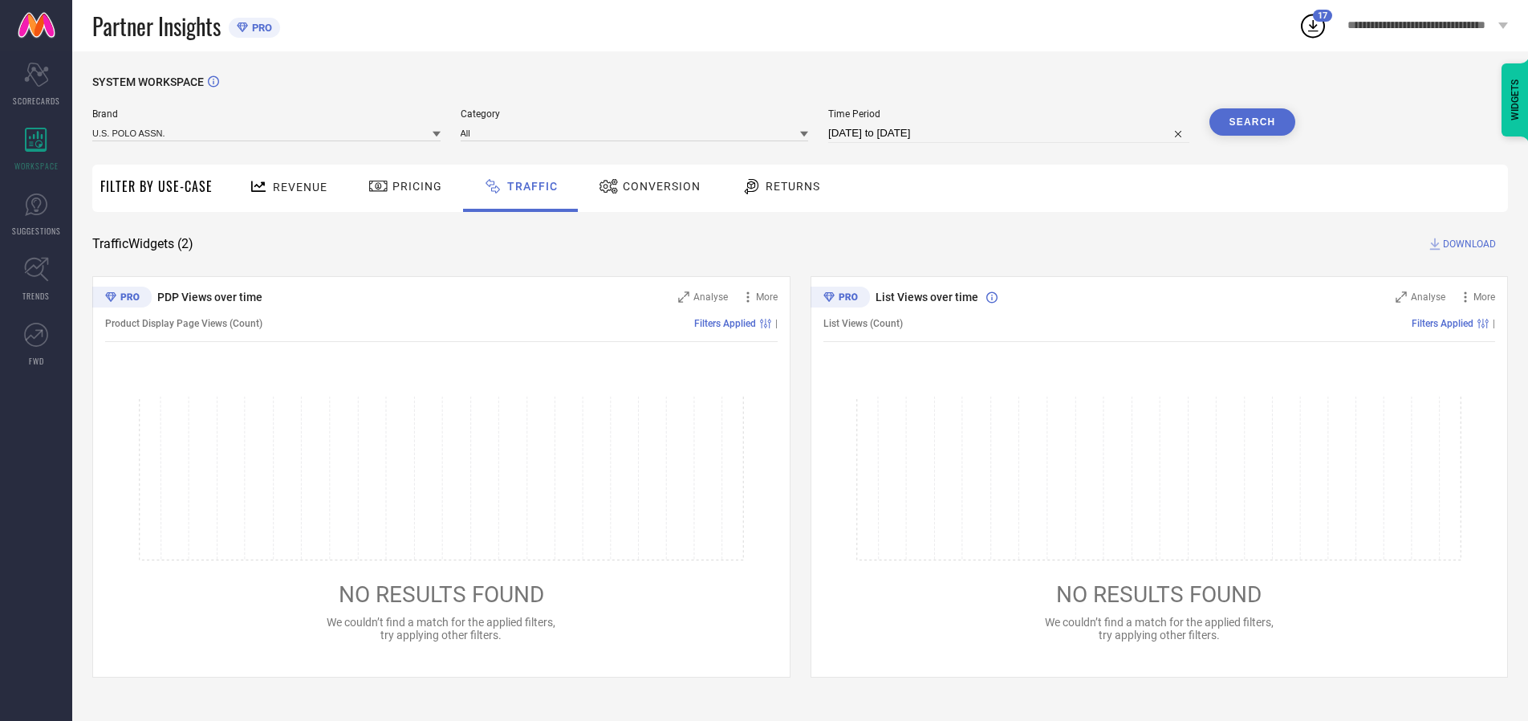
click at [1252, 122] on button "Search" at bounding box center [1253, 121] width 87 height 27
click at [1467, 244] on span "DOWNLOAD" at bounding box center [1469, 244] width 53 height 16
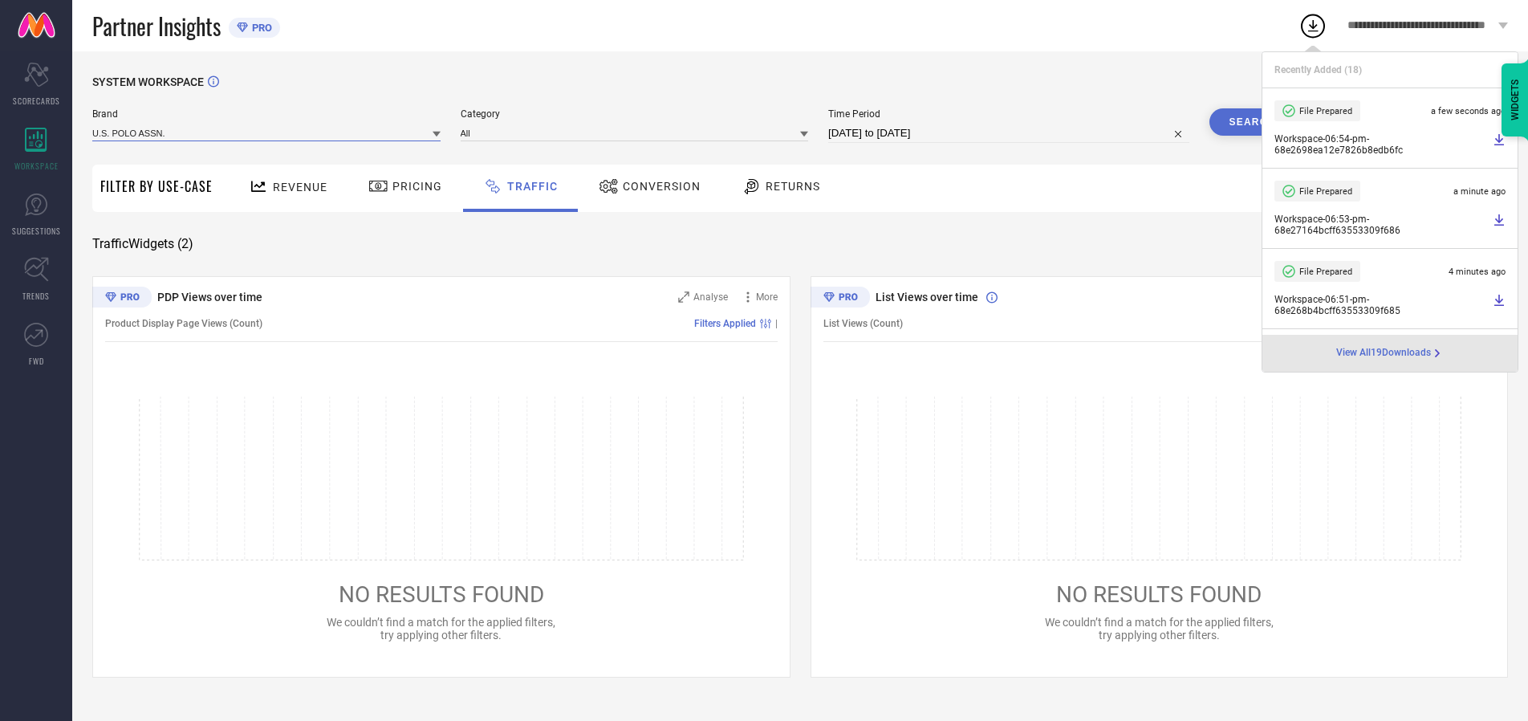
click at [267, 132] on input at bounding box center [266, 132] width 348 height 17
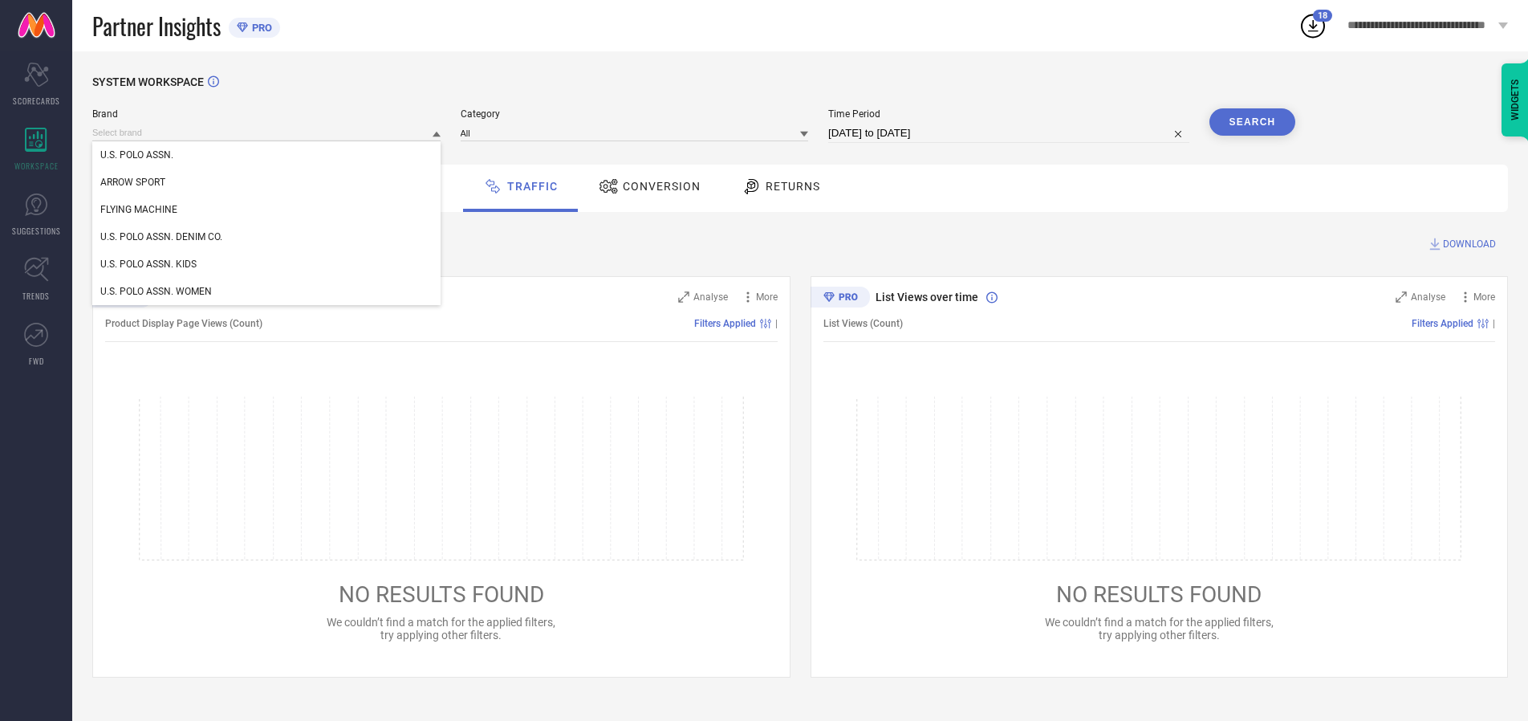
click at [267, 237] on div "U.S. POLO ASSN. DENIM CO." at bounding box center [266, 236] width 348 height 27
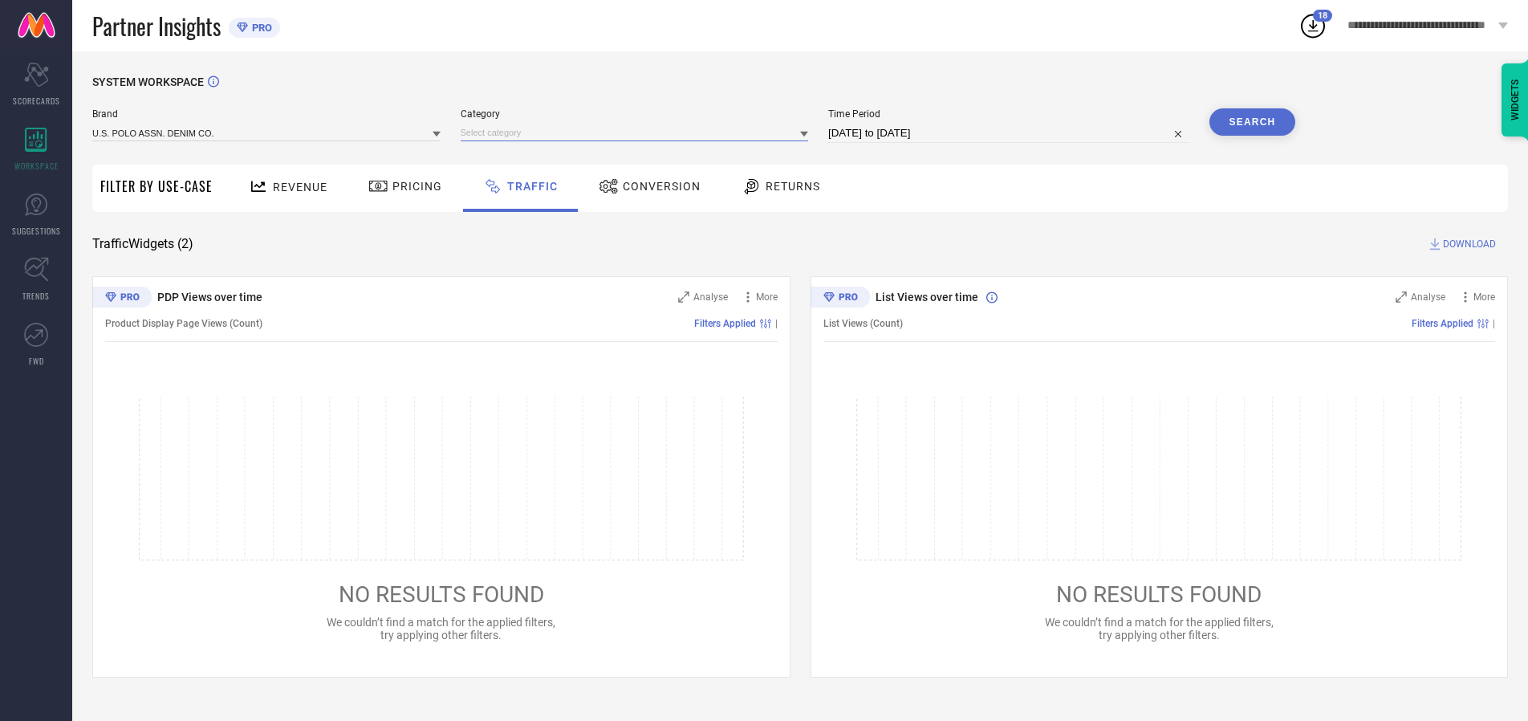
click at [638, 132] on input at bounding box center [635, 132] width 348 height 17
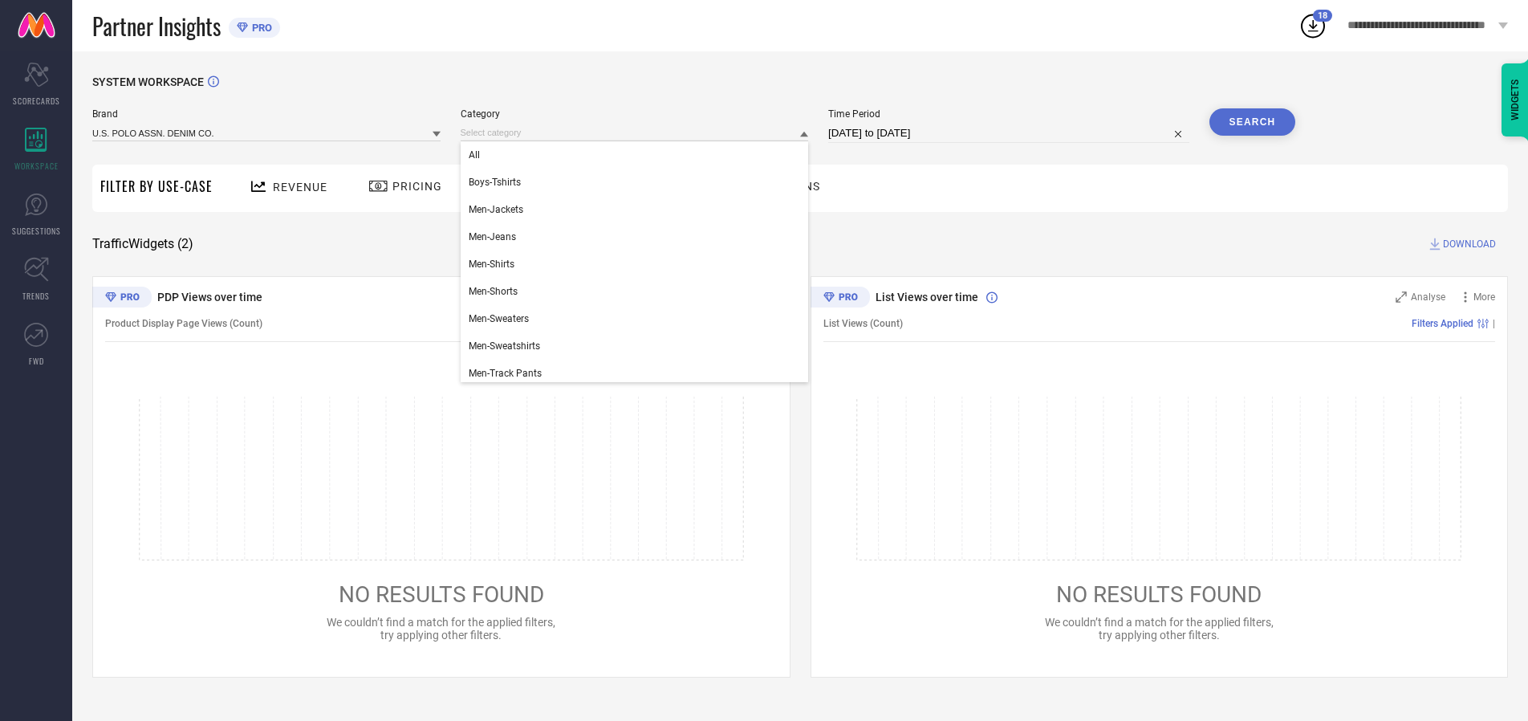
click at [638, 155] on div "All" at bounding box center [635, 154] width 348 height 27
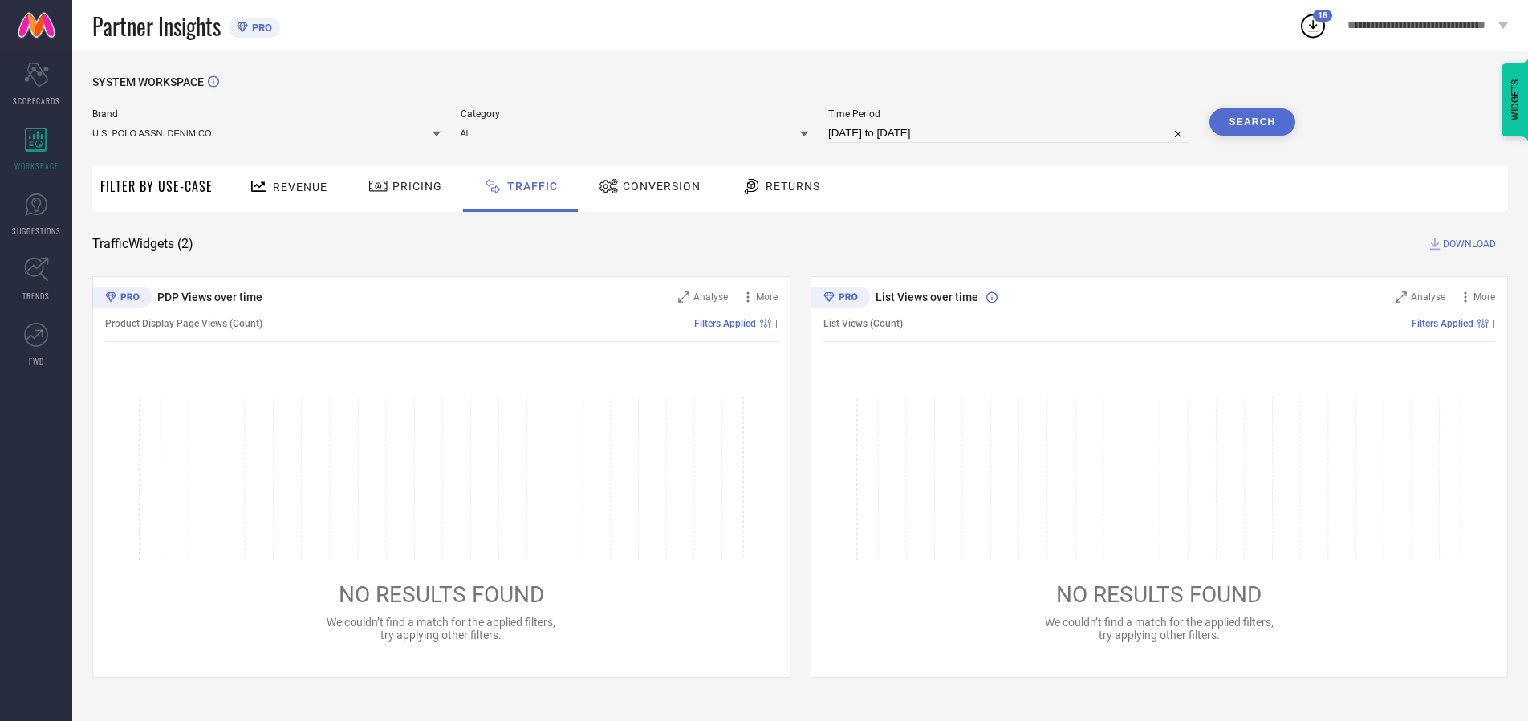
click at [1252, 122] on button "Search" at bounding box center [1253, 121] width 87 height 27
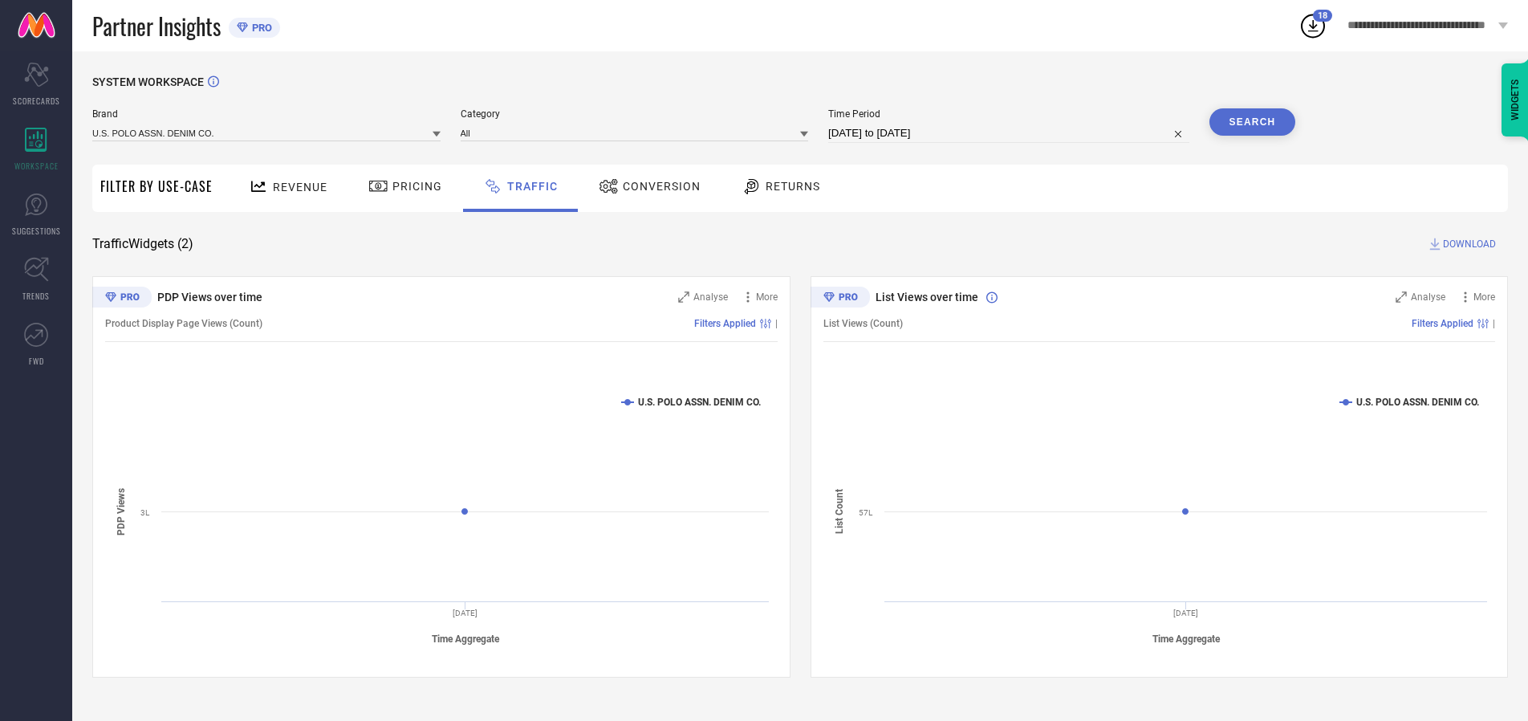
click at [1467, 244] on span "DOWNLOAD" at bounding box center [1469, 244] width 53 height 16
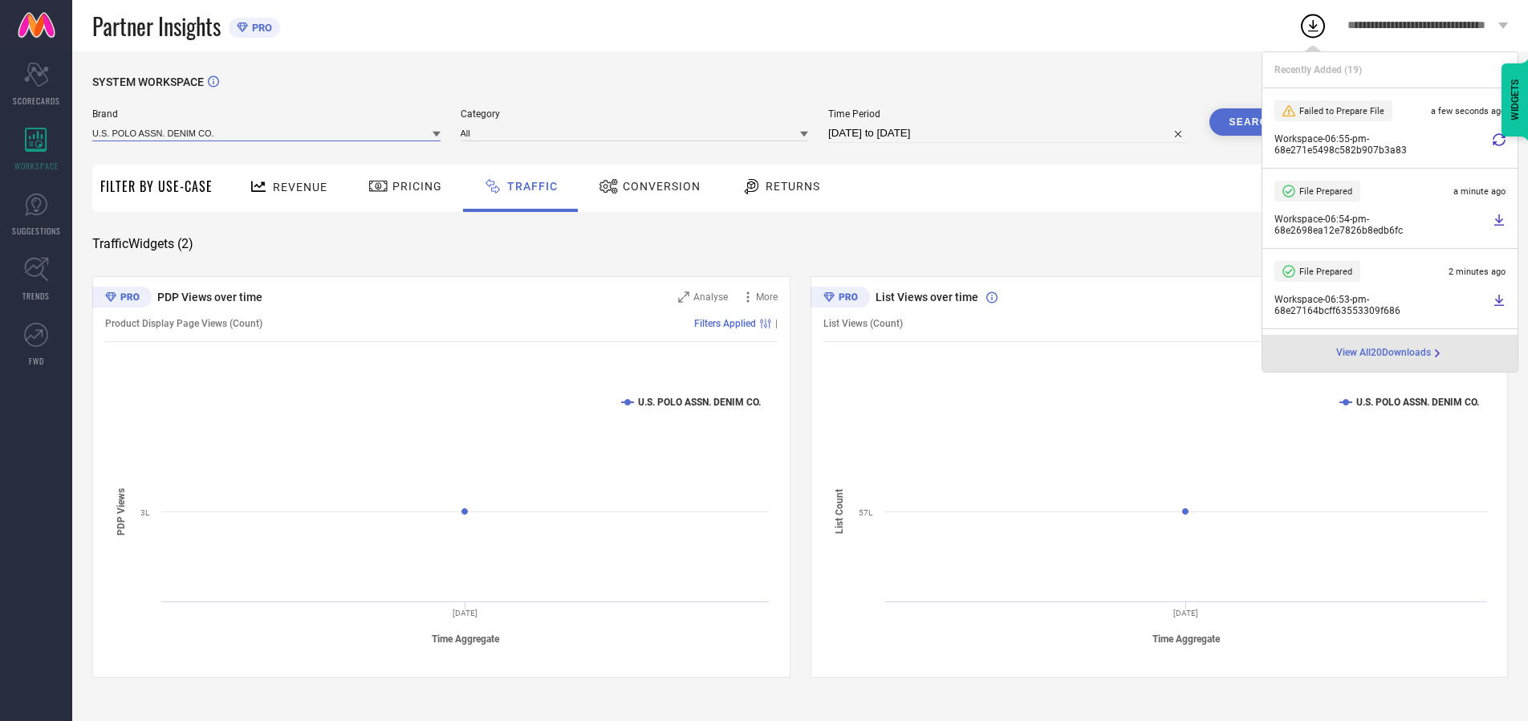
click at [267, 132] on input at bounding box center [266, 132] width 348 height 17
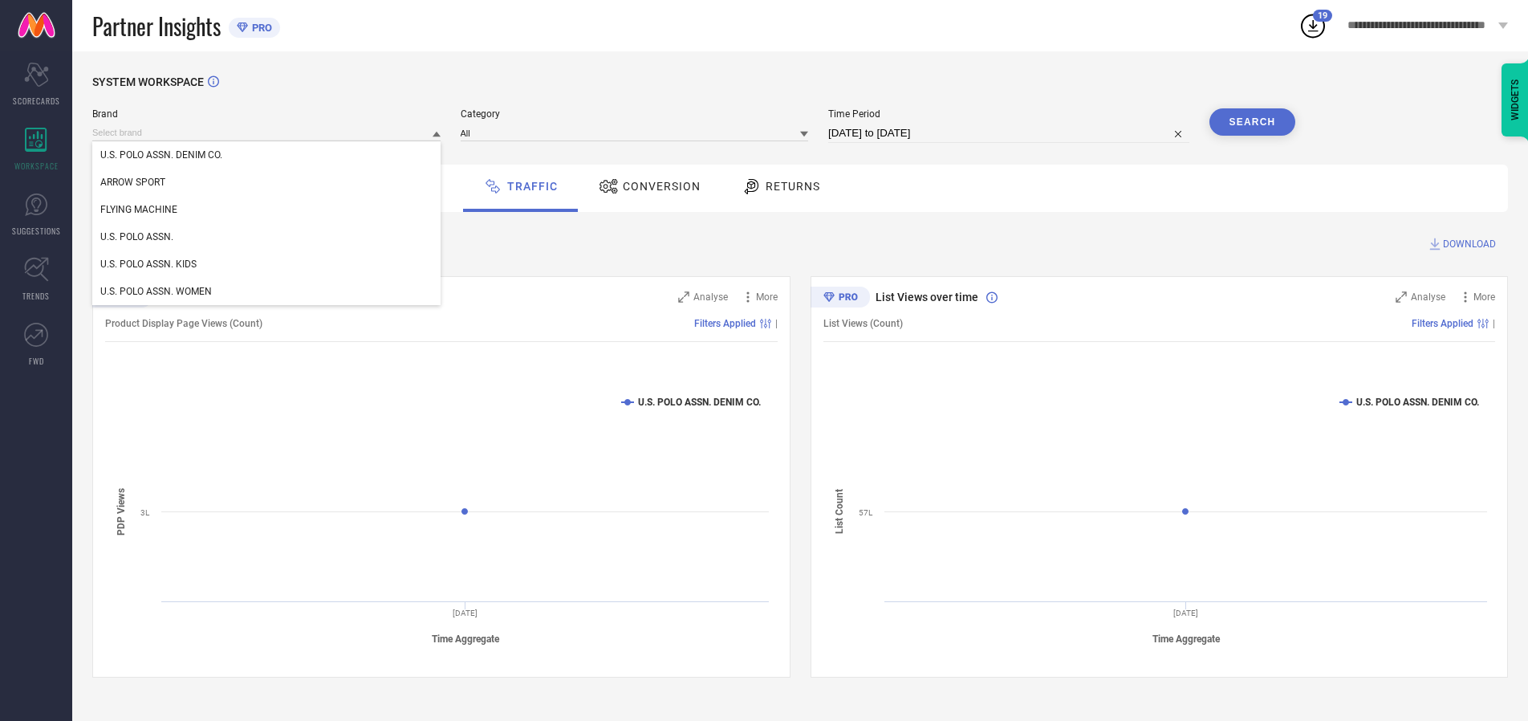
click at [267, 291] on div "U.S. POLO ASSN. WOMEN" at bounding box center [266, 291] width 348 height 27
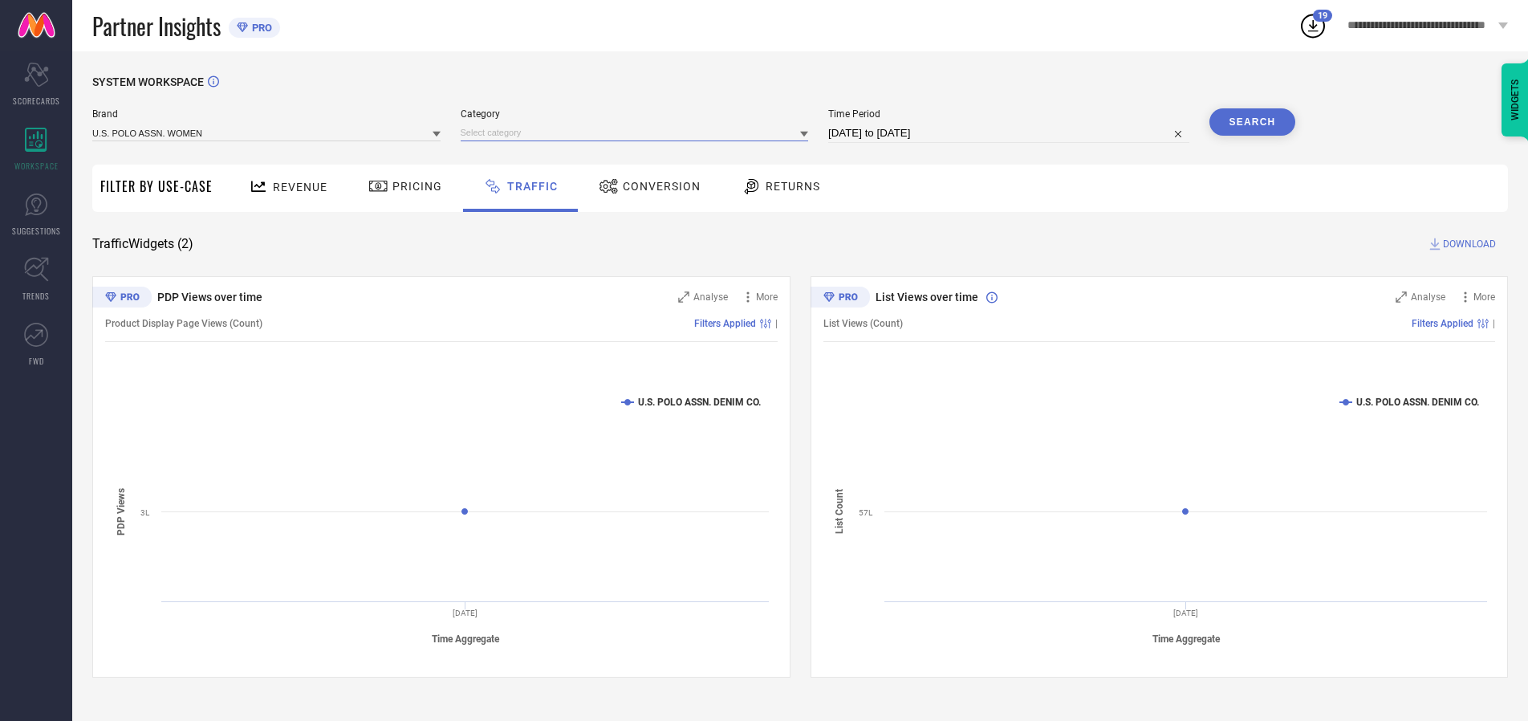
click at [638, 132] on input at bounding box center [635, 132] width 348 height 17
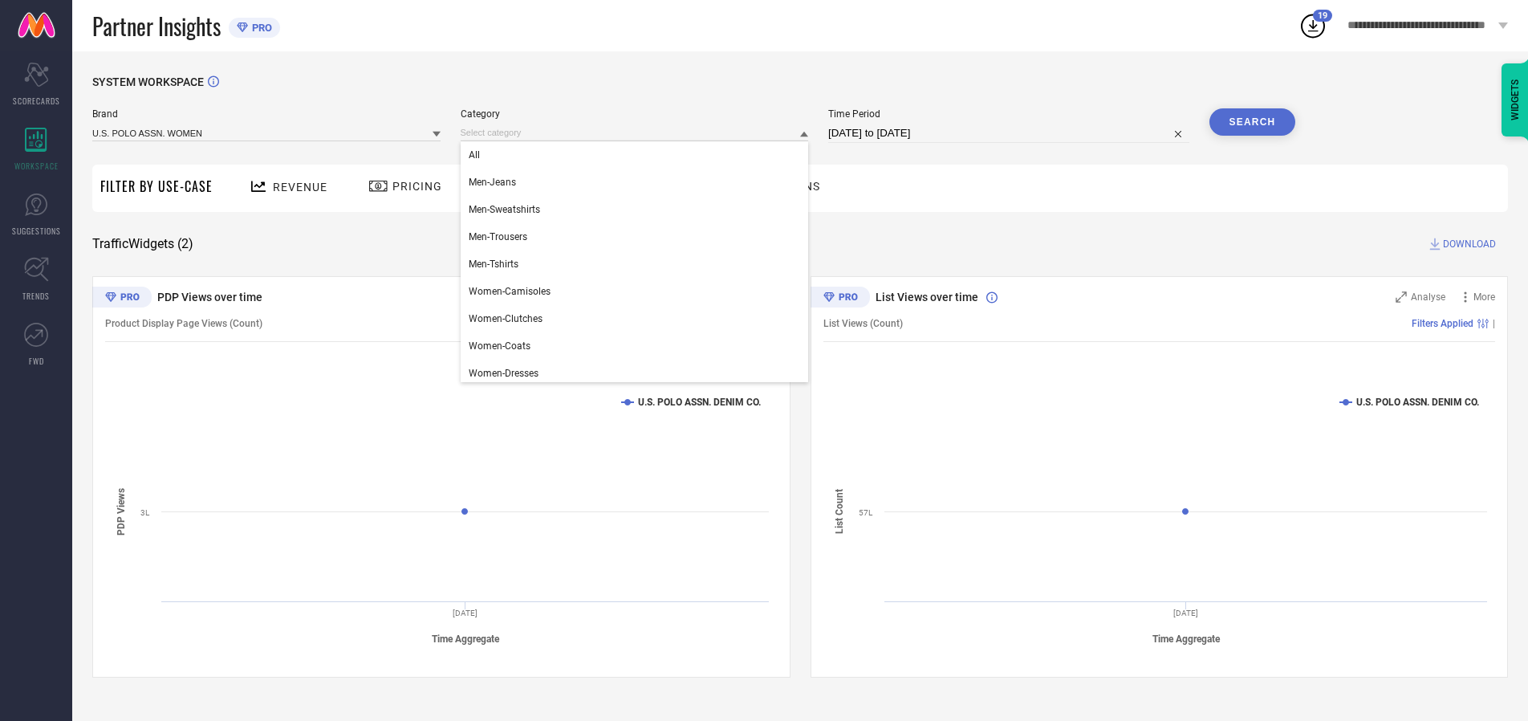
click at [638, 155] on div "All" at bounding box center [635, 154] width 348 height 27
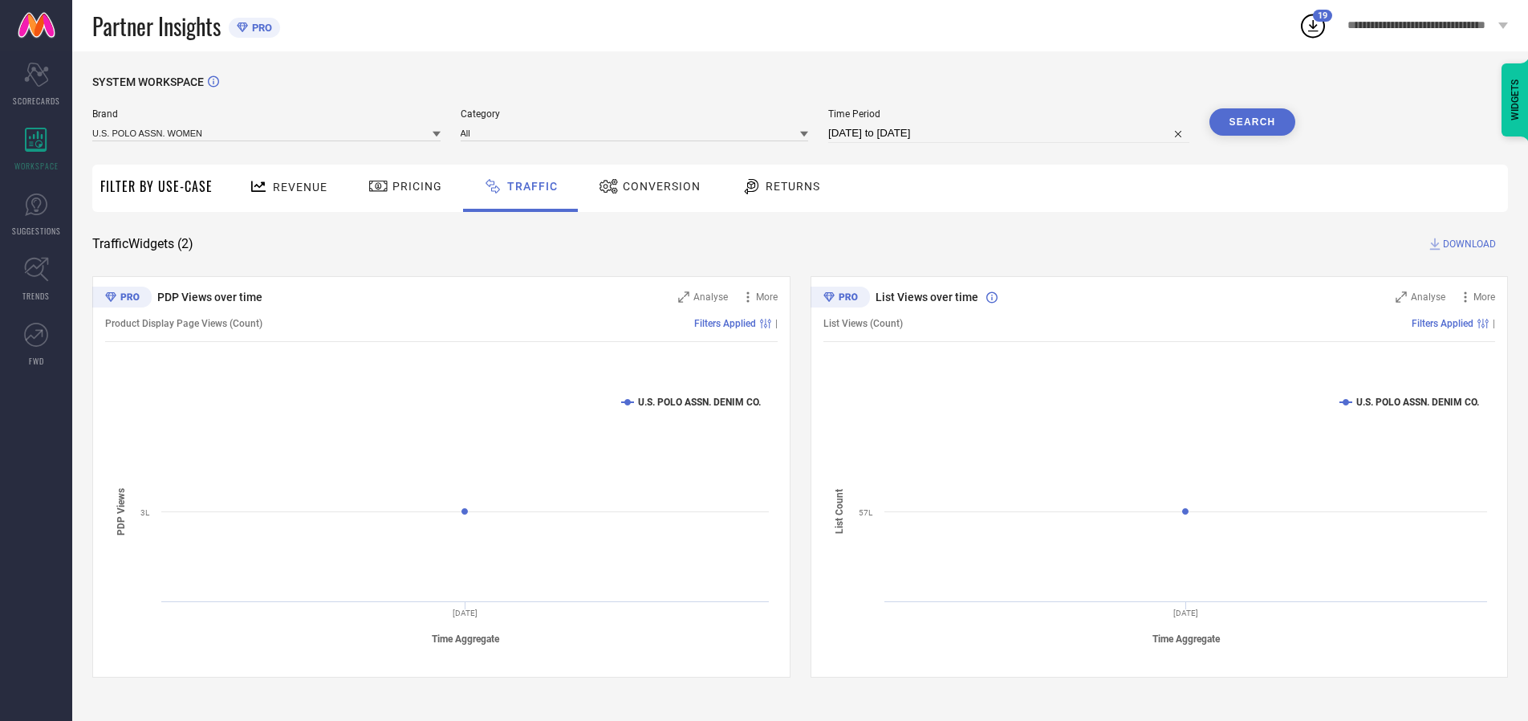
click at [1252, 122] on button "Search" at bounding box center [1253, 121] width 87 height 27
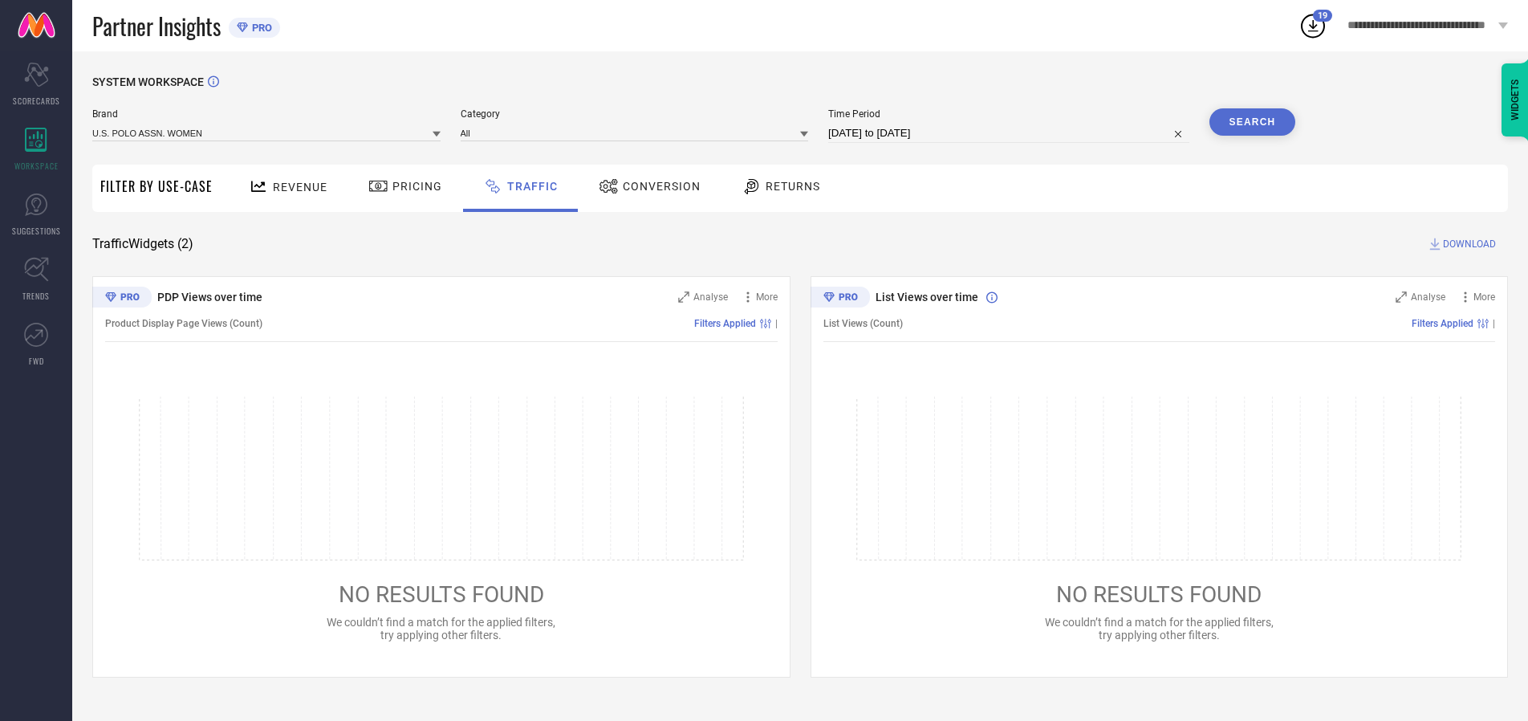
click at [1467, 244] on span "DOWNLOAD" at bounding box center [1469, 244] width 53 height 16
click at [1011, 133] on input at bounding box center [1008, 133] width 361 height 19
select select "9"
select select "2025"
select select "10"
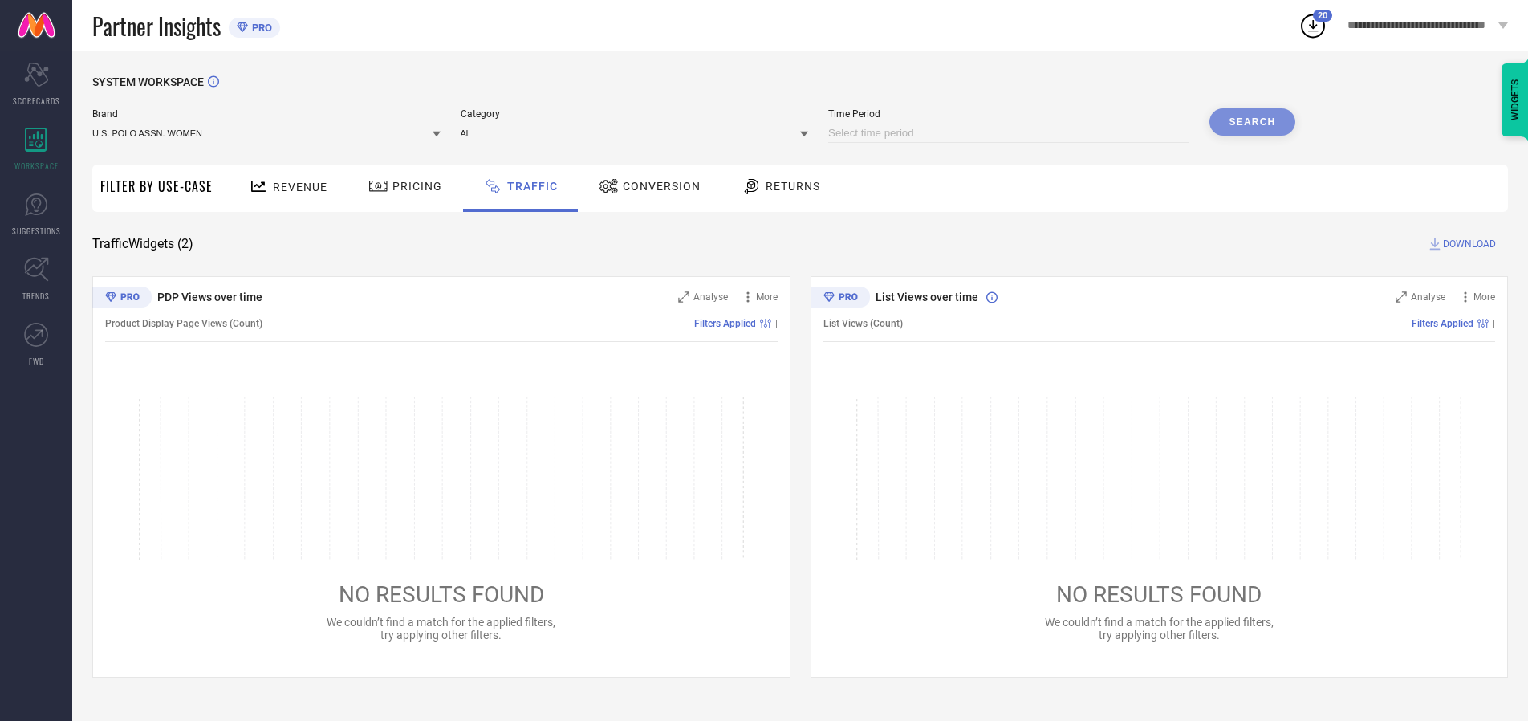
select select "2025"
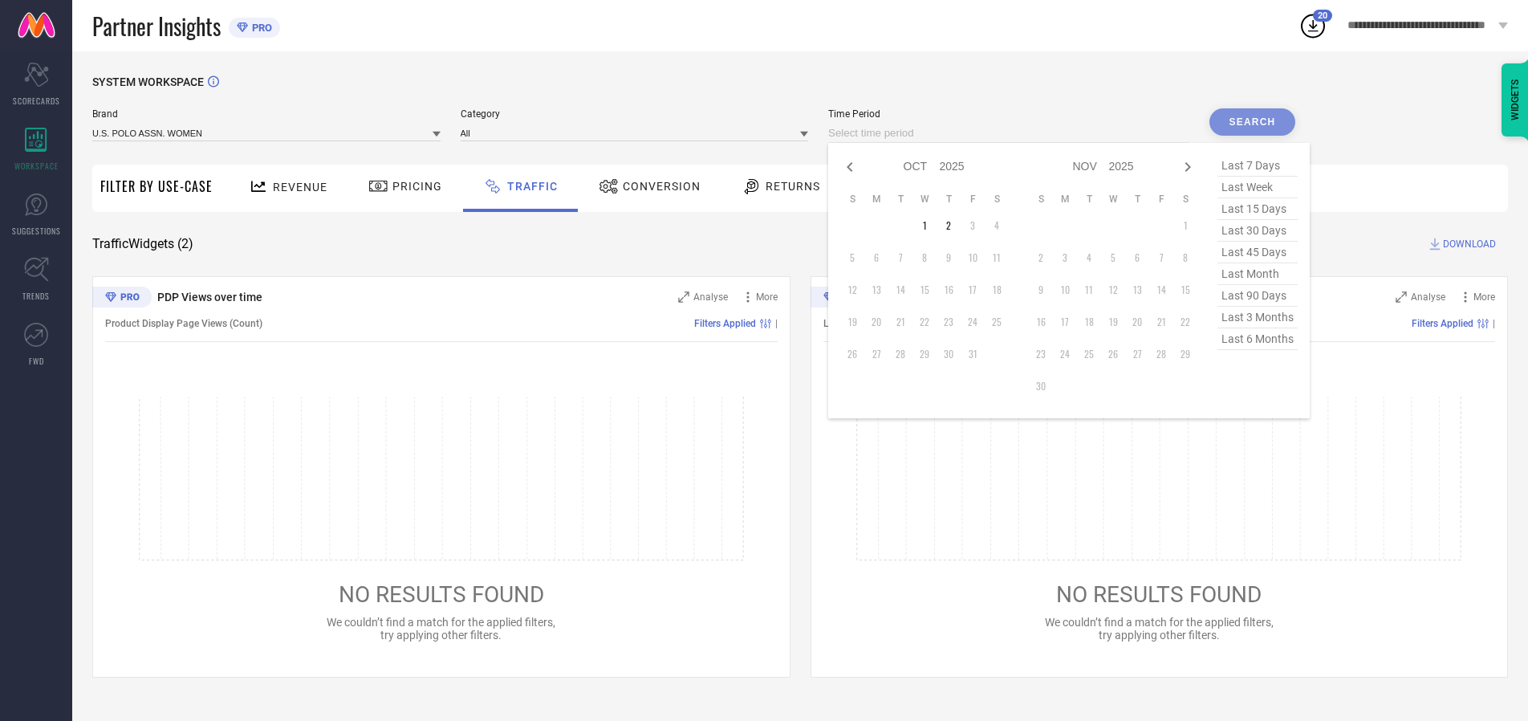
click at [954, 226] on td "2" at bounding box center [949, 226] width 24 height 24
type input "[DATE] to [DATE]"
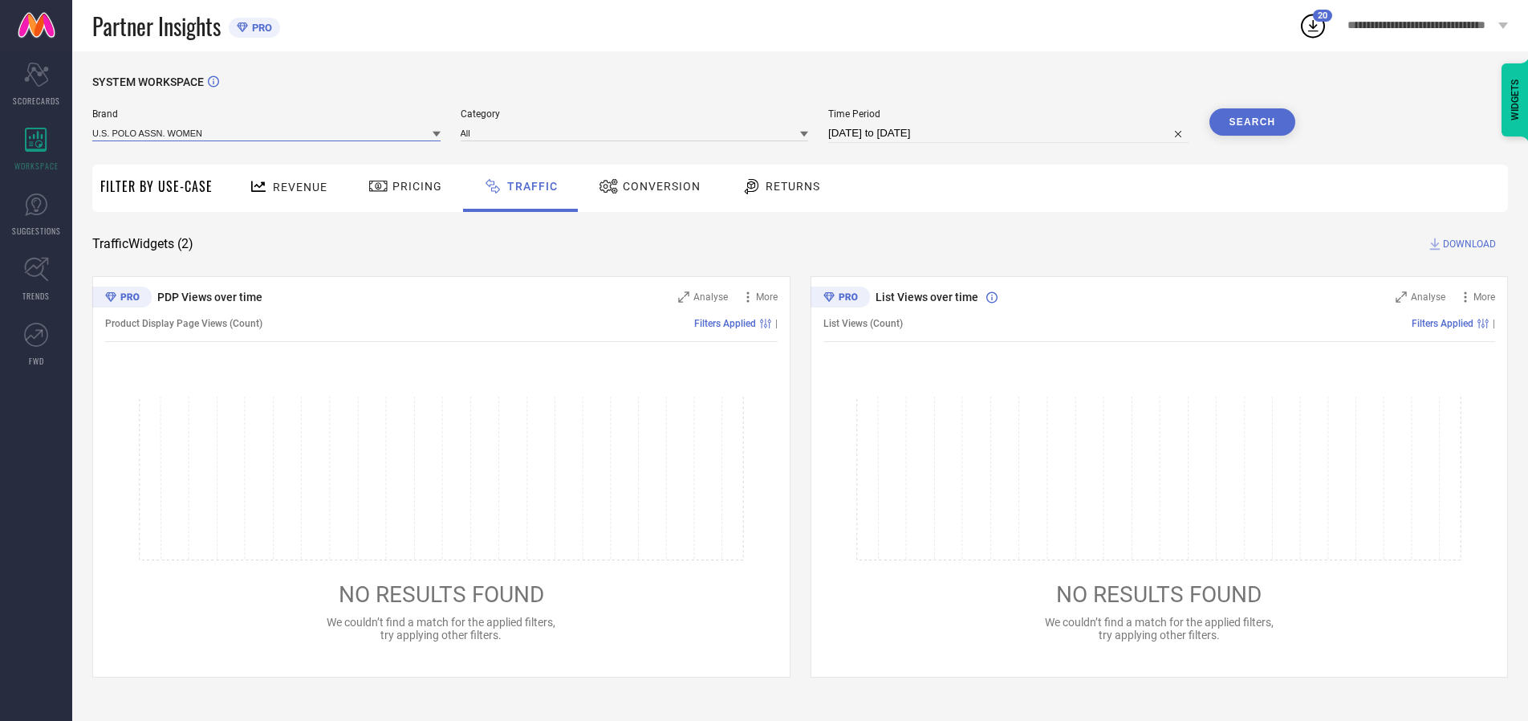
click at [267, 132] on input at bounding box center [266, 132] width 348 height 17
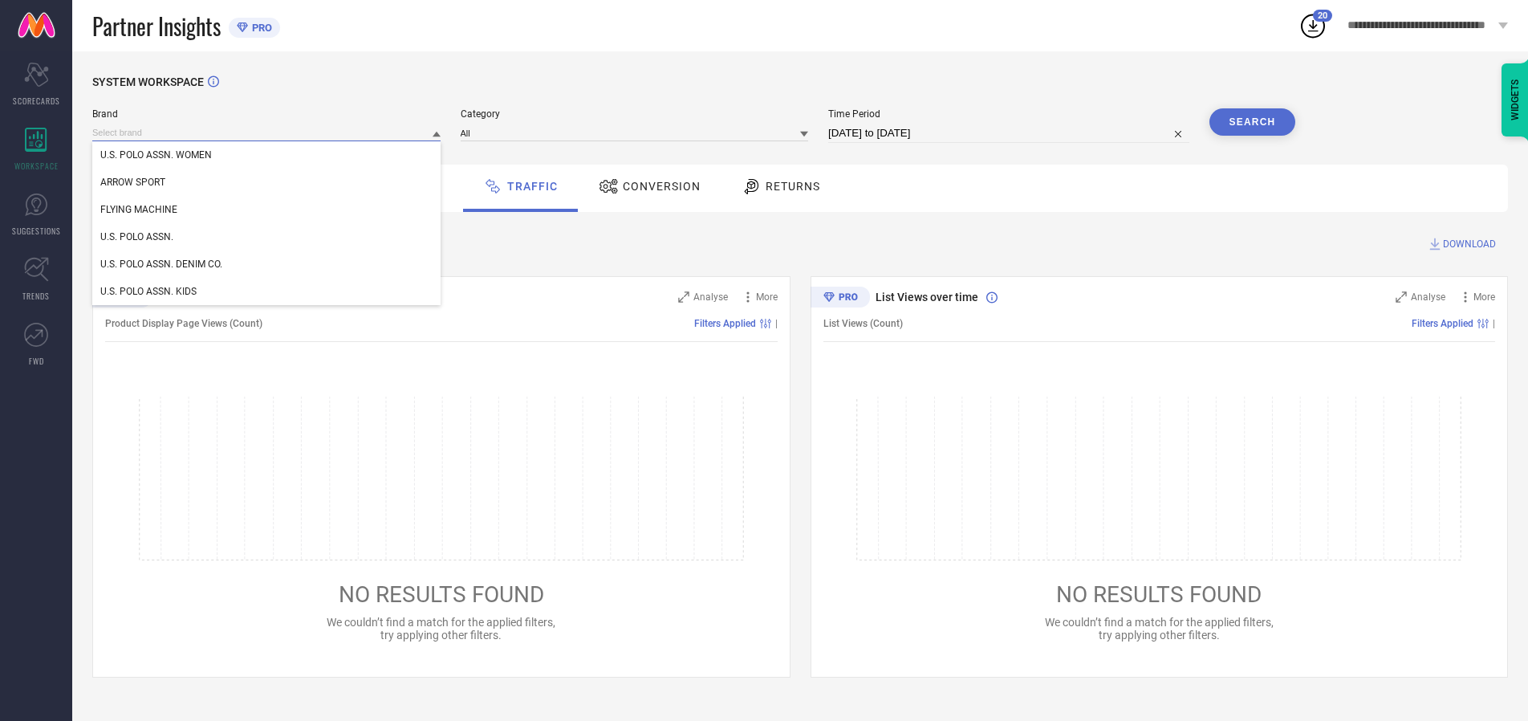
click at [267, 132] on input at bounding box center [266, 132] width 348 height 17
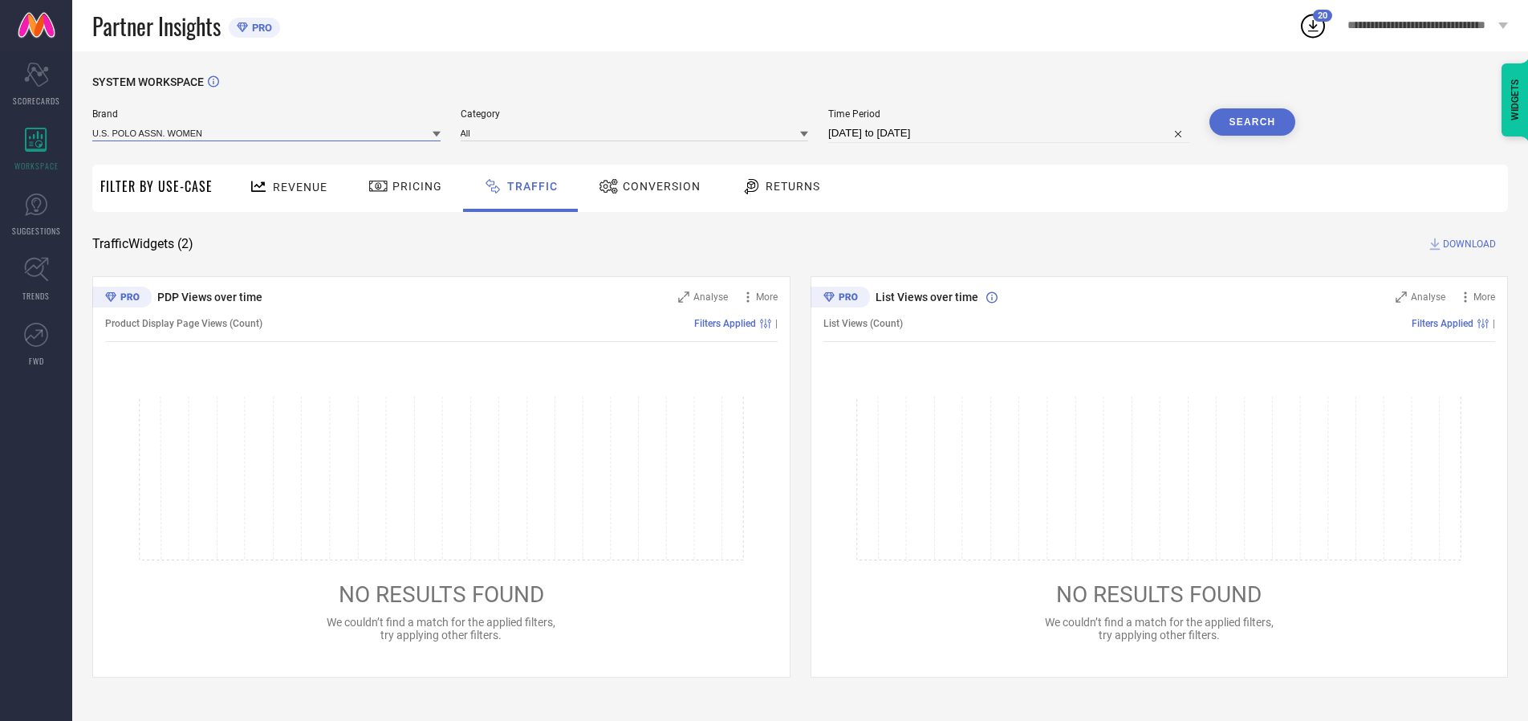
click at [267, 132] on input at bounding box center [266, 132] width 348 height 17
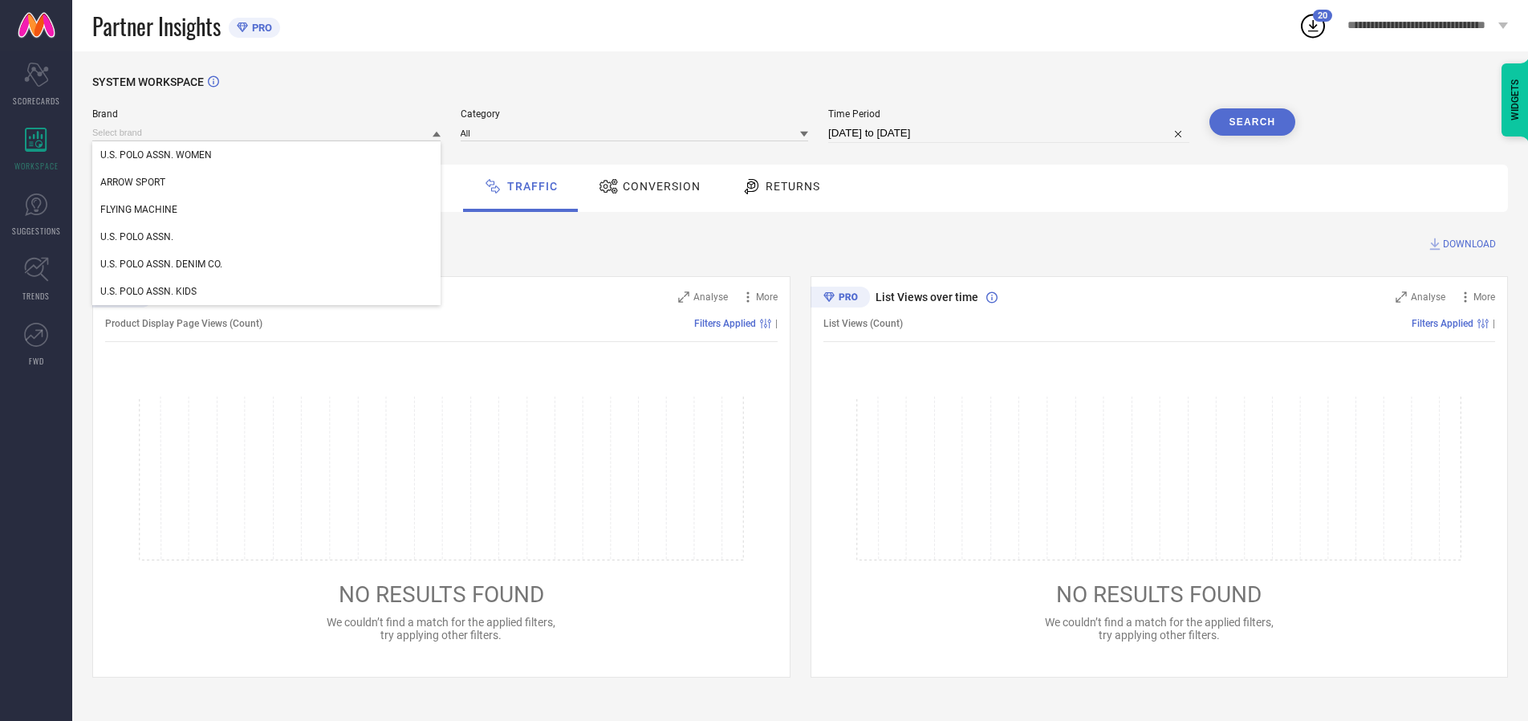
click at [267, 155] on div "U.S. POLO ASSN. WOMEN" at bounding box center [266, 154] width 348 height 27
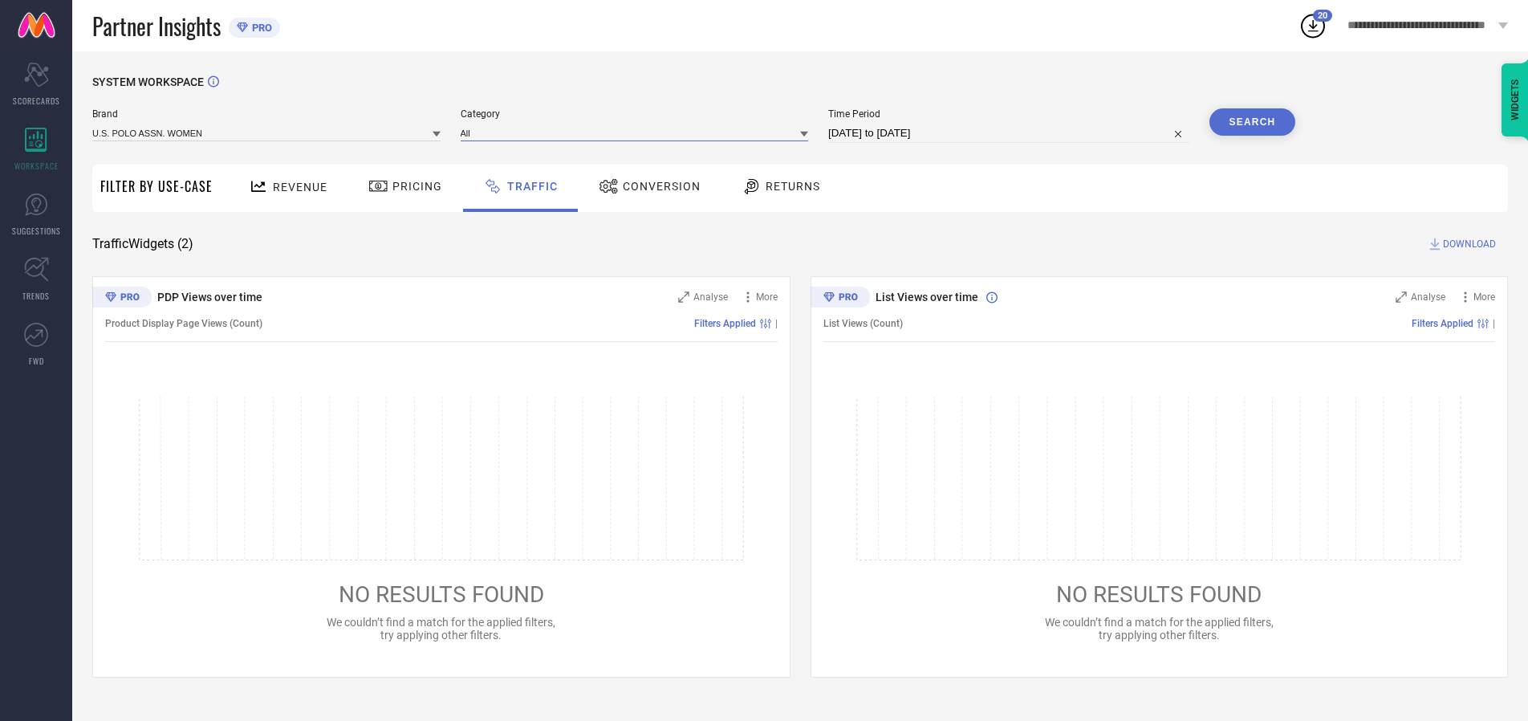
click at [638, 132] on input at bounding box center [635, 132] width 348 height 17
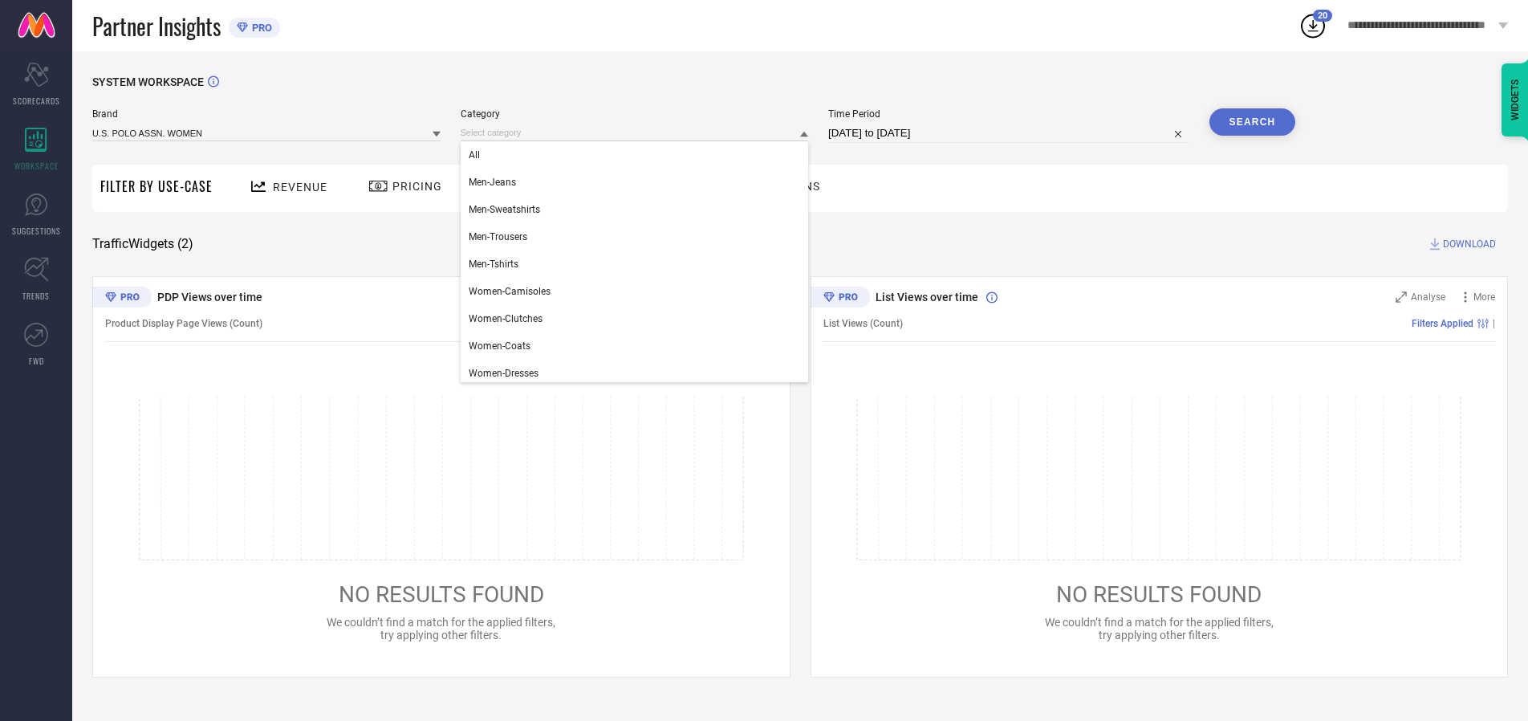
click at [638, 155] on div "All" at bounding box center [635, 154] width 348 height 27
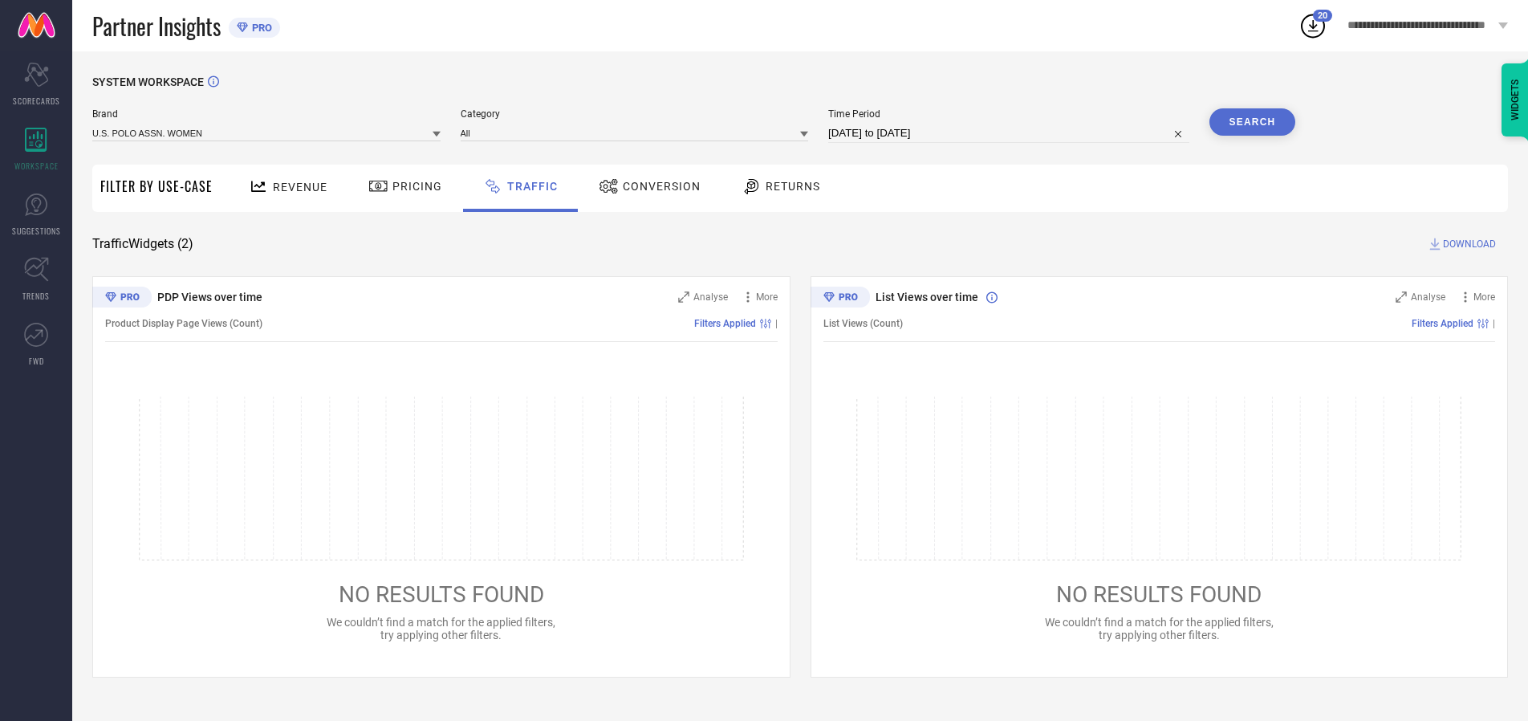
click at [1252, 122] on button "Search" at bounding box center [1253, 121] width 87 height 27
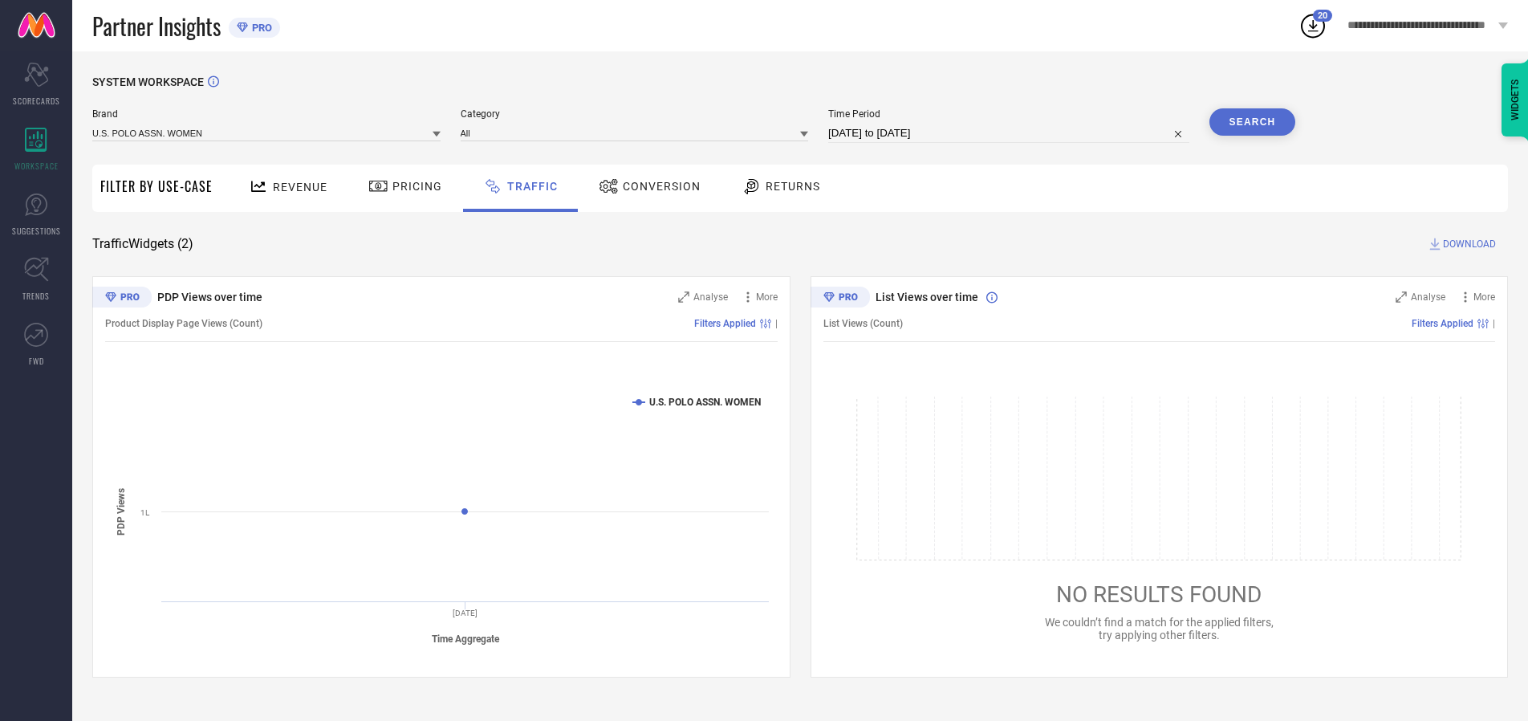
click at [1467, 244] on span "DOWNLOAD" at bounding box center [1469, 244] width 53 height 16
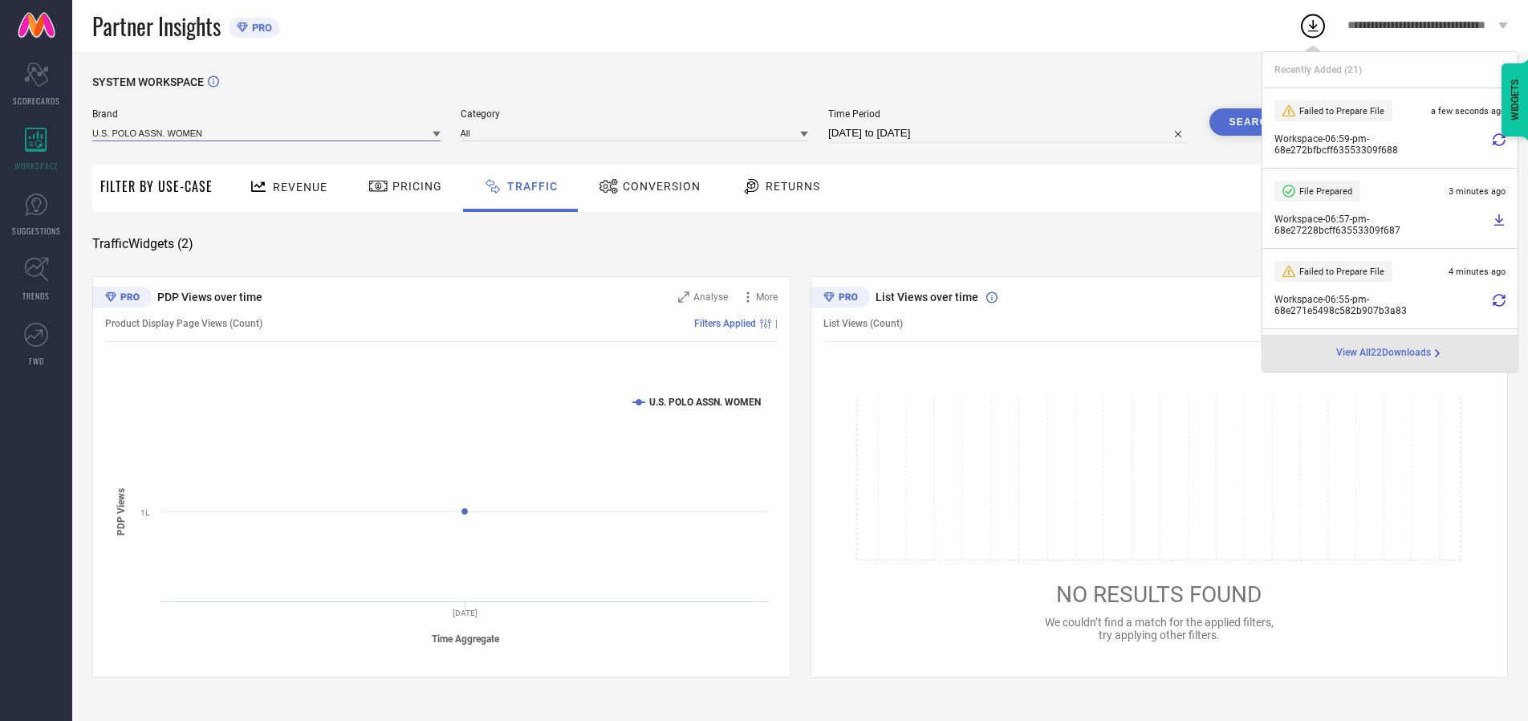
click at [267, 132] on input at bounding box center [266, 132] width 348 height 17
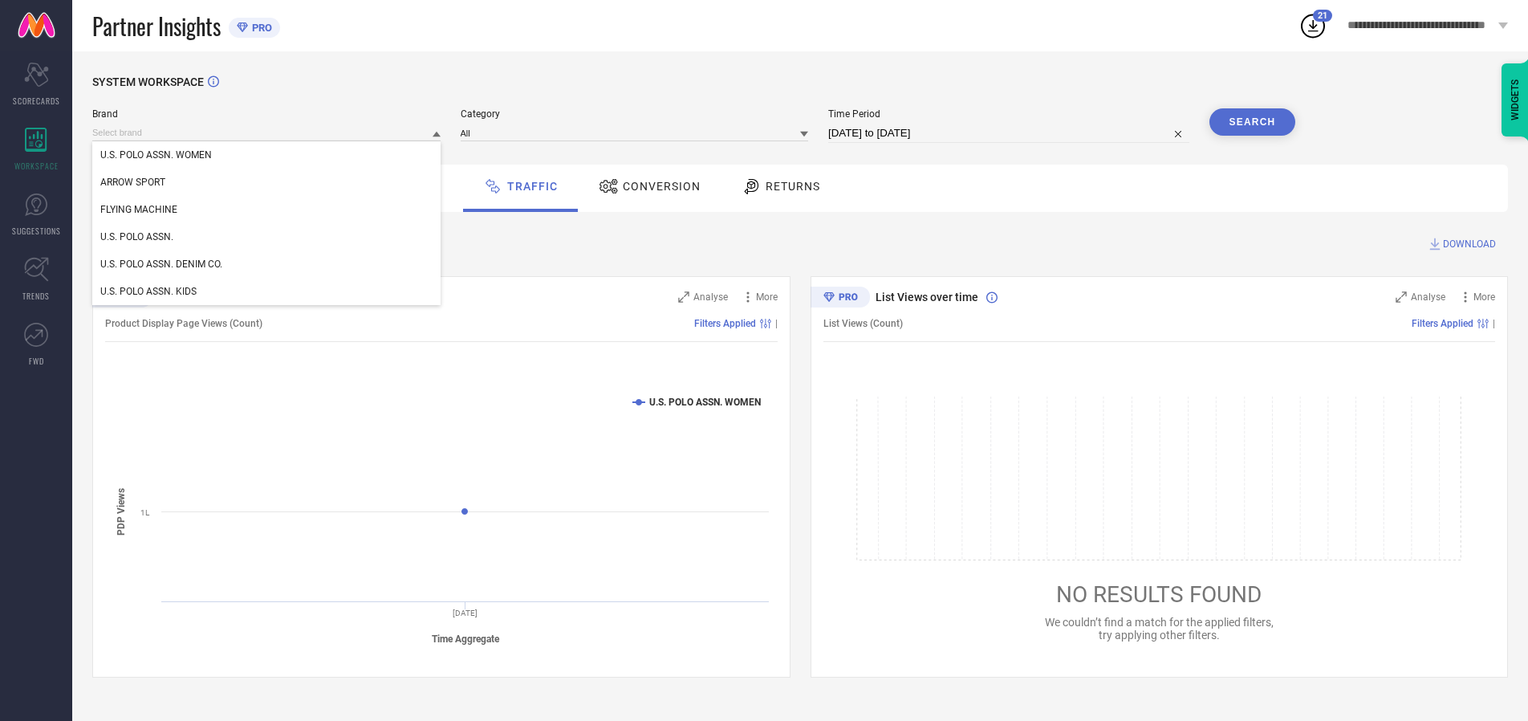
click at [267, 237] on div "U.S. POLO ASSN." at bounding box center [266, 236] width 348 height 27
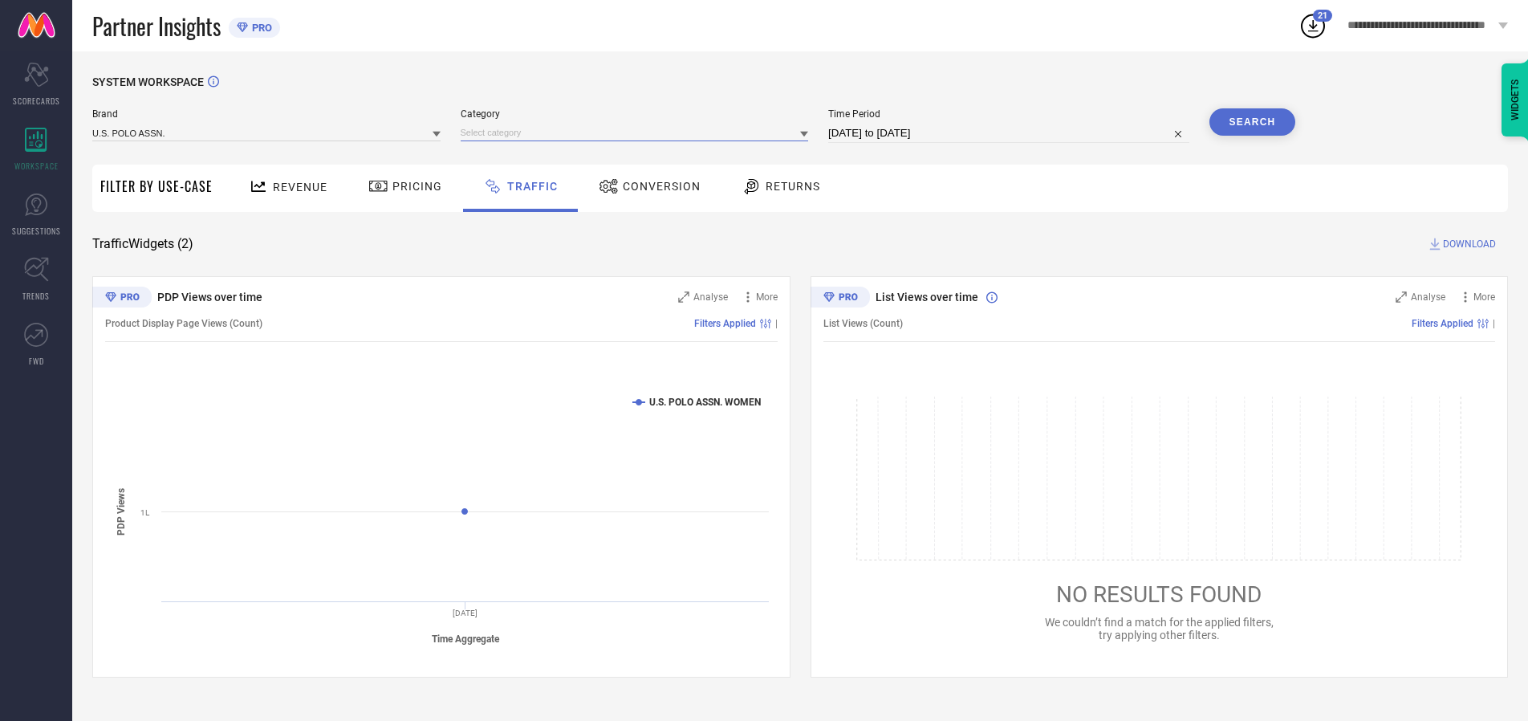
click at [638, 132] on input at bounding box center [635, 132] width 348 height 17
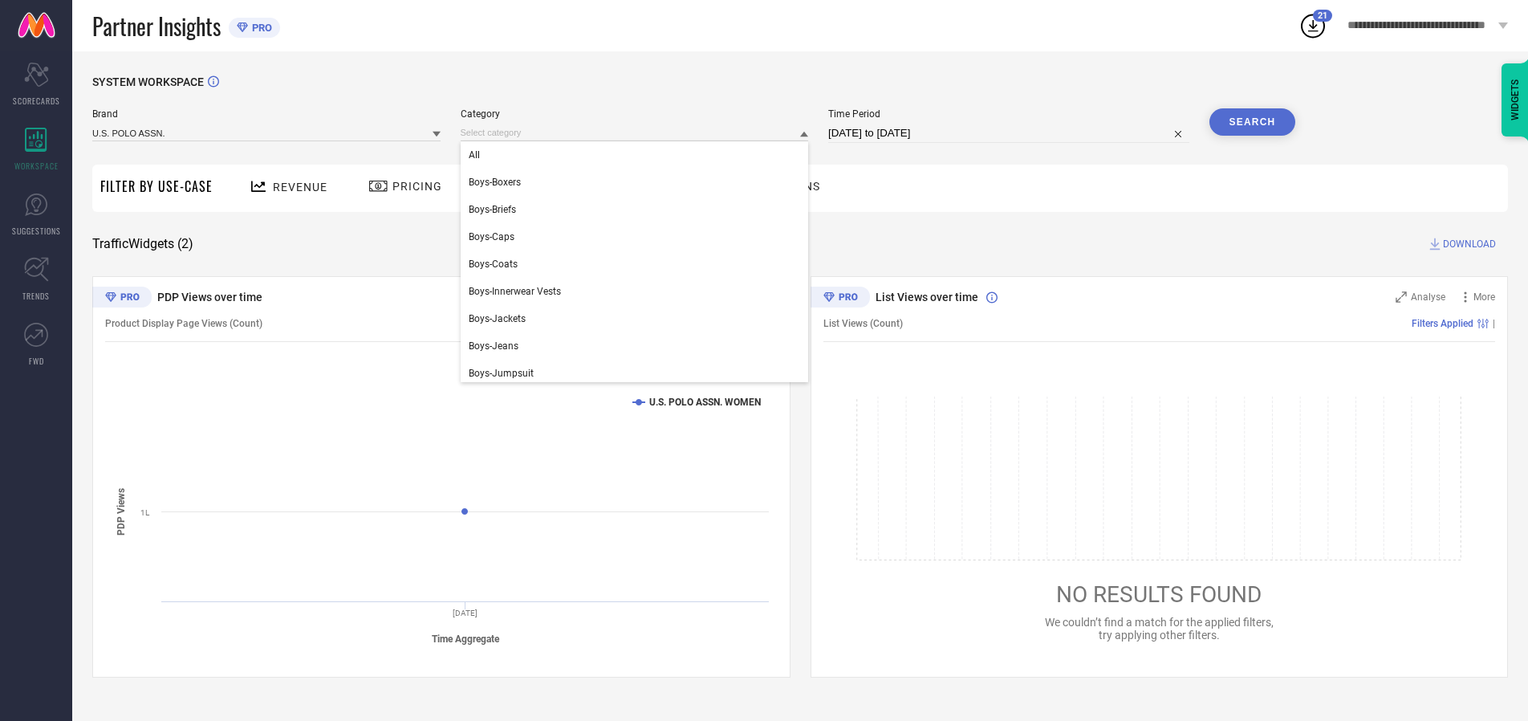
click at [638, 155] on div "All" at bounding box center [635, 154] width 348 height 27
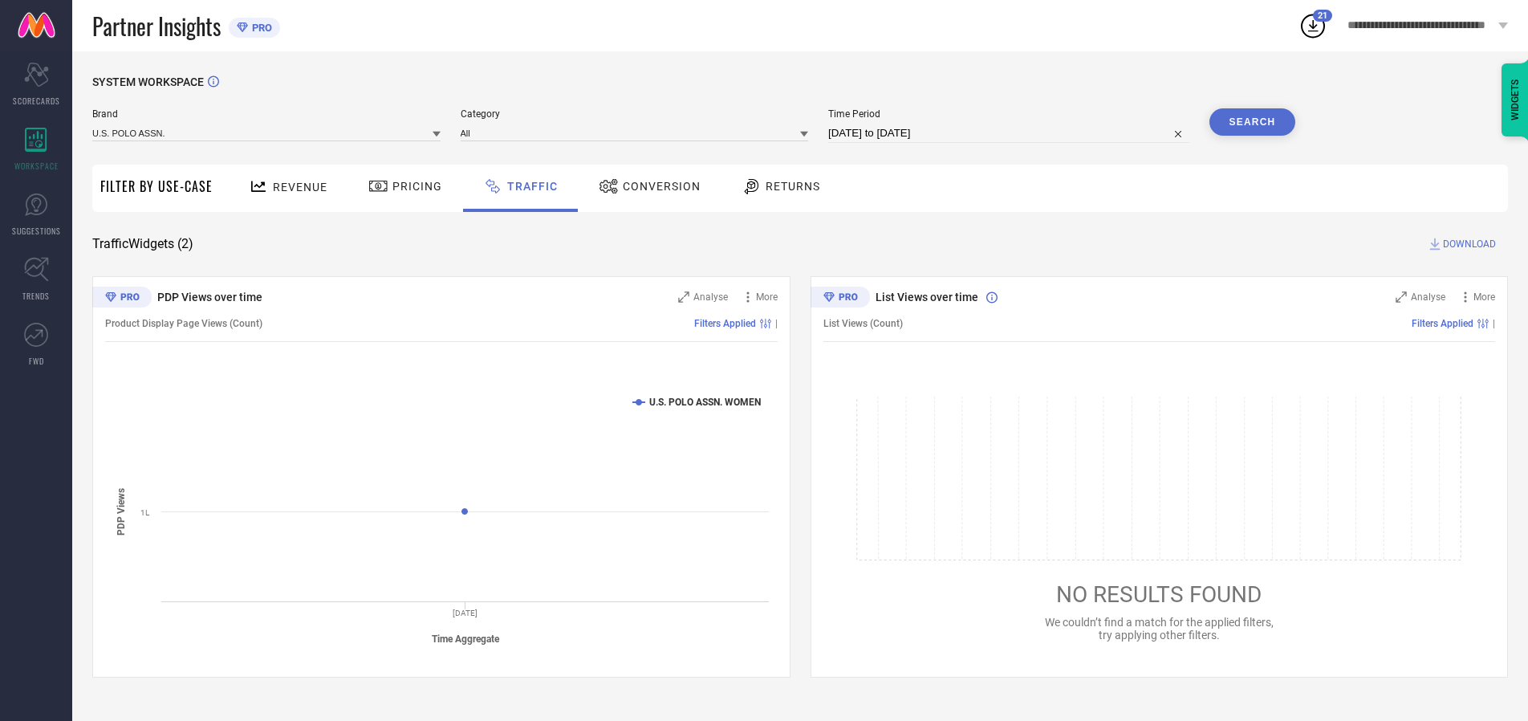
click at [1252, 122] on button "Search" at bounding box center [1253, 121] width 87 height 27
click at [1467, 244] on span "DOWNLOAD" at bounding box center [1469, 244] width 53 height 16
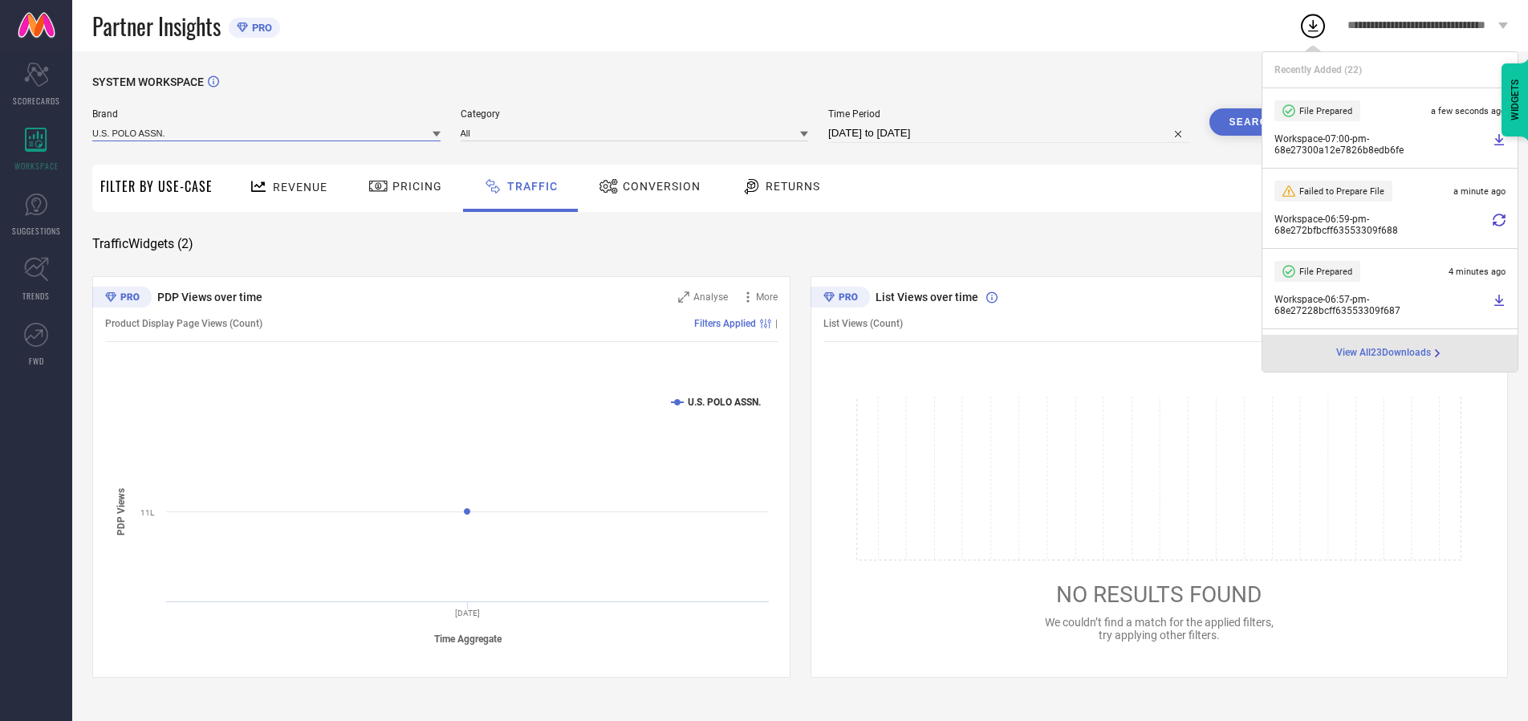
click at [267, 132] on input at bounding box center [266, 132] width 348 height 17
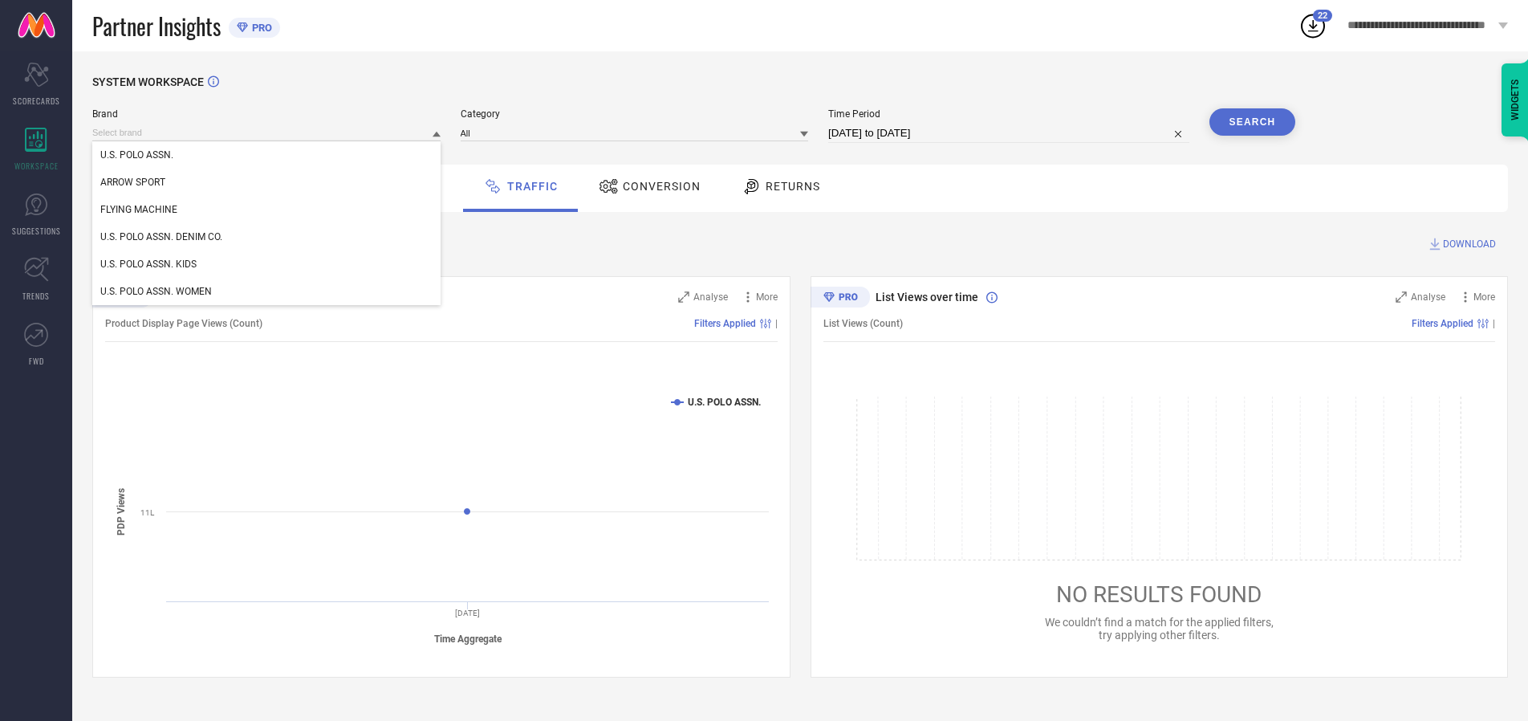
click at [267, 237] on div "U.S. POLO ASSN. DENIM CO." at bounding box center [266, 236] width 348 height 27
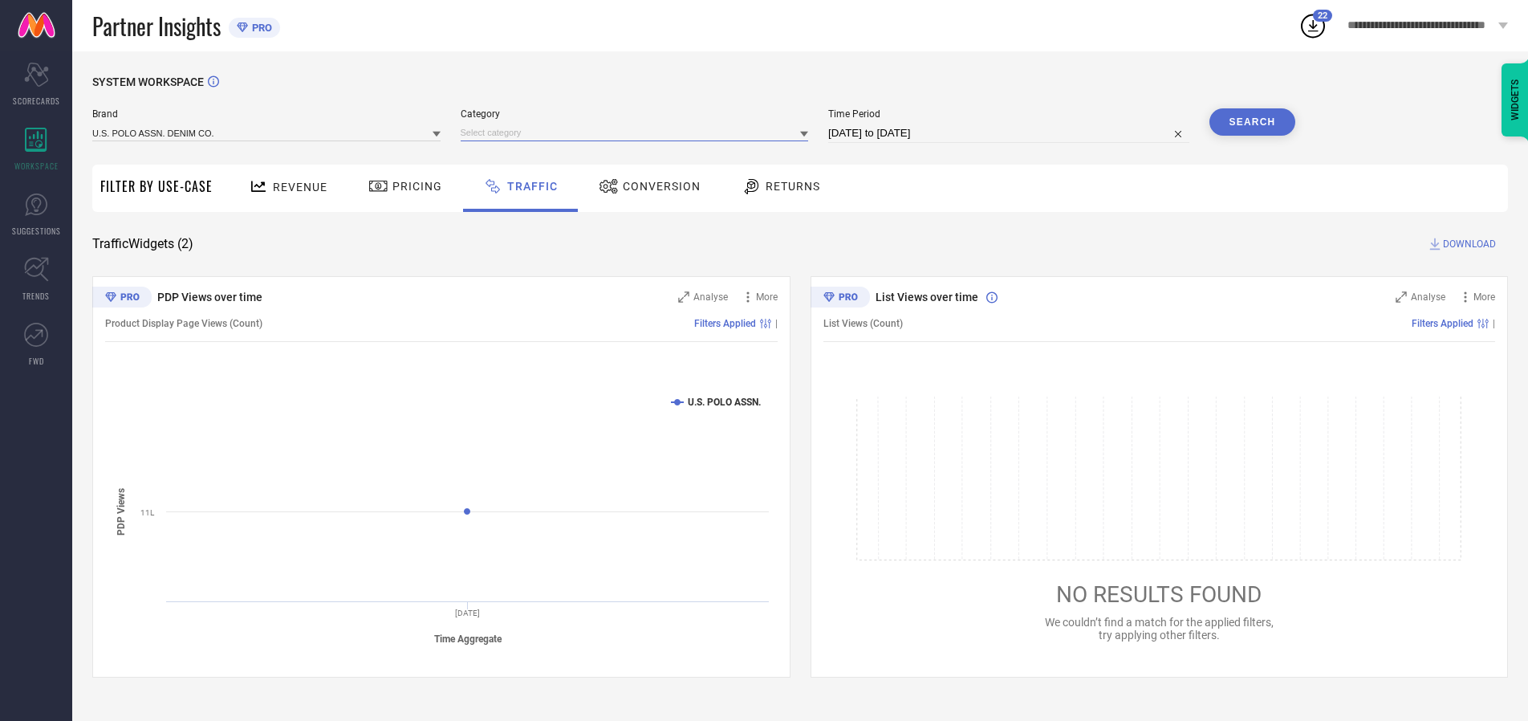
click at [638, 132] on input at bounding box center [635, 132] width 348 height 17
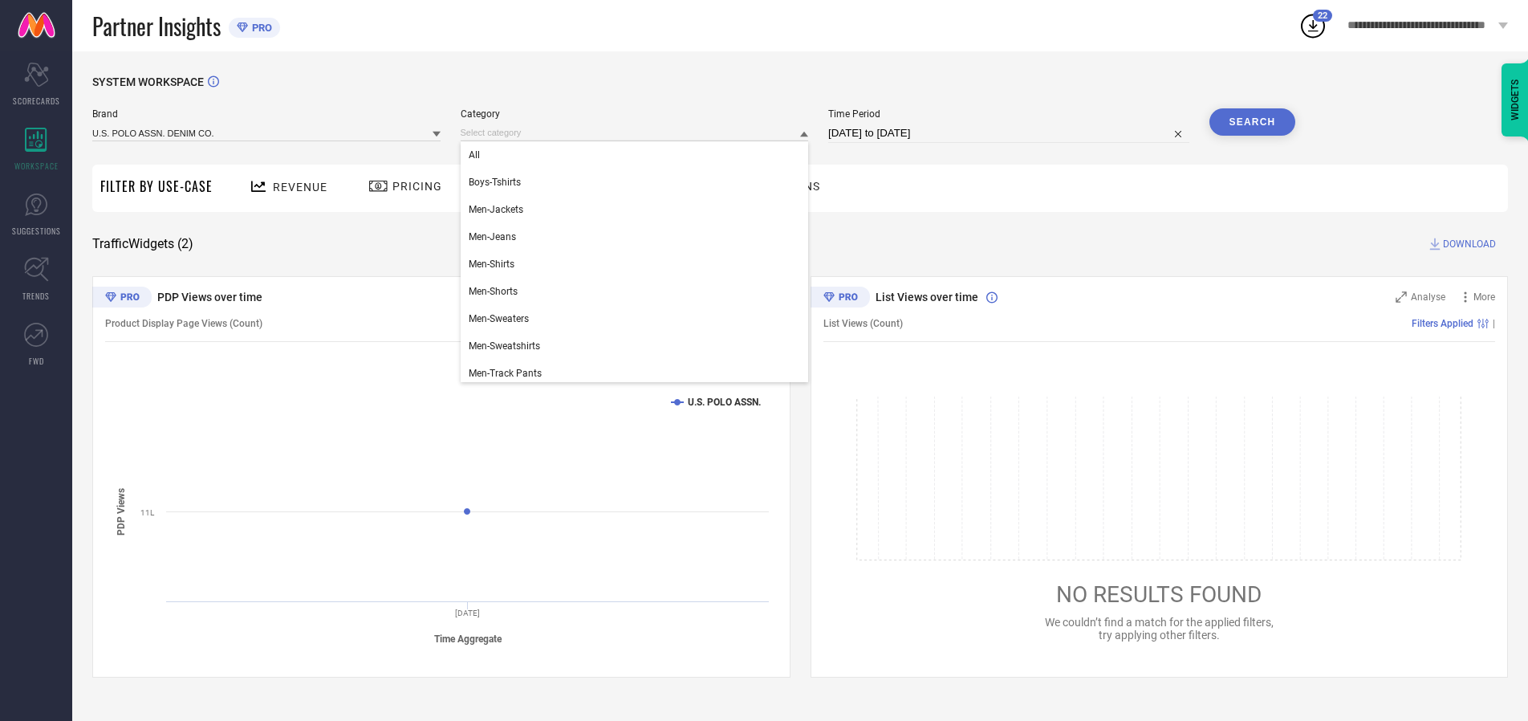
click at [638, 155] on div "All" at bounding box center [635, 154] width 348 height 27
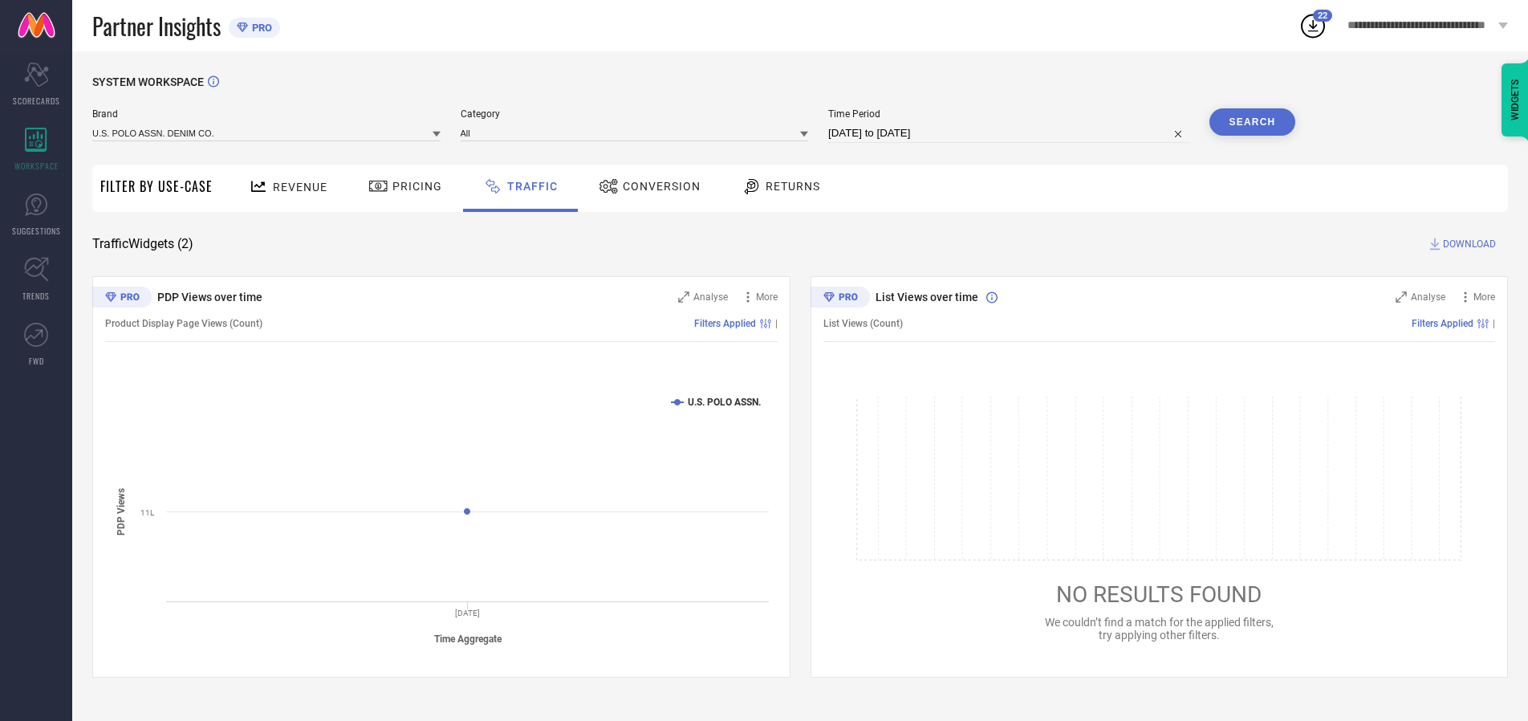
click at [1252, 122] on button "Search" at bounding box center [1253, 121] width 87 height 27
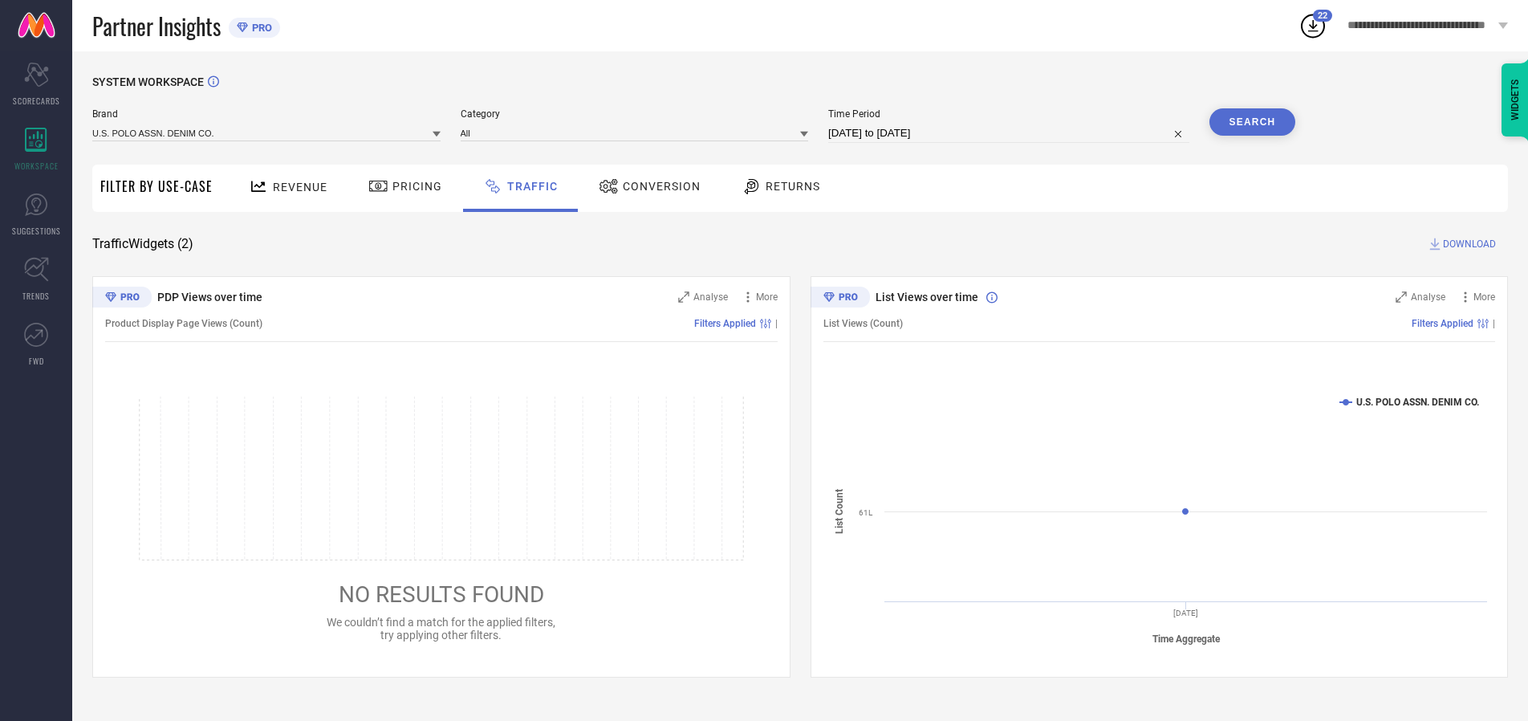
click at [1467, 244] on span "DOWNLOAD" at bounding box center [1469, 244] width 53 height 16
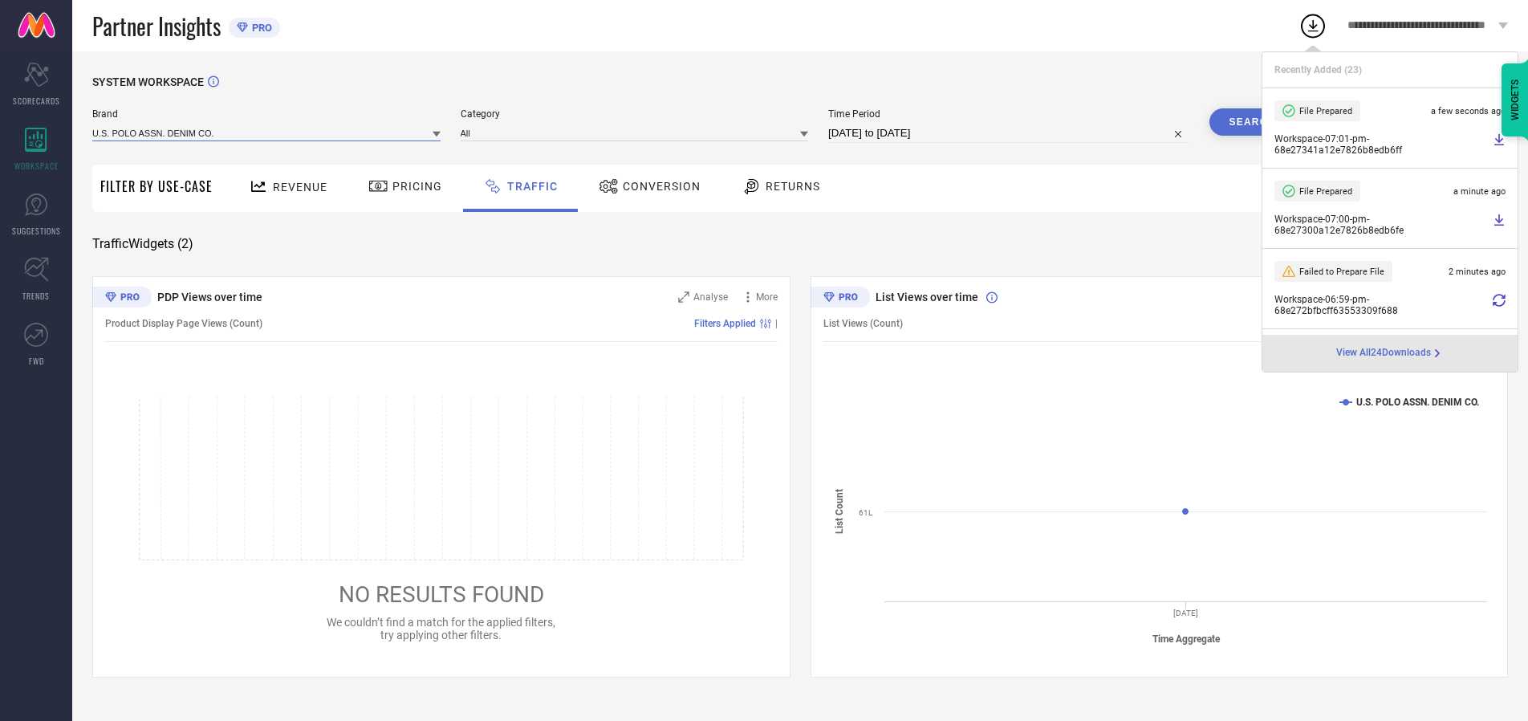
click at [267, 132] on input at bounding box center [266, 132] width 348 height 17
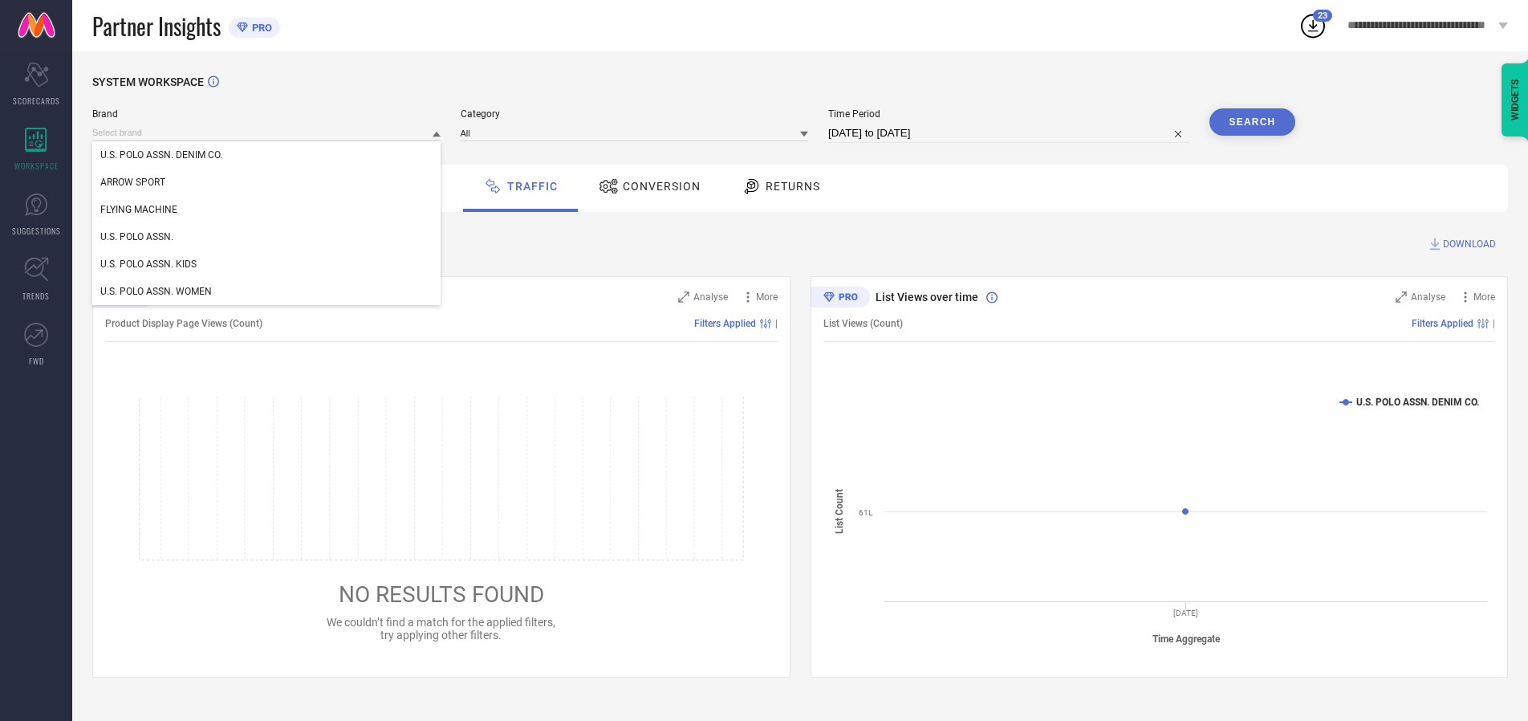
click at [267, 264] on div "U.S. POLO ASSN. KIDS" at bounding box center [266, 263] width 348 height 27
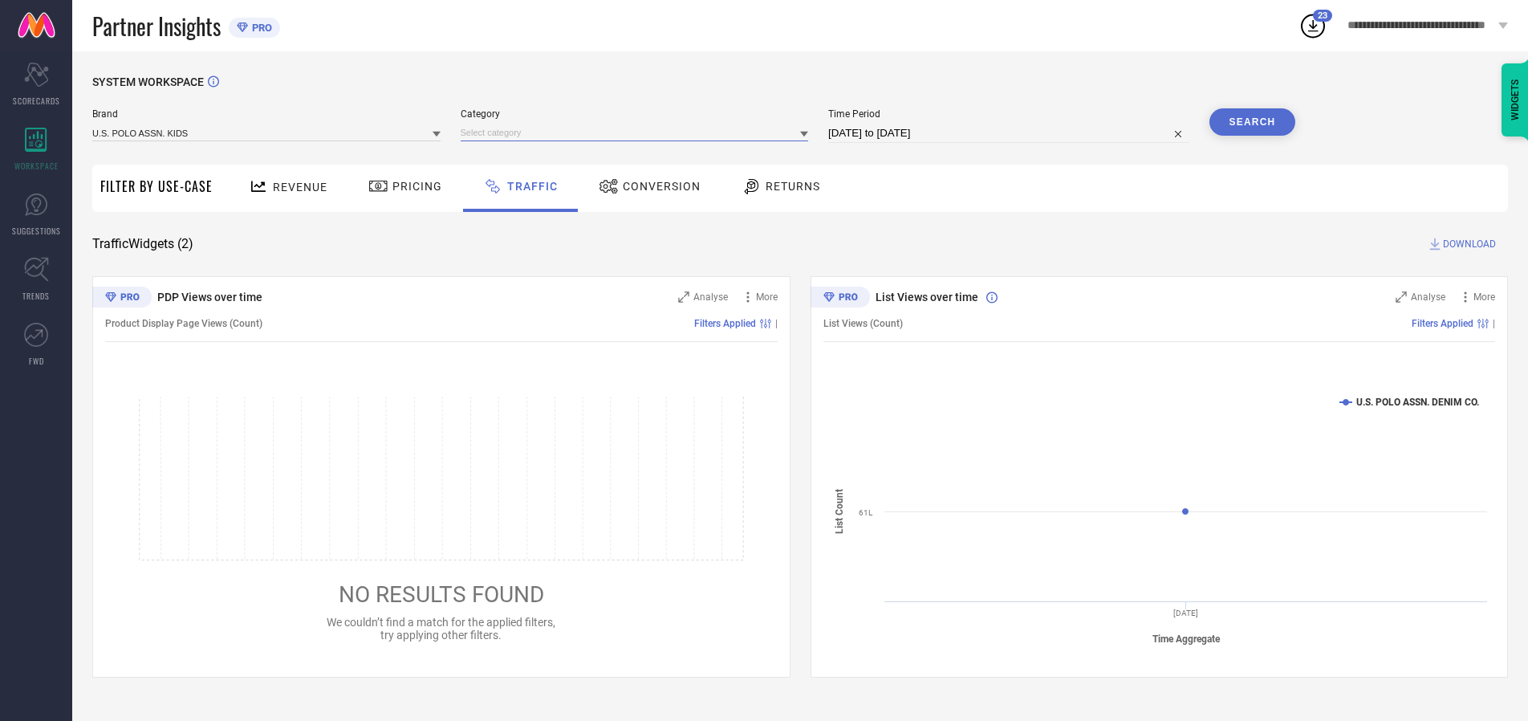
click at [638, 132] on input at bounding box center [635, 132] width 348 height 17
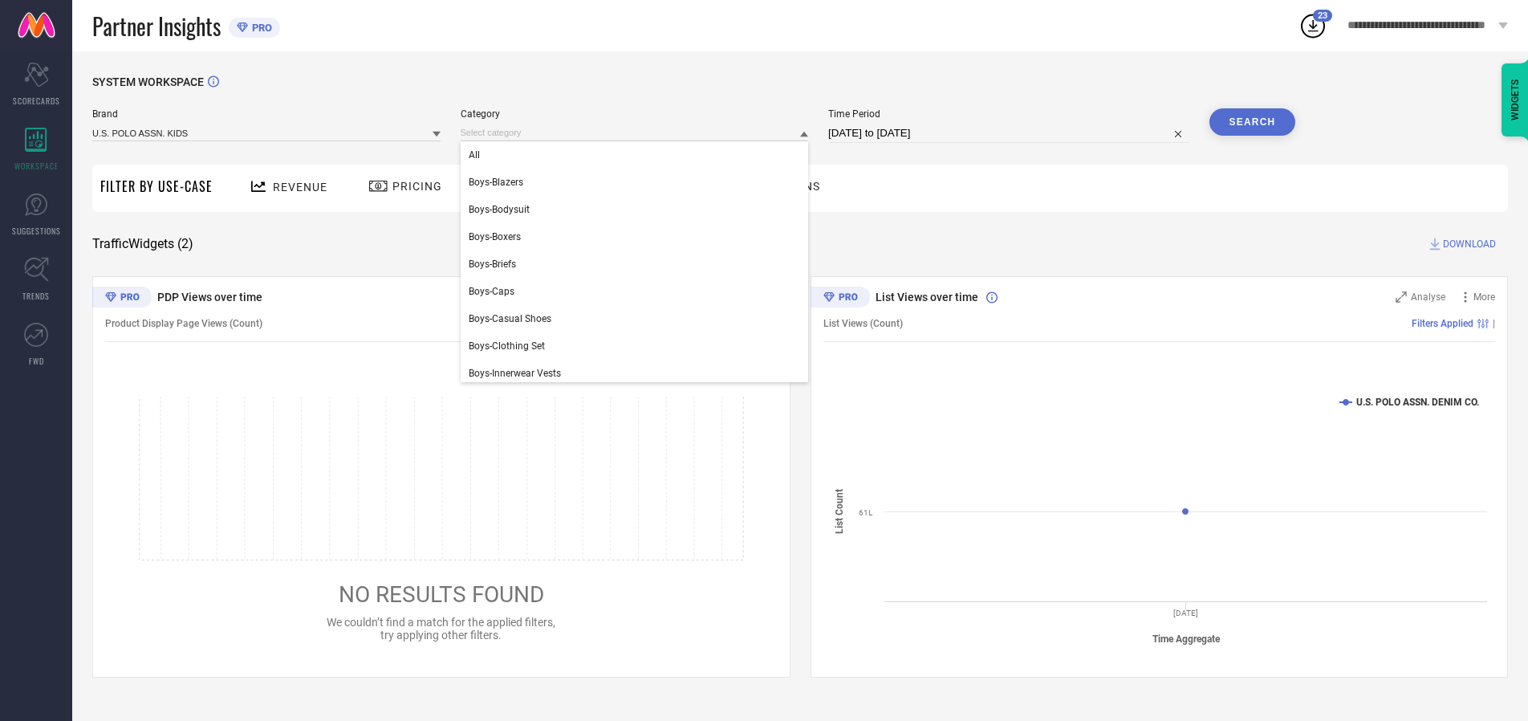
click at [638, 155] on div "All" at bounding box center [635, 154] width 348 height 27
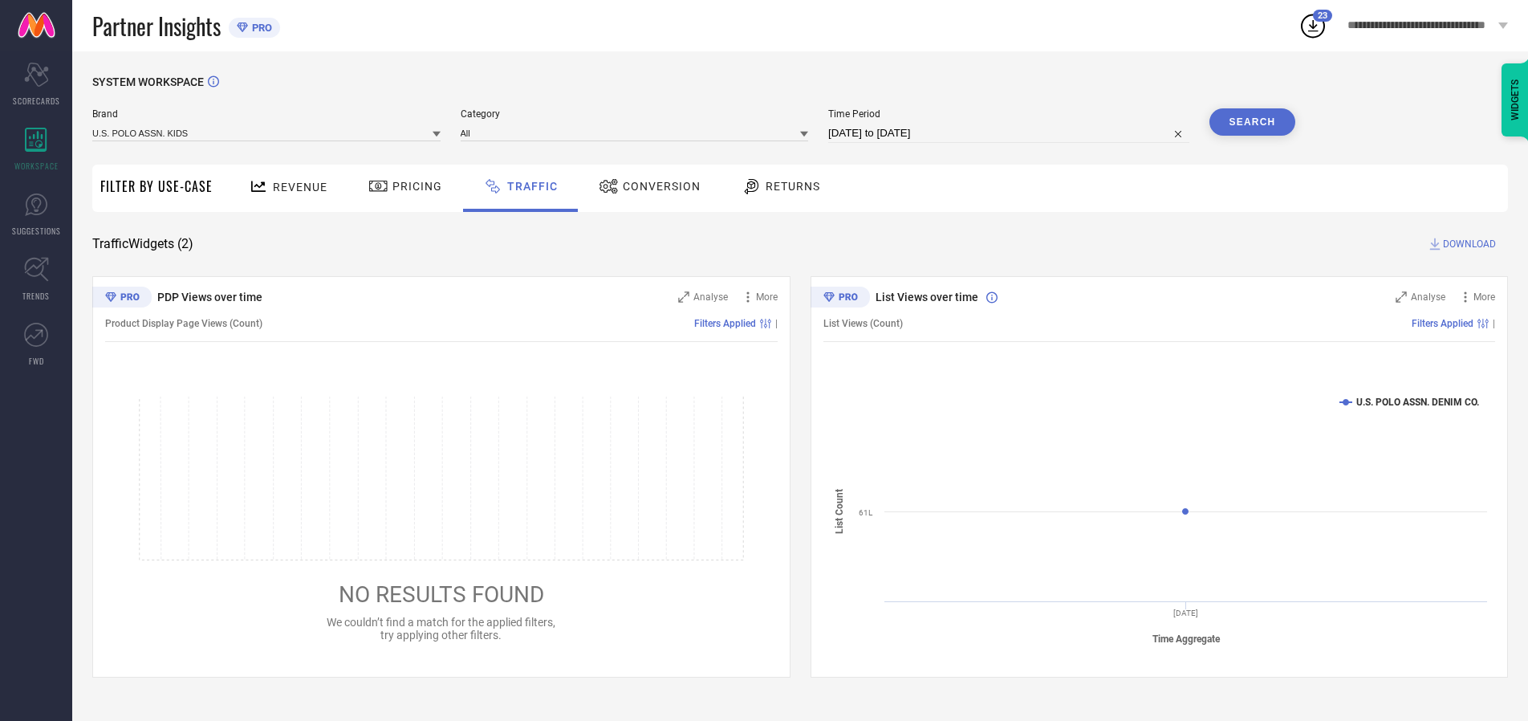
click at [1252, 122] on button "Search" at bounding box center [1253, 121] width 87 height 27
click at [1467, 244] on span "DOWNLOAD" at bounding box center [1469, 244] width 53 height 16
